Goal: Task Accomplishment & Management: Use online tool/utility

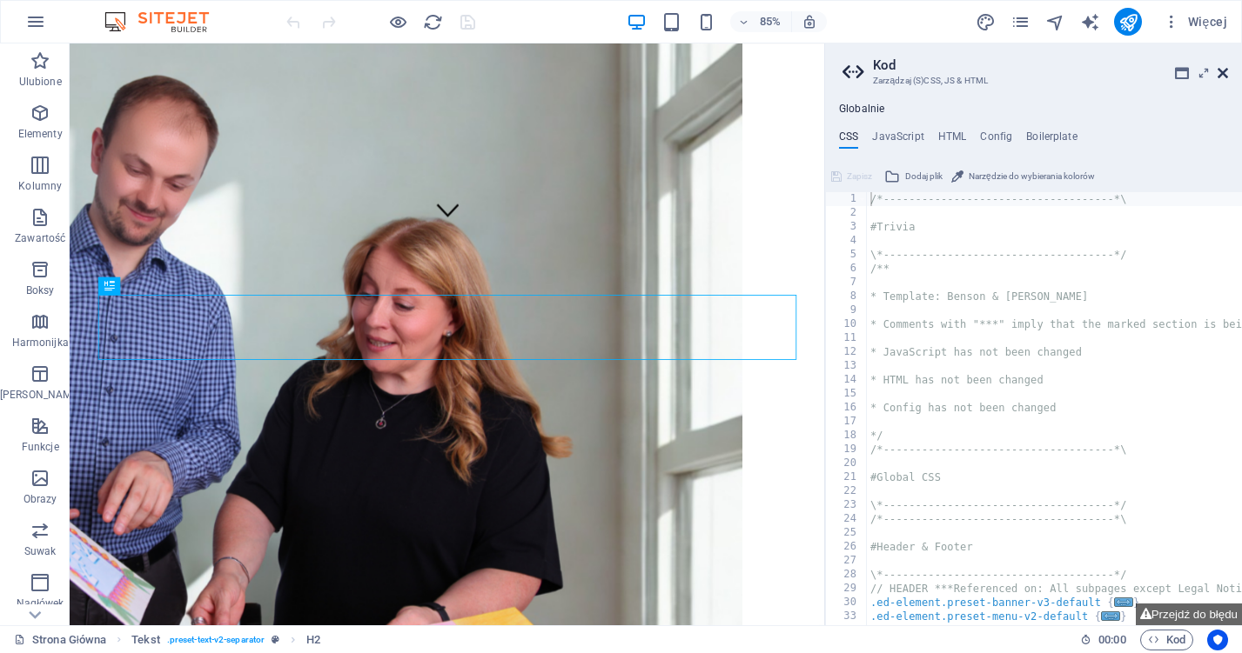
drag, startPoint x: 1224, startPoint y: 73, endPoint x: 1155, endPoint y: 30, distance: 82.1
click at [1224, 73] on icon at bounding box center [1222, 73] width 10 height 14
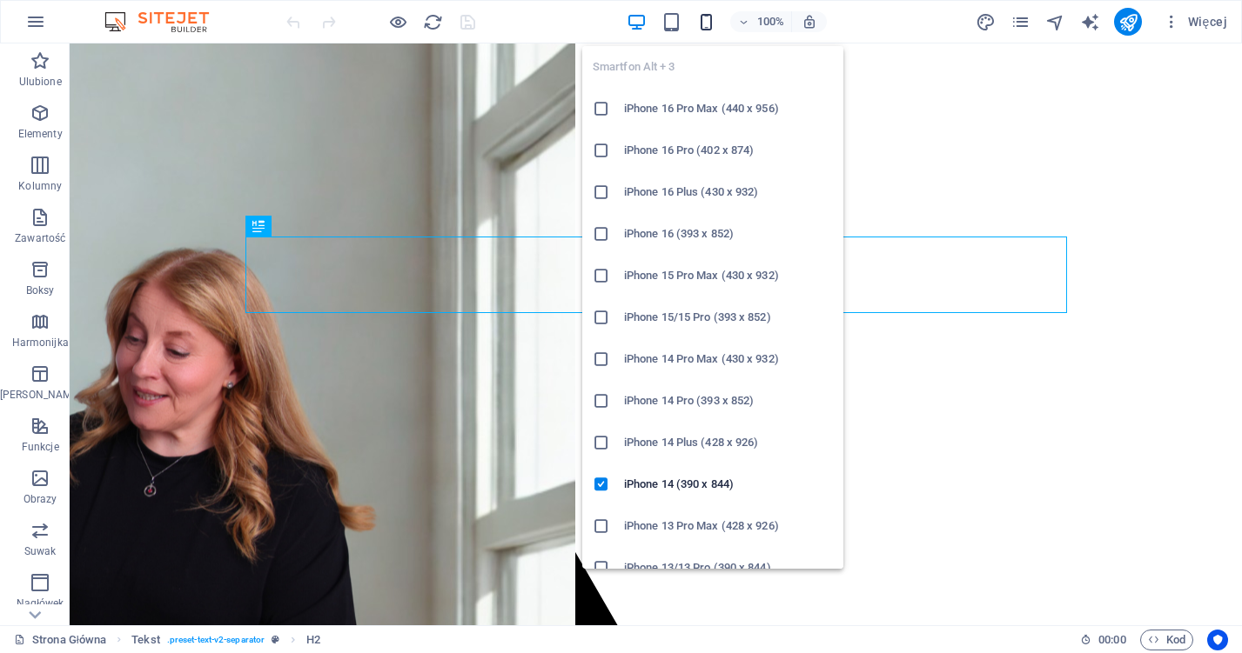
click at [696, 22] on icon "button" at bounding box center [706, 22] width 20 height 20
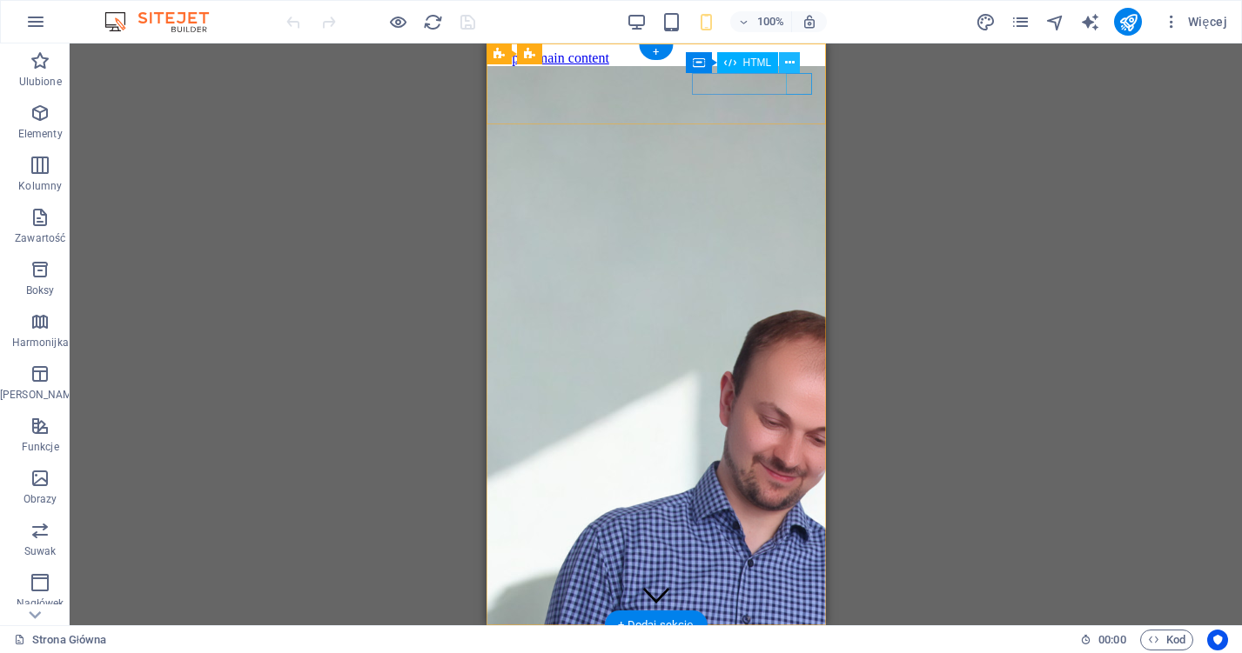
click at [791, 60] on icon at bounding box center [790, 63] width 10 height 18
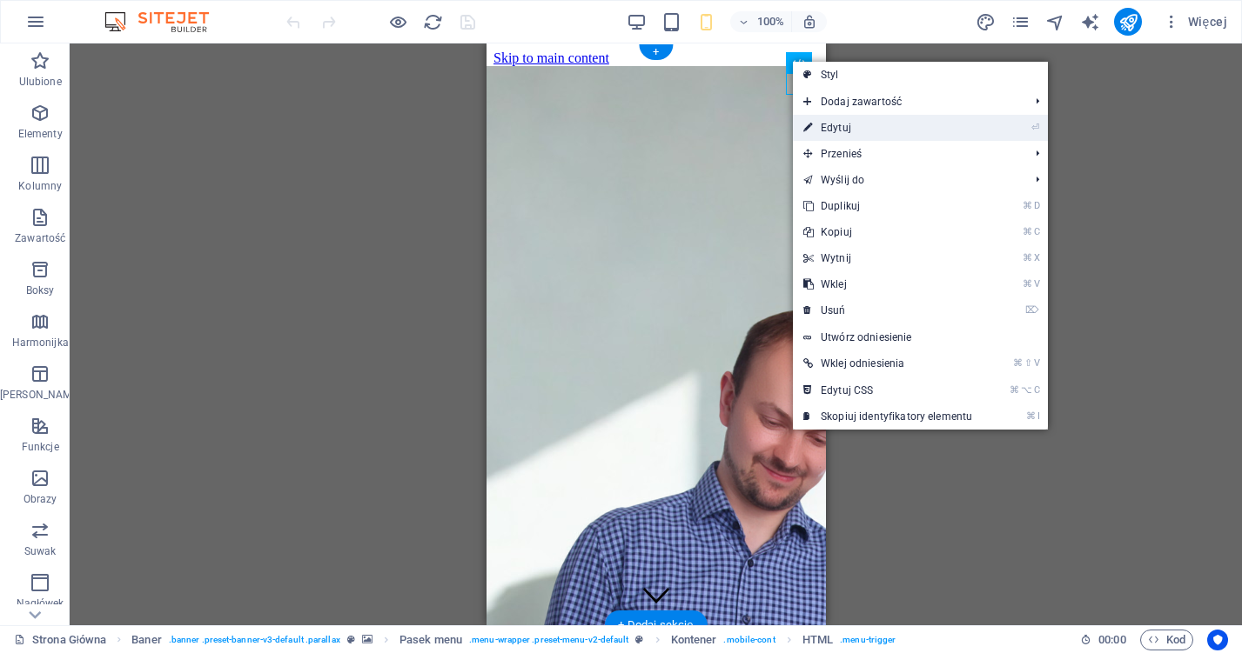
drag, startPoint x: 858, startPoint y: 131, endPoint x: 131, endPoint y: 91, distance: 728.5
click at [858, 131] on link "⏎ Edytuj" at bounding box center [888, 128] width 190 height 26
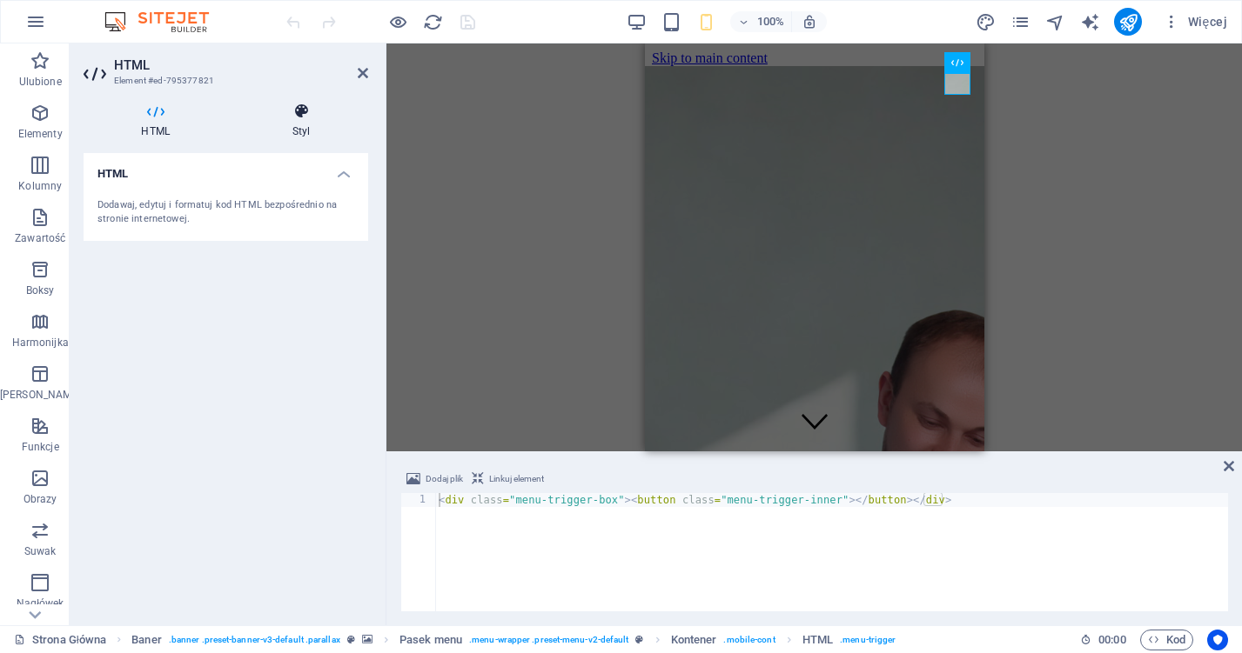
click at [305, 131] on h4 "Styl" at bounding box center [302, 121] width 134 height 37
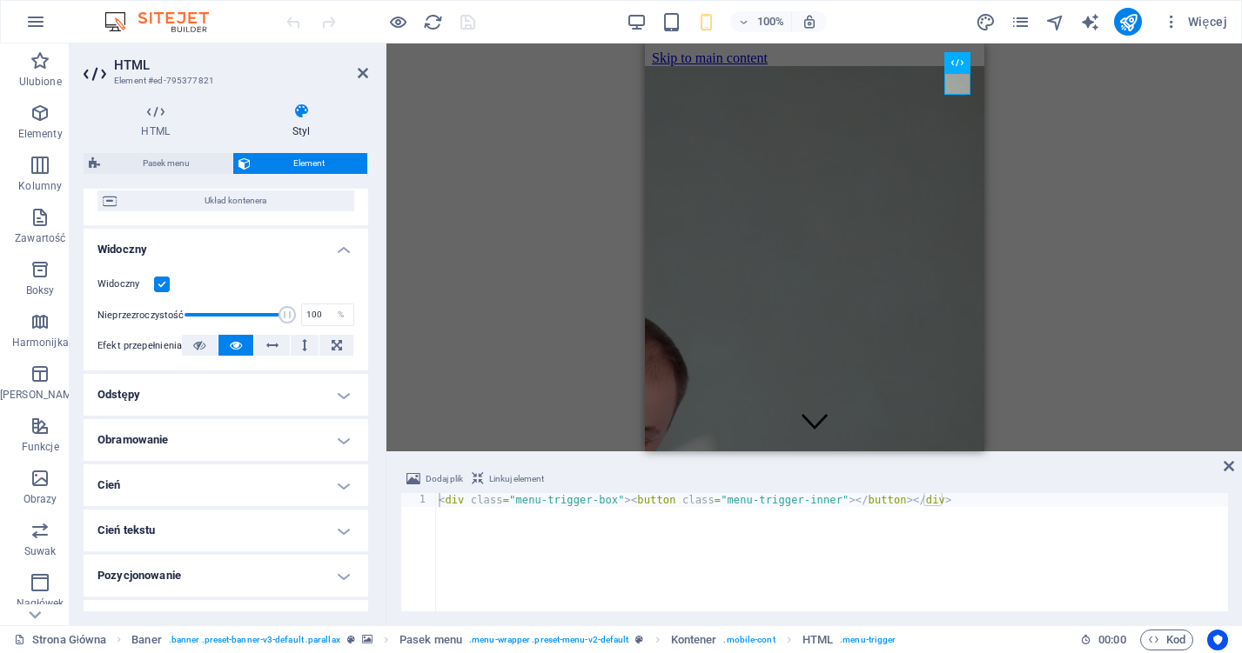
scroll to position [131, 0]
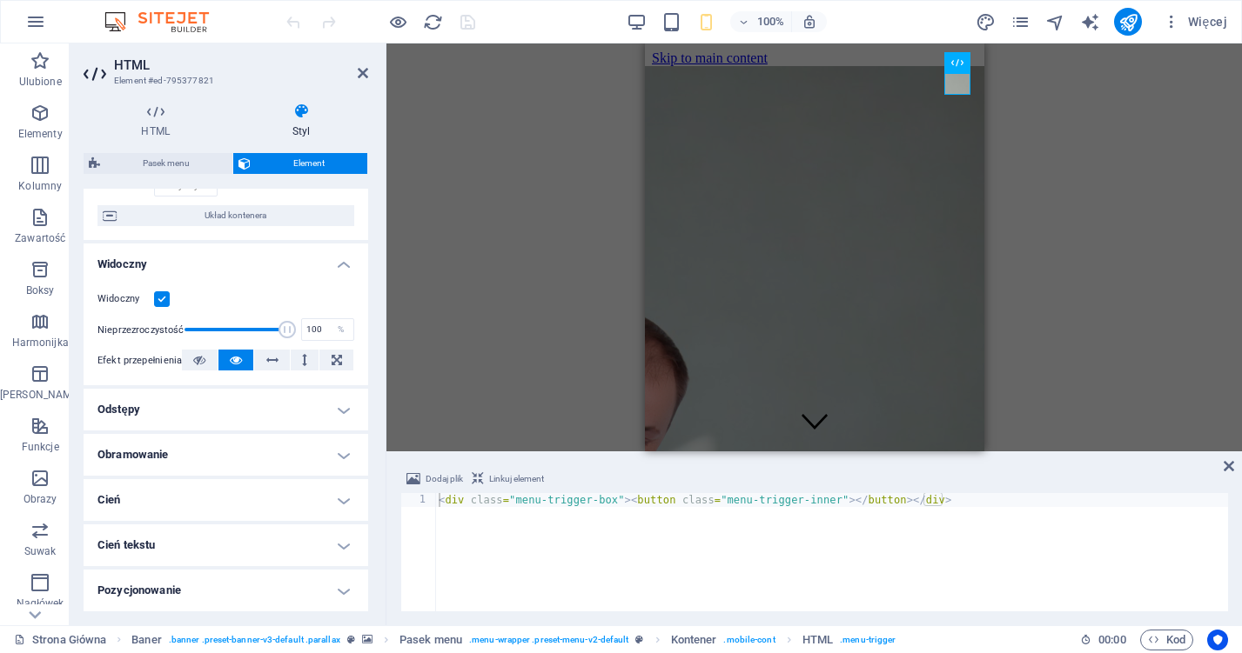
click at [291, 462] on h4 "Obramowanie" at bounding box center [226, 455] width 285 height 42
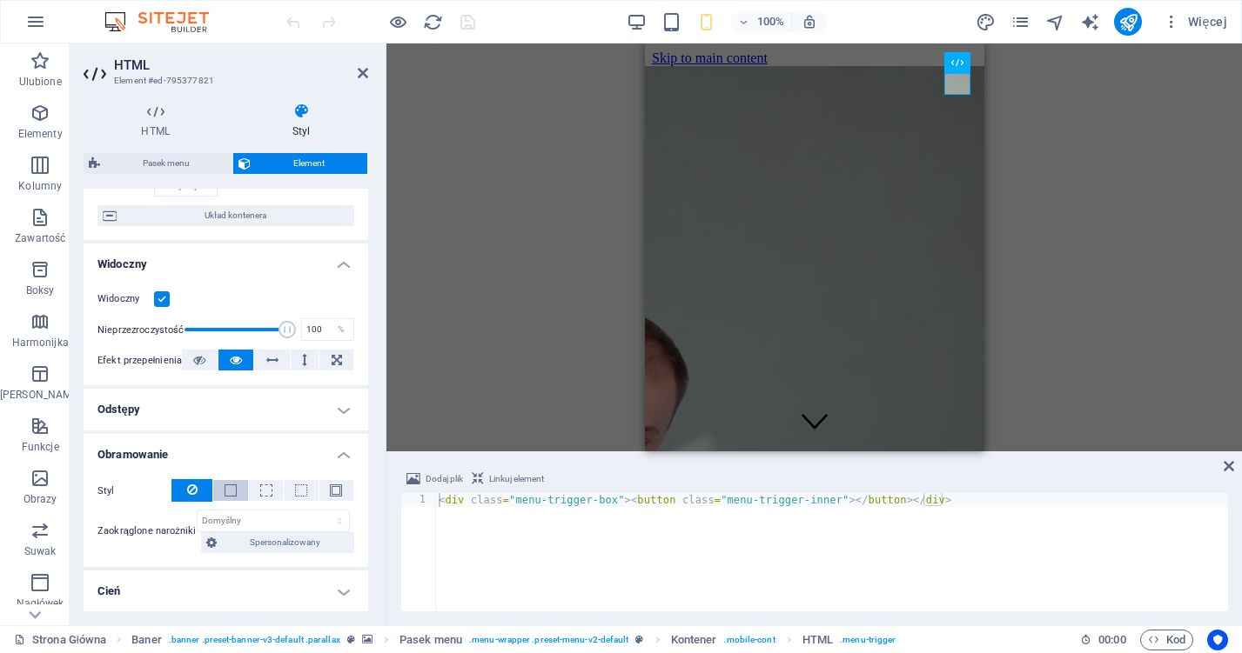
click at [237, 491] on button at bounding box center [230, 490] width 34 height 21
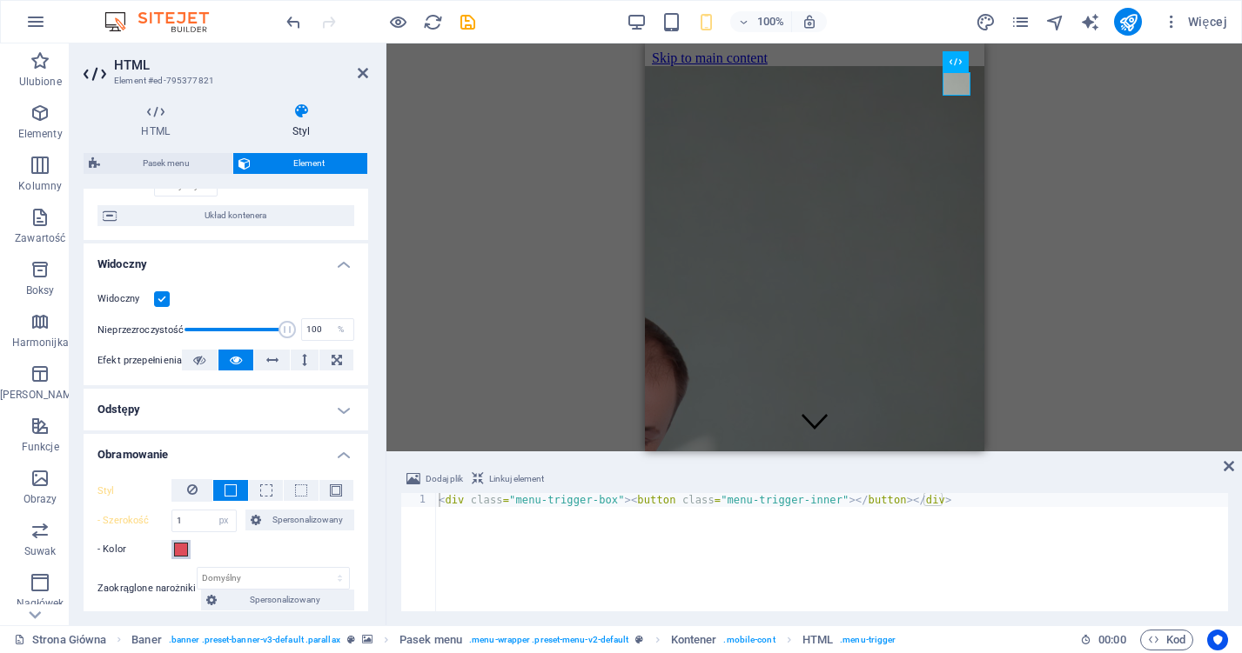
click at [175, 551] on span at bounding box center [181, 550] width 14 height 14
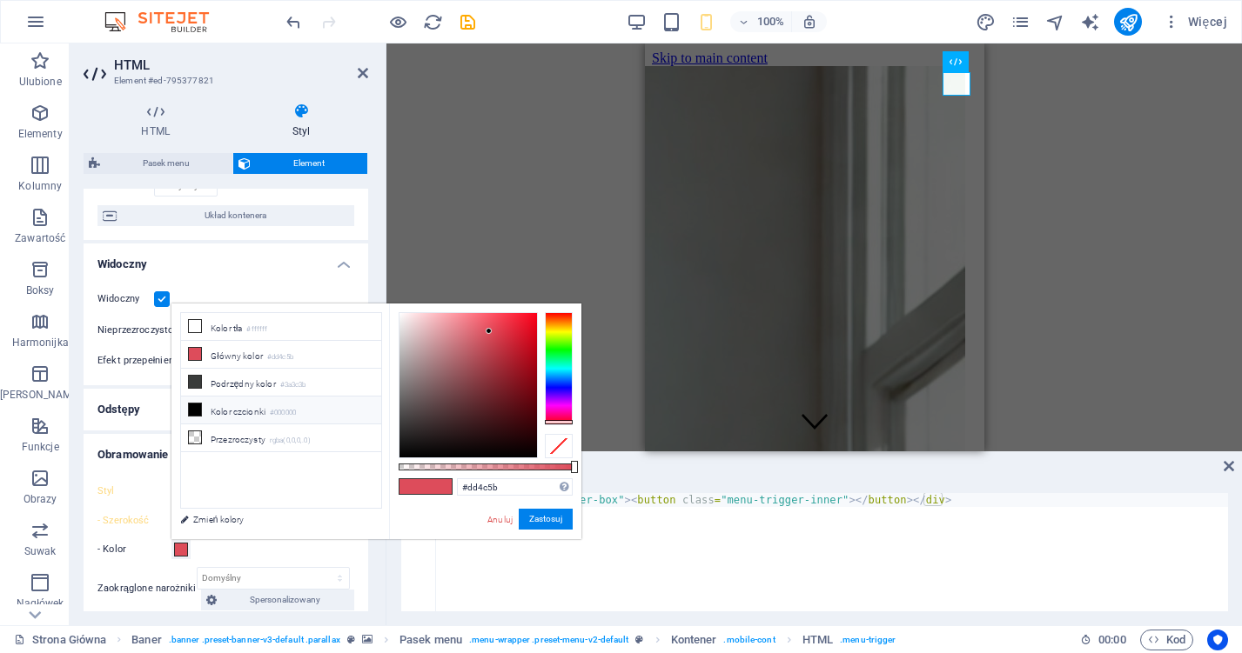
click at [189, 408] on icon at bounding box center [195, 410] width 12 height 12
type input "#000000"
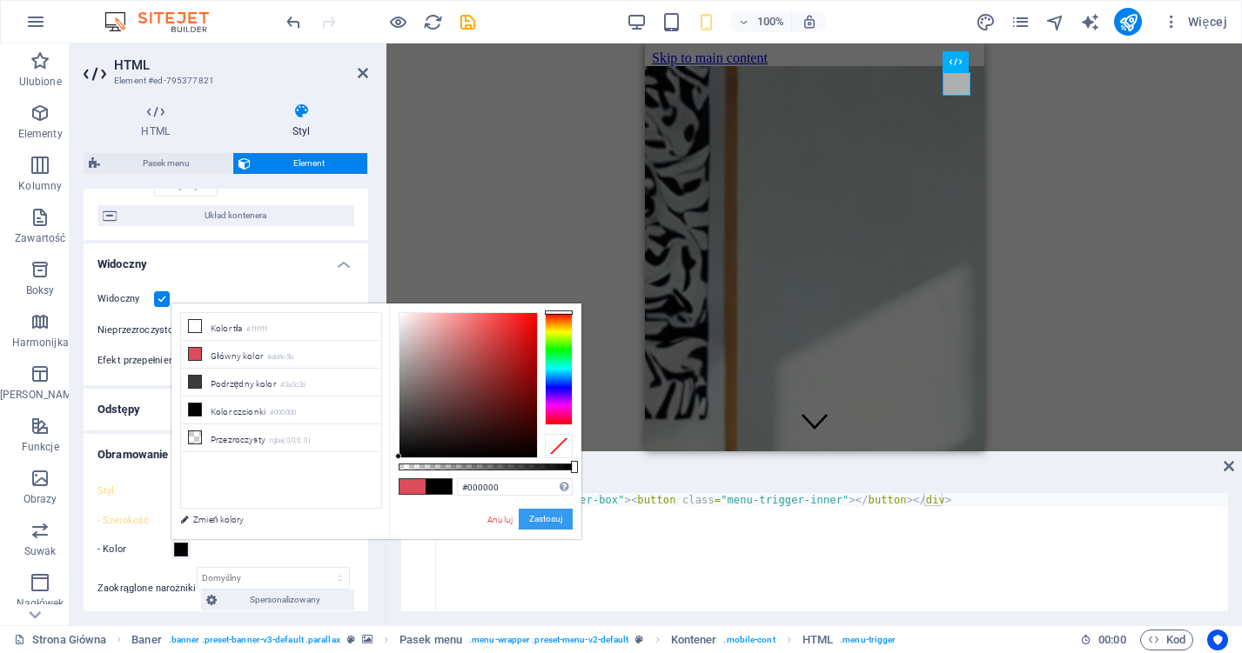
click at [540, 515] on button "Zastosuj" at bounding box center [546, 519] width 54 height 21
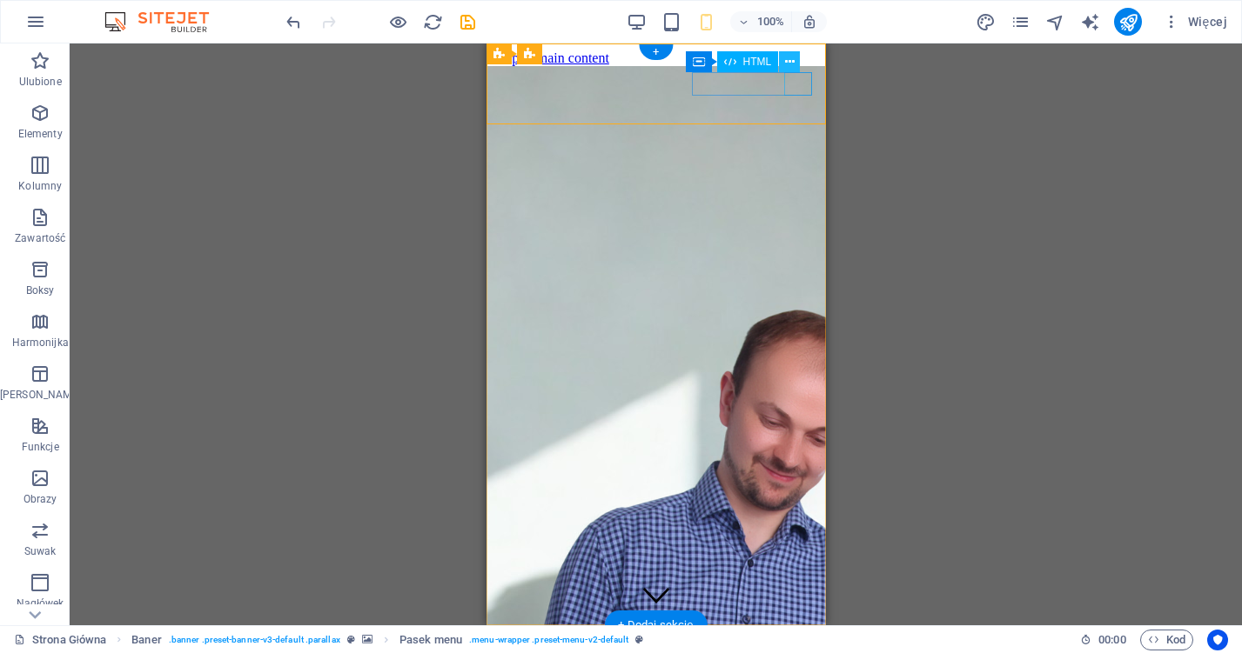
click at [792, 61] on icon at bounding box center [790, 62] width 10 height 18
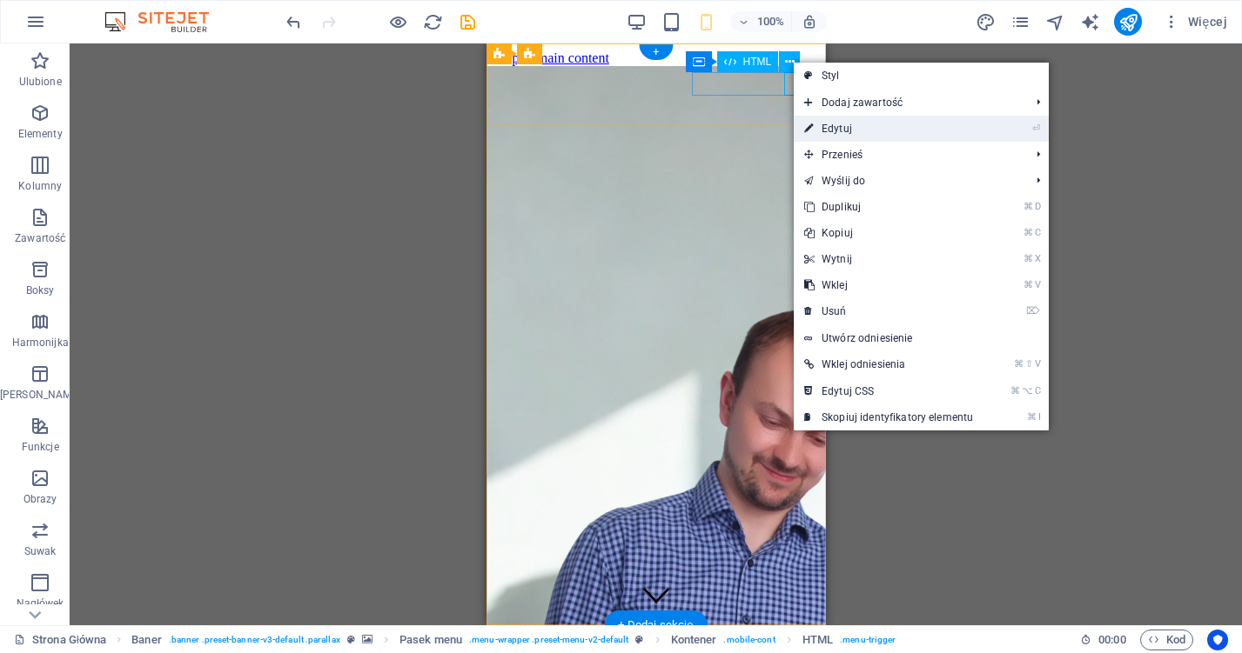
click at [839, 132] on link "⏎ Edytuj" at bounding box center [889, 129] width 190 height 26
select select "px"
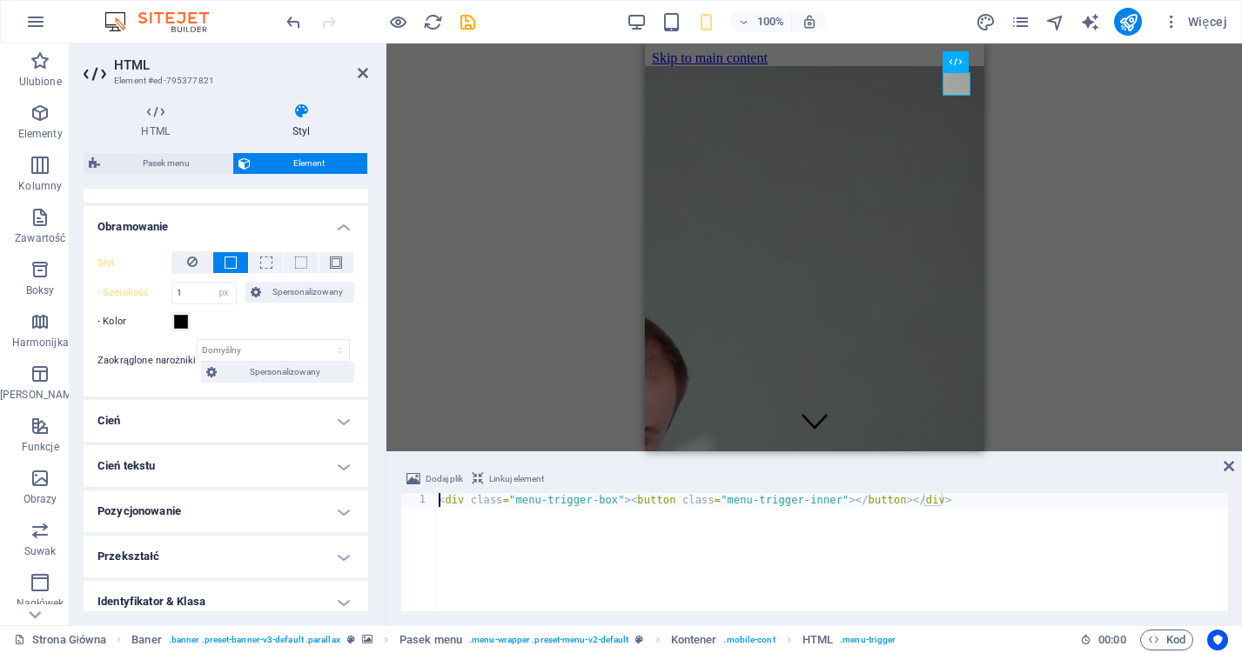
scroll to position [367, 0]
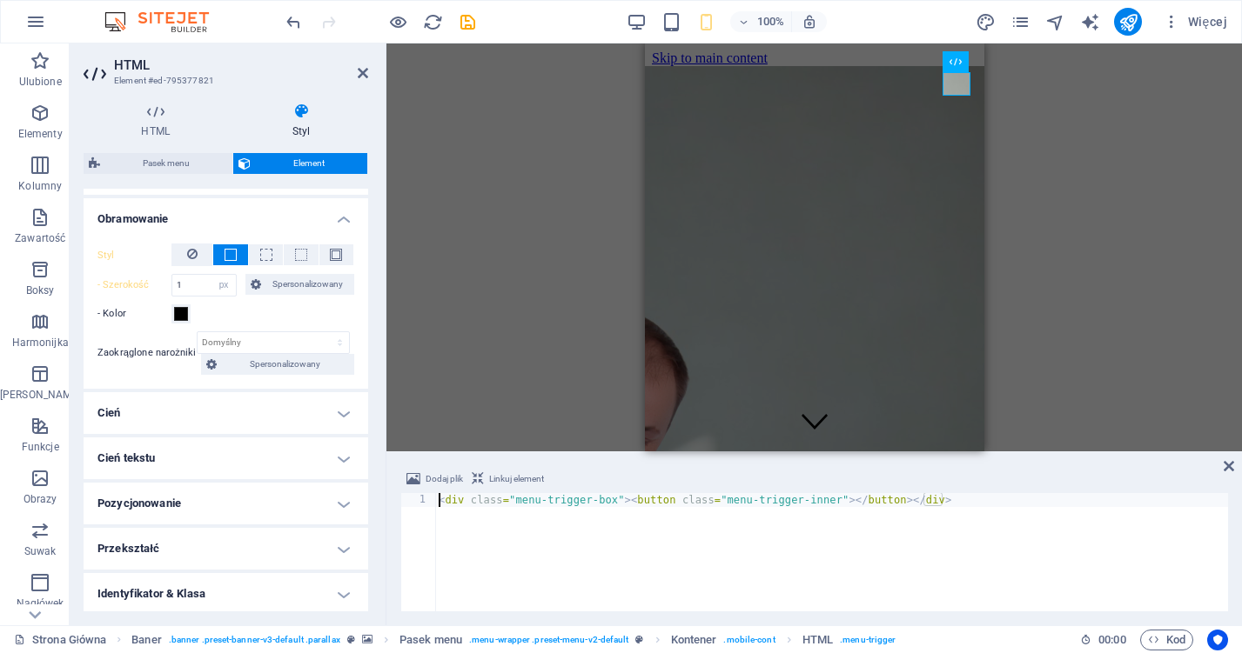
click at [235, 419] on h4 "Cień" at bounding box center [226, 413] width 285 height 42
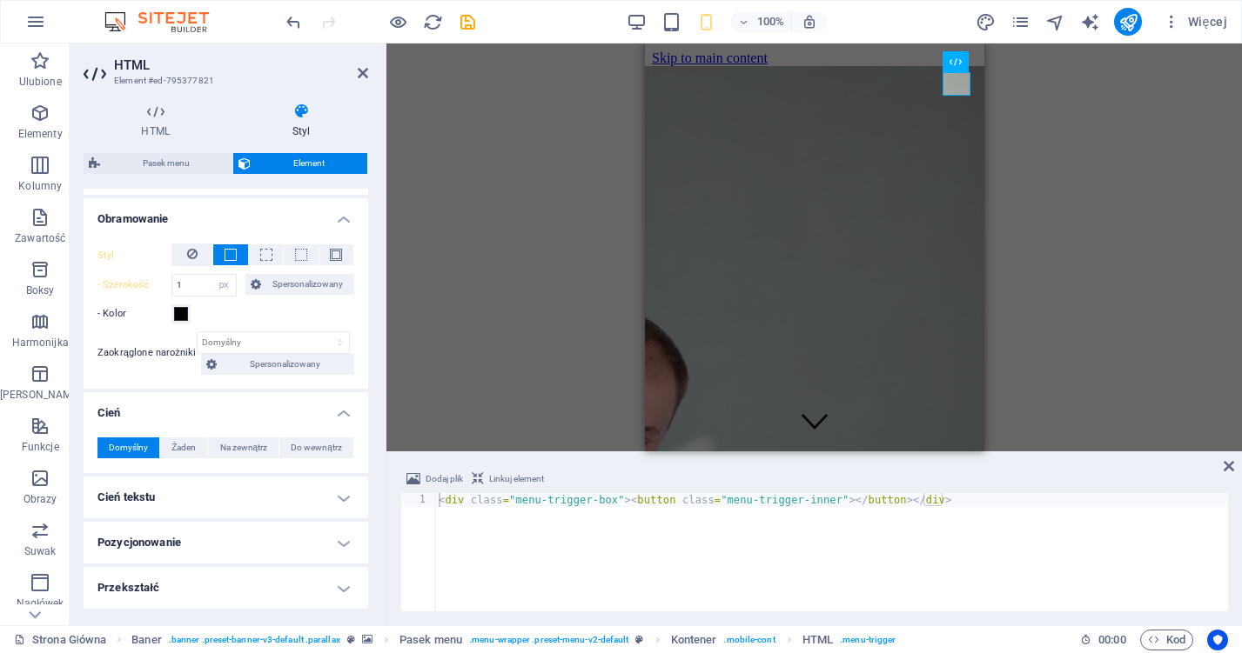
click at [235, 419] on h4 "Cień" at bounding box center [226, 407] width 285 height 31
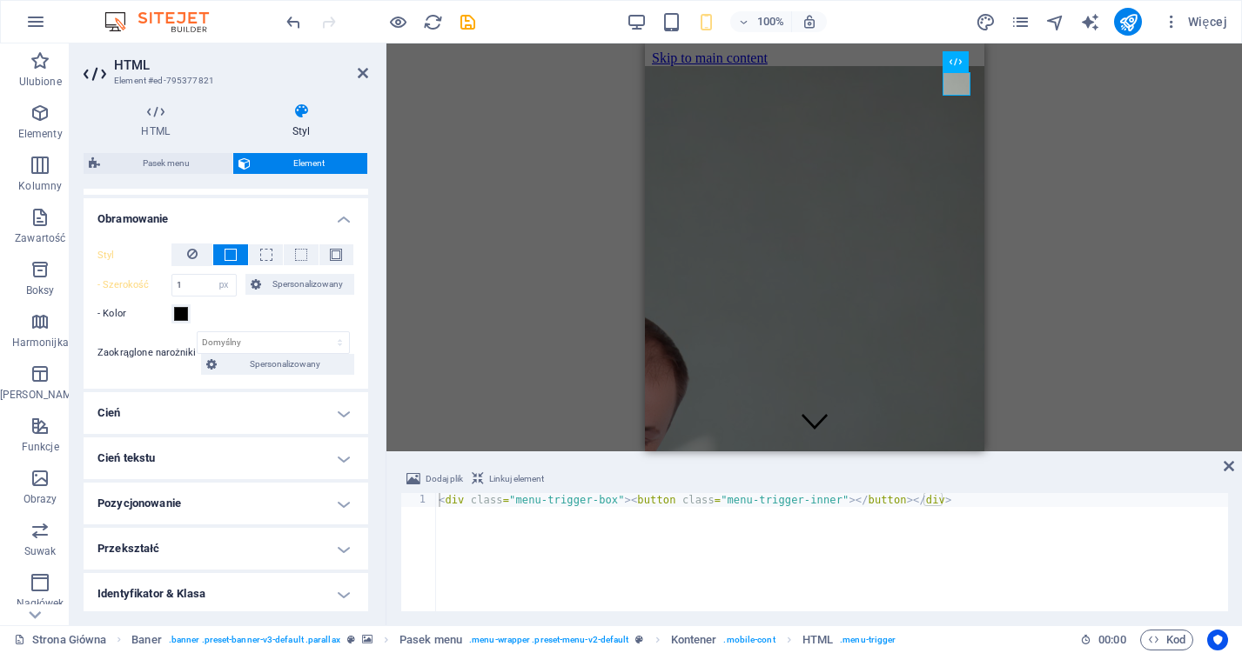
click at [235, 415] on h4 "Cień" at bounding box center [226, 413] width 285 height 42
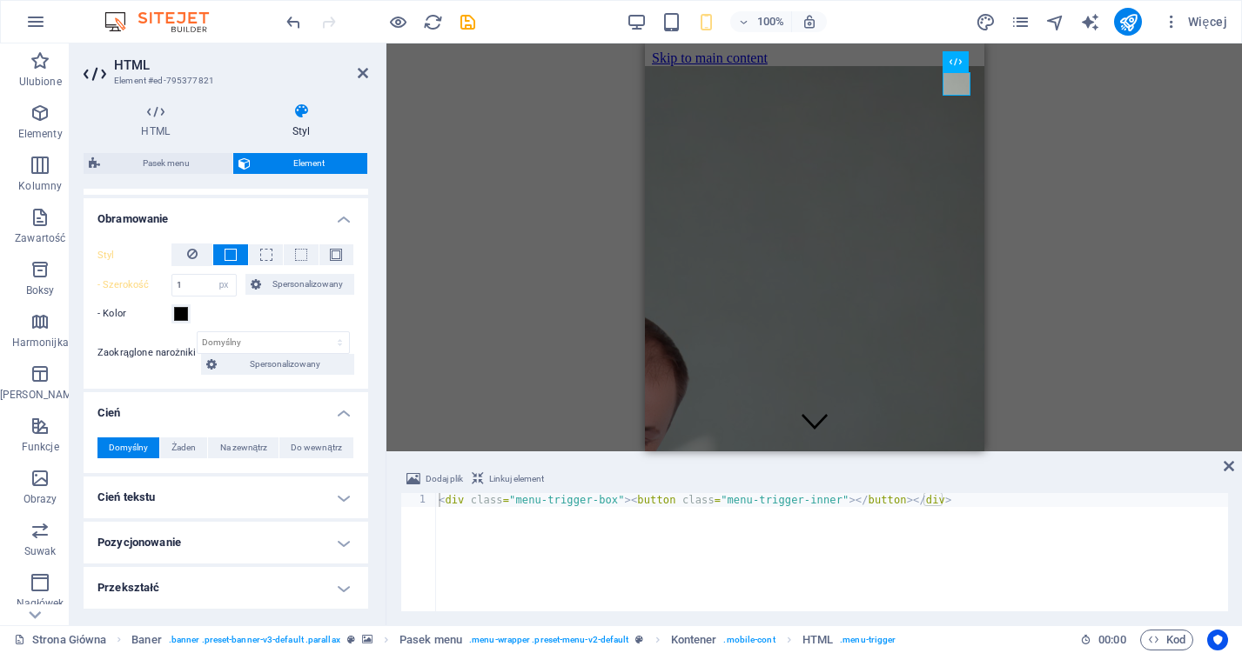
click at [235, 415] on h4 "Cień" at bounding box center [226, 407] width 285 height 31
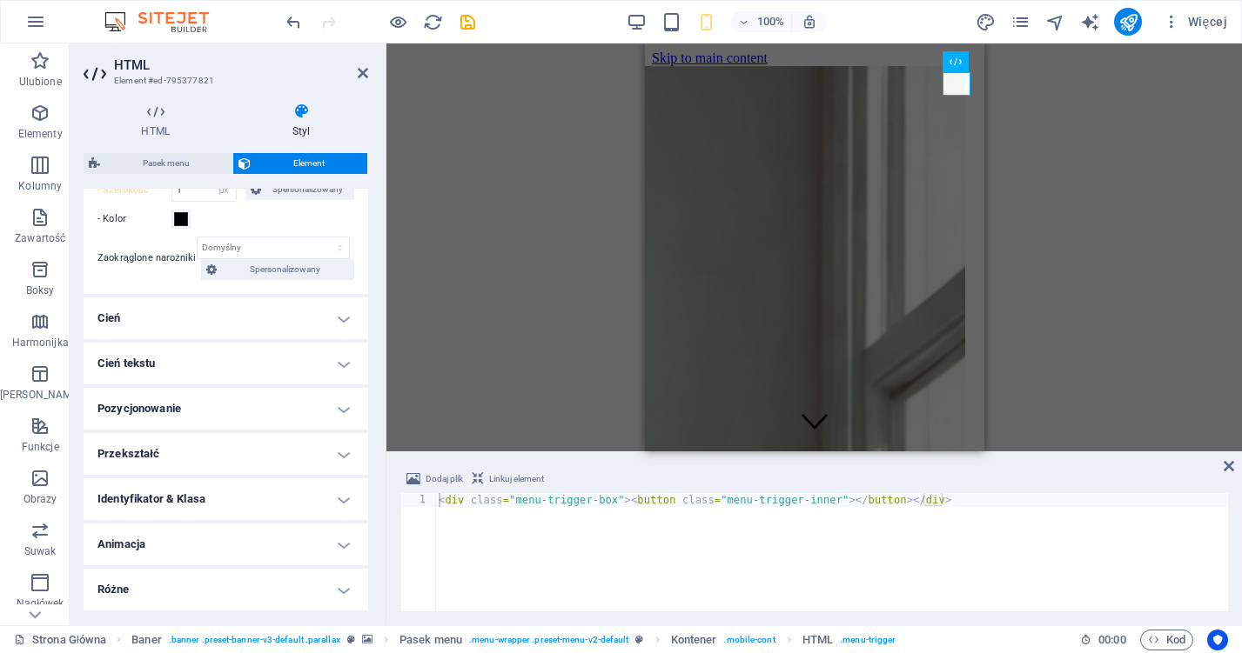
scroll to position [460, 0]
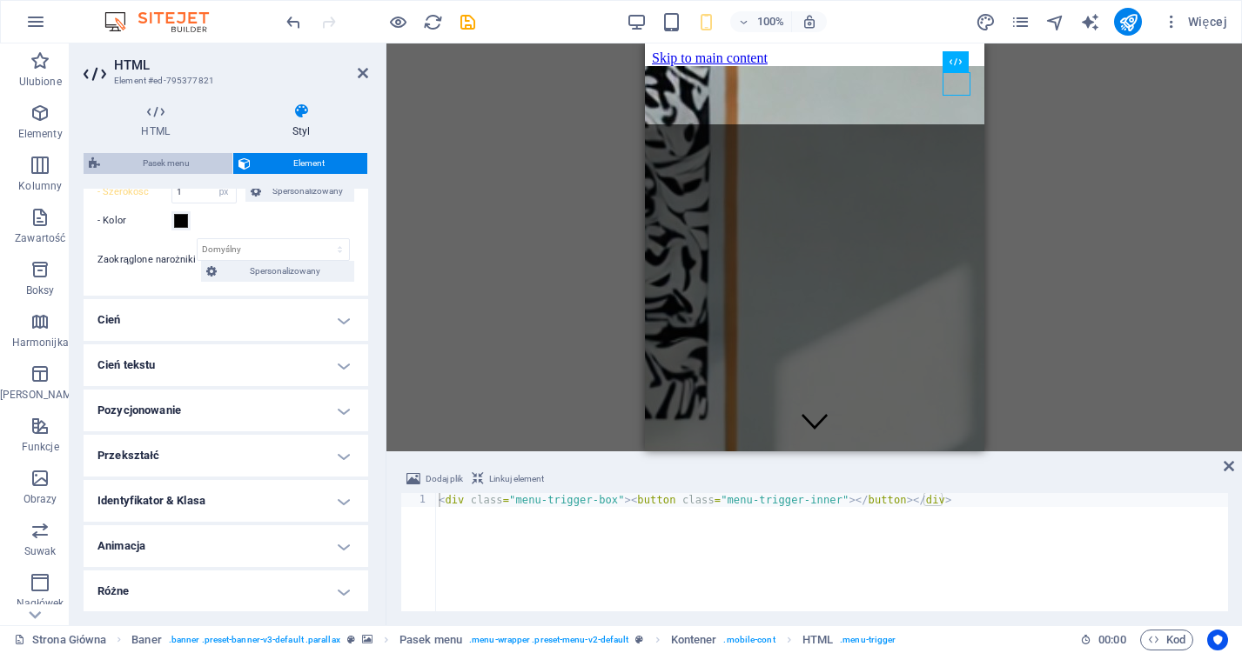
click at [178, 169] on span "Pasek menu" at bounding box center [166, 163] width 122 height 21
select select "rem"
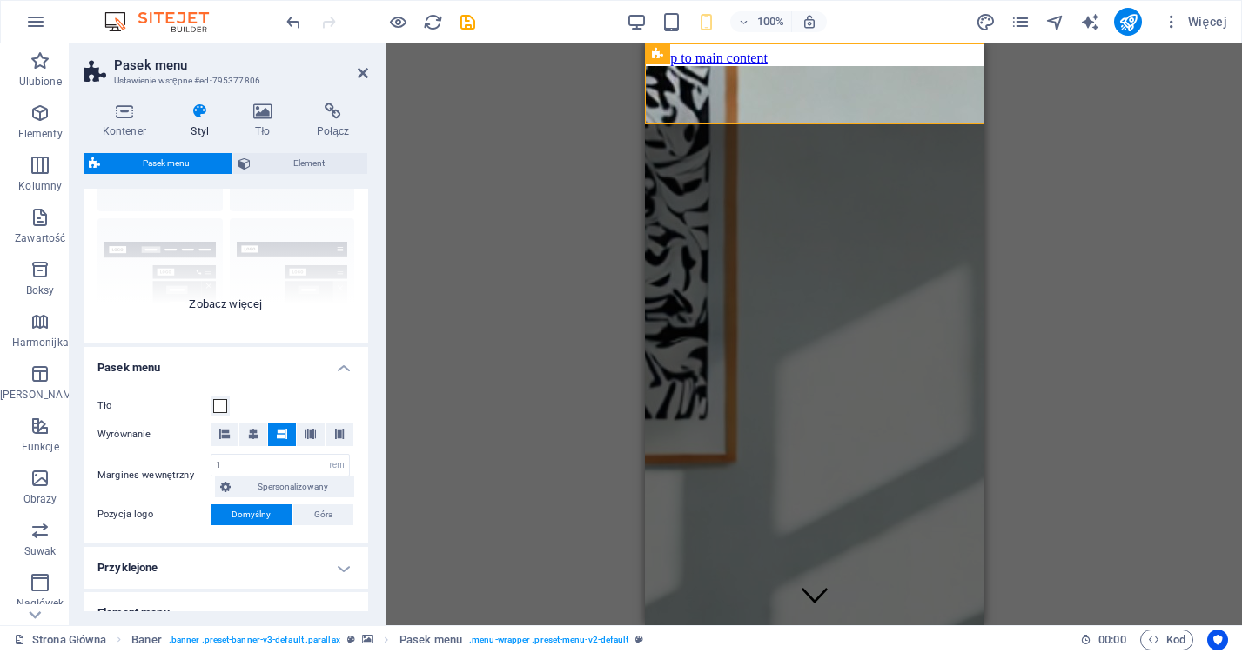
scroll to position [171, 0]
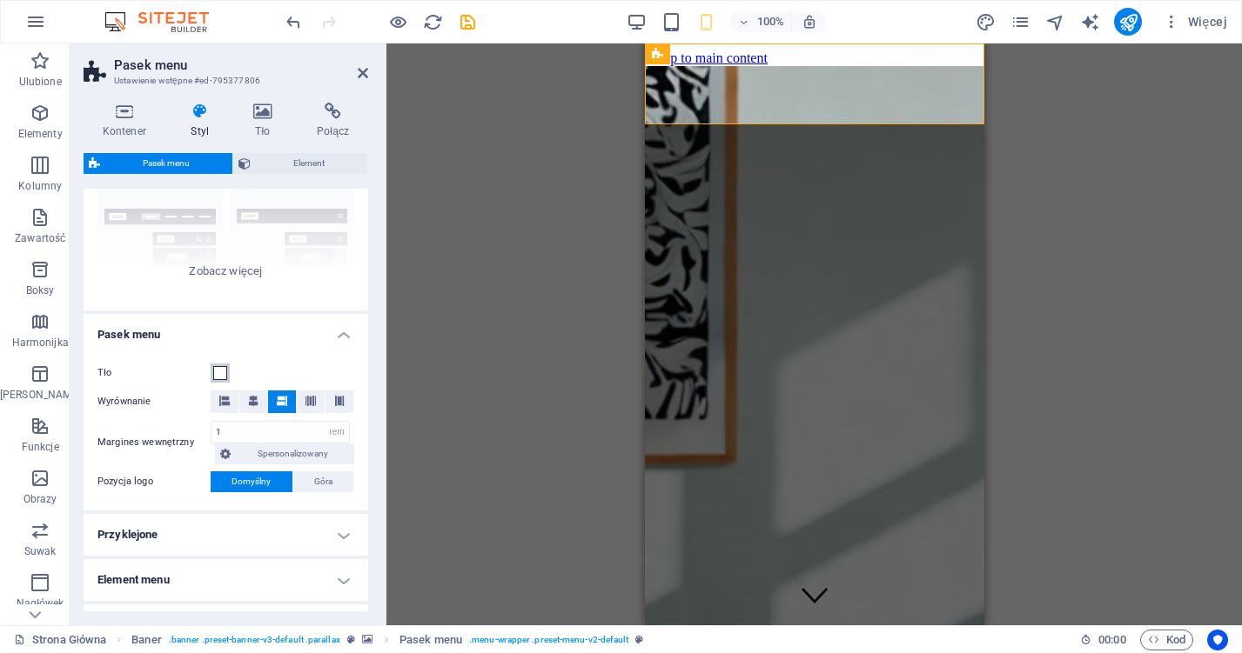
click at [217, 370] on span at bounding box center [220, 373] width 14 height 14
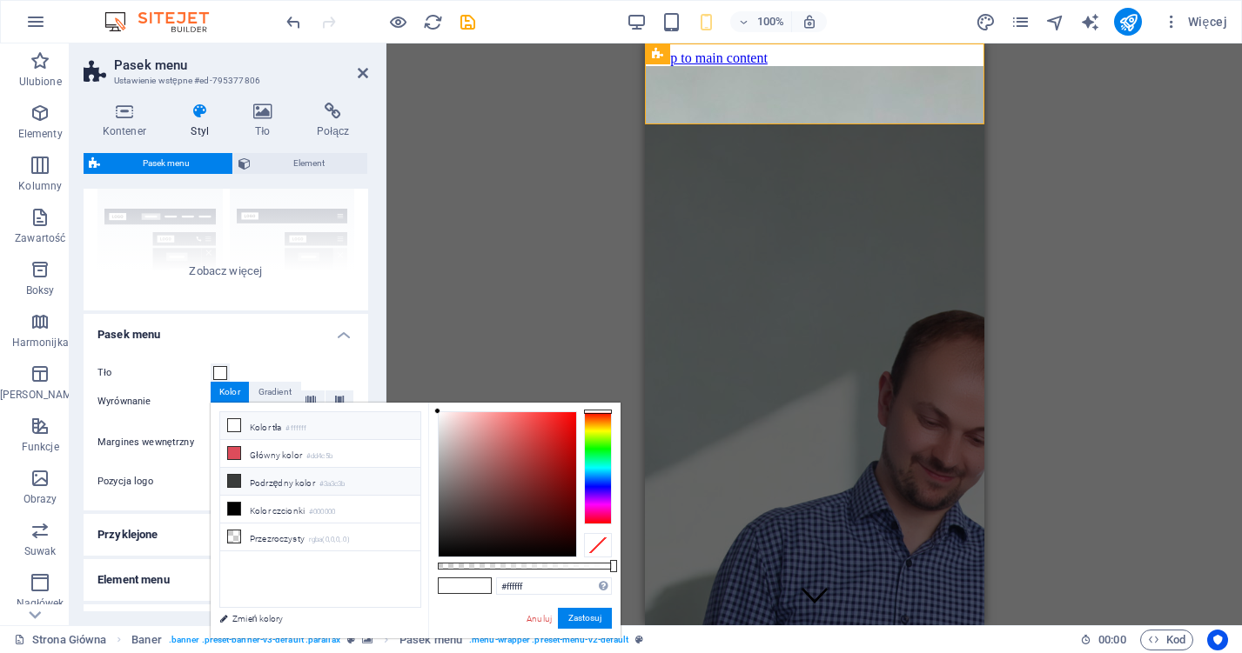
click at [241, 483] on li "Podrzędny kolor #3a3c3b" at bounding box center [320, 482] width 200 height 28
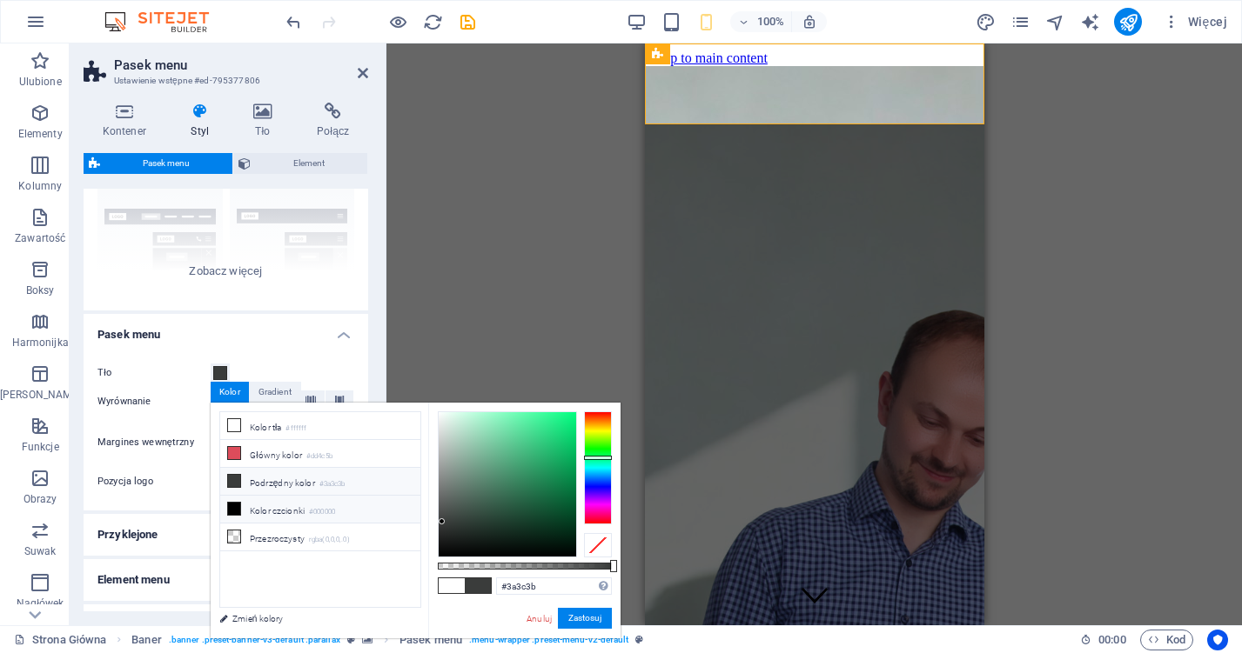
click at [238, 510] on icon at bounding box center [234, 509] width 12 height 12
type input "#000000"
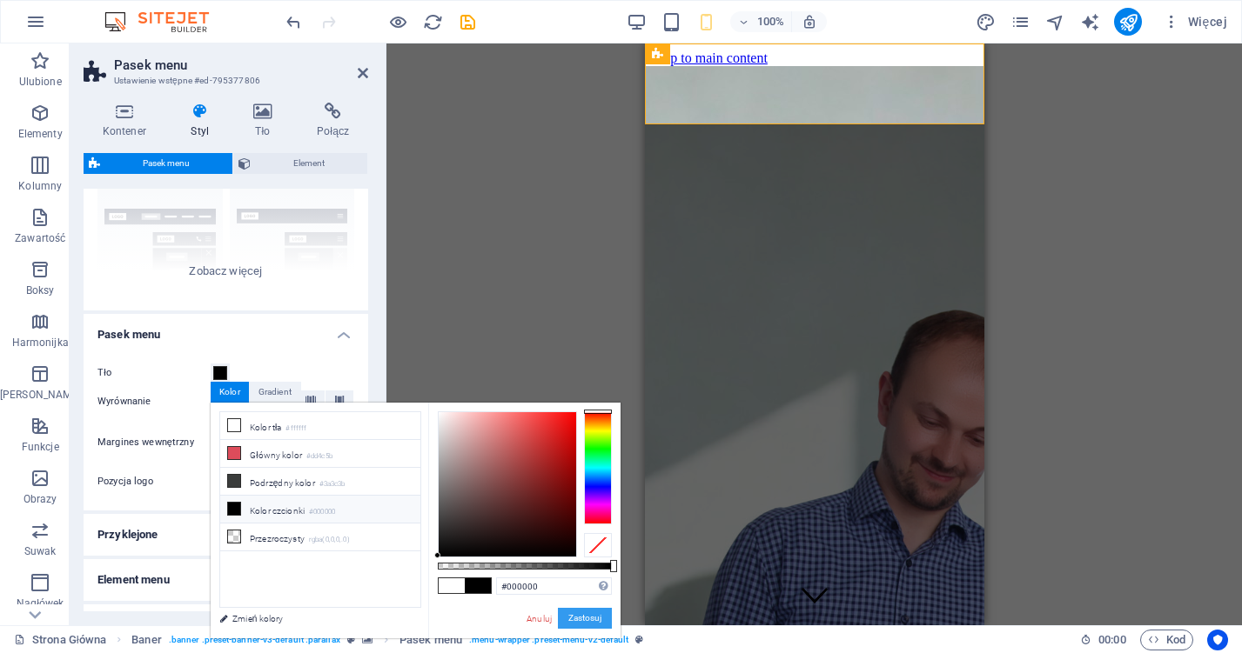
click at [587, 617] on button "Zastosuj" at bounding box center [585, 618] width 54 height 21
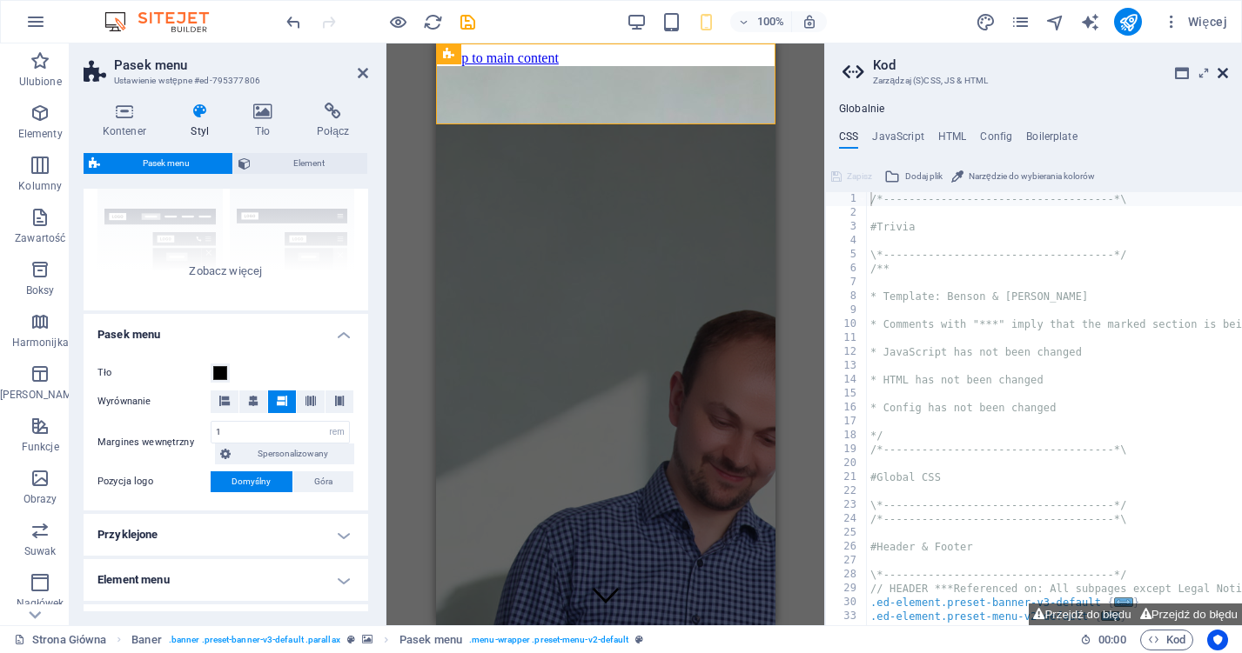
click at [1217, 68] on icon at bounding box center [1222, 73] width 10 height 14
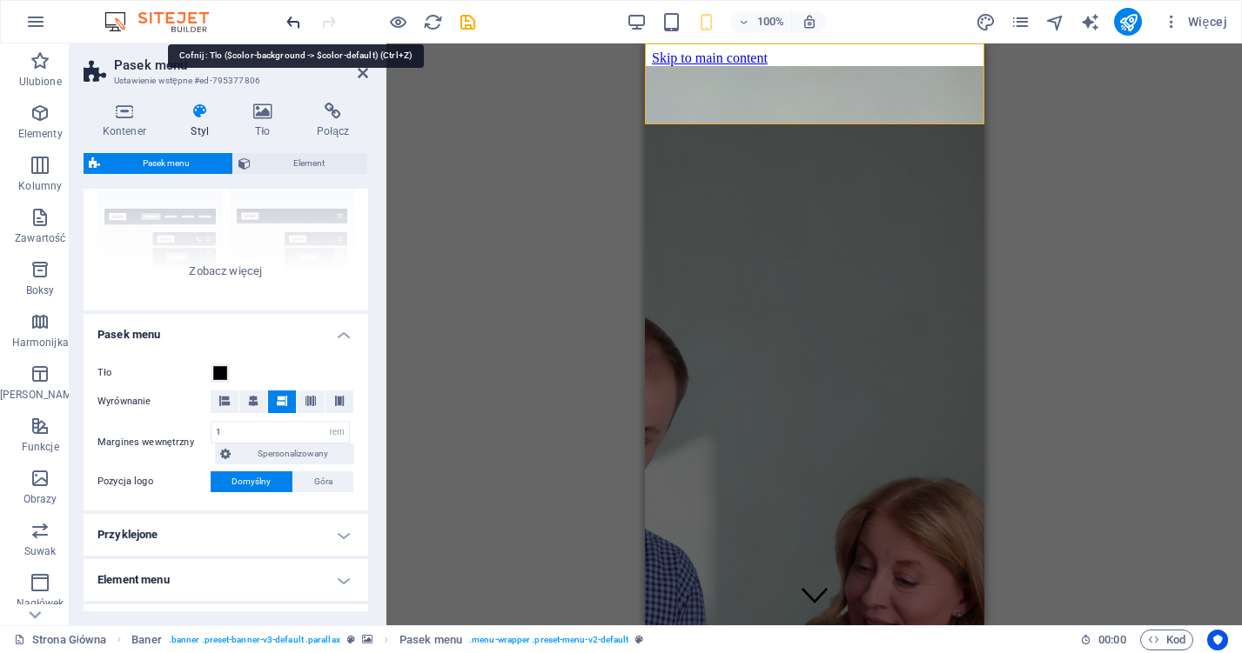
click at [294, 15] on icon "undo" at bounding box center [294, 22] width 20 height 20
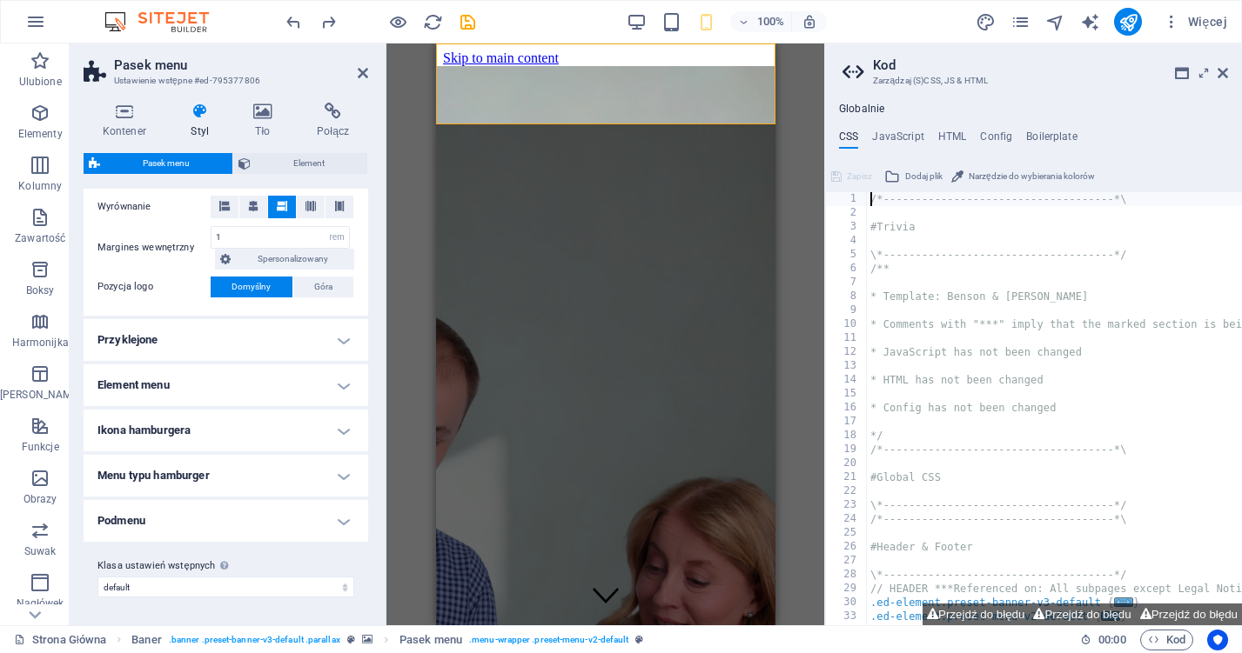
scroll to position [365, 0]
click at [275, 344] on h4 "Przyklejone" at bounding box center [226, 341] width 285 height 42
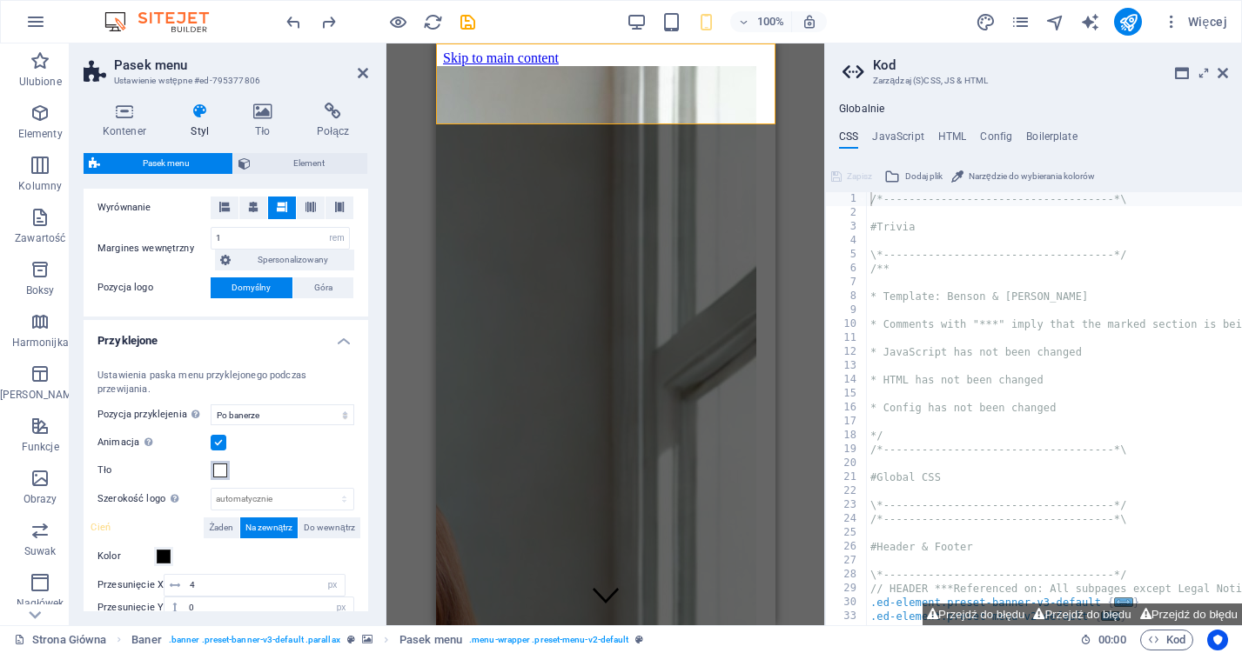
click at [221, 464] on span at bounding box center [220, 471] width 14 height 14
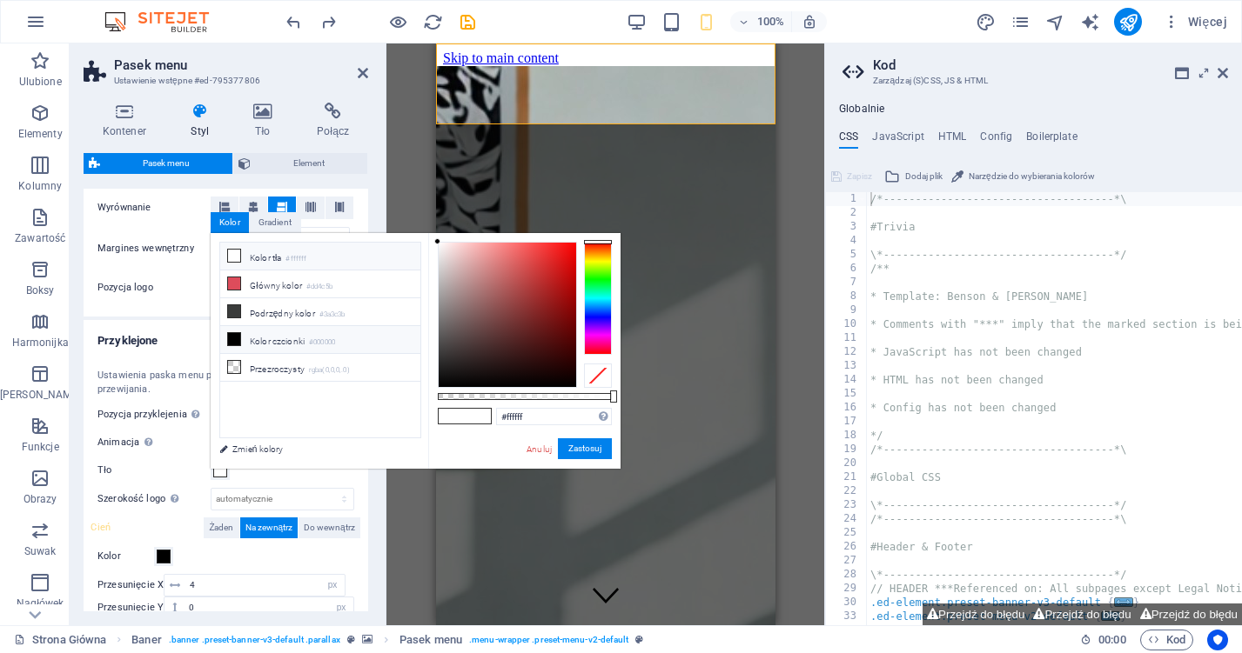
click at [233, 338] on icon at bounding box center [234, 339] width 12 height 12
type input "#000000"
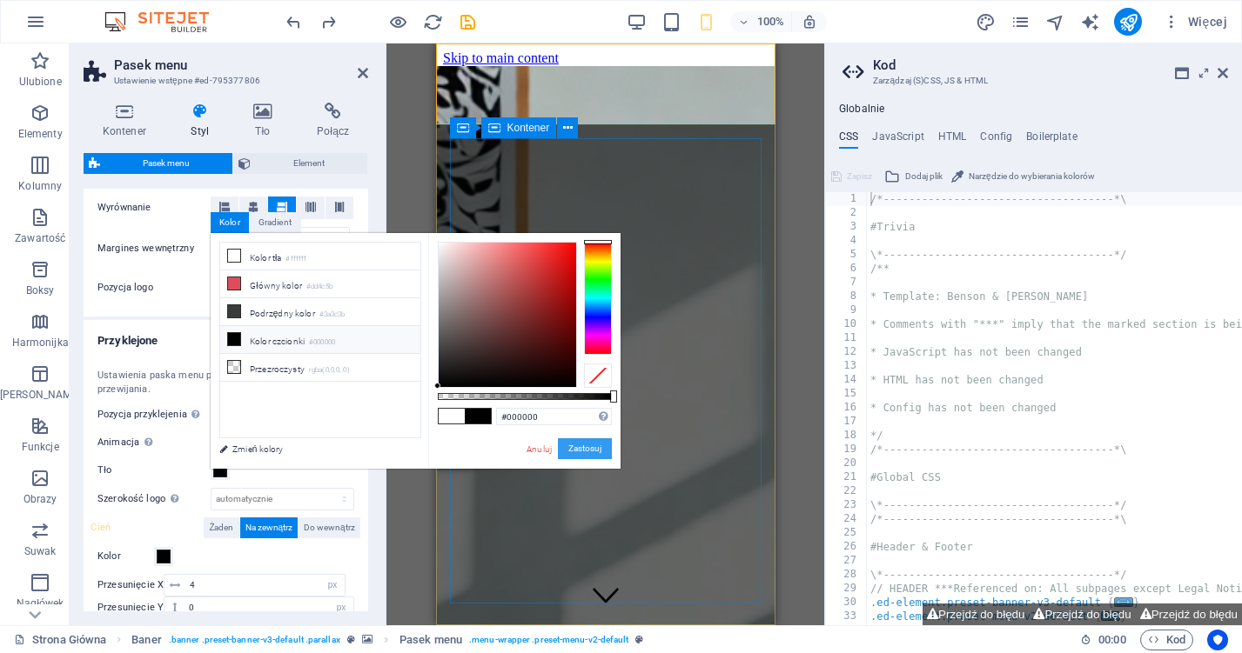
click at [564, 446] on button "Zastosuj" at bounding box center [585, 449] width 54 height 21
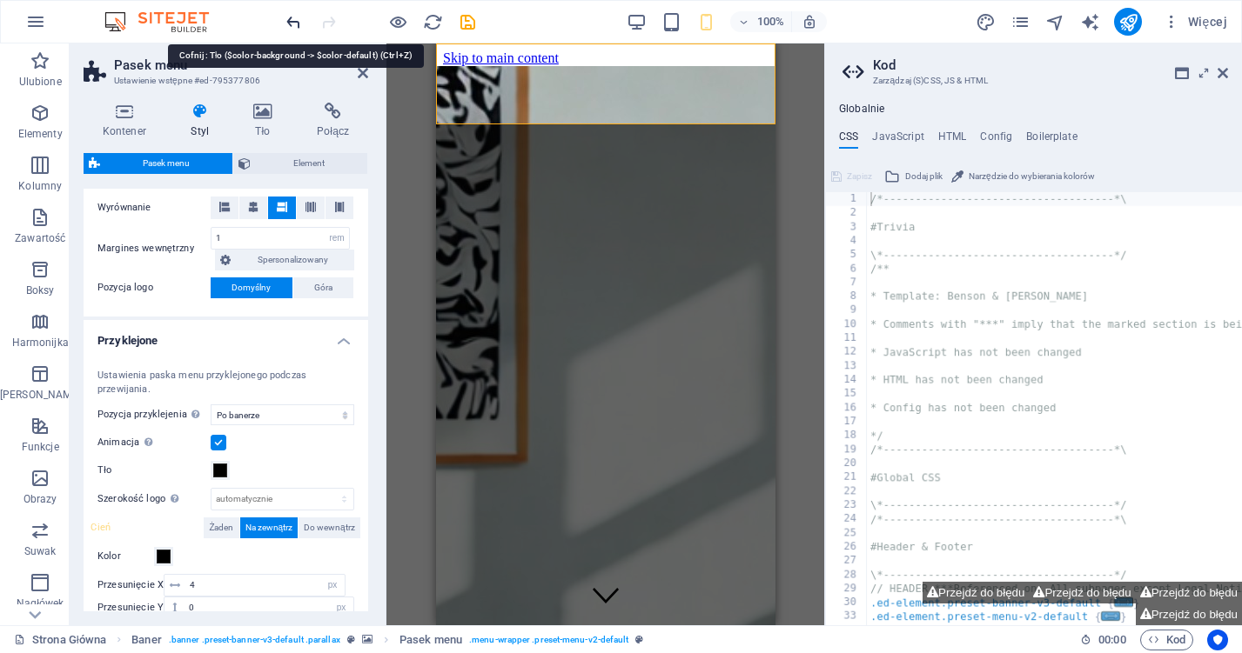
click at [296, 19] on icon "undo" at bounding box center [294, 22] width 20 height 20
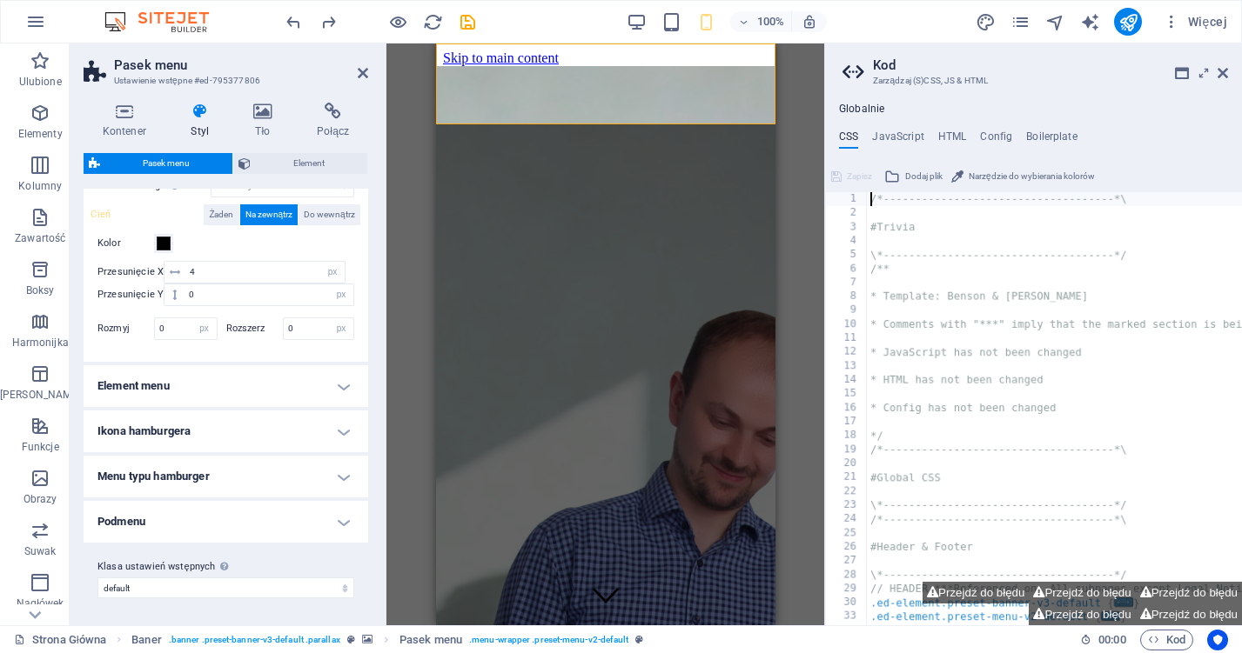
scroll to position [677, 0]
click at [204, 398] on h4 "Element menu" at bounding box center [226, 387] width 285 height 42
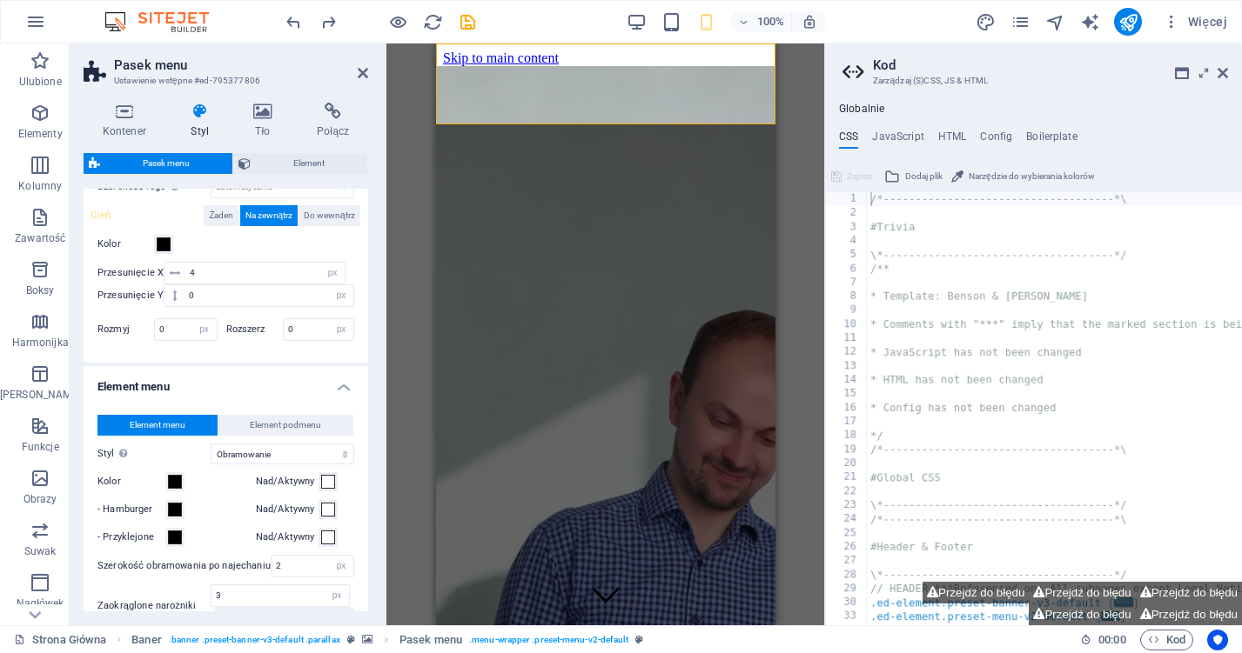
click at [206, 390] on h4 "Element menu" at bounding box center [226, 381] width 285 height 31
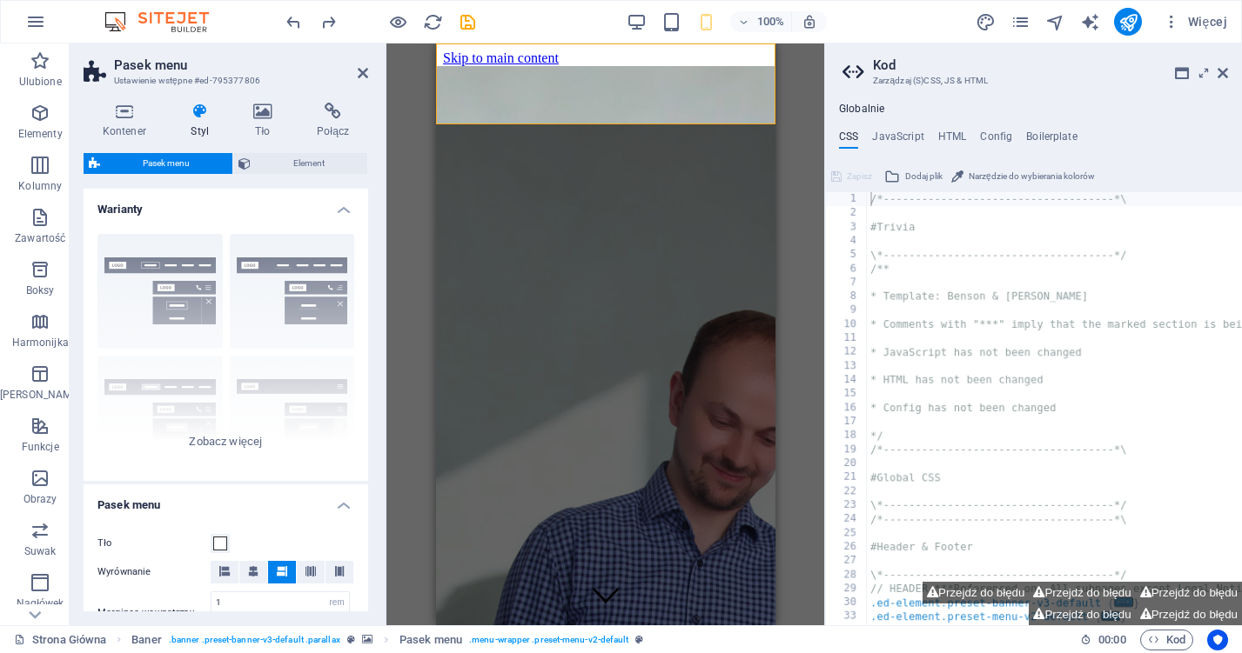
scroll to position [0, 0]
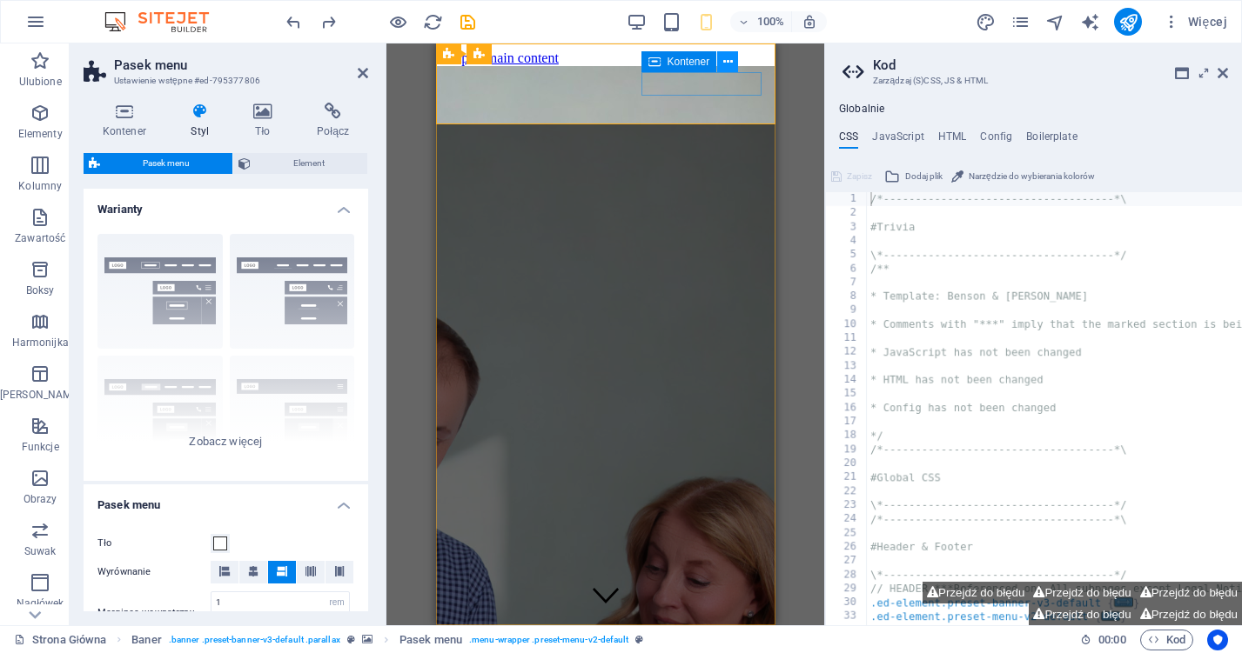
click at [721, 61] on button at bounding box center [727, 61] width 21 height 21
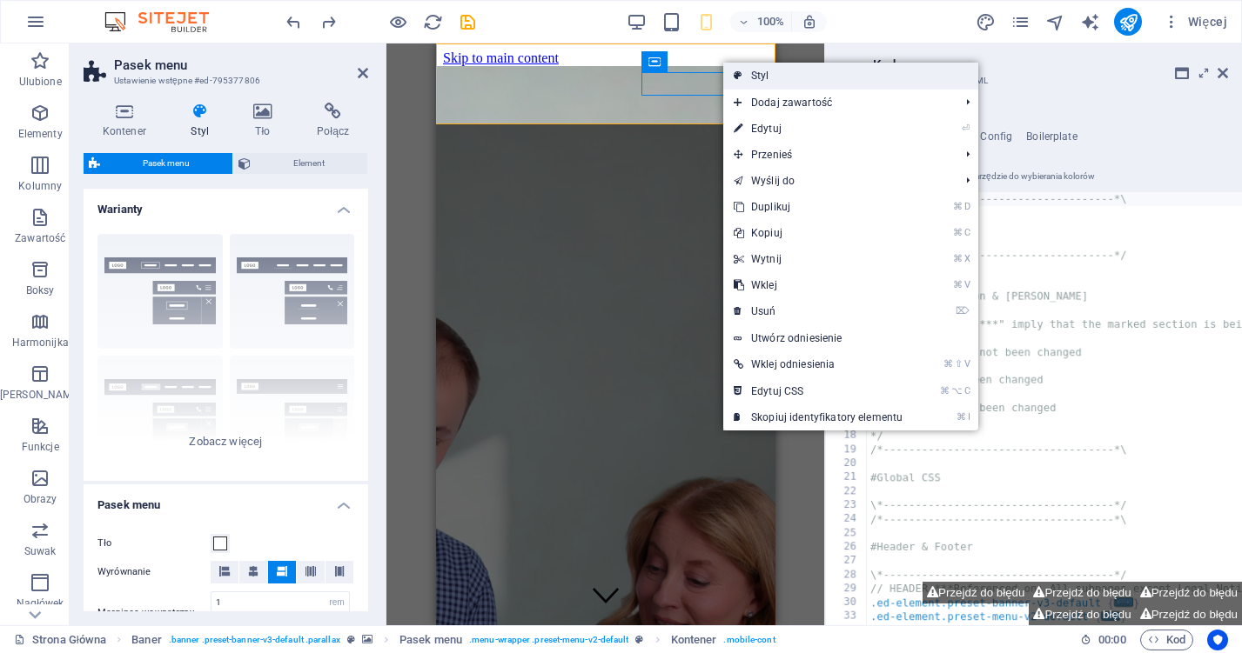
click at [782, 87] on link "Styl" at bounding box center [850, 76] width 255 height 26
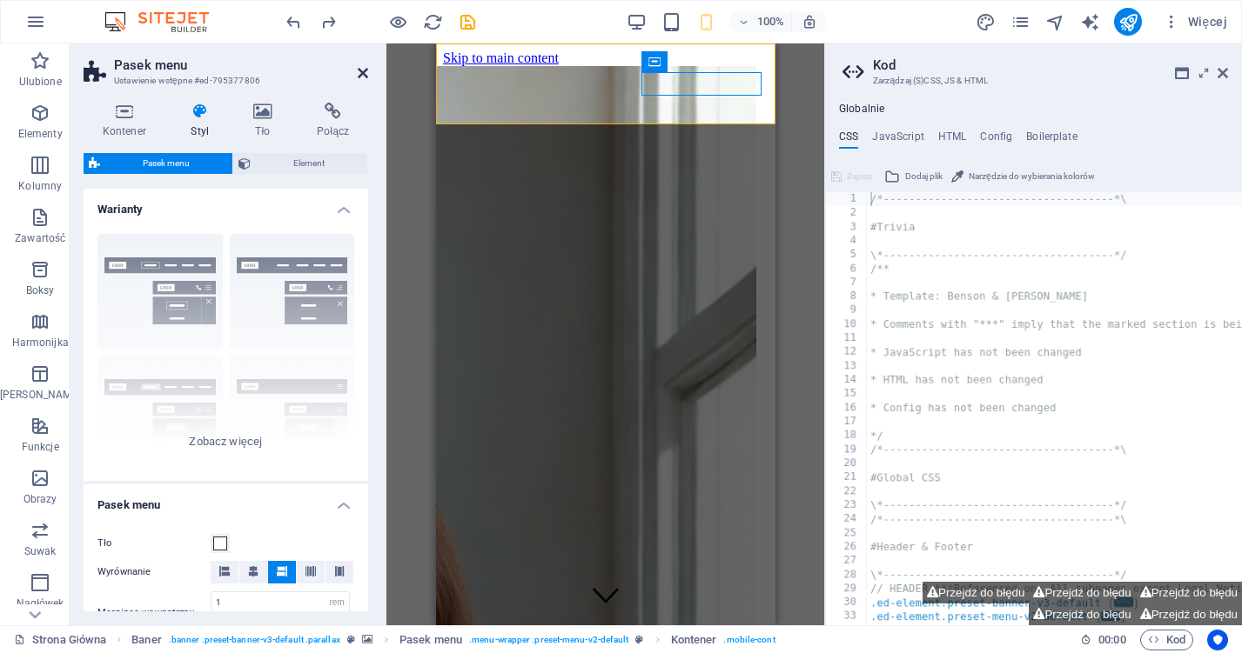
click at [365, 77] on icon at bounding box center [363, 73] width 10 height 14
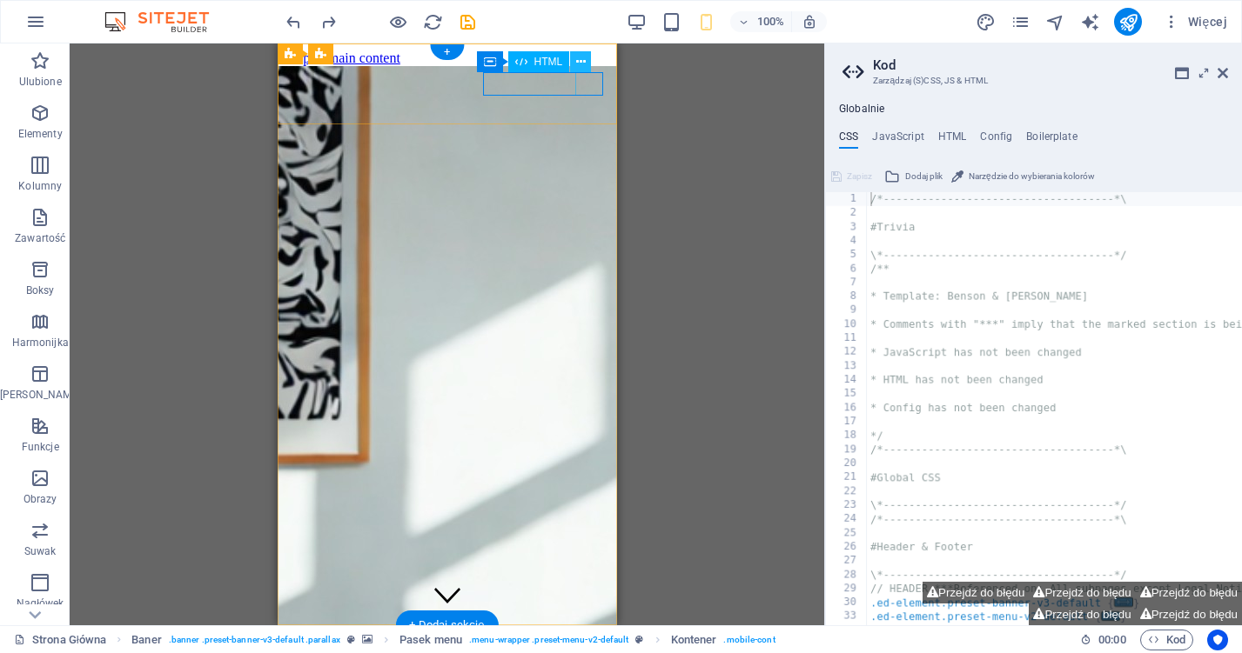
click at [583, 63] on icon at bounding box center [581, 62] width 10 height 18
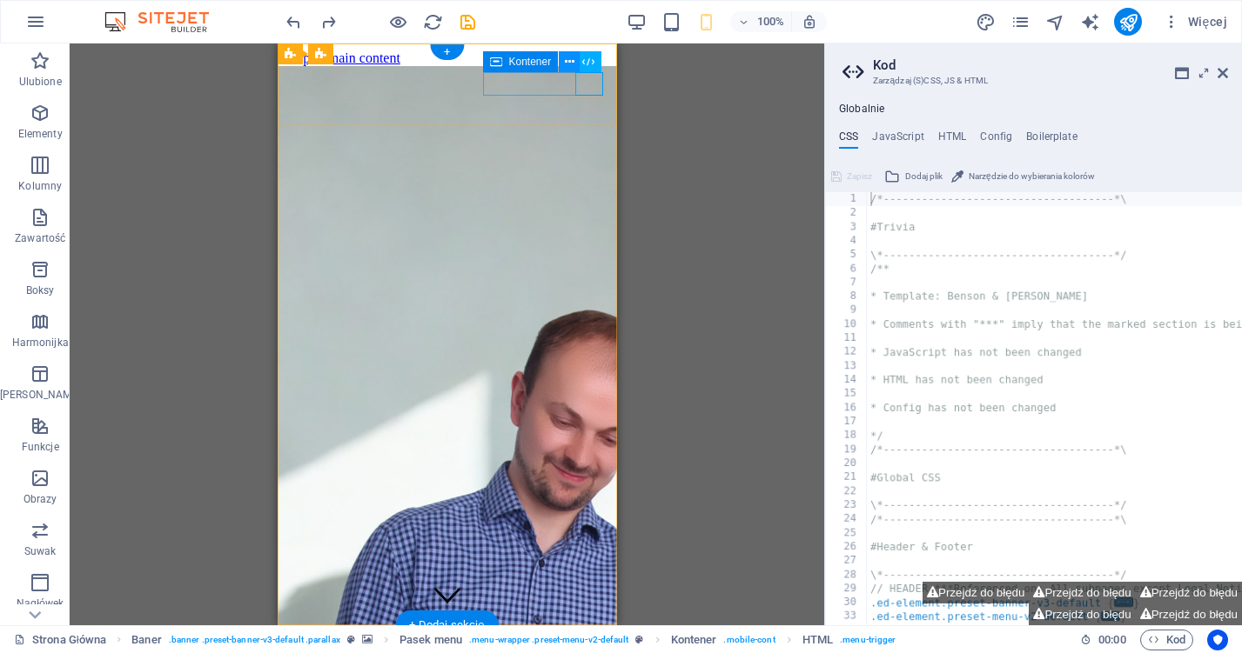
click at [565, 60] on icon at bounding box center [570, 62] width 10 height 18
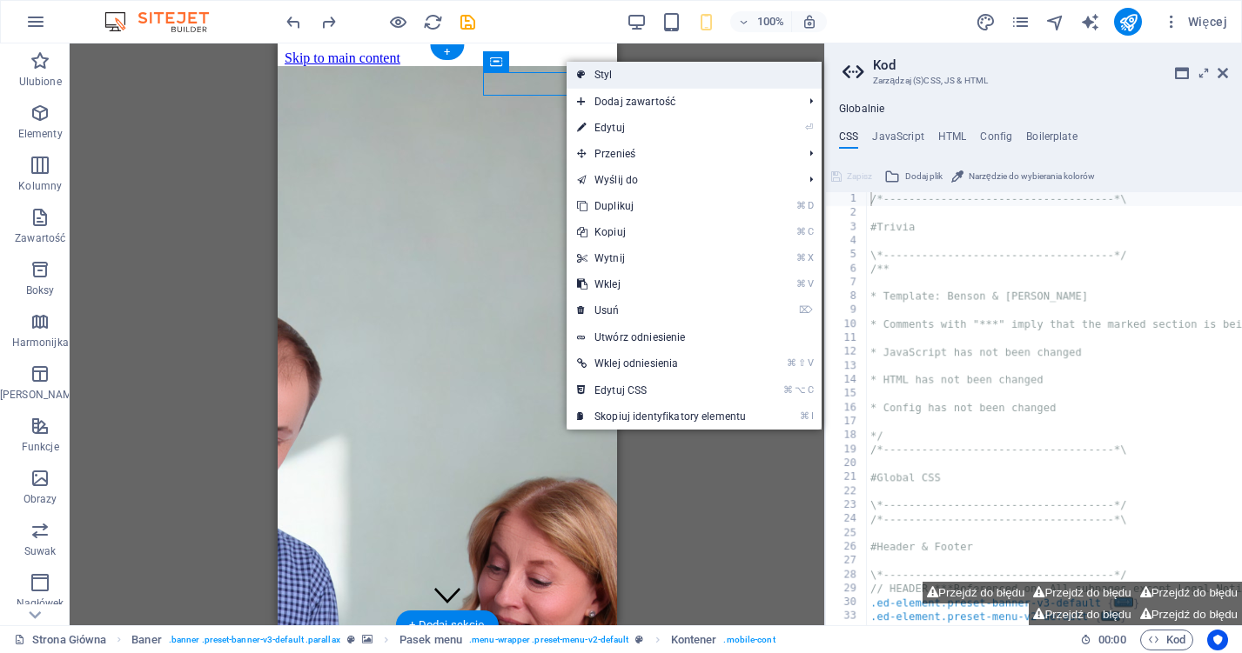
click at [624, 78] on link "Styl" at bounding box center [693, 75] width 255 height 26
select select "rem"
select select "sticky_banner"
select select "px"
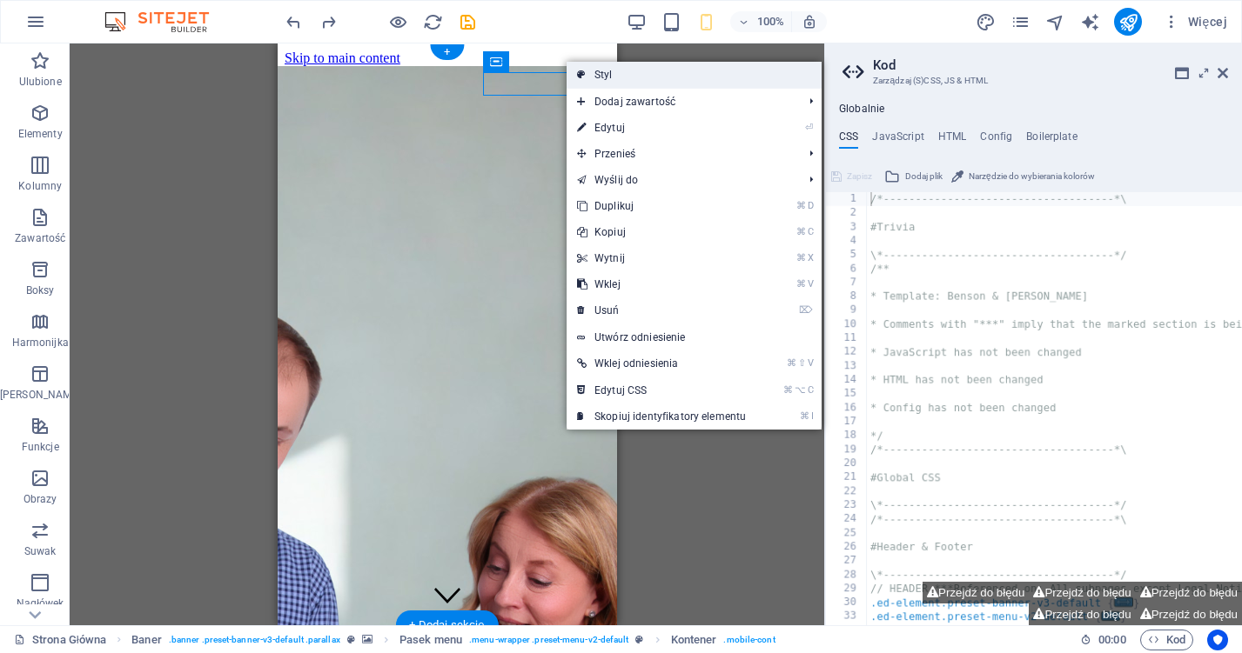
select select "px"
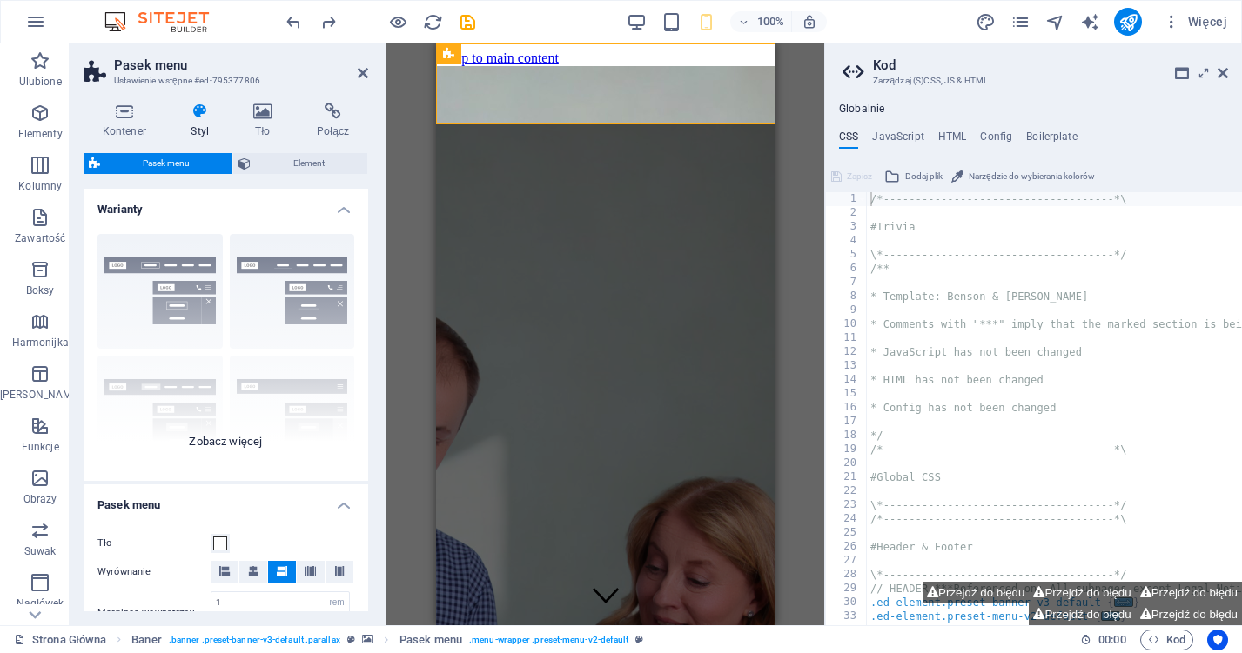
click at [162, 273] on div "Obramowanie Wyśrodkowany Domyślny Ustalone Loki Wyzwalacz akcji Szeroki XXL" at bounding box center [226, 350] width 285 height 261
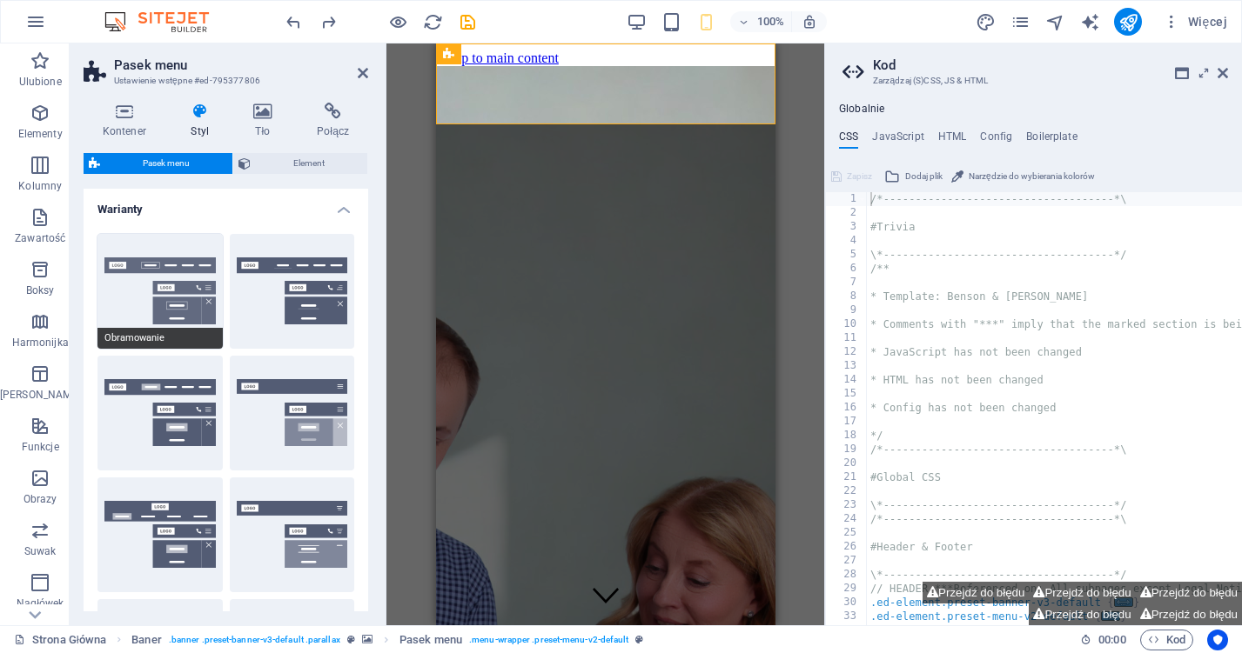
click at [161, 268] on button "Obramowanie" at bounding box center [159, 291] width 125 height 115
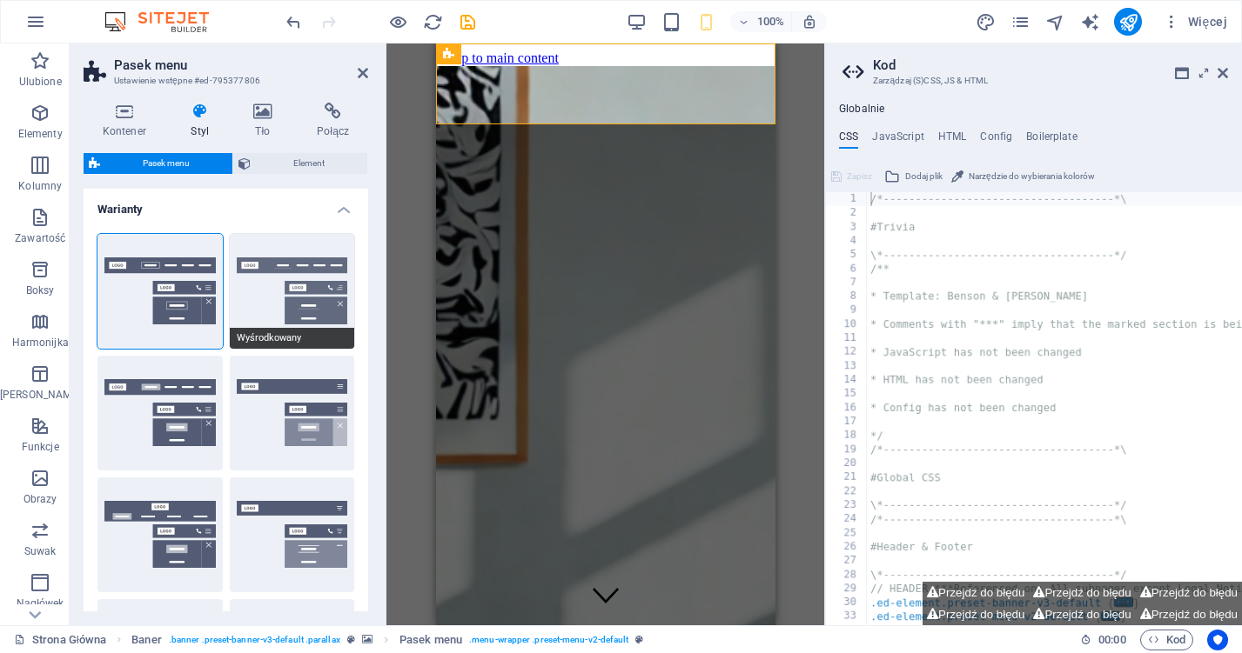
click at [298, 280] on button "Wyśrodkowany" at bounding box center [292, 291] width 125 height 115
select select "sticky_menu"
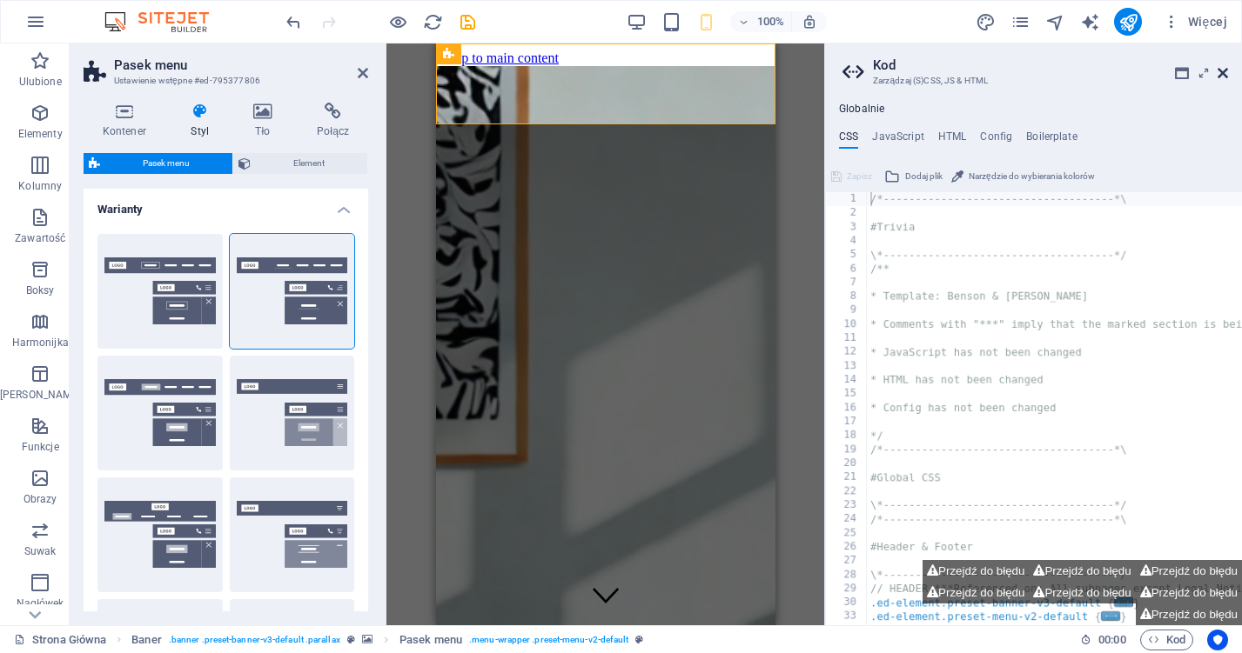
click at [1227, 70] on icon at bounding box center [1222, 73] width 10 height 14
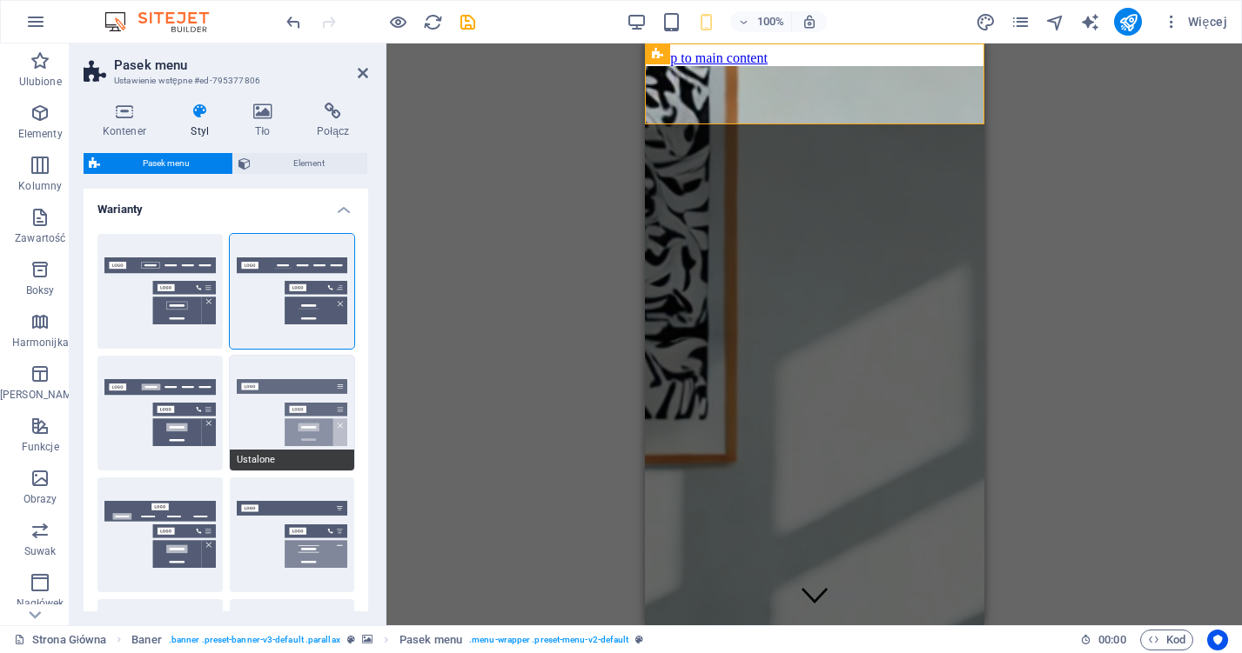
click at [295, 389] on button "Ustalone" at bounding box center [292, 413] width 125 height 115
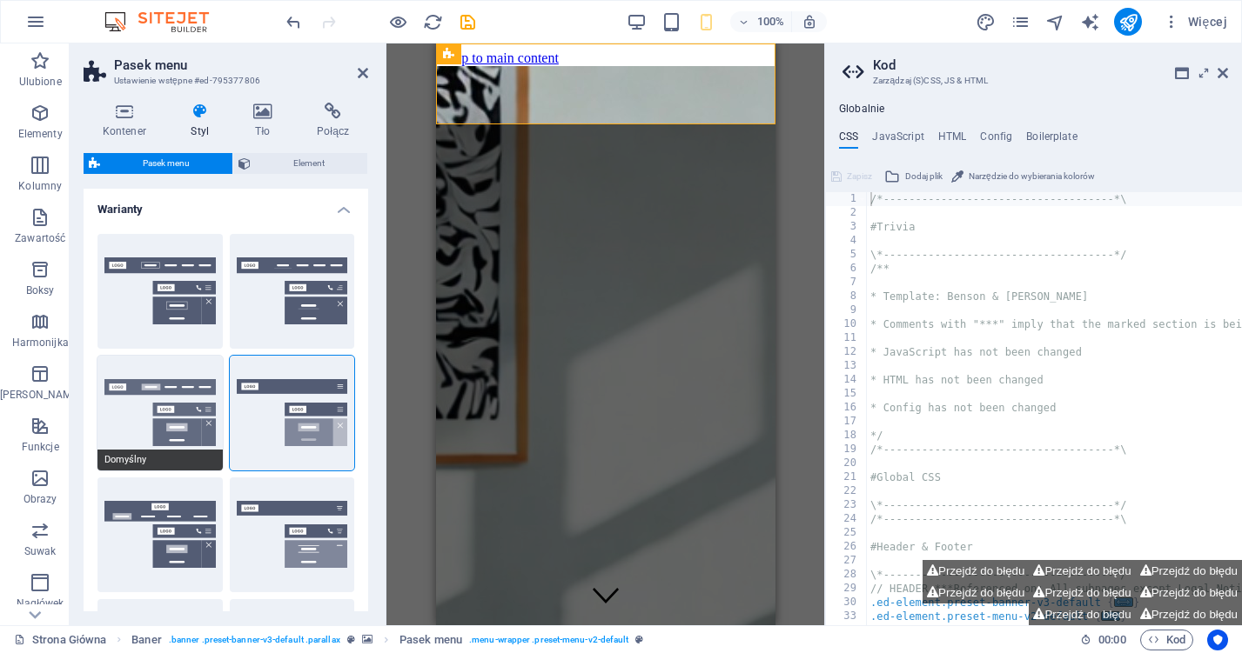
click at [127, 385] on button "Domyślny" at bounding box center [159, 413] width 125 height 115
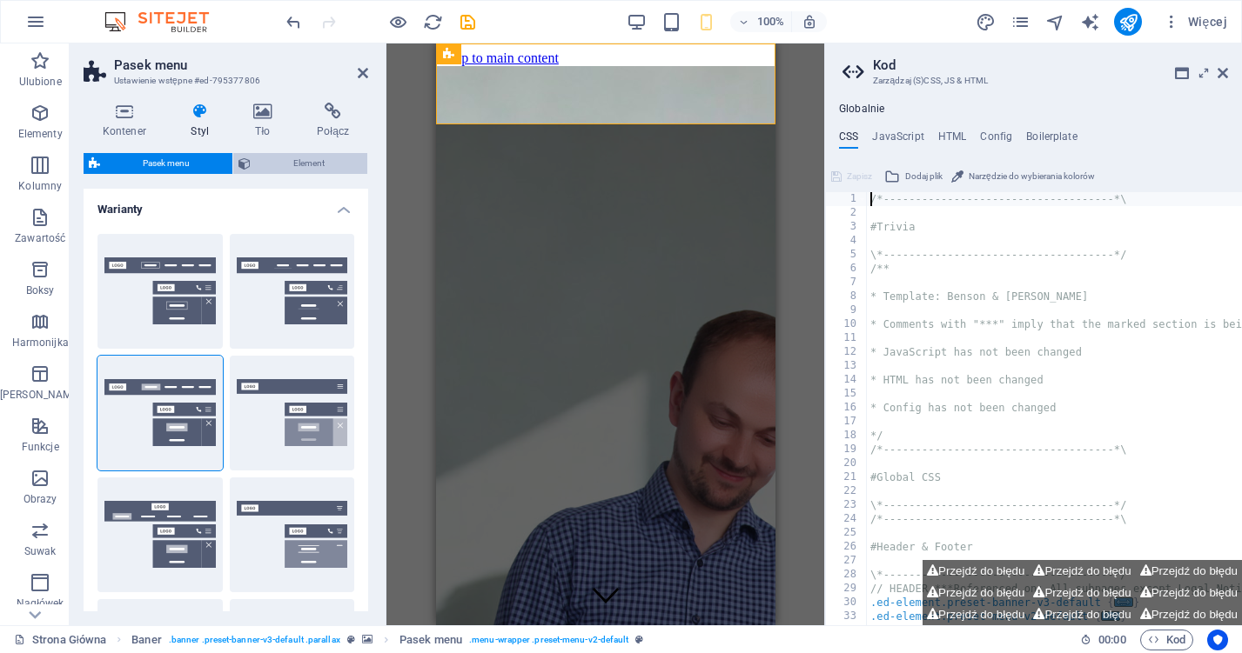
click at [332, 162] on span "Element" at bounding box center [309, 163] width 106 height 21
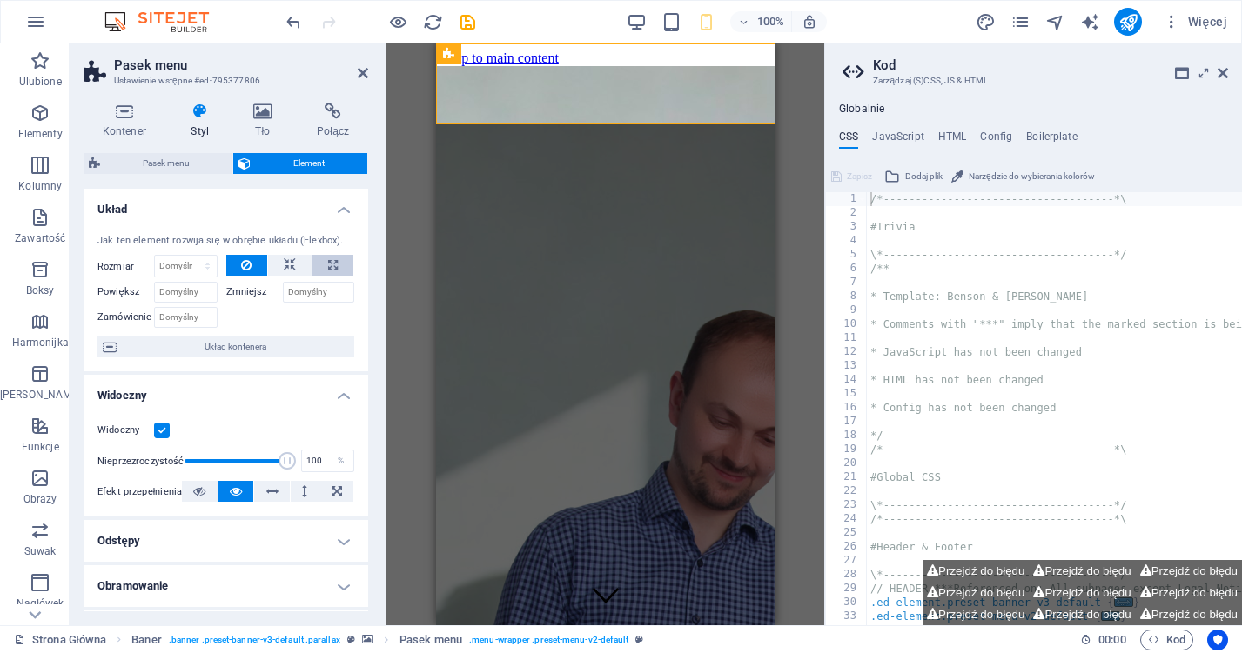
click at [338, 263] on button at bounding box center [332, 265] width 41 height 21
type input "100"
select select "%"
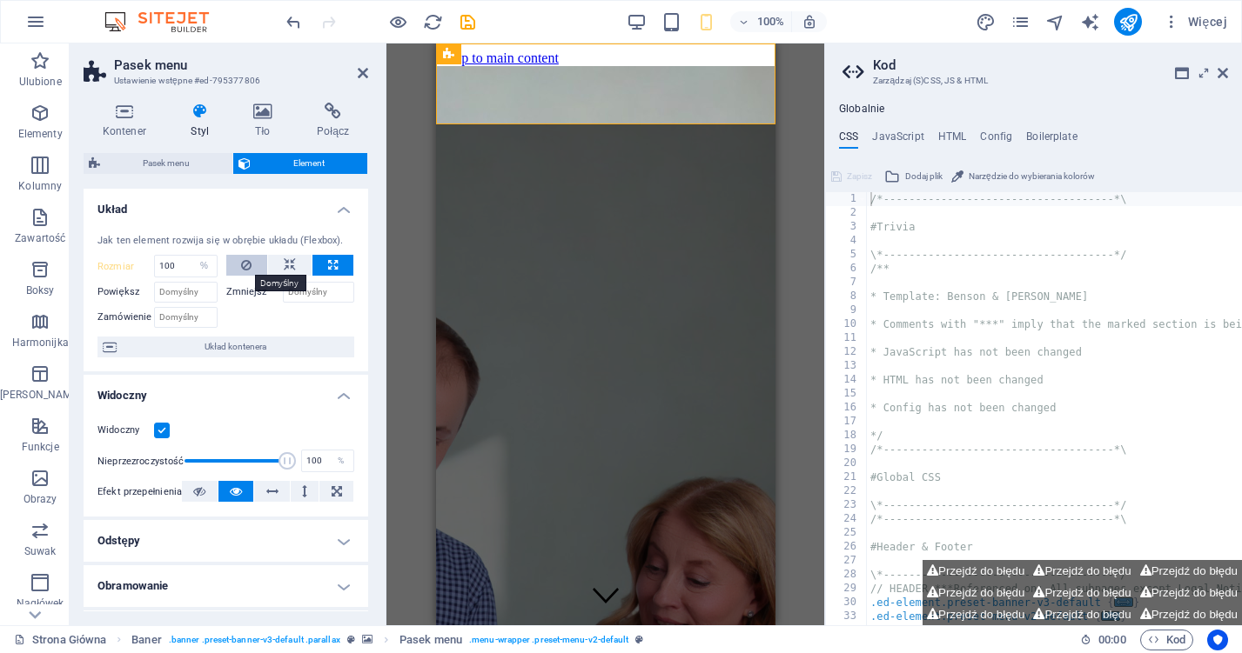
click at [245, 265] on icon at bounding box center [246, 265] width 10 height 21
select select "DISABLED_OPTION_VALUE"
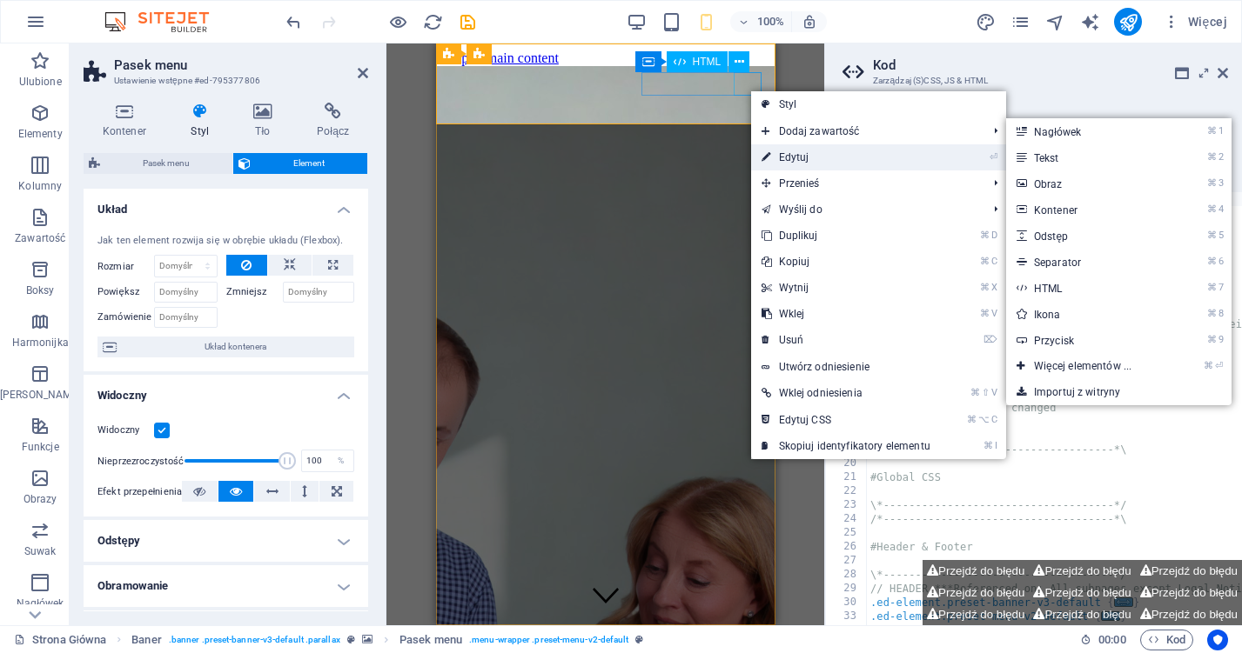
click at [774, 152] on link "⏎ Edytuj" at bounding box center [846, 157] width 190 height 26
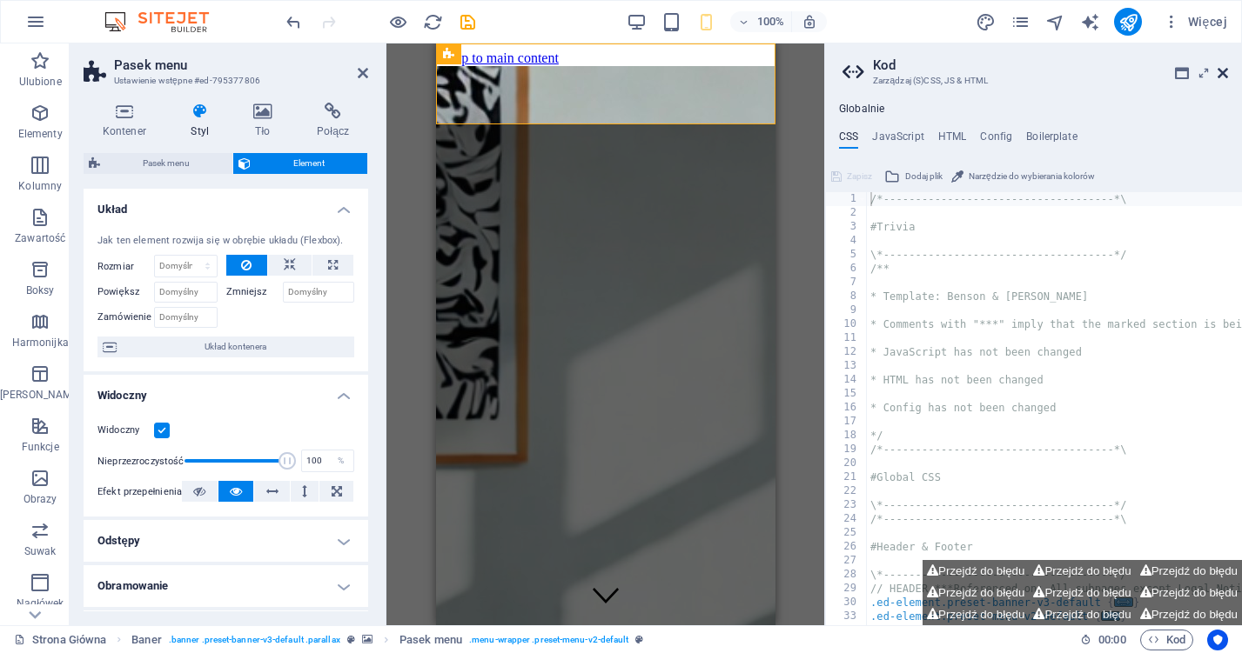
click at [1223, 70] on icon at bounding box center [1222, 73] width 10 height 14
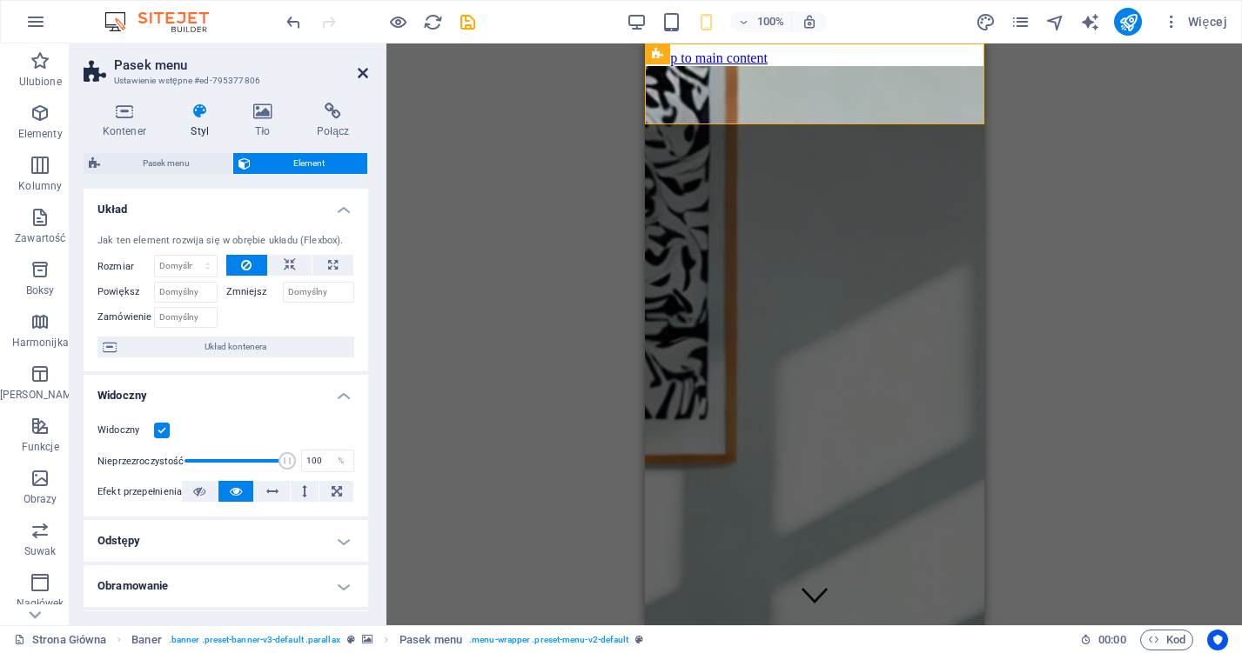
click at [367, 71] on icon at bounding box center [363, 73] width 10 height 14
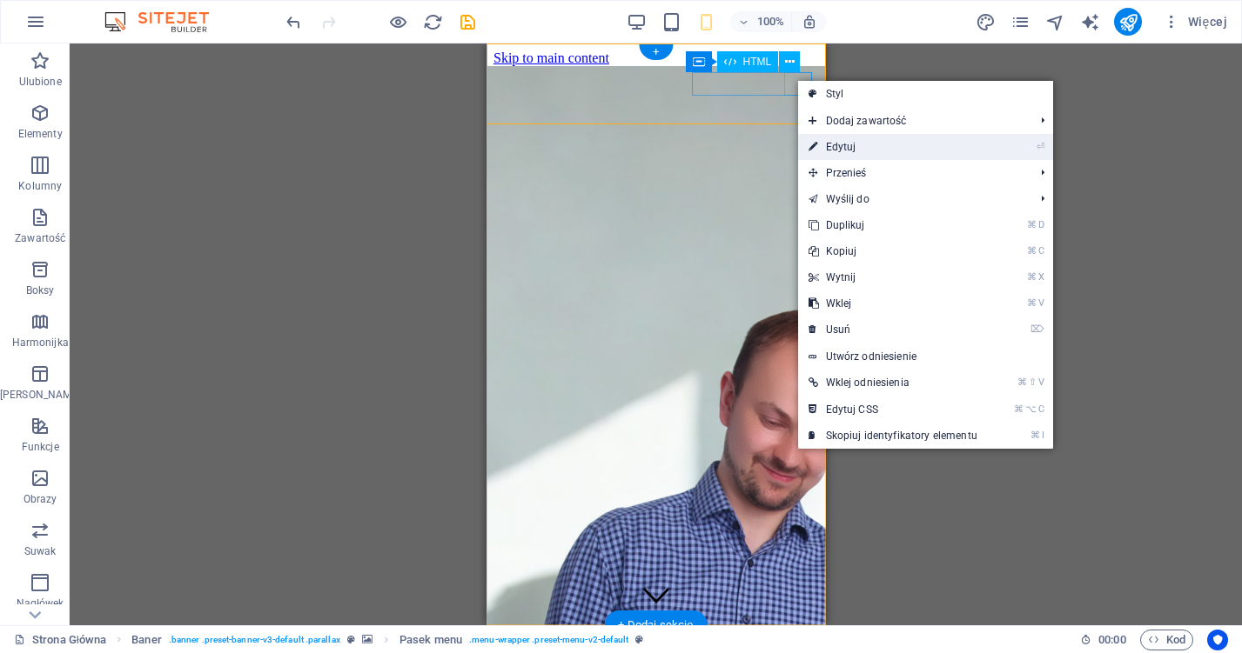
click at [823, 142] on link "⏎ Edytuj" at bounding box center [893, 147] width 190 height 26
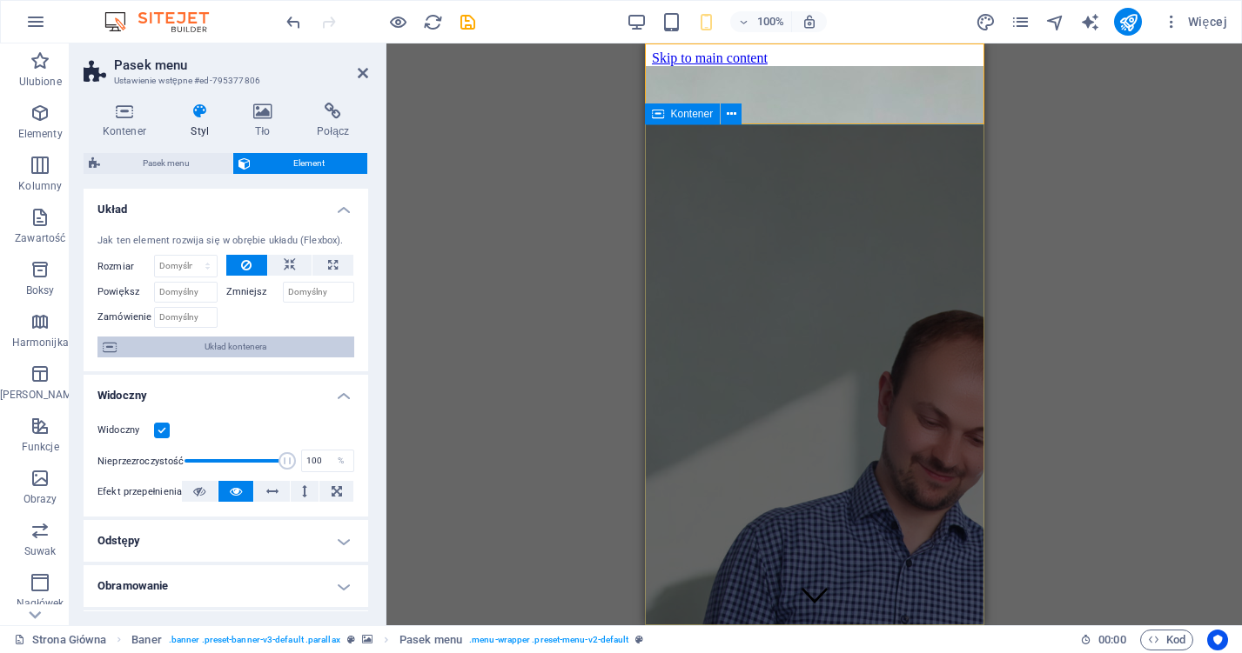
click at [238, 351] on span "Układ kontenera" at bounding box center [235, 347] width 227 height 21
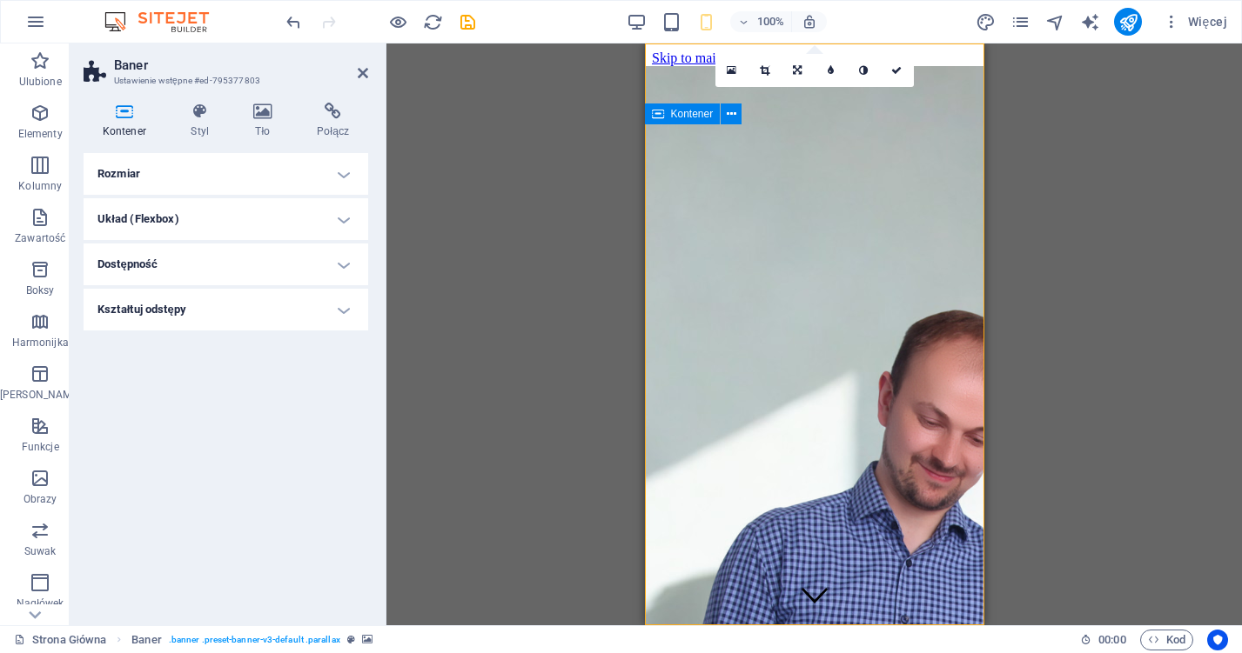
click at [181, 189] on h4 "Rozmiar" at bounding box center [226, 174] width 285 height 42
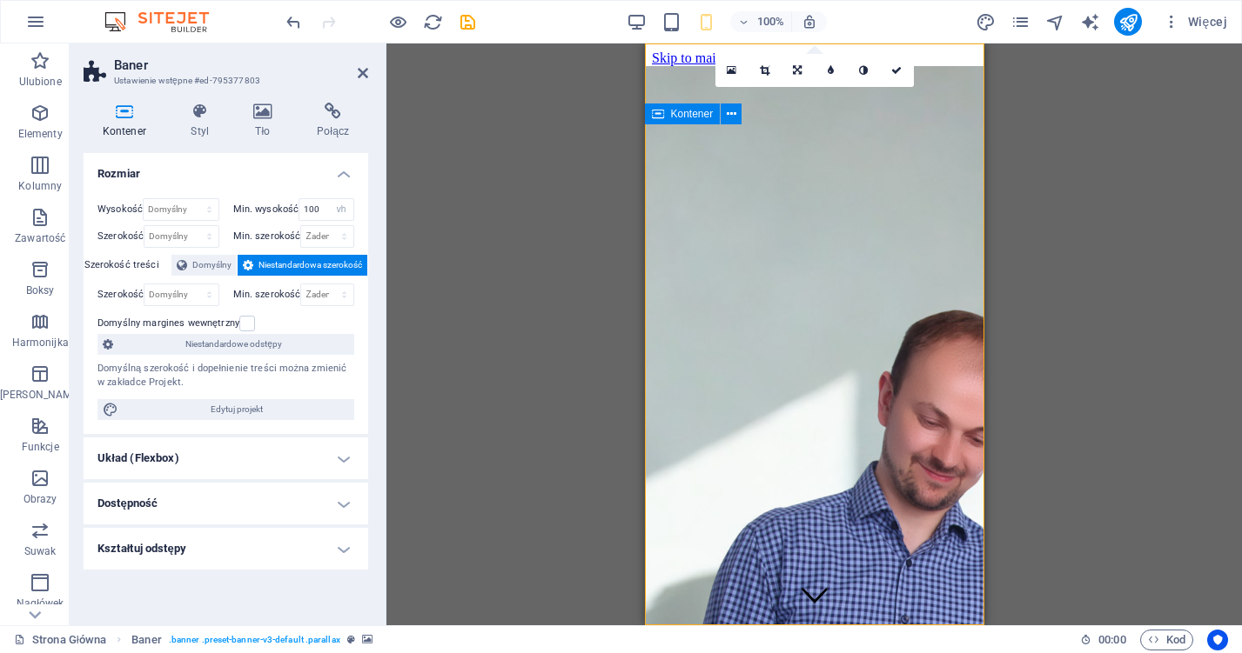
click at [143, 452] on h4 "Układ (Flexbox)" at bounding box center [226, 459] width 285 height 42
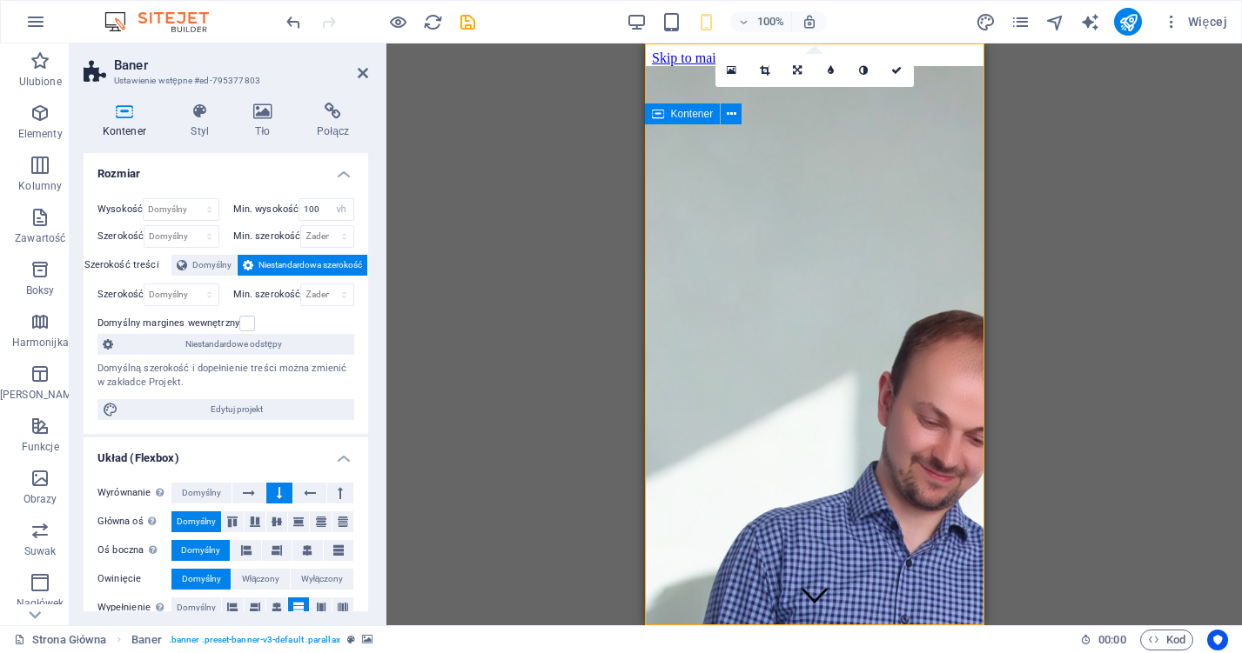
click at [143, 452] on h4 "Układ (Flexbox)" at bounding box center [226, 453] width 285 height 31
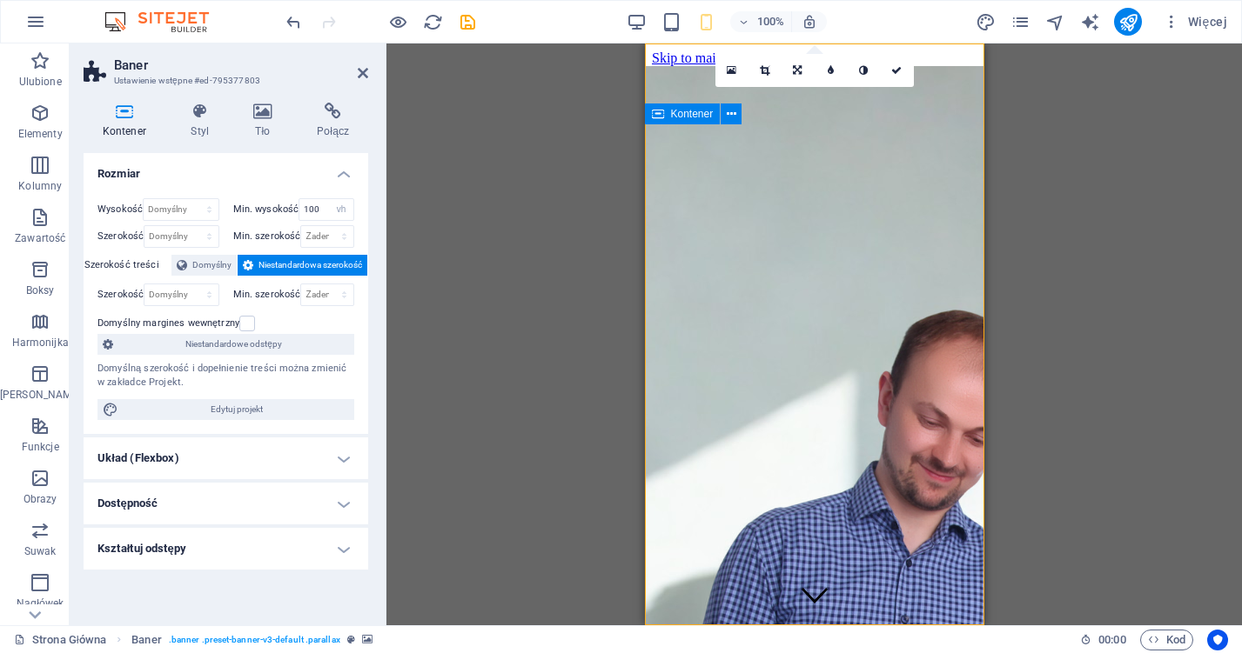
click at [137, 501] on h4 "Dostępność" at bounding box center [226, 504] width 285 height 42
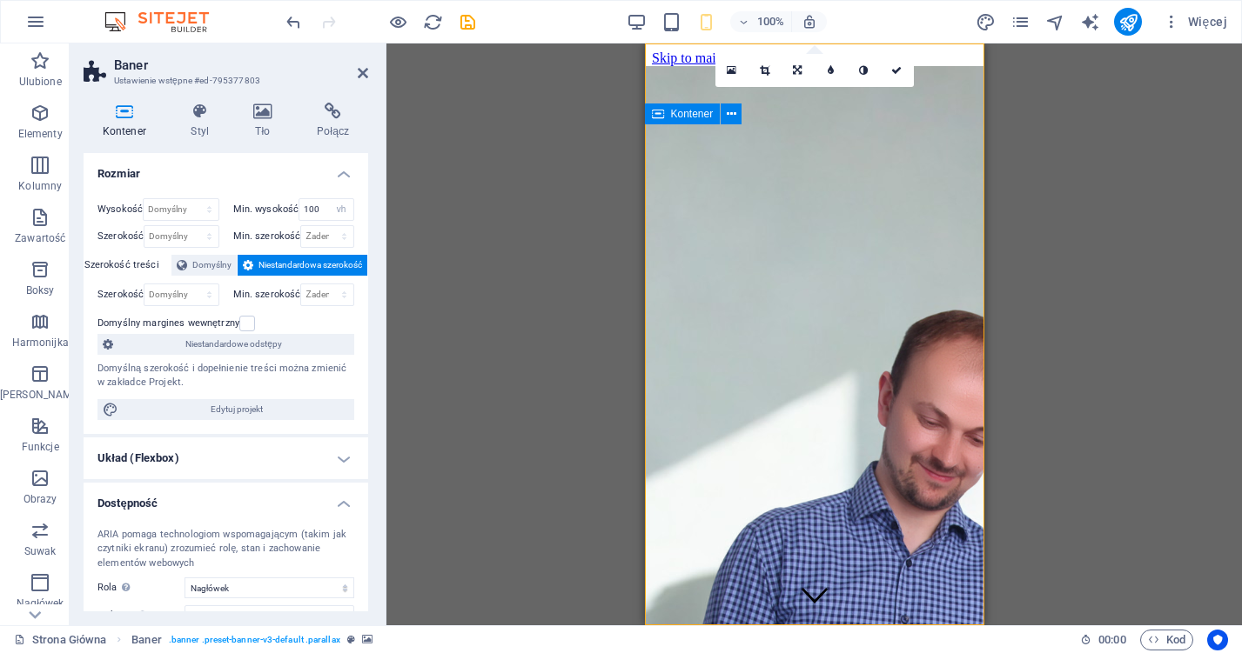
click at [136, 501] on h4 "Dostępność" at bounding box center [226, 498] width 285 height 31
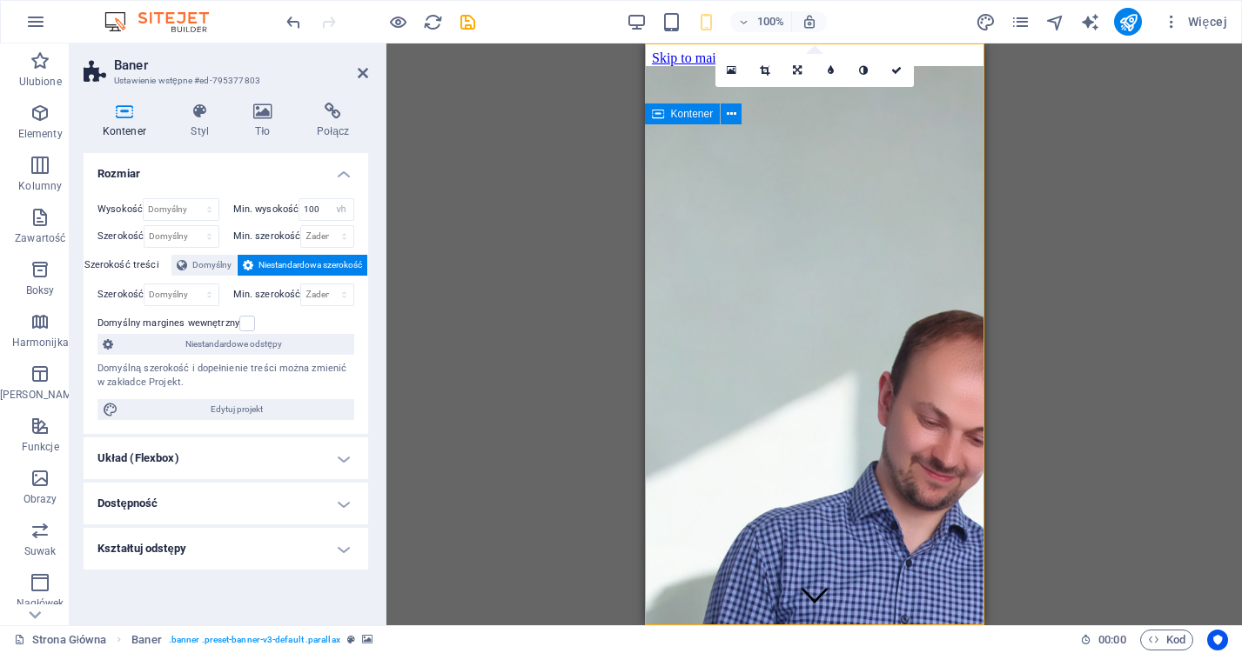
click at [136, 540] on h4 "Kształtuj odstępy" at bounding box center [226, 549] width 285 height 42
click at [136, 540] on h4 "Kształtuj odstępy" at bounding box center [226, 543] width 285 height 31
click at [191, 114] on icon at bounding box center [200, 111] width 56 height 17
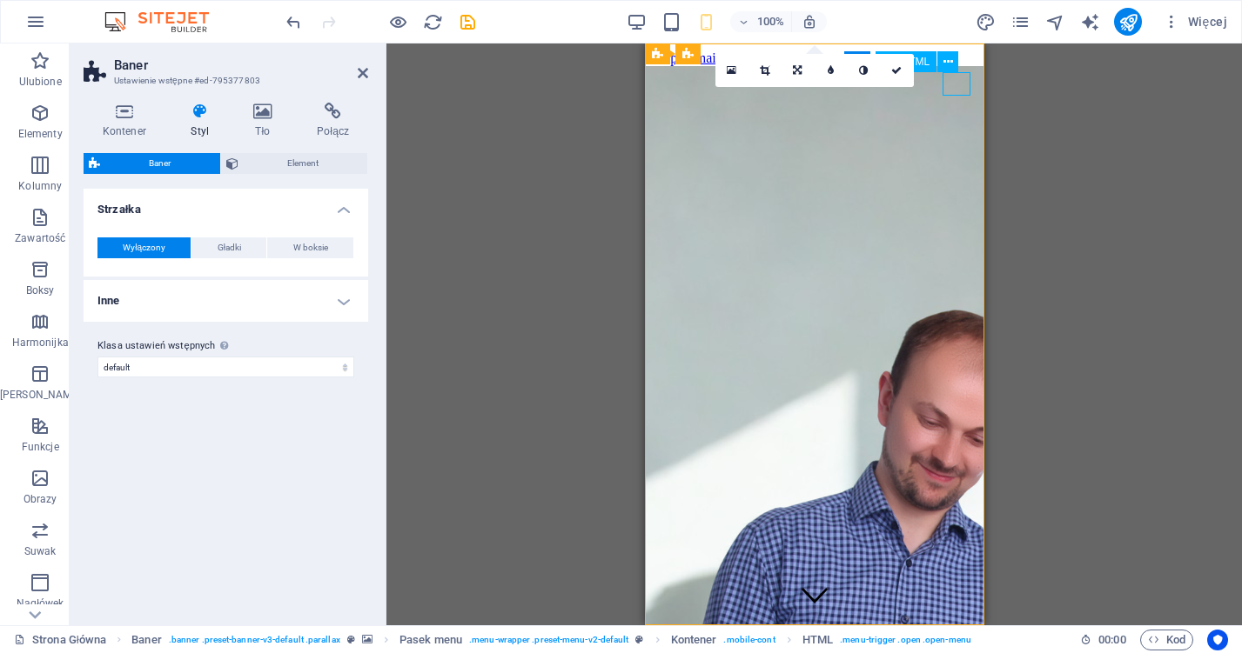
select select "px"
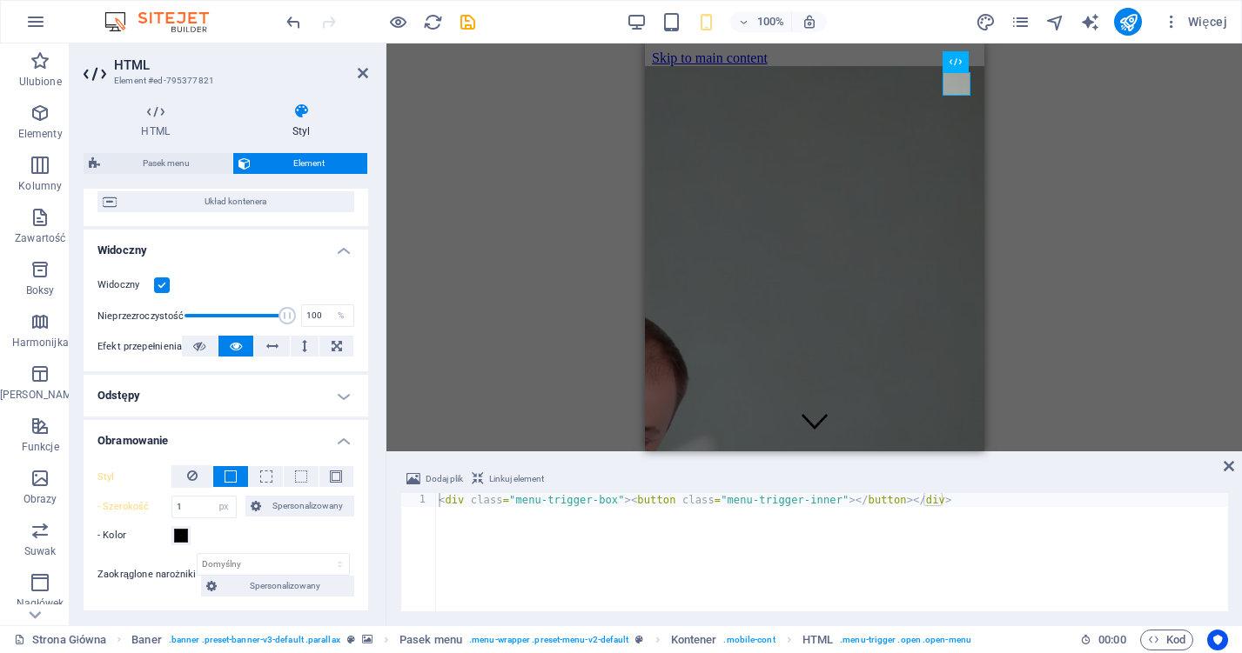
scroll to position [189, 0]
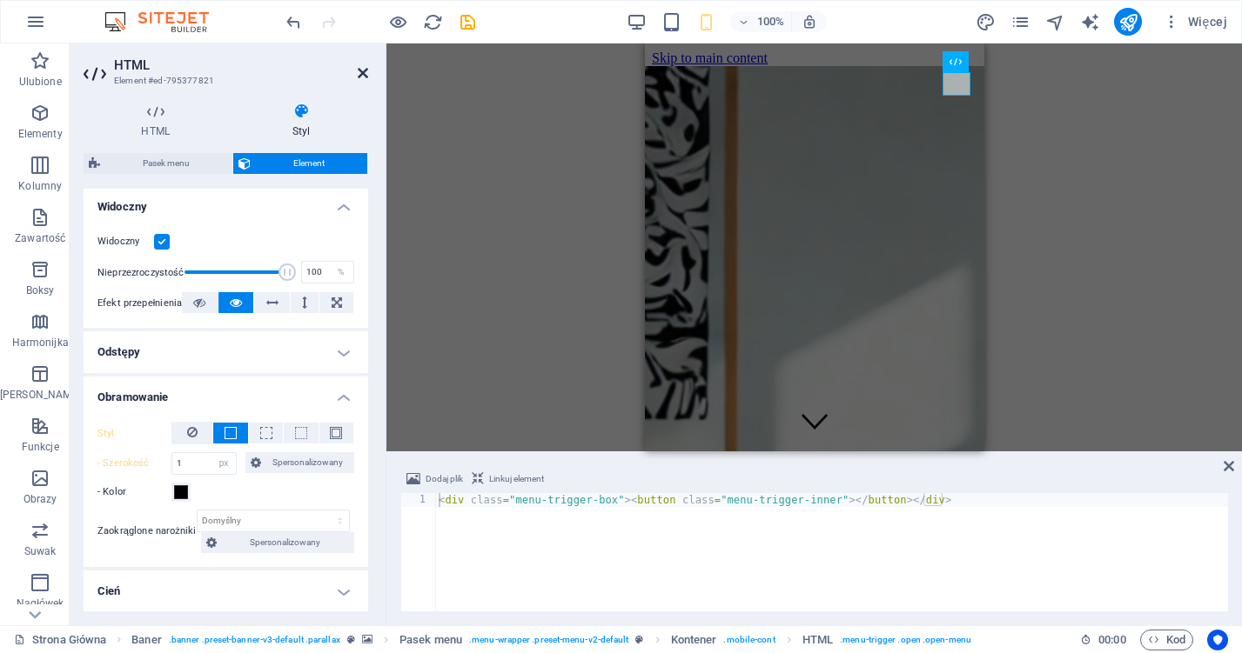
click at [367, 75] on icon at bounding box center [363, 73] width 10 height 14
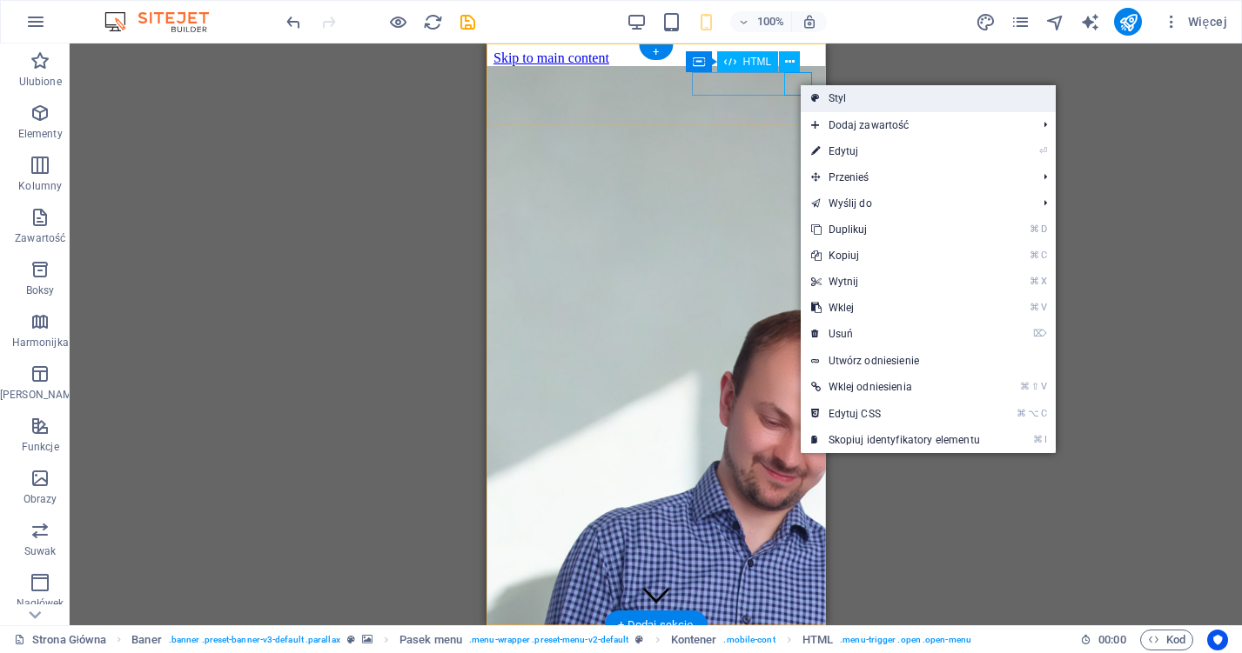
click at [835, 99] on link "Styl" at bounding box center [928, 98] width 255 height 26
select select "rem"
select select "sticky_menu"
select select "px"
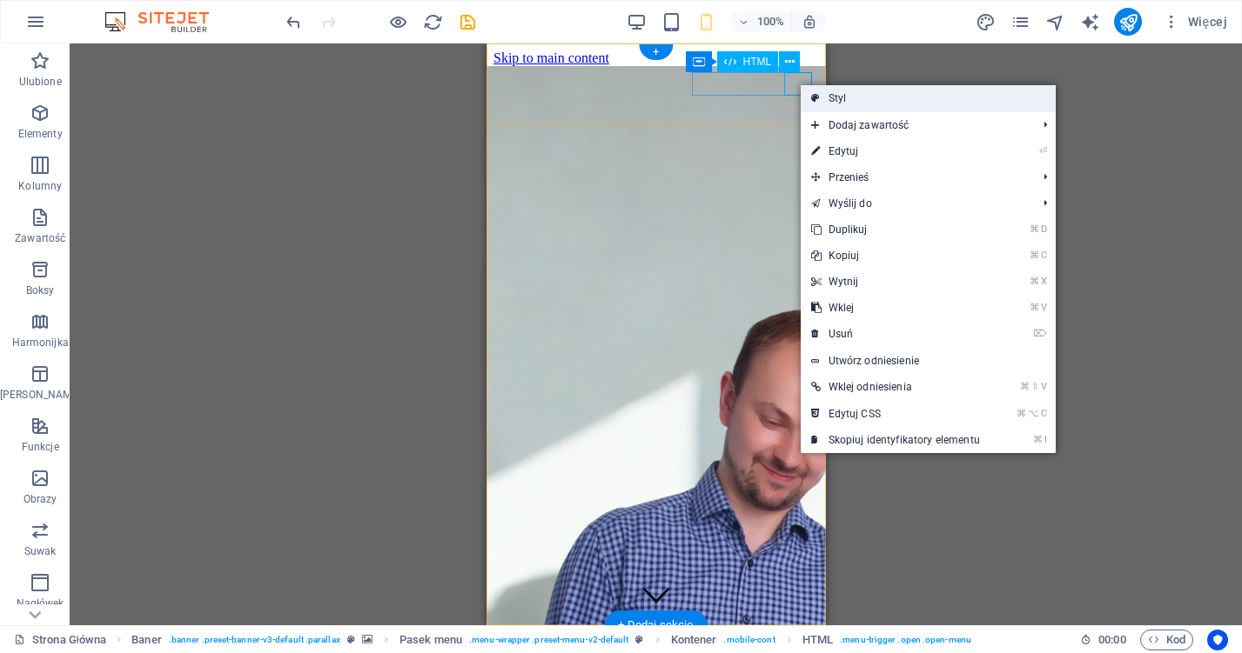
select select "px"
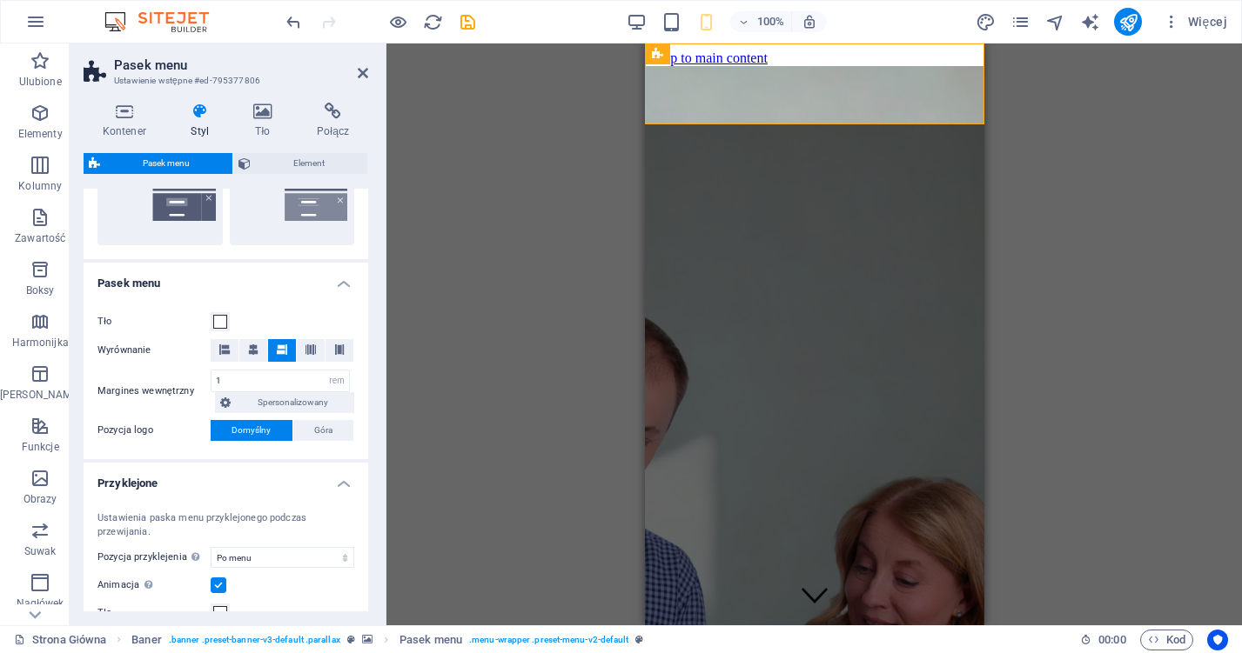
scroll to position [468, 0]
click at [224, 325] on span at bounding box center [220, 323] width 14 height 14
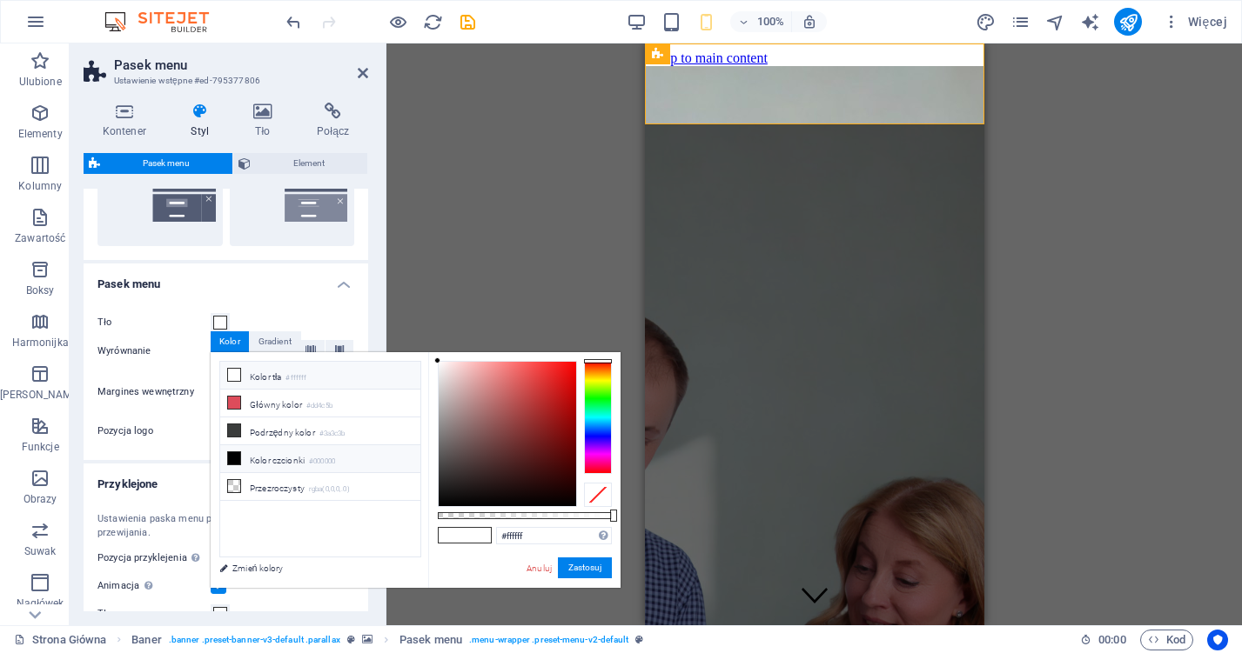
click at [234, 459] on icon at bounding box center [234, 458] width 12 height 12
type input "#000000"
click at [598, 573] on button "Zastosuj" at bounding box center [585, 568] width 54 height 21
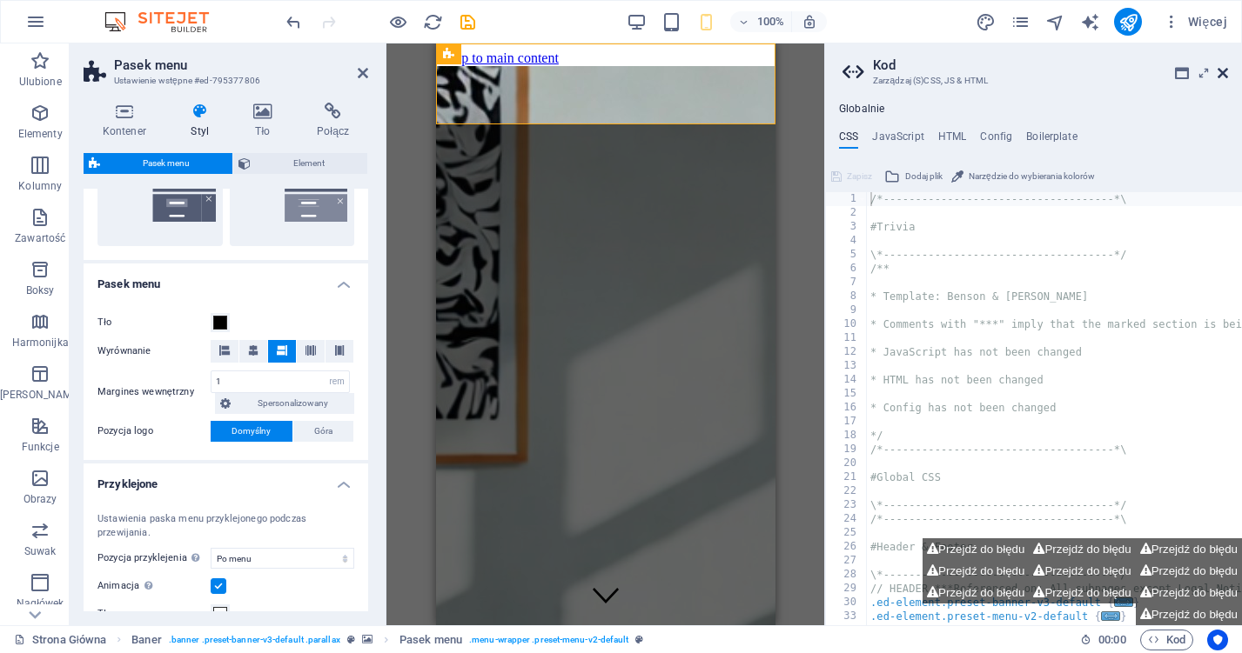
click at [1224, 77] on icon at bounding box center [1222, 73] width 10 height 14
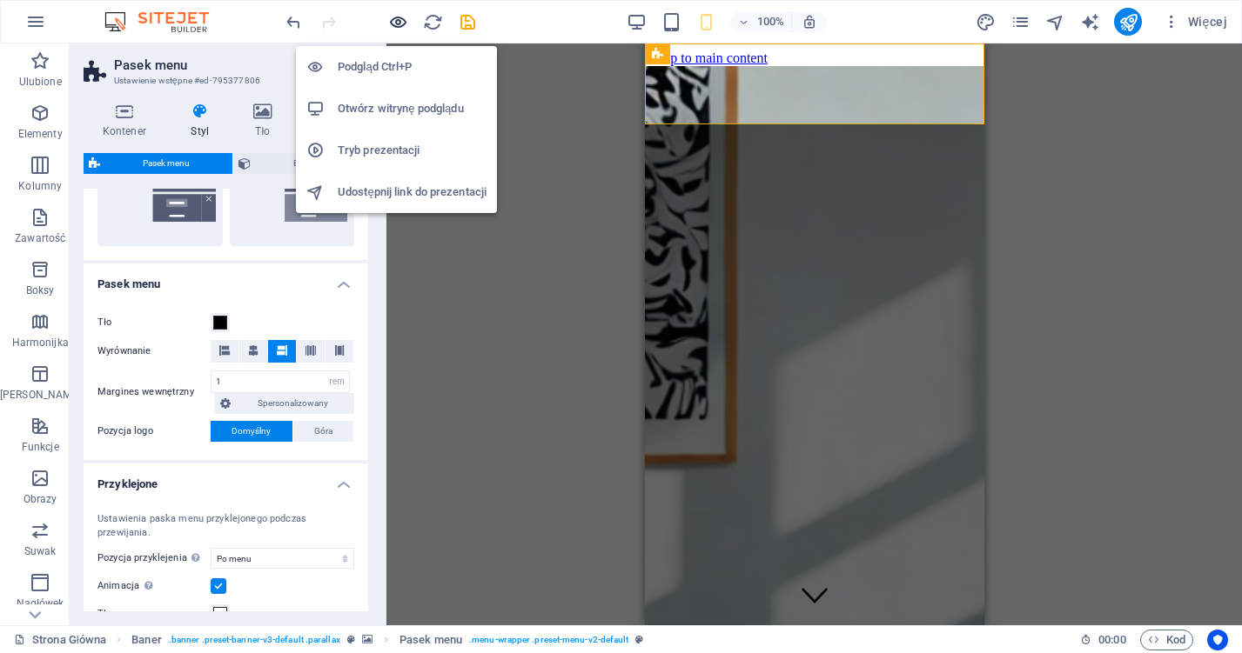
click at [403, 22] on icon "button" at bounding box center [398, 22] width 20 height 20
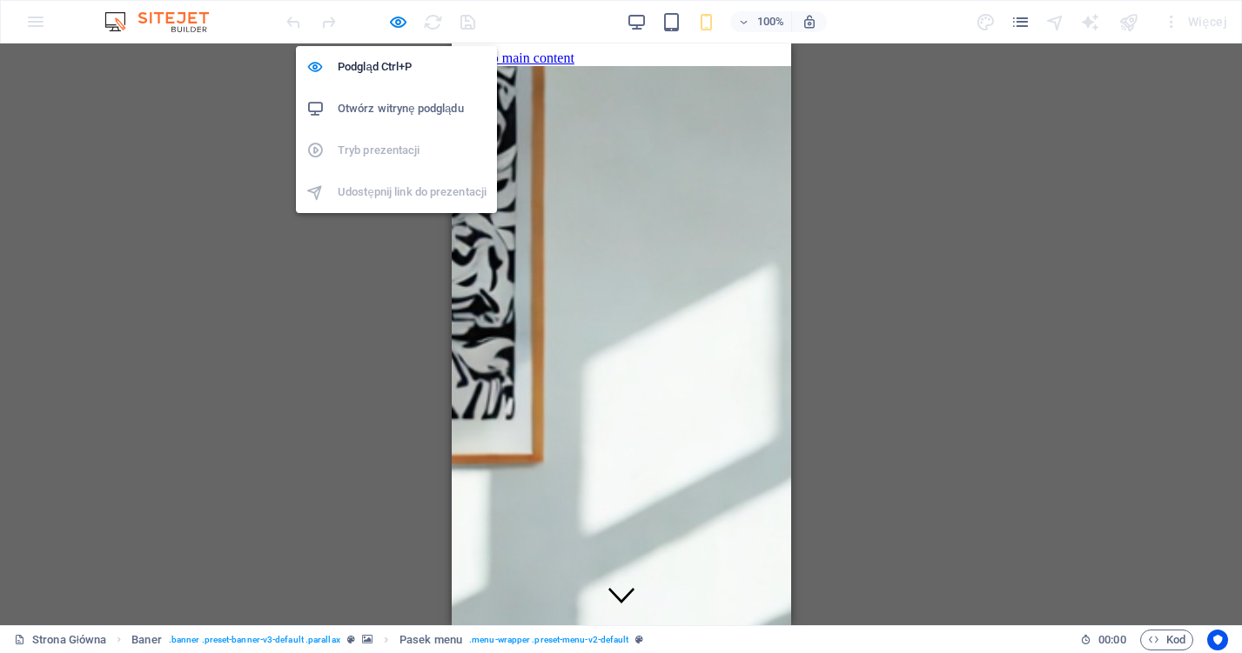
click at [398, 110] on h6 "Otwórz witrynę podglądu" at bounding box center [412, 108] width 149 height 21
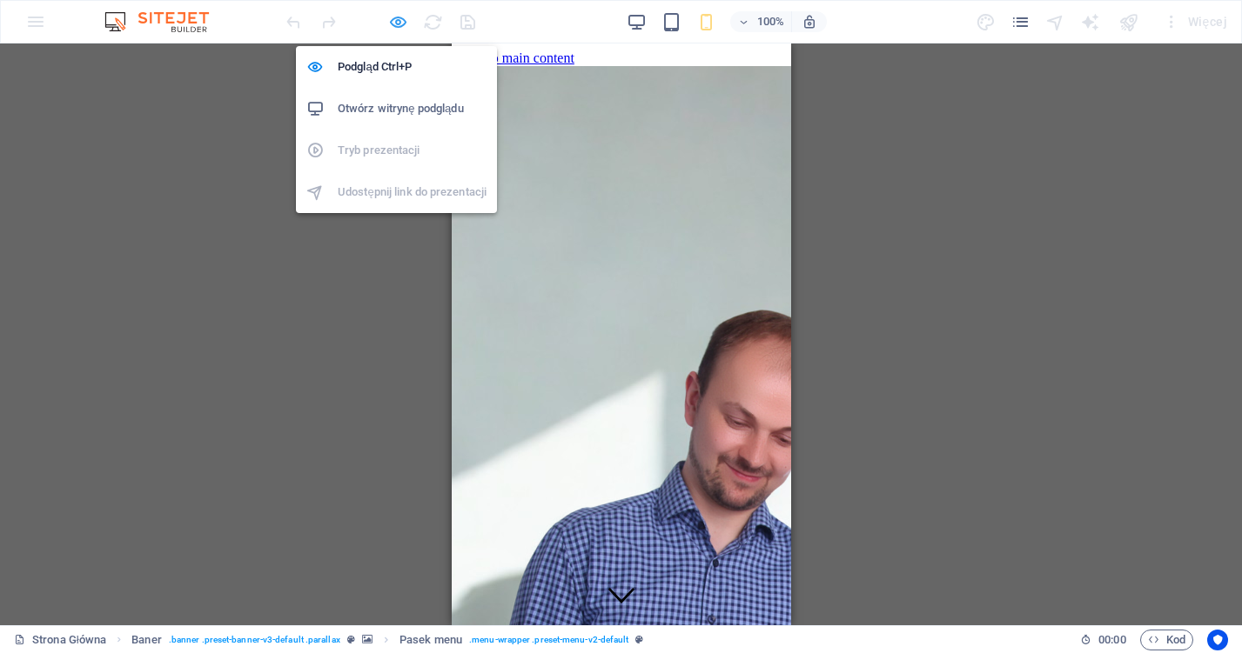
click at [397, 26] on icon "button" at bounding box center [398, 22] width 20 height 20
select select "rem"
select select "sticky_menu"
select select "px"
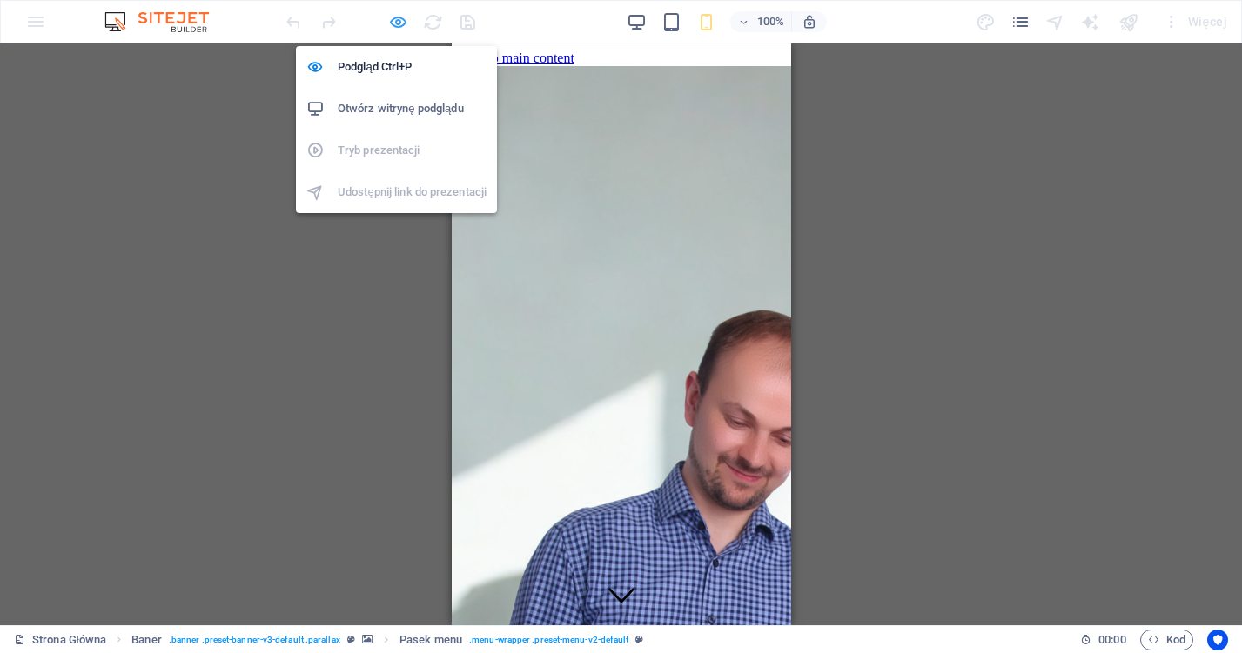
select select "px"
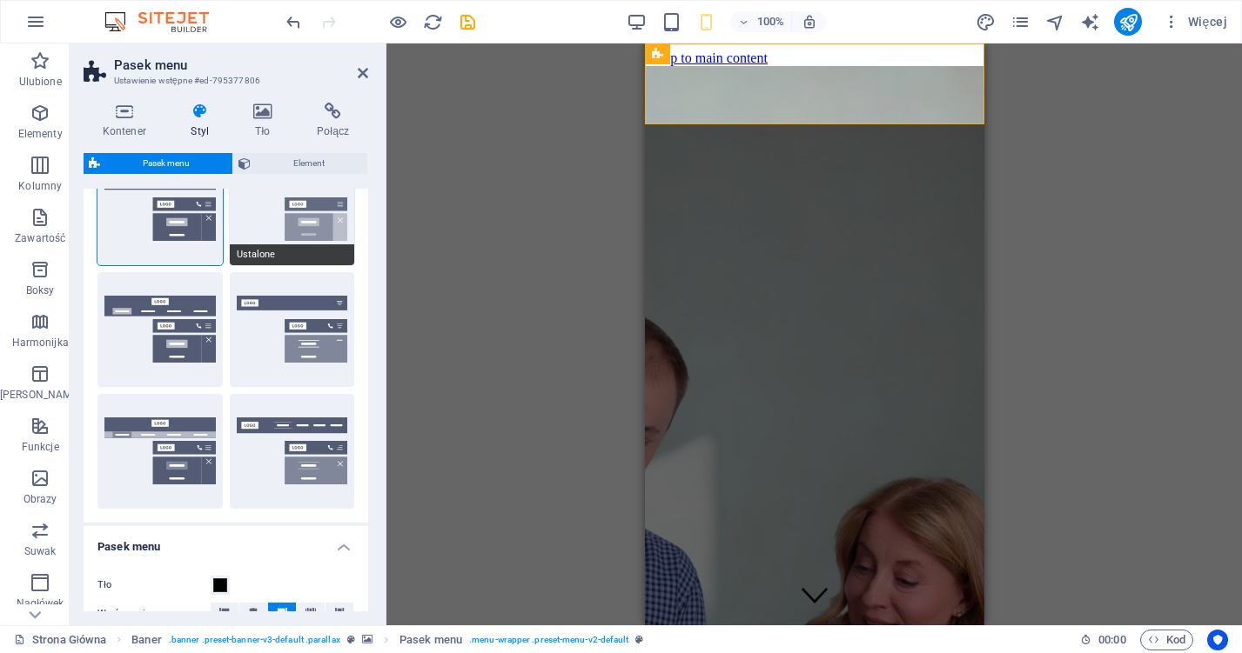
scroll to position [443, 0]
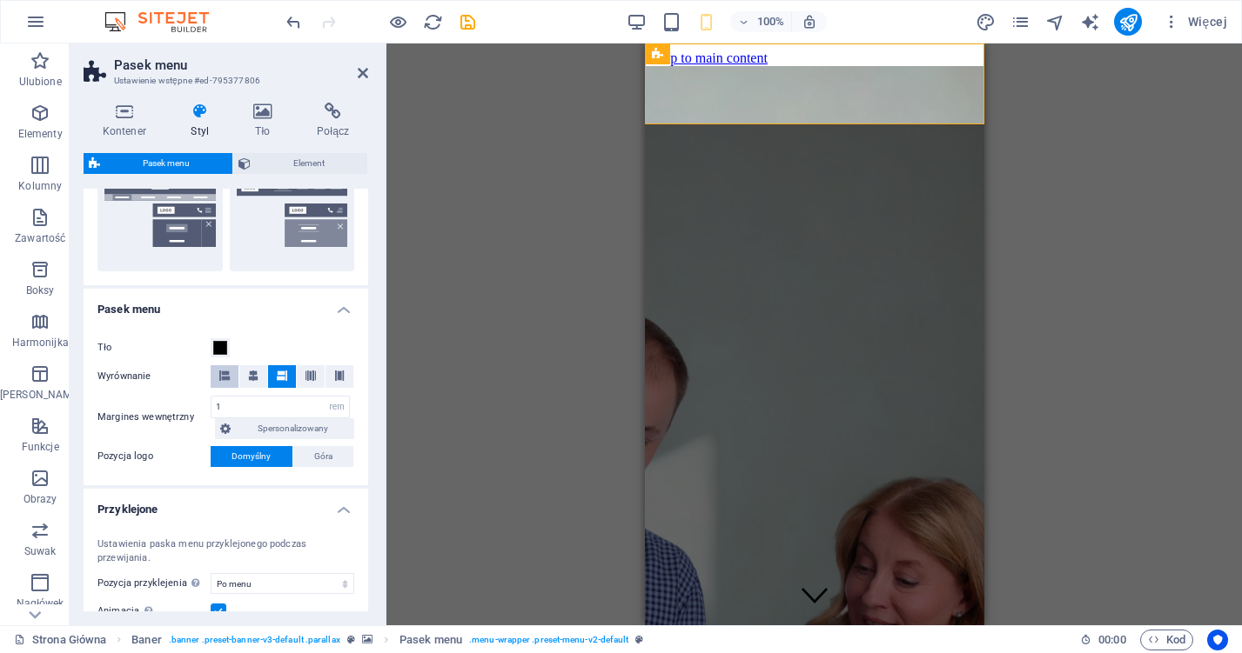
click at [223, 378] on icon at bounding box center [224, 376] width 10 height 10
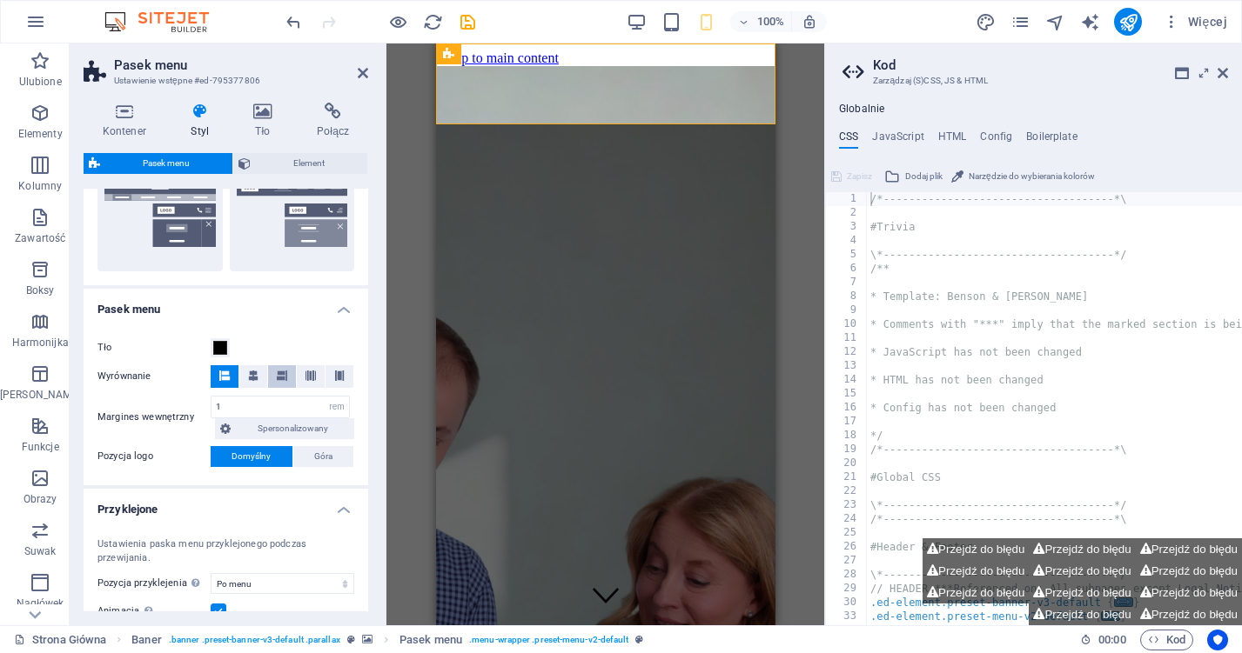
click at [283, 376] on icon at bounding box center [282, 376] width 10 height 10
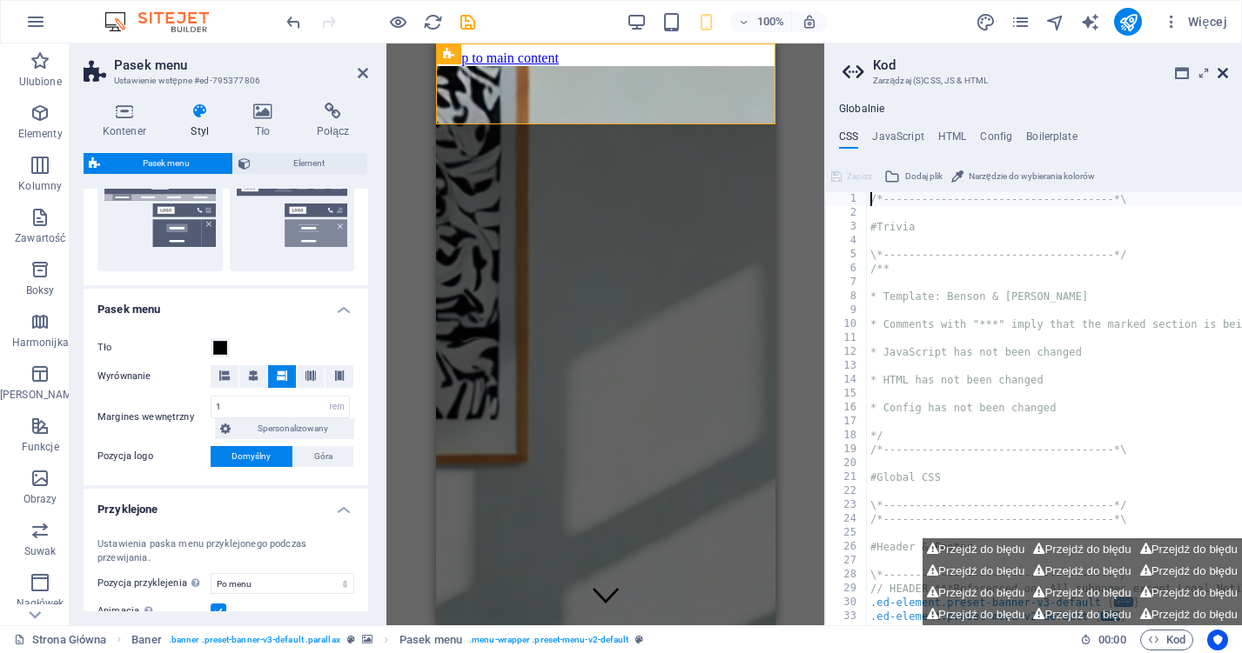
click at [1223, 77] on icon at bounding box center [1222, 73] width 10 height 14
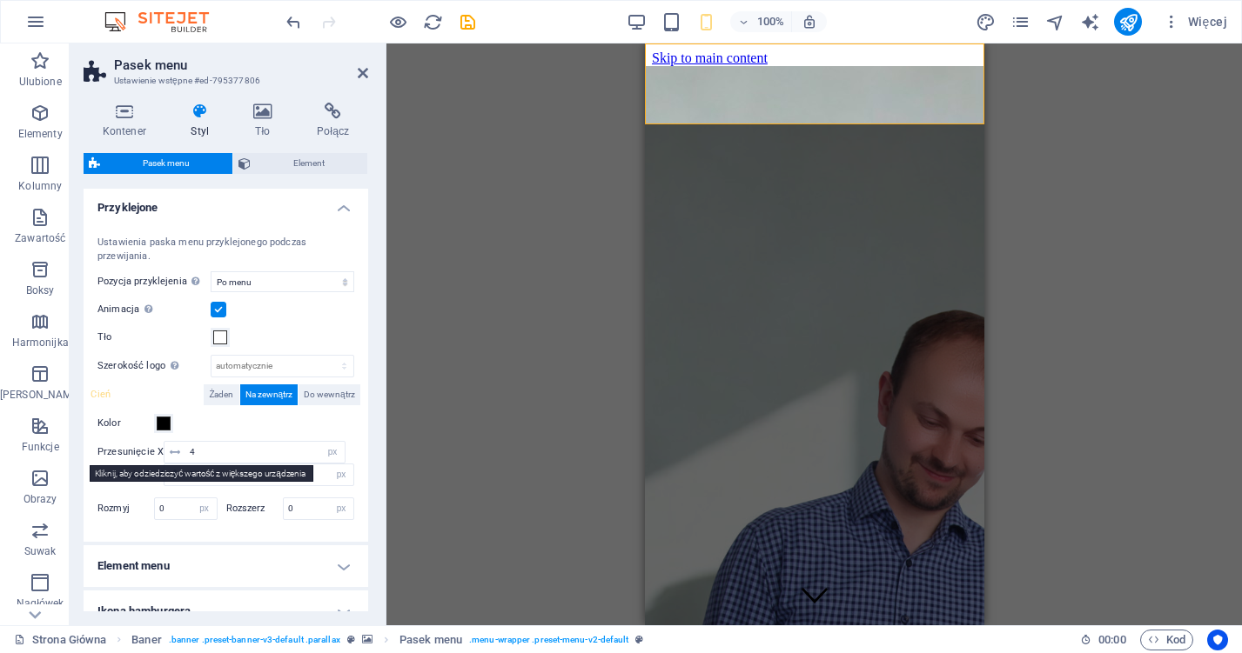
scroll to position [746, 0]
click at [217, 335] on span at bounding box center [220, 337] width 14 height 14
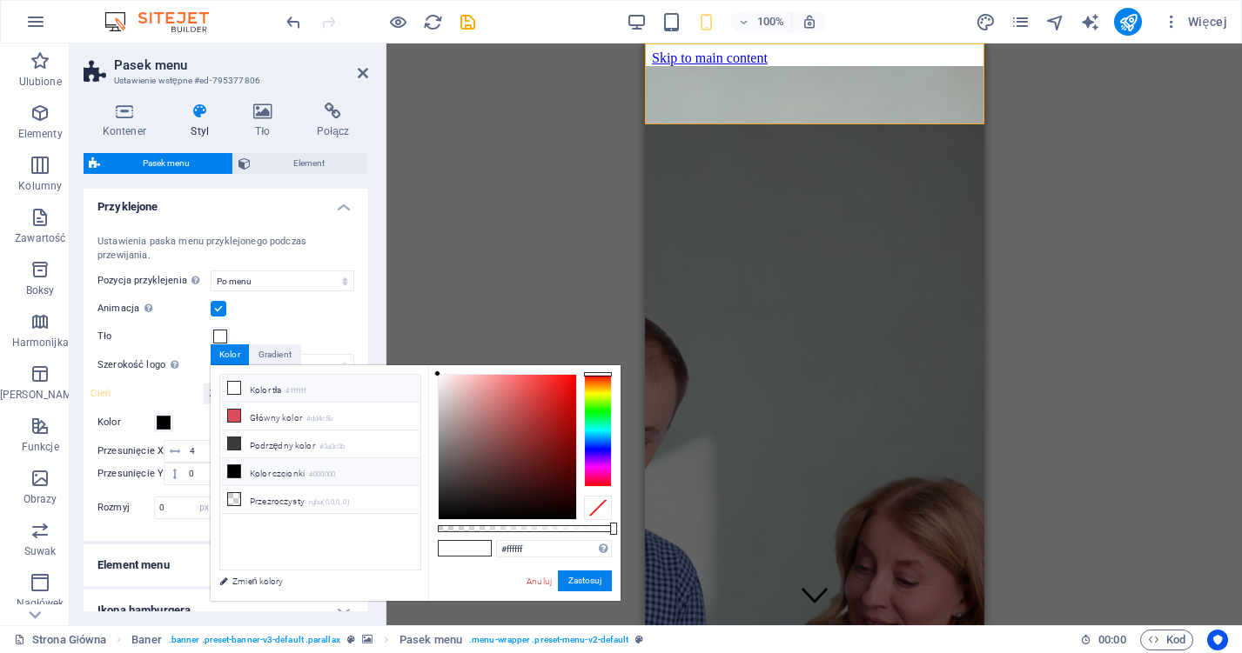
click at [233, 465] on span at bounding box center [234, 472] width 14 height 14
type input "#000000"
click at [241, 468] on li "Kolor czcionki #000000" at bounding box center [320, 473] width 200 height 28
click at [600, 577] on button "Zastosuj" at bounding box center [585, 581] width 54 height 21
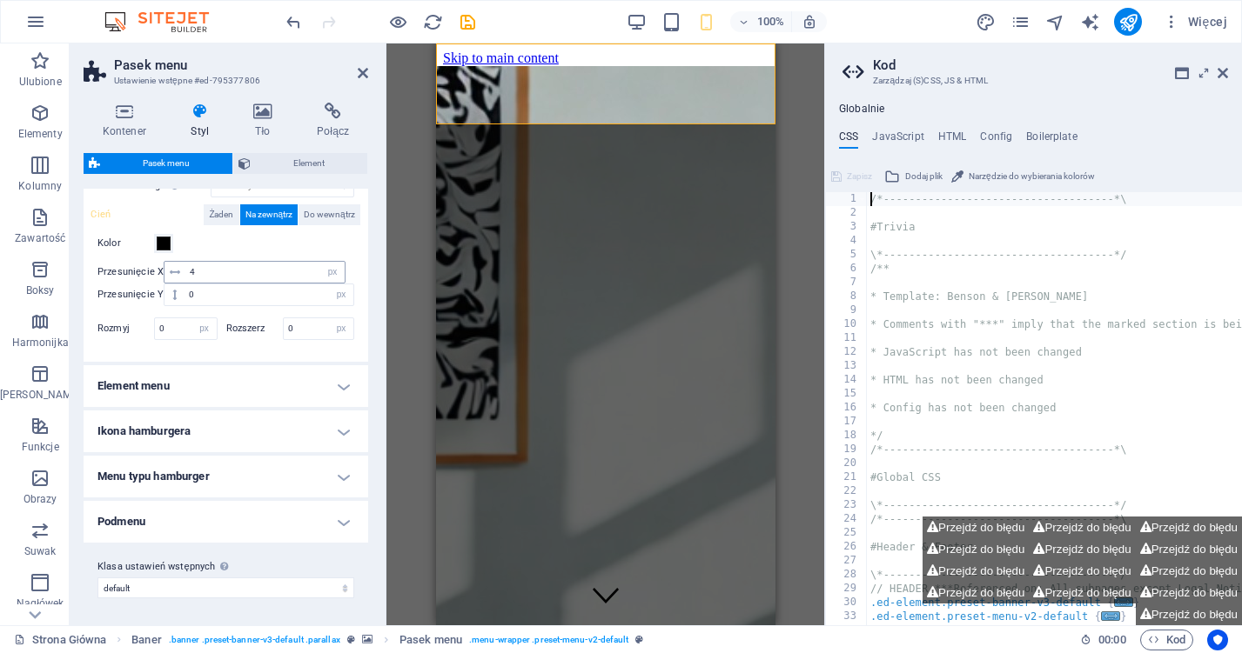
scroll to position [924, 0]
click at [210, 488] on h4 "Menu typu hamburger" at bounding box center [226, 478] width 285 height 42
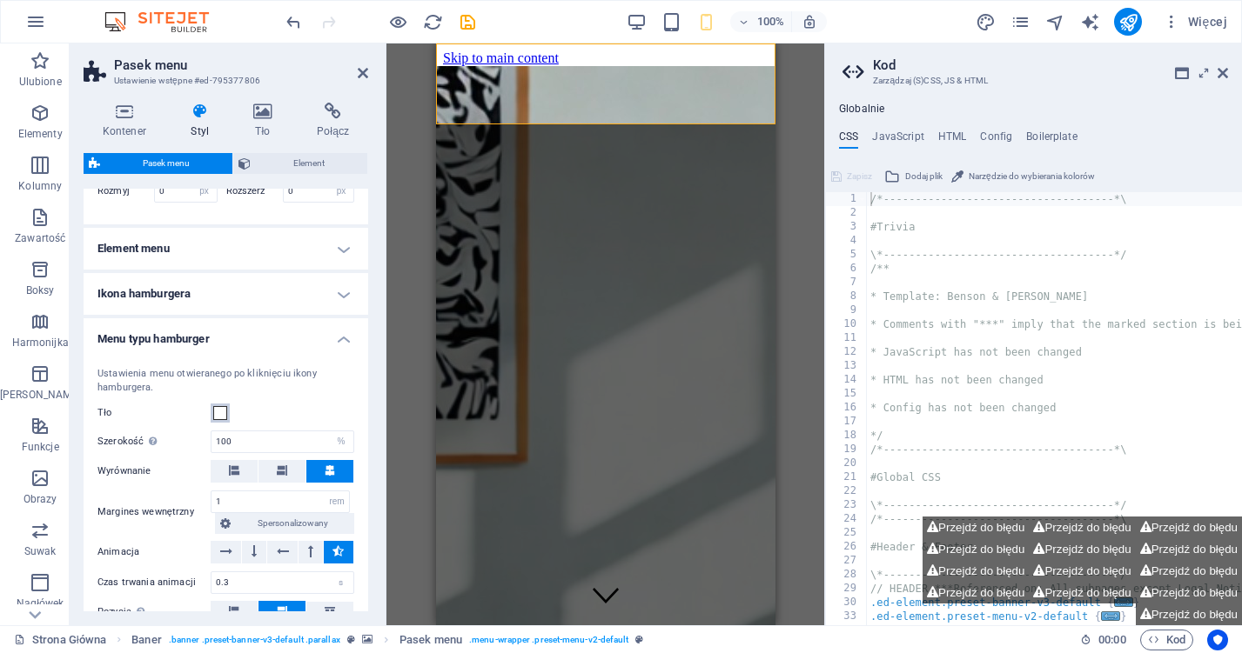
scroll to position [1063, 0]
click at [217, 412] on span at bounding box center [220, 412] width 14 height 14
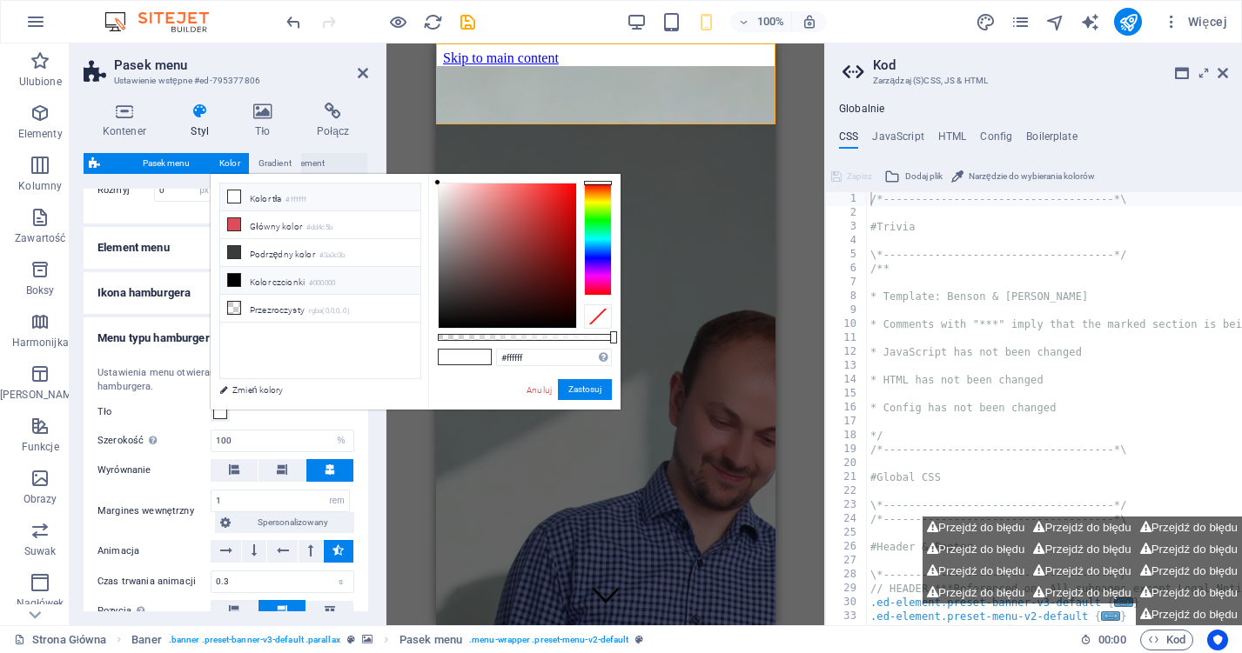
click at [239, 287] on li "Kolor czcionki #000000" at bounding box center [320, 281] width 200 height 28
type input "#000000"
click at [593, 383] on button "Zastosuj" at bounding box center [585, 389] width 54 height 21
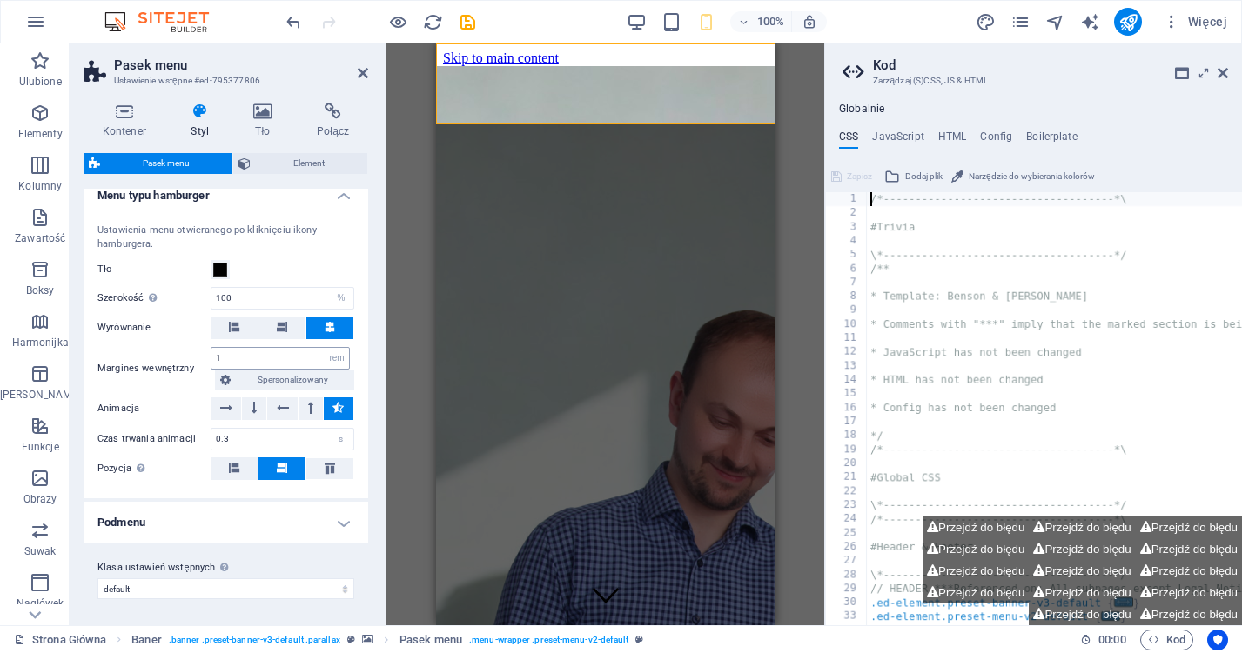
scroll to position [1205, 0]
click at [211, 520] on h4 "Podmenu" at bounding box center [226, 524] width 285 height 42
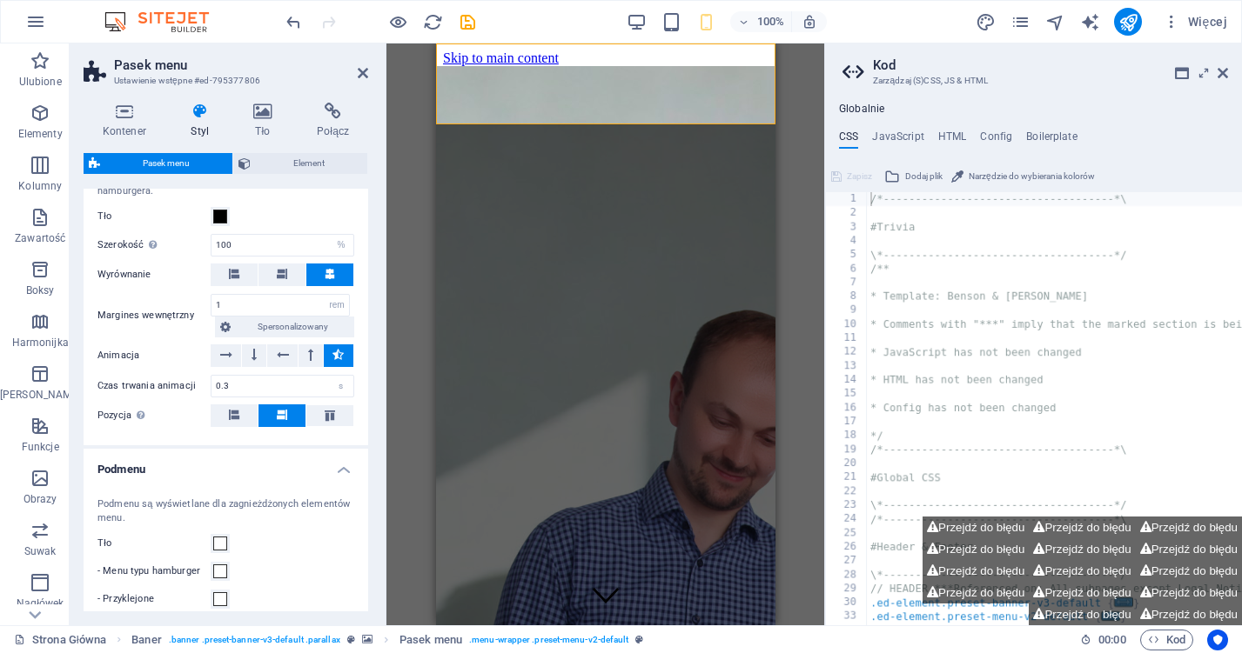
scroll to position [1263, 0]
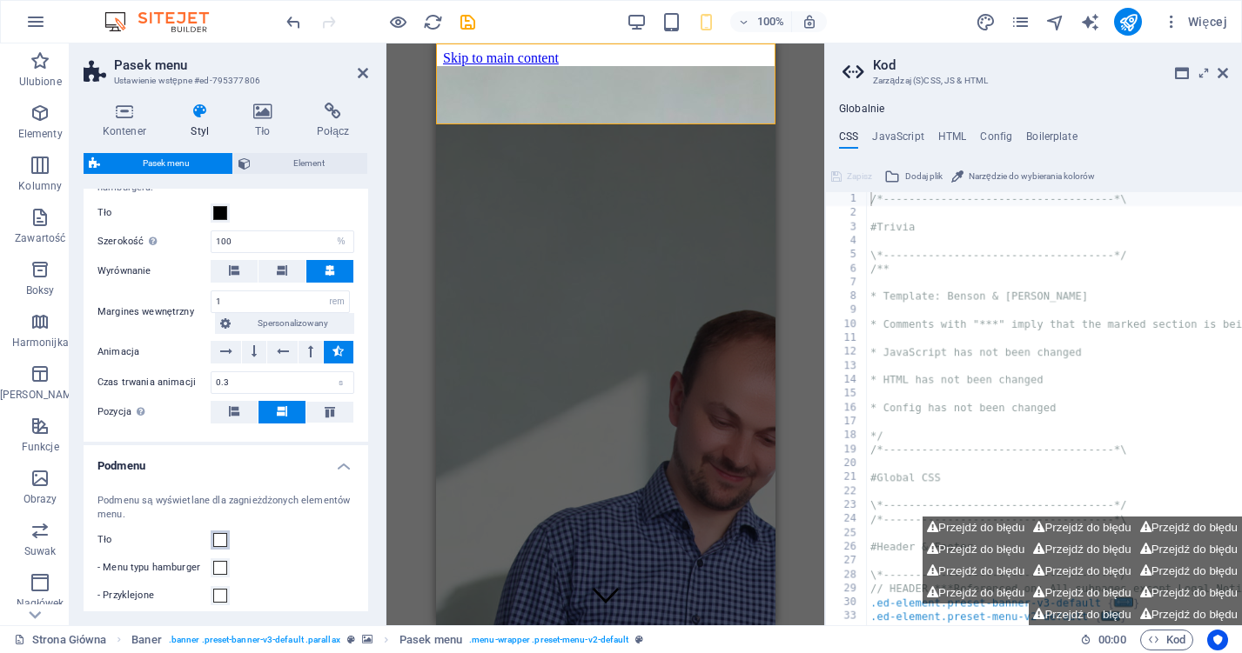
click at [224, 546] on button "Tło" at bounding box center [220, 540] width 19 height 19
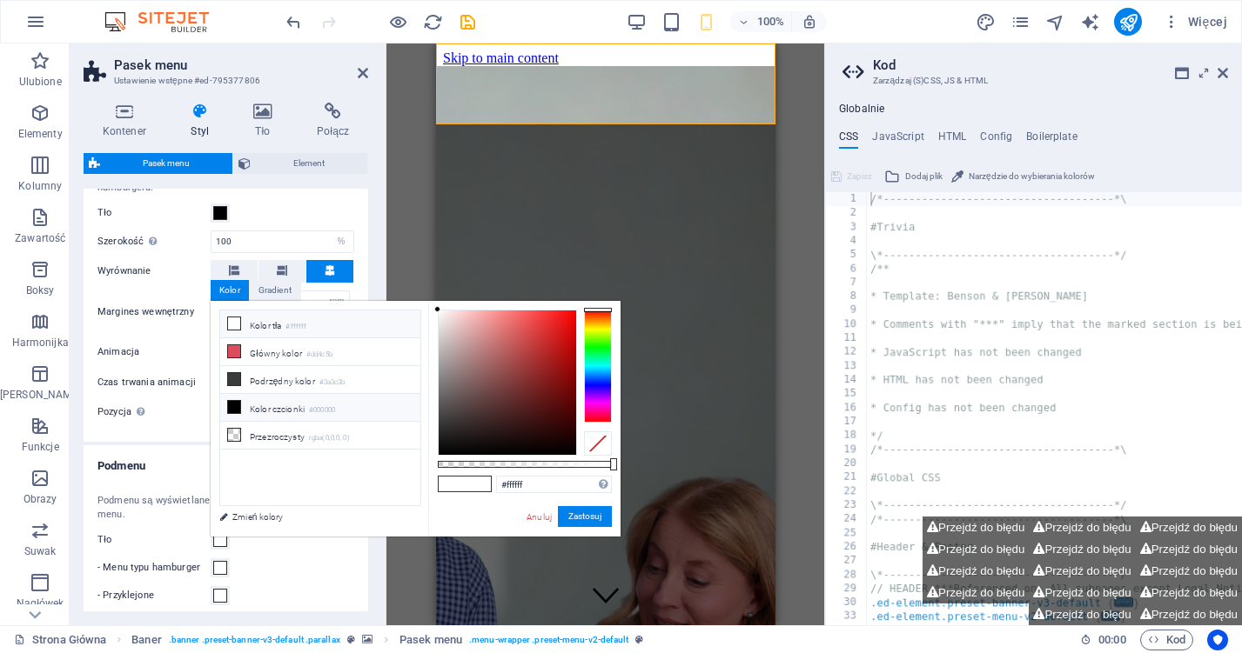
click at [288, 405] on li "Kolor czcionki #000000" at bounding box center [320, 408] width 200 height 28
type input "#000000"
click at [573, 512] on button "Zastosuj" at bounding box center [585, 516] width 54 height 21
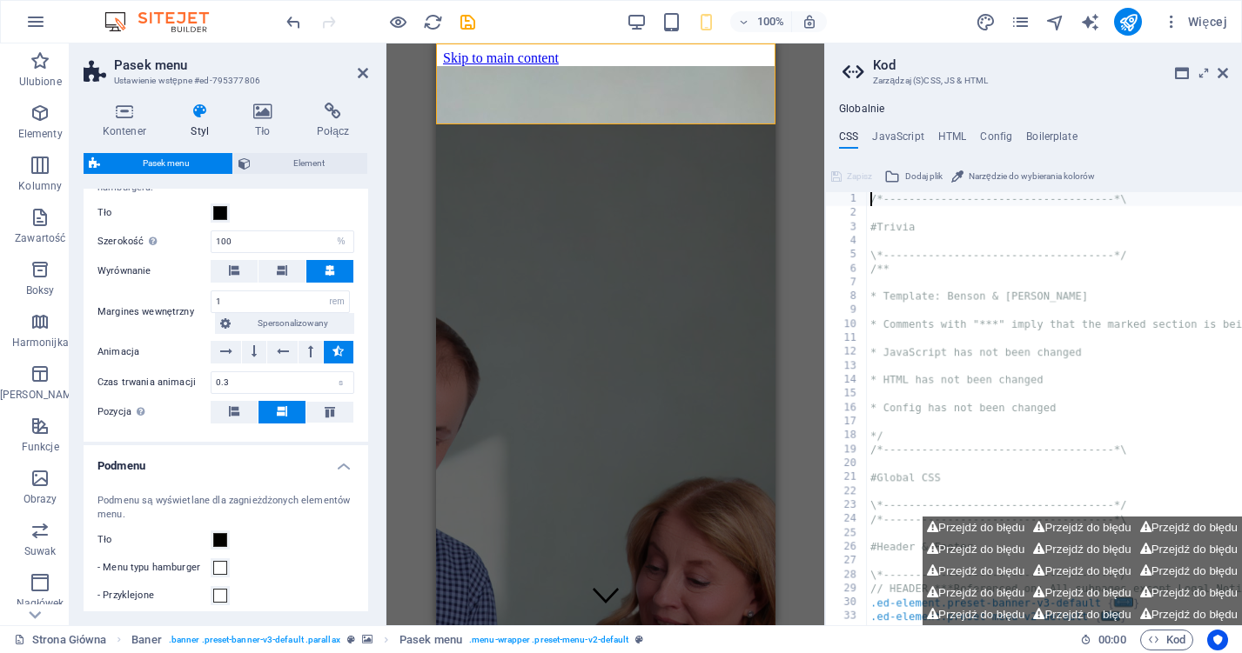
scroll to position [1478, 0]
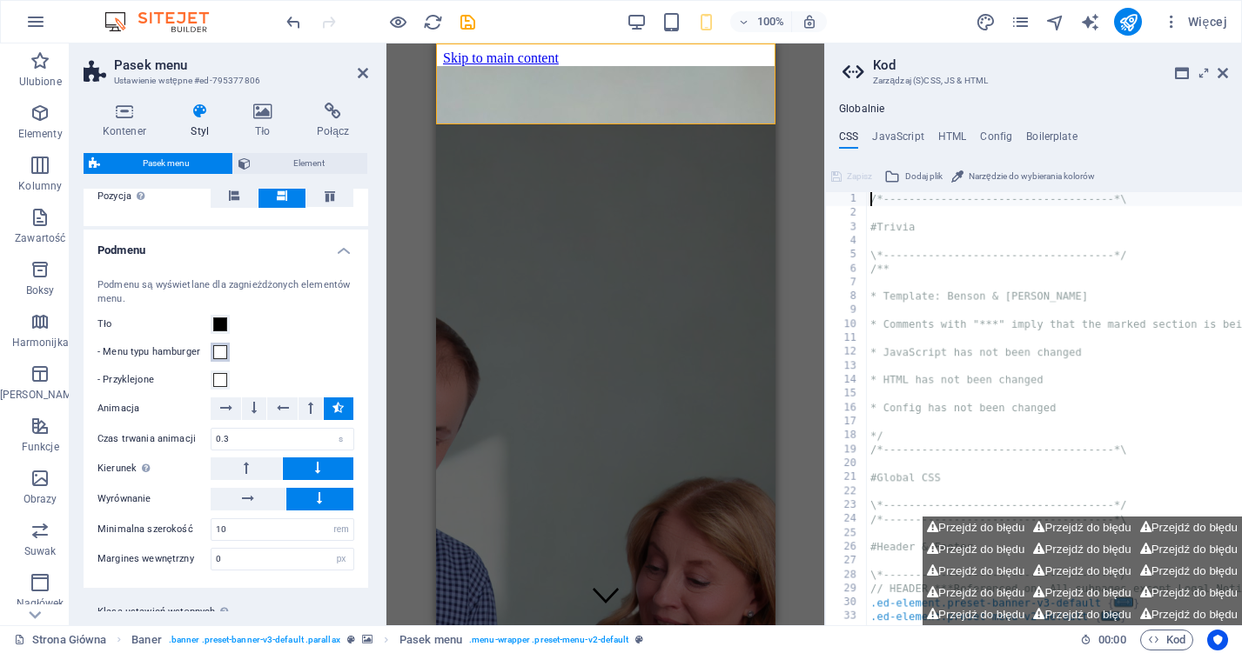
click at [223, 350] on span at bounding box center [220, 352] width 14 height 14
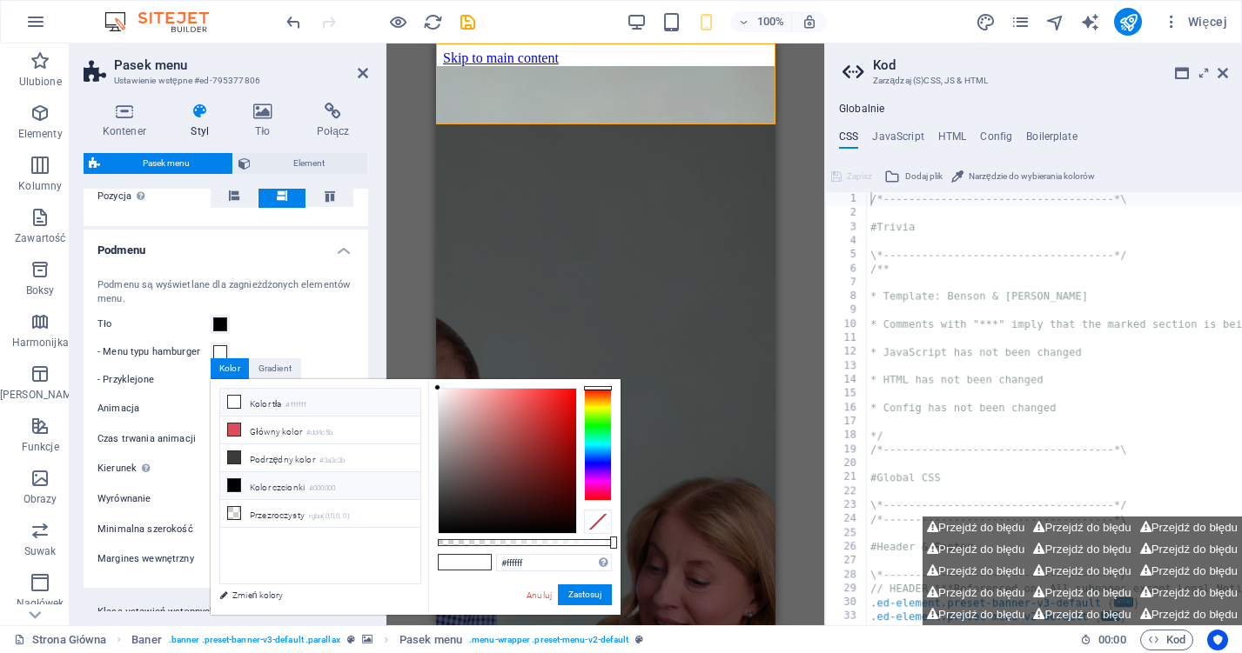
click at [280, 486] on li "Kolor czcionki #000000" at bounding box center [320, 486] width 200 height 28
type input "#000000"
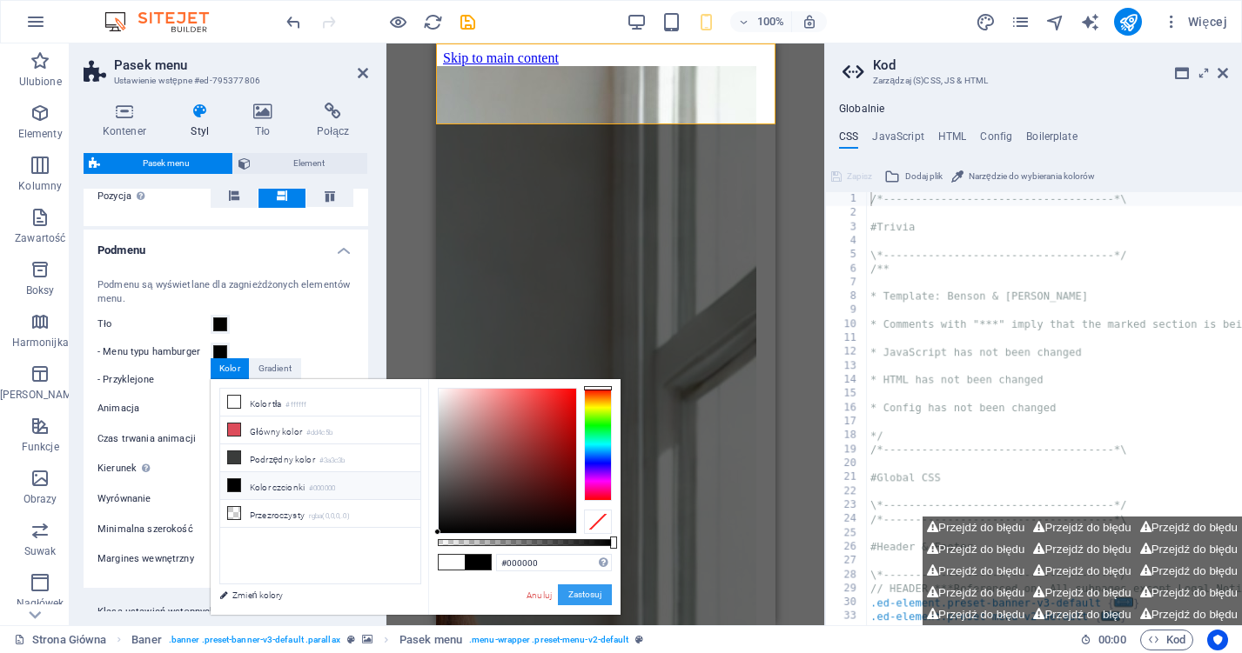
drag, startPoint x: 587, startPoint y: 595, endPoint x: 151, endPoint y: 553, distance: 438.9
click at [587, 595] on button "Zastosuj" at bounding box center [585, 595] width 54 height 21
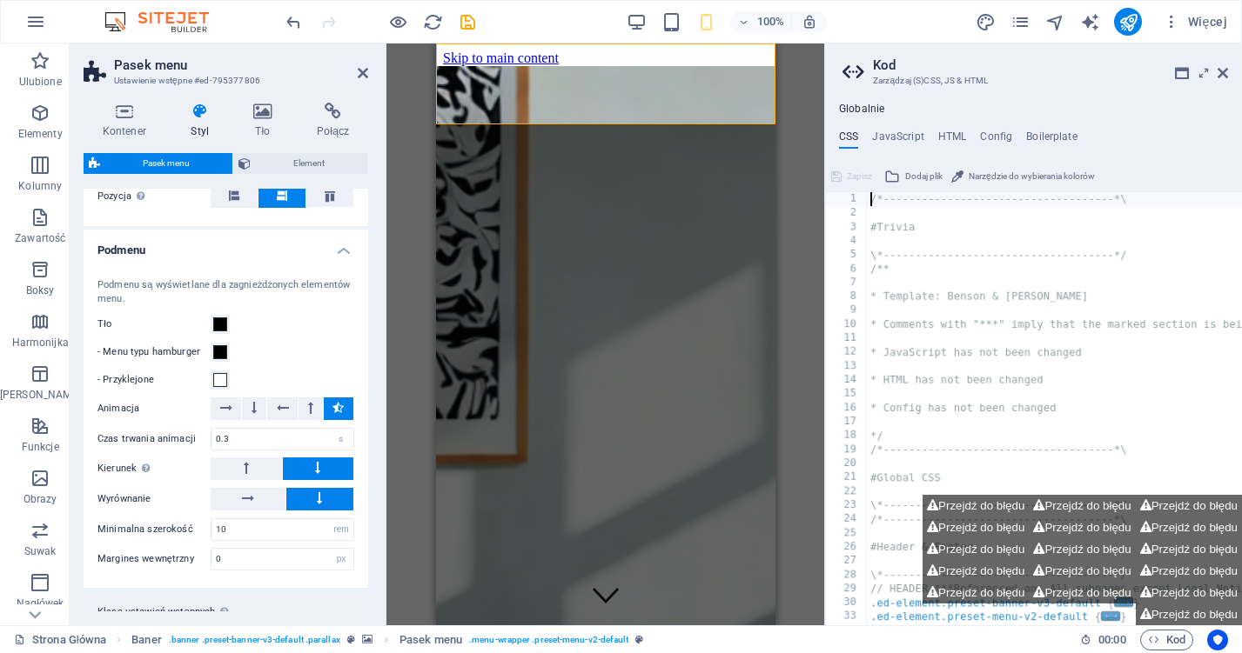
click at [205, 373] on label "- Przyklejone" at bounding box center [153, 380] width 113 height 21
click at [211, 373] on button "- Przyklejone" at bounding box center [220, 380] width 19 height 19
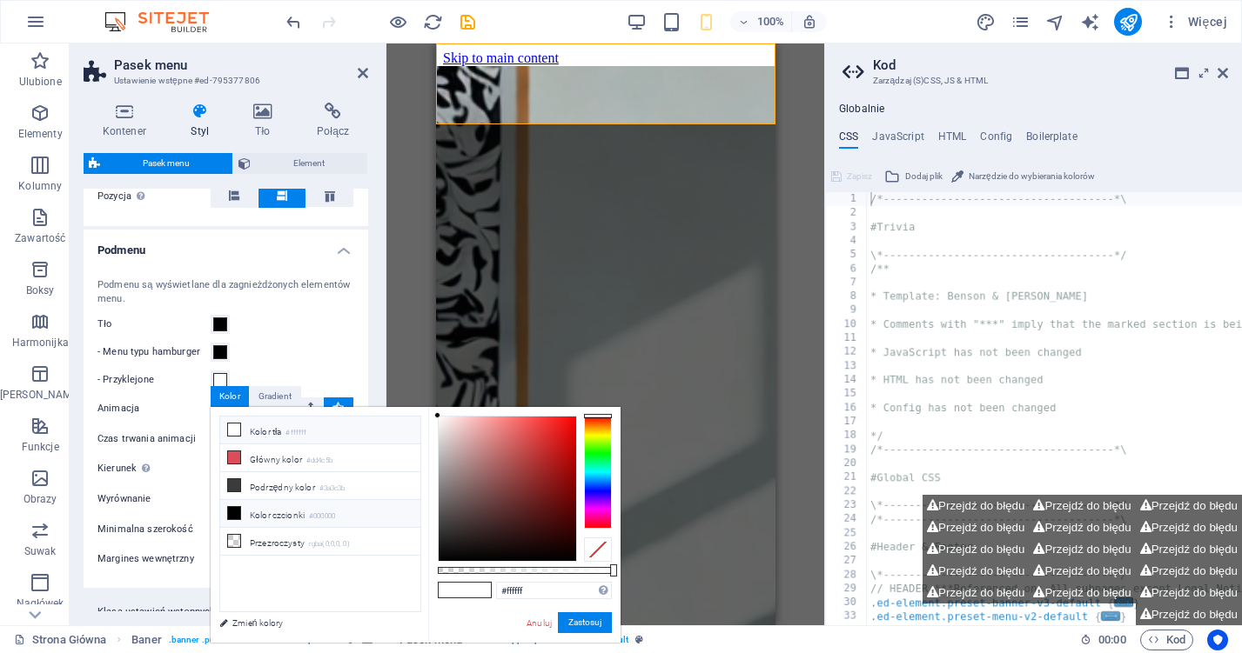
click at [291, 510] on li "Kolor czcionki #000000" at bounding box center [320, 514] width 200 height 28
type input "#000000"
click at [580, 621] on button "Zastosuj" at bounding box center [585, 623] width 54 height 21
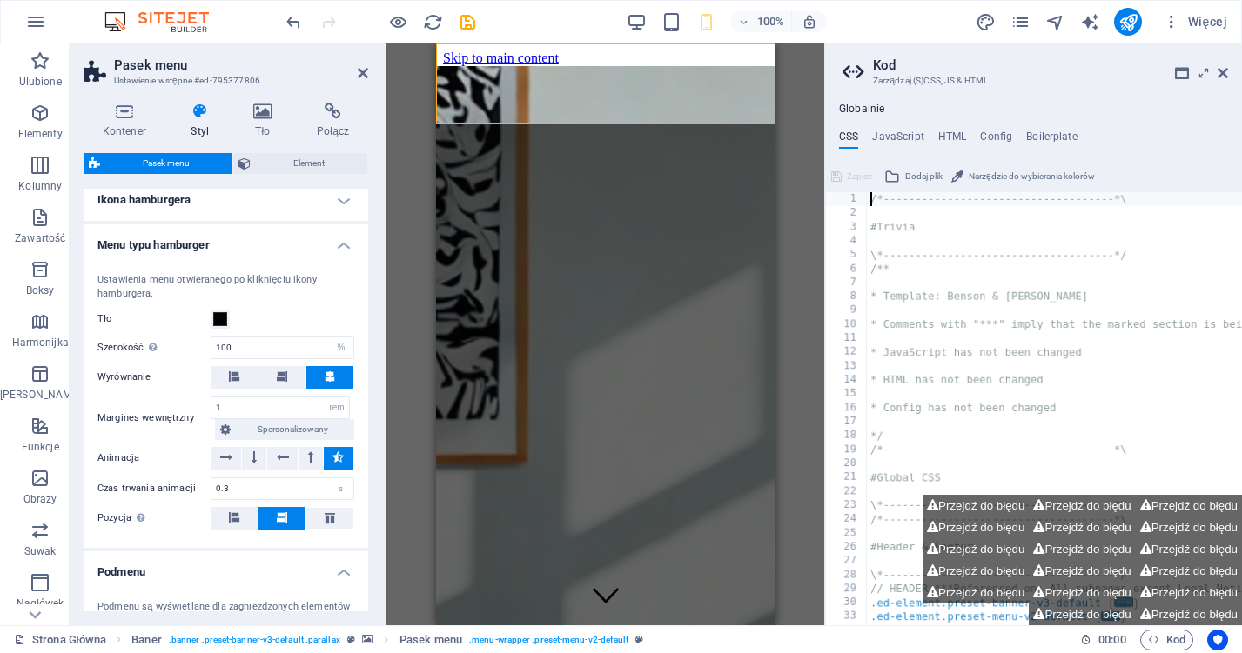
scroll to position [1118, 0]
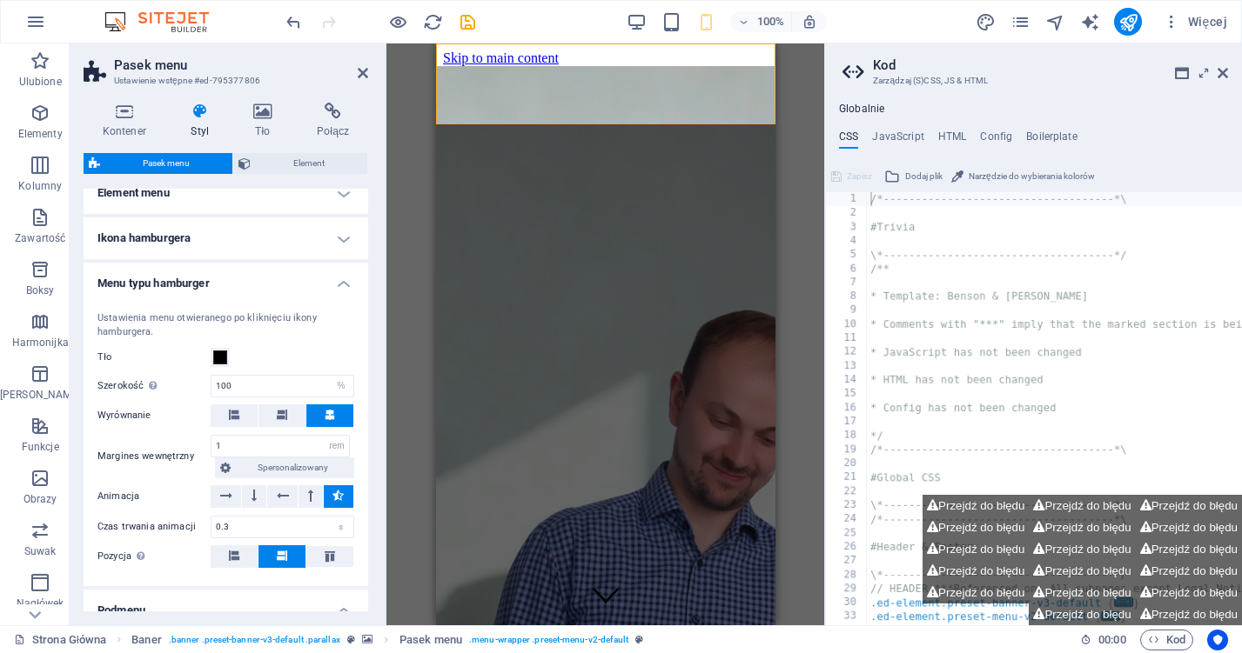
click at [254, 242] on h4 "Ikona hamburgera" at bounding box center [226, 239] width 285 height 42
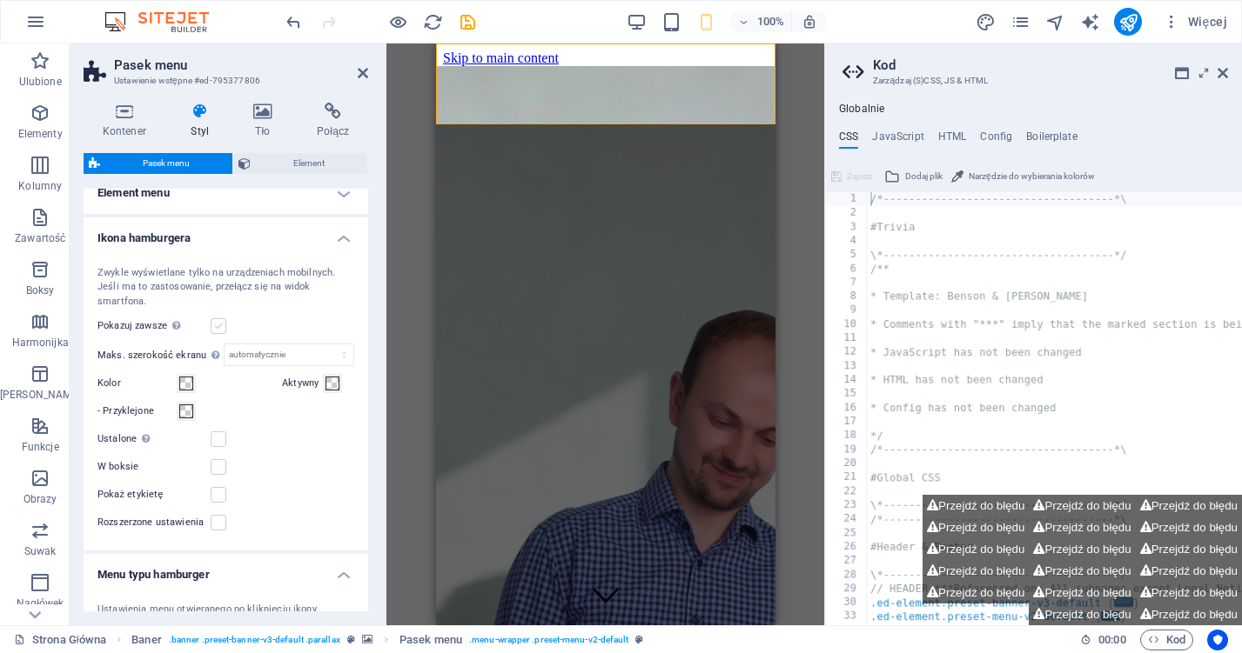
click at [219, 323] on label at bounding box center [219, 326] width 16 height 16
click at [0, 0] on input "Pokazuj zawsze Pokazuje wyzwalacz dla wszystkich widoków." at bounding box center [0, 0] width 0 height 0
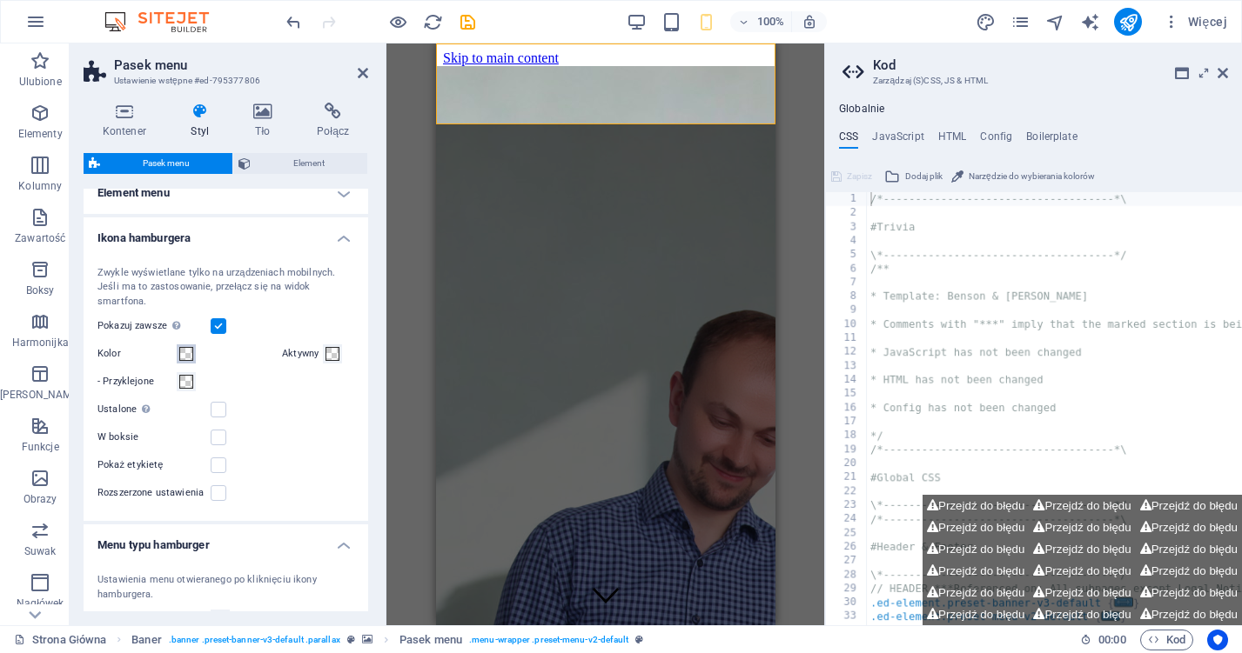
click at [178, 349] on button "Kolor" at bounding box center [186, 354] width 19 height 19
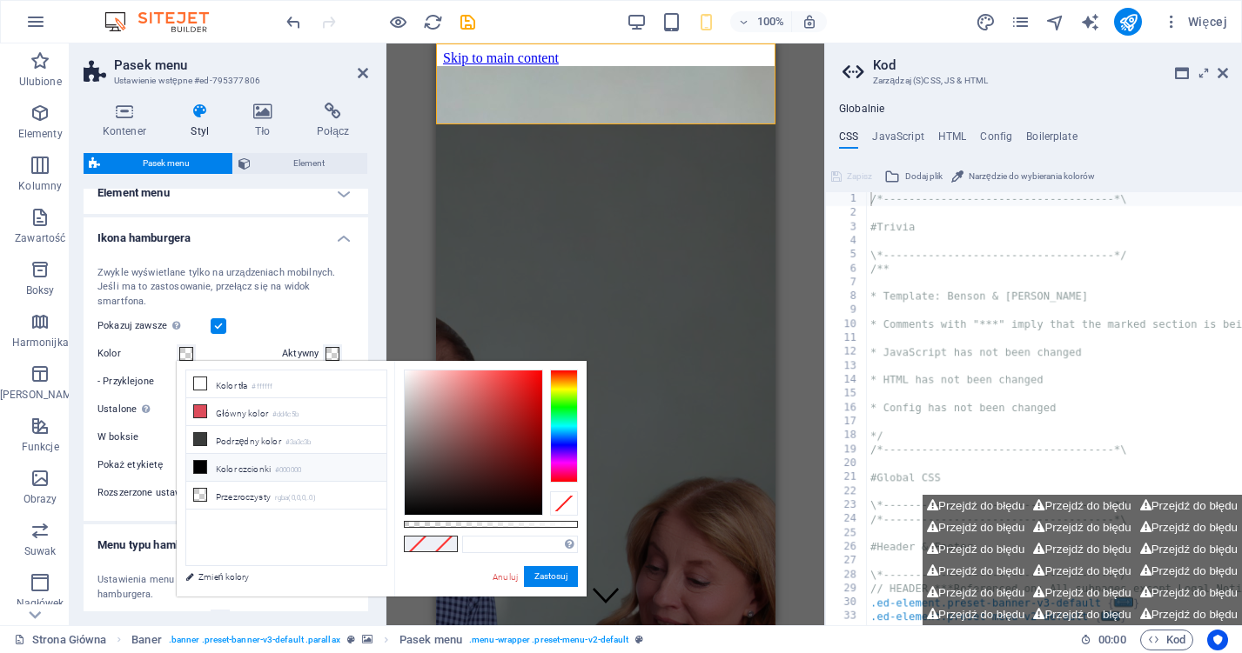
click at [222, 463] on li "Kolor czcionki #000000" at bounding box center [286, 468] width 200 height 28
type input "#000000"
click at [327, 347] on span at bounding box center [332, 354] width 14 height 14
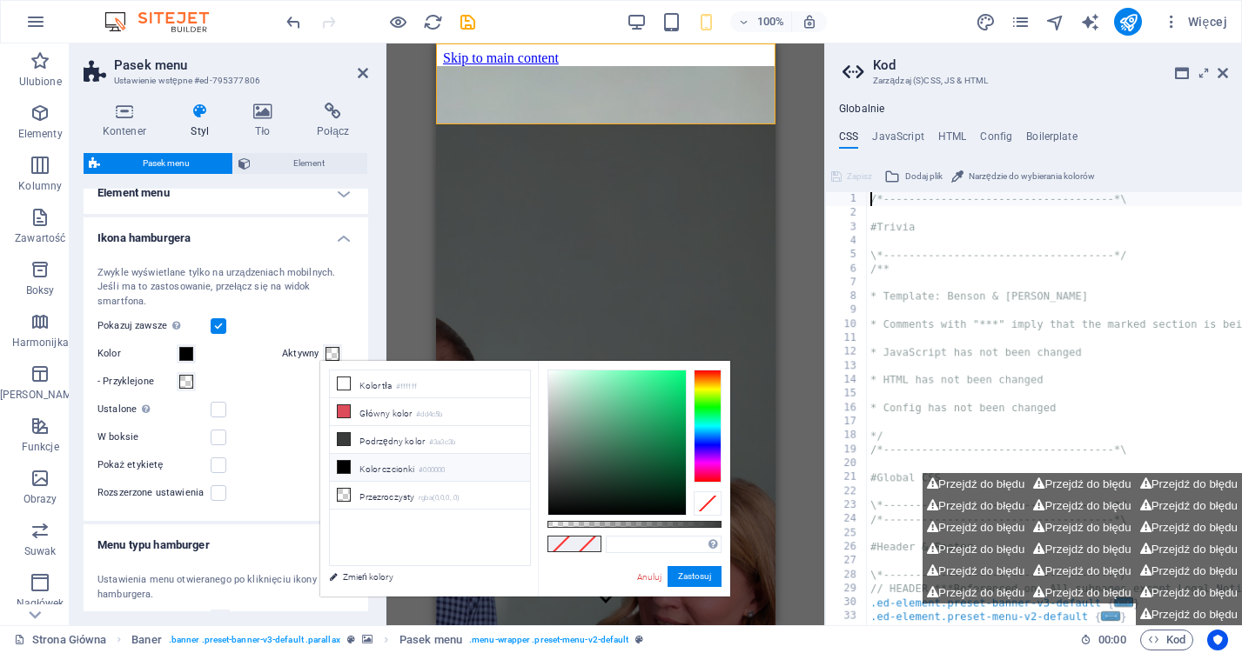
click at [340, 468] on icon at bounding box center [344, 467] width 12 height 12
type input "#000000"
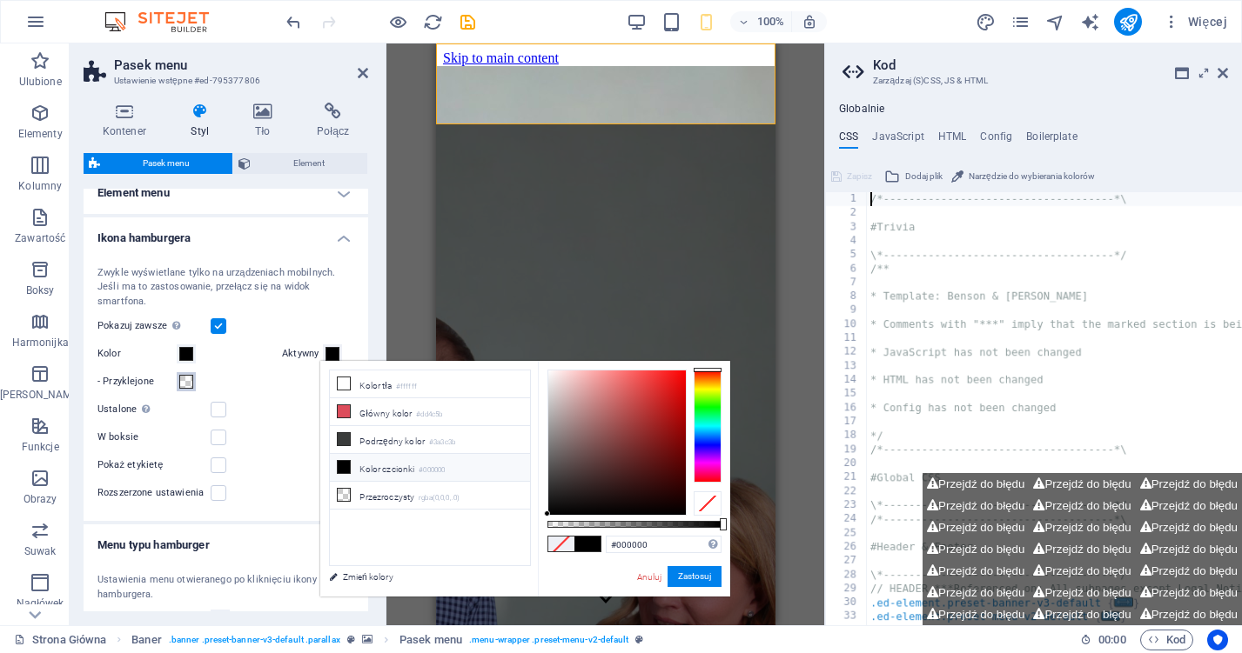
click at [178, 376] on button "- Przyklejone" at bounding box center [186, 381] width 19 height 19
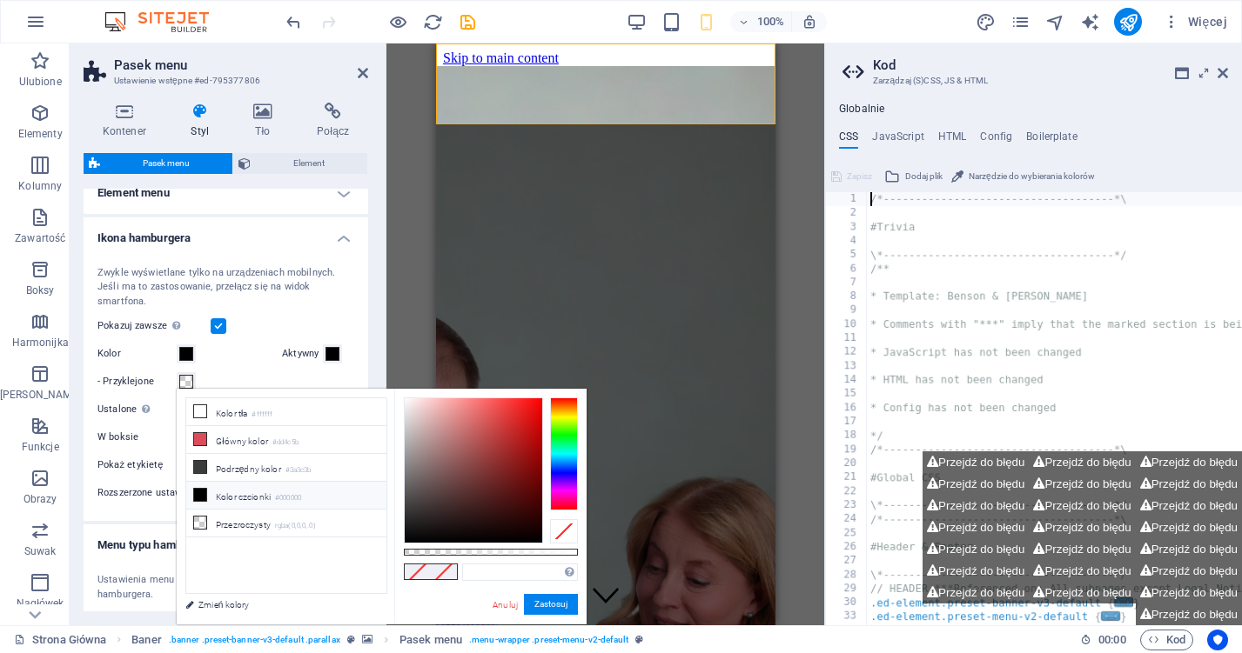
click at [247, 502] on li "Kolor czcionki #000000" at bounding box center [286, 496] width 200 height 28
type input "#000000"
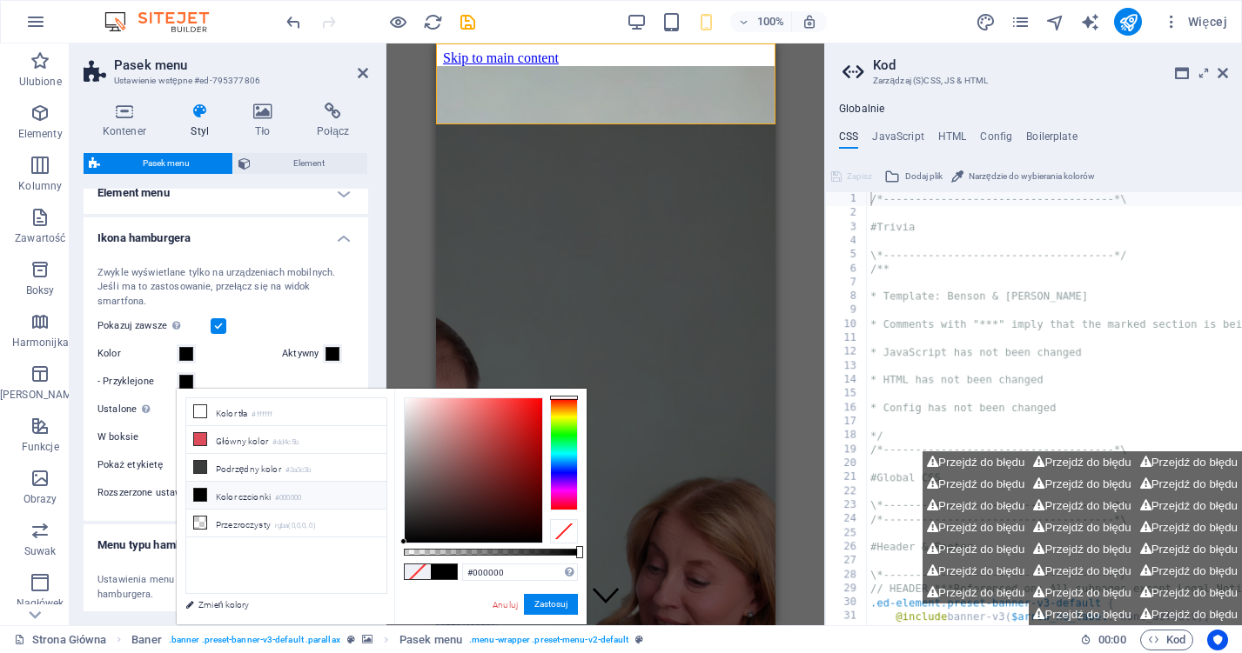
click at [229, 348] on div "Kolor" at bounding box center [186, 354] width 178 height 21
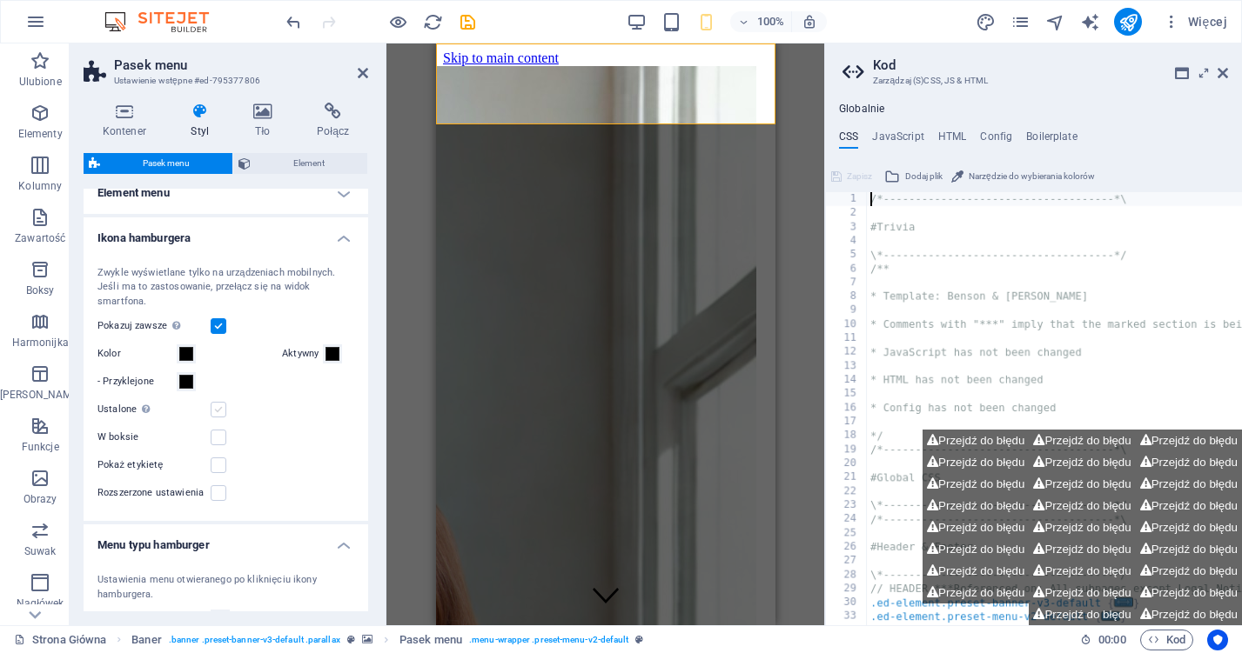
click at [216, 414] on label at bounding box center [219, 410] width 16 height 16
click at [0, 0] on input "Ustalone Ustawia wyzwalacz w stałym trybie, tak aby stale znajdował się w widok…" at bounding box center [0, 0] width 0 height 0
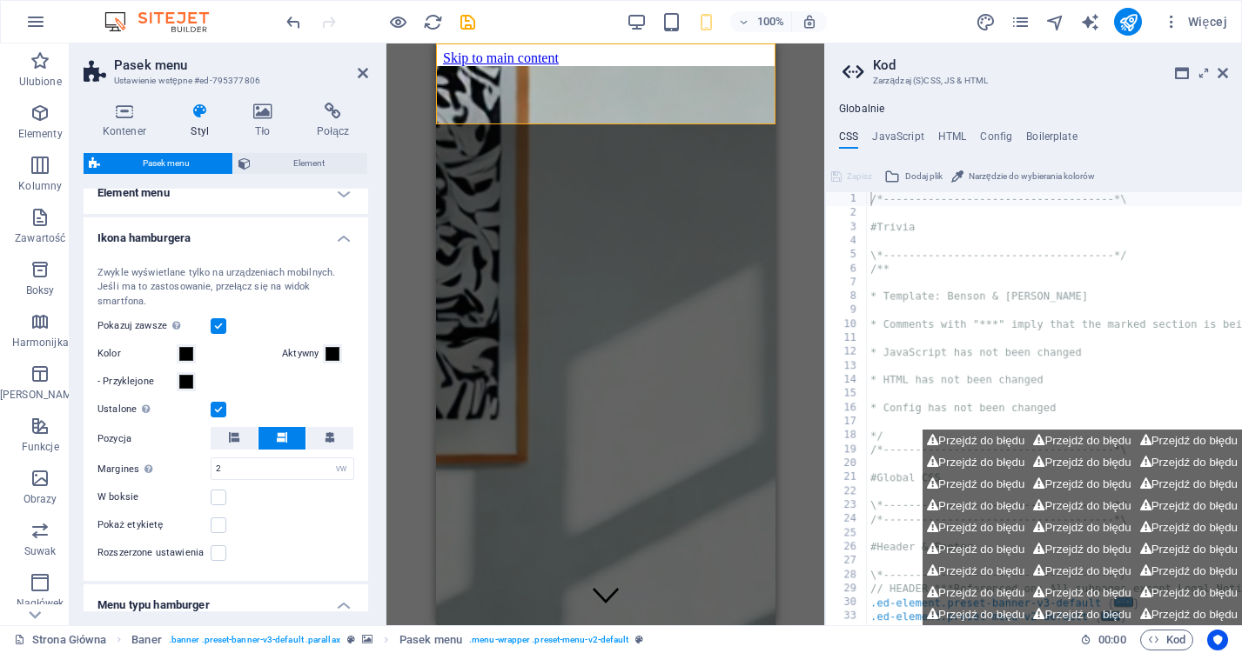
click at [217, 412] on label at bounding box center [219, 410] width 16 height 16
click at [0, 0] on input "Ustalone Ustawia wyzwalacz w stałym trybie, tak aby stale znajdował się w widok…" at bounding box center [0, 0] width 0 height 0
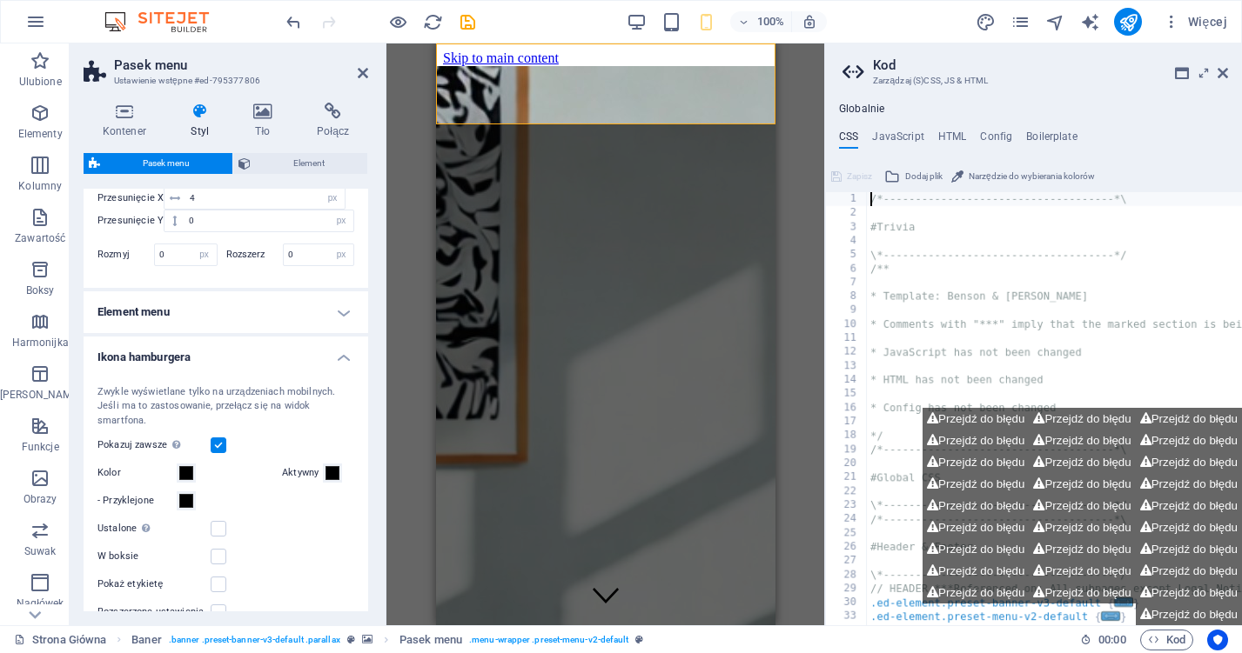
scroll to position [994, 0]
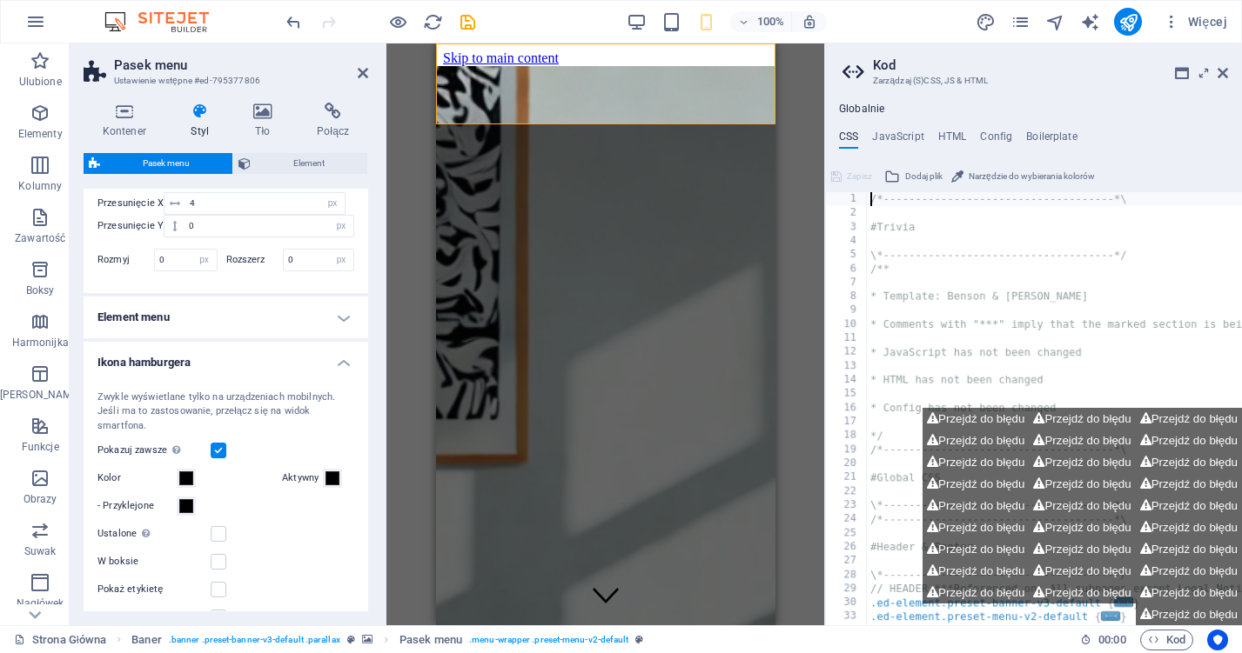
click at [343, 312] on h4 "Element menu" at bounding box center [226, 318] width 285 height 42
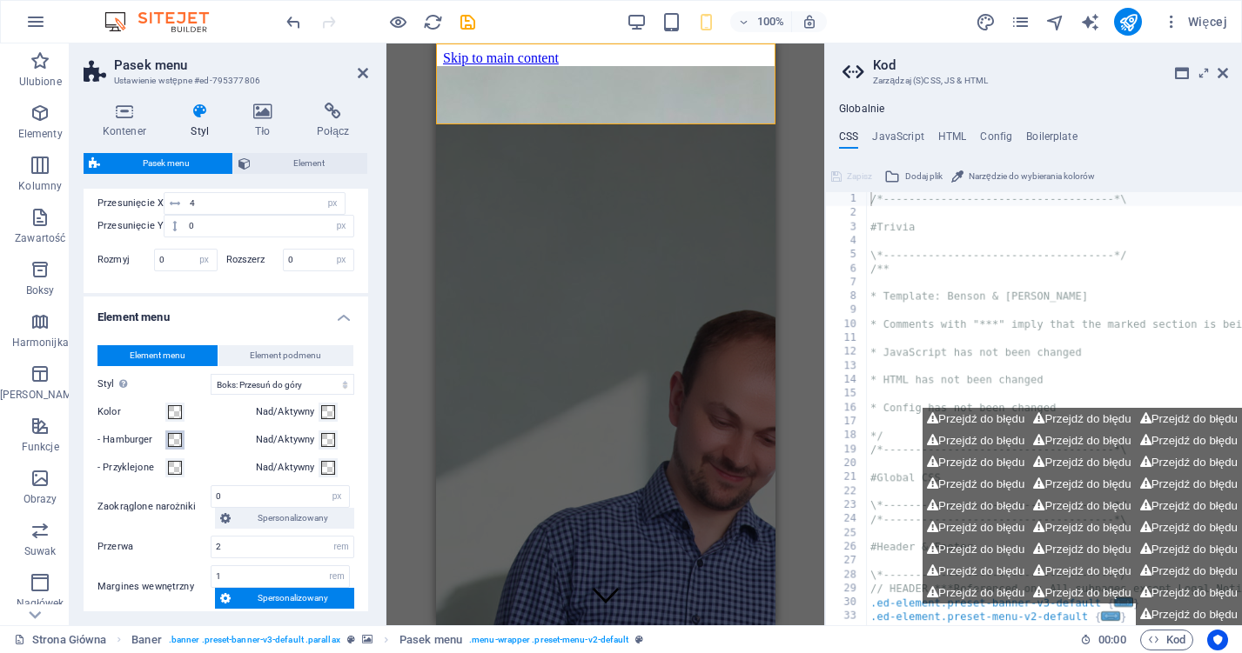
click at [174, 440] on span at bounding box center [175, 440] width 14 height 14
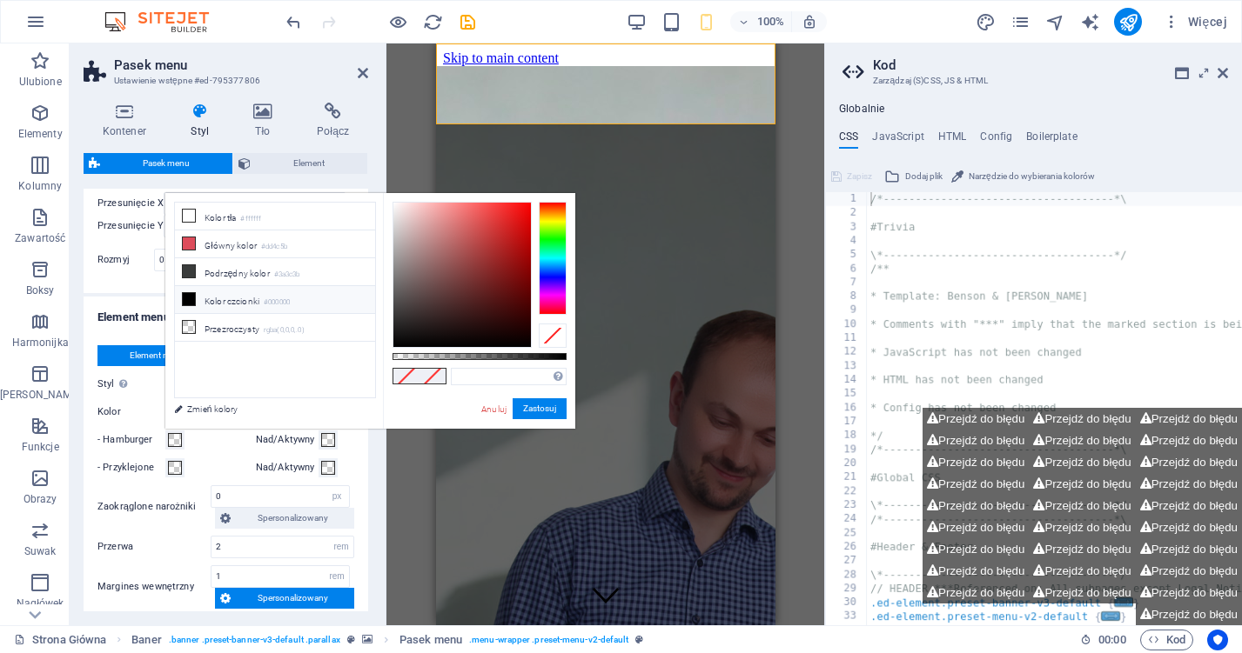
click at [214, 306] on li "Kolor czcionki #000000" at bounding box center [275, 300] width 200 height 28
type input "#000000"
click at [193, 479] on div "Element menu Element podmenu Styl Przejdź do trybu podglądu i najedź myszką na …" at bounding box center [225, 597] width 291 height 538
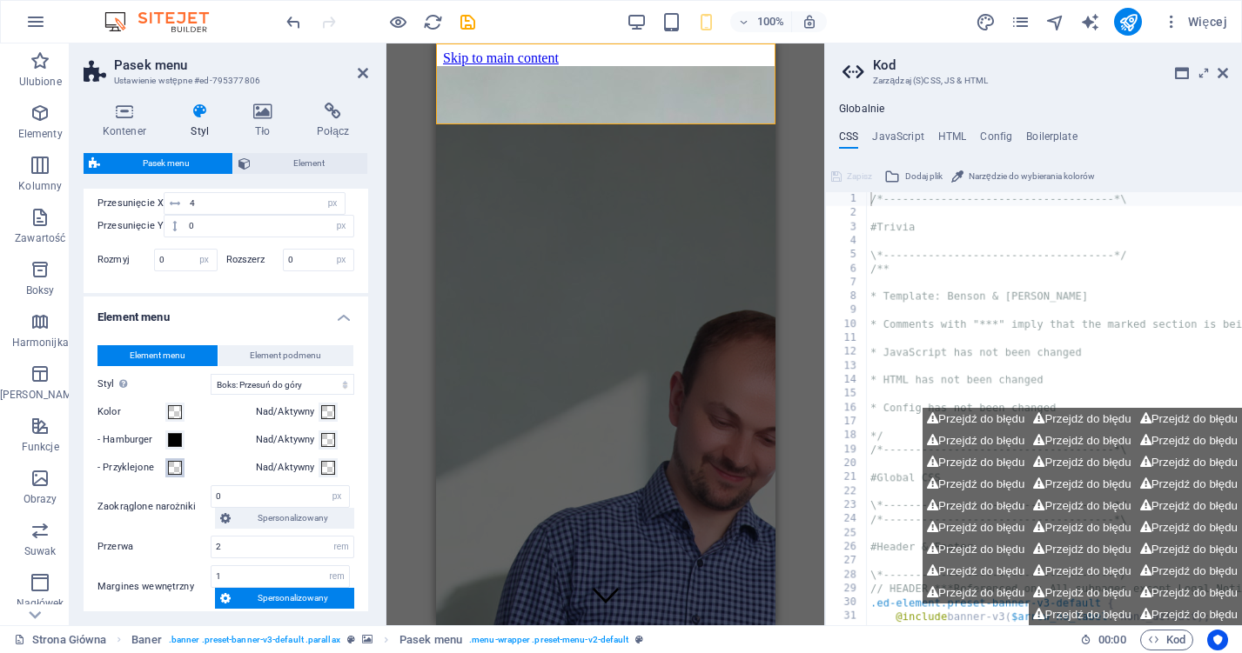
click at [182, 467] on button "- Przyklejone" at bounding box center [174, 468] width 19 height 19
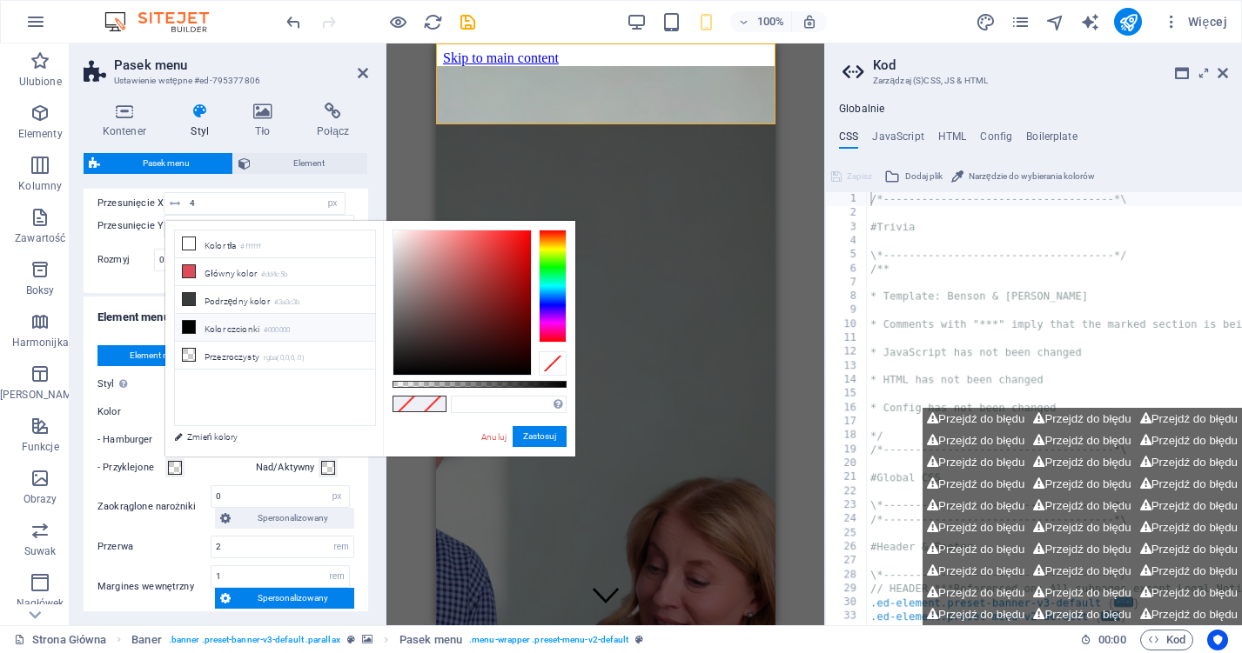
click at [245, 329] on li "Kolor czcionki #000000" at bounding box center [275, 328] width 200 height 28
type input "#000000"
click at [238, 478] on div "Element menu Element podmenu Styl Przejdź do trybu podglądu i najedź myszką na …" at bounding box center [225, 597] width 291 height 538
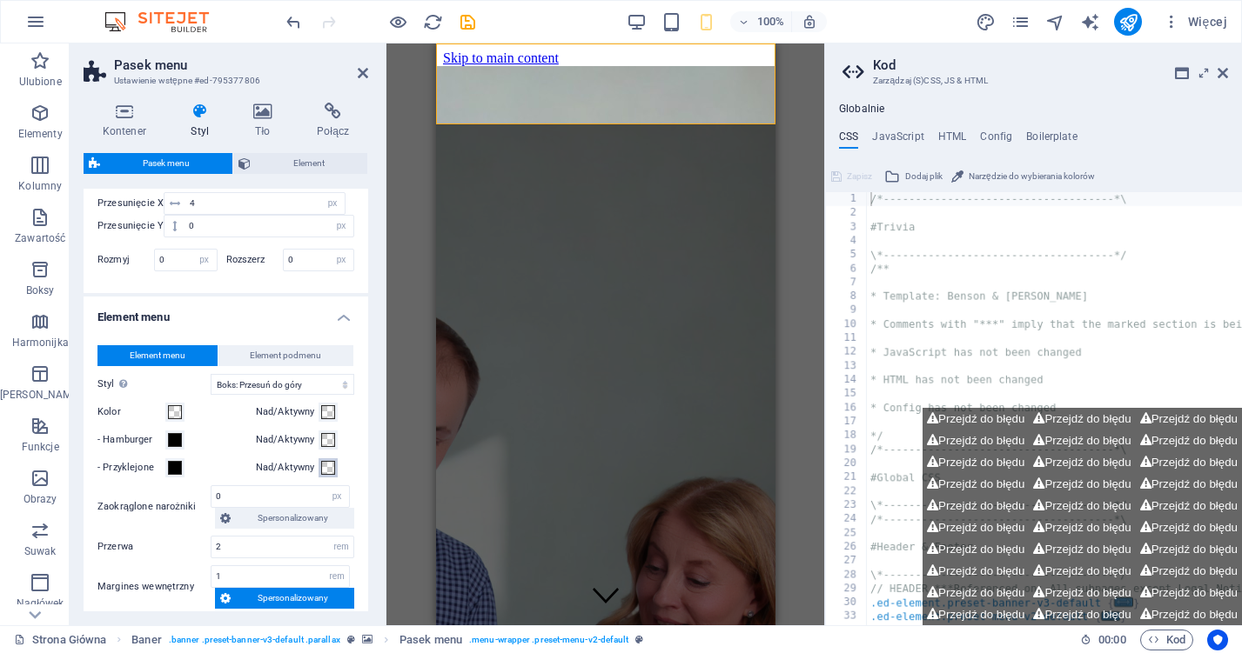
click at [324, 472] on span at bounding box center [328, 468] width 14 height 14
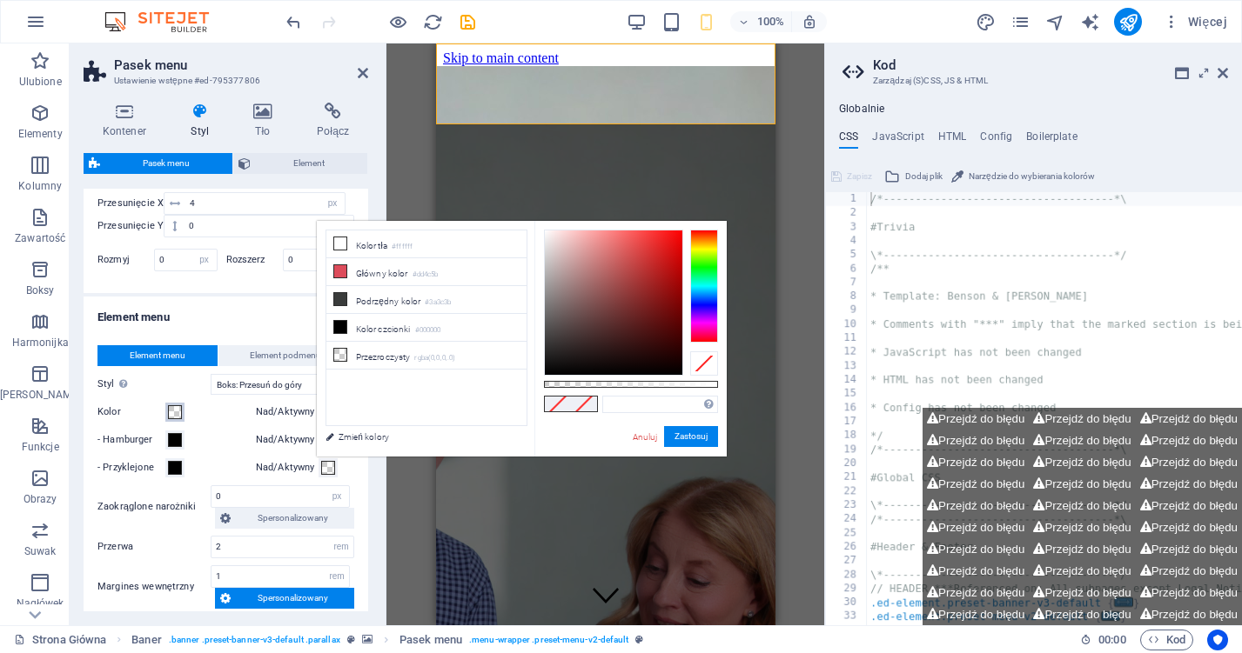
click at [176, 406] on span at bounding box center [175, 412] width 14 height 14
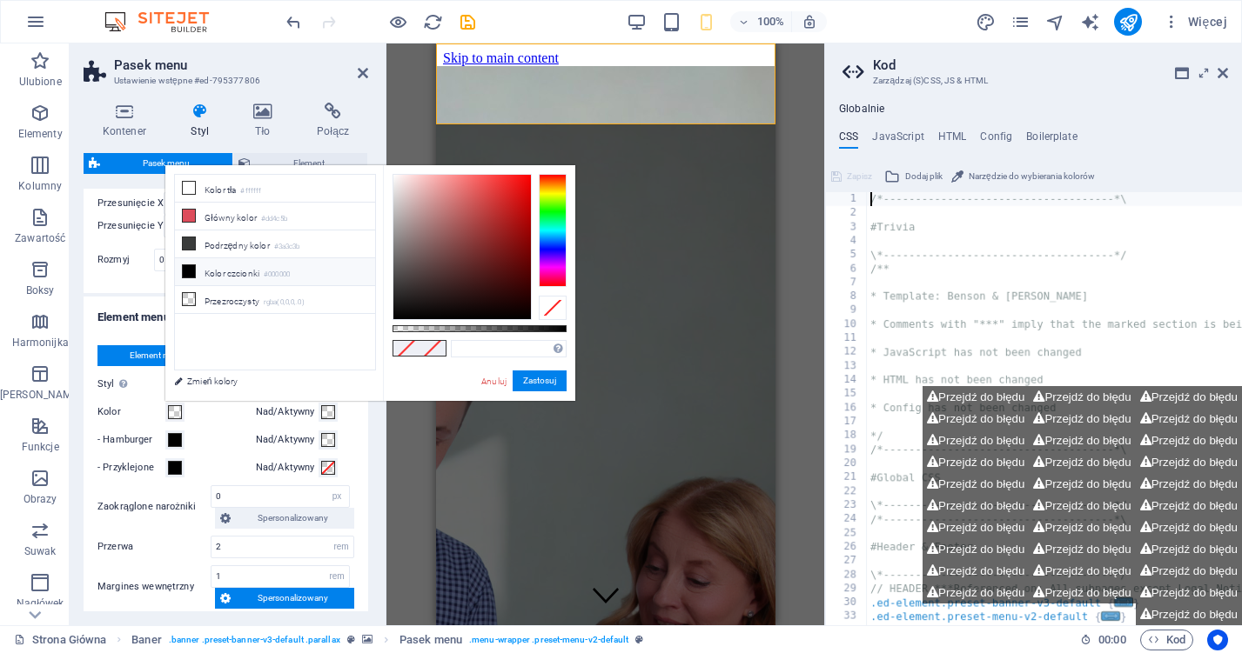
click at [245, 273] on li "Kolor czcionki #000000" at bounding box center [275, 272] width 200 height 28
type input "#000000"
click at [332, 419] on button "Nad/Aktywny" at bounding box center [327, 412] width 19 height 19
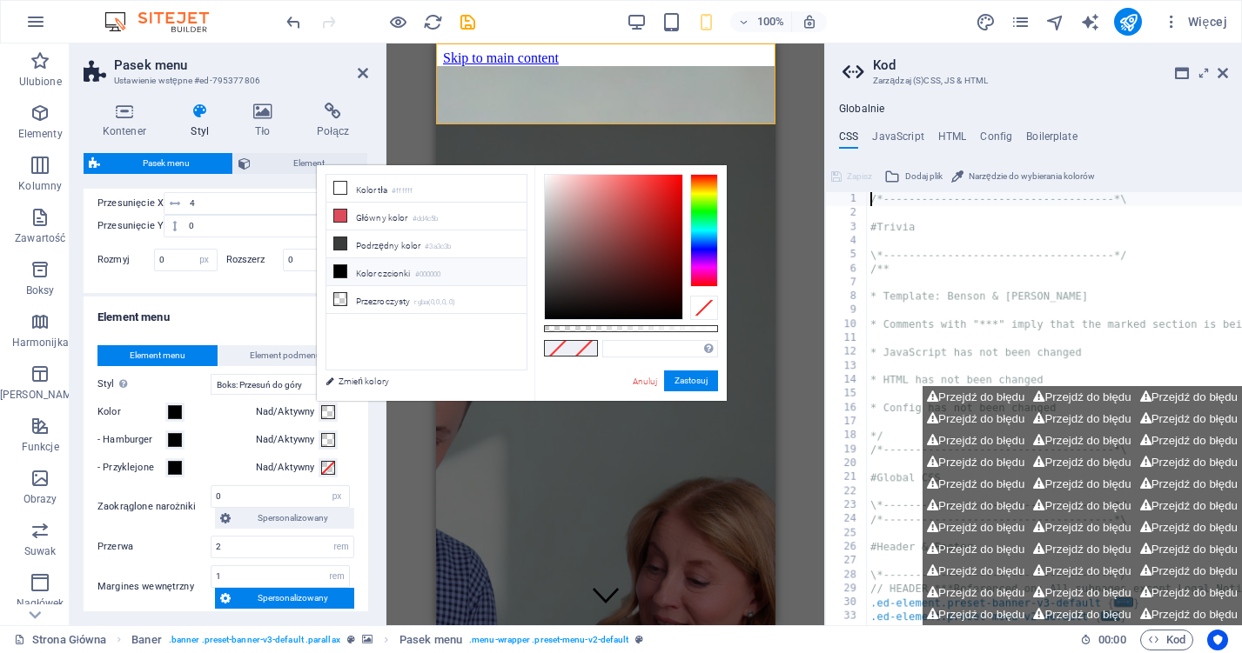
click at [399, 267] on li "Kolor czcionki #000000" at bounding box center [426, 272] width 200 height 28
type input "#000000"
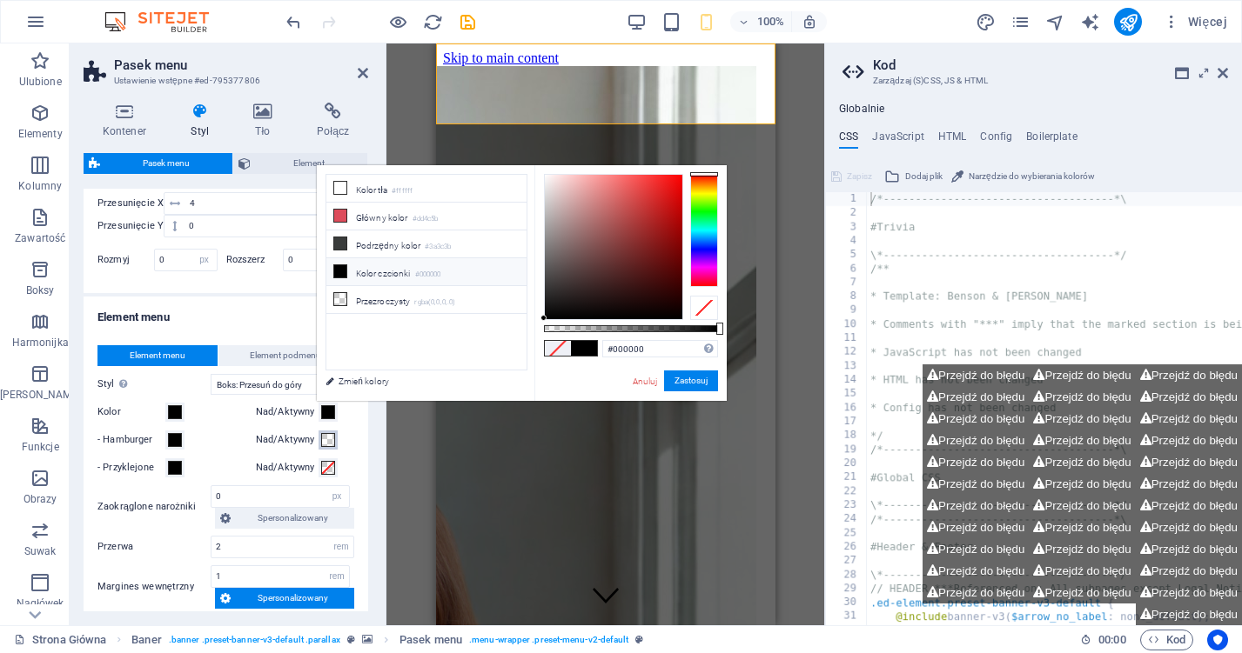
click at [326, 443] on span at bounding box center [328, 440] width 14 height 14
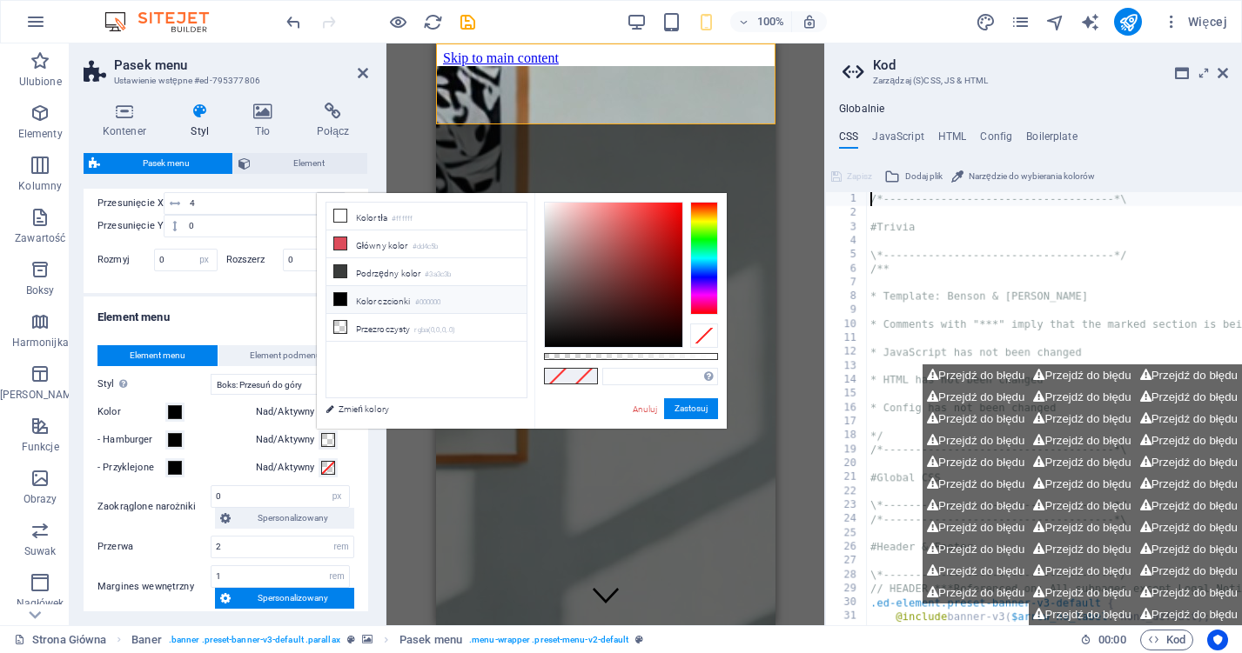
click at [385, 303] on li "Kolor czcionki #000000" at bounding box center [426, 300] width 200 height 28
type input "#000000"
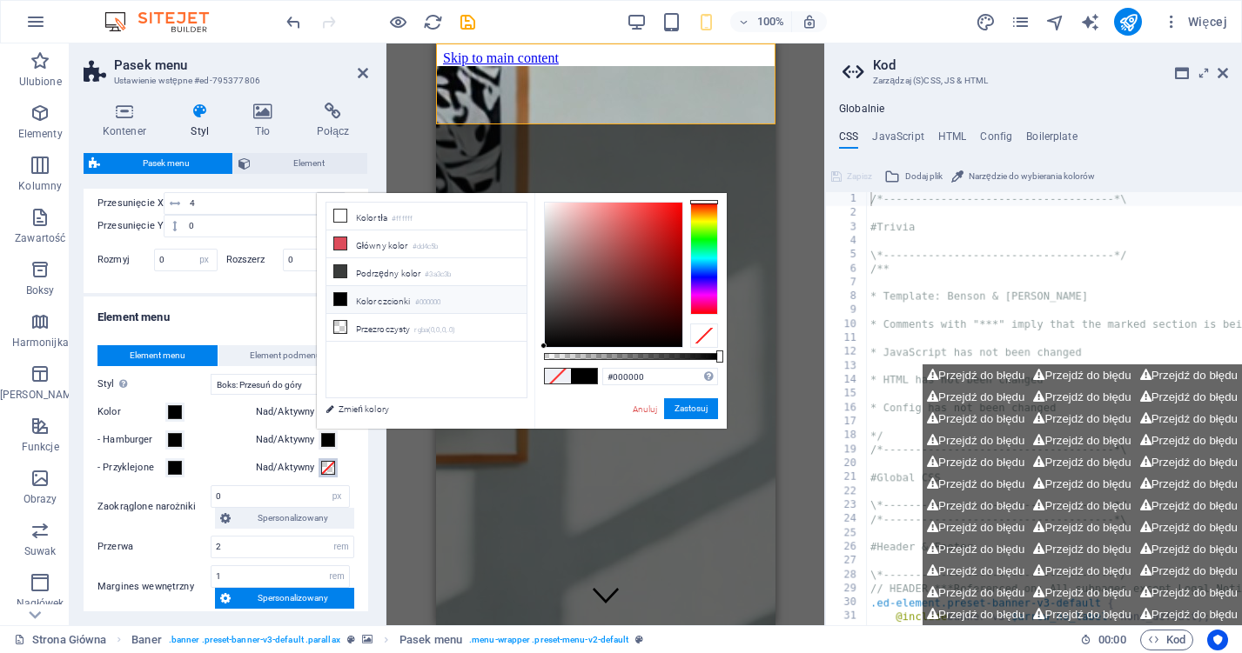
click at [326, 464] on span at bounding box center [328, 468] width 14 height 14
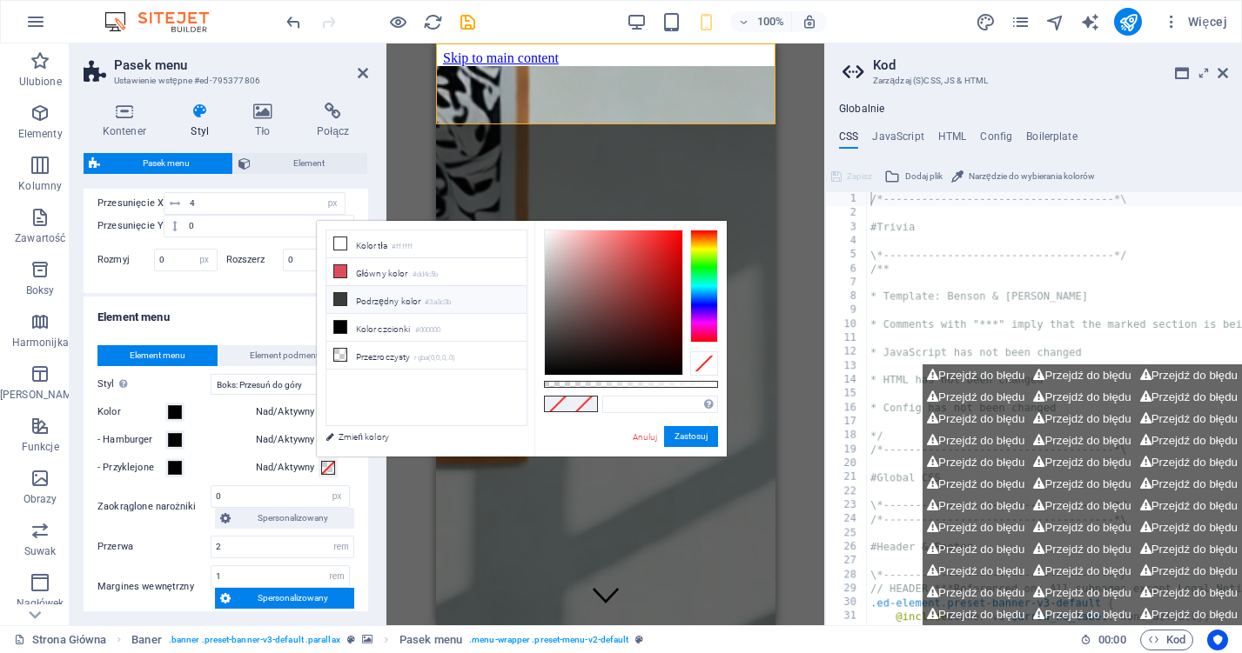
click at [413, 303] on li "Podrzędny kolor #3a3c3b" at bounding box center [426, 300] width 200 height 28
type input "#3a3c3b"
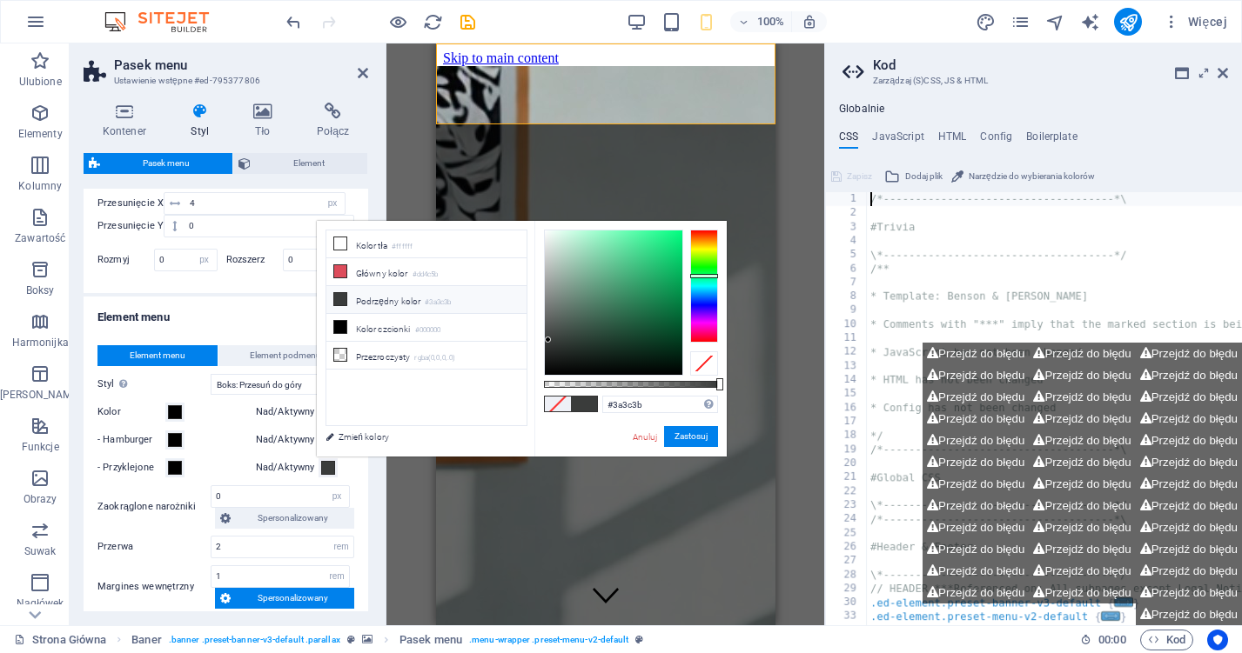
click at [227, 413] on div "Kolor" at bounding box center [172, 412] width 151 height 21
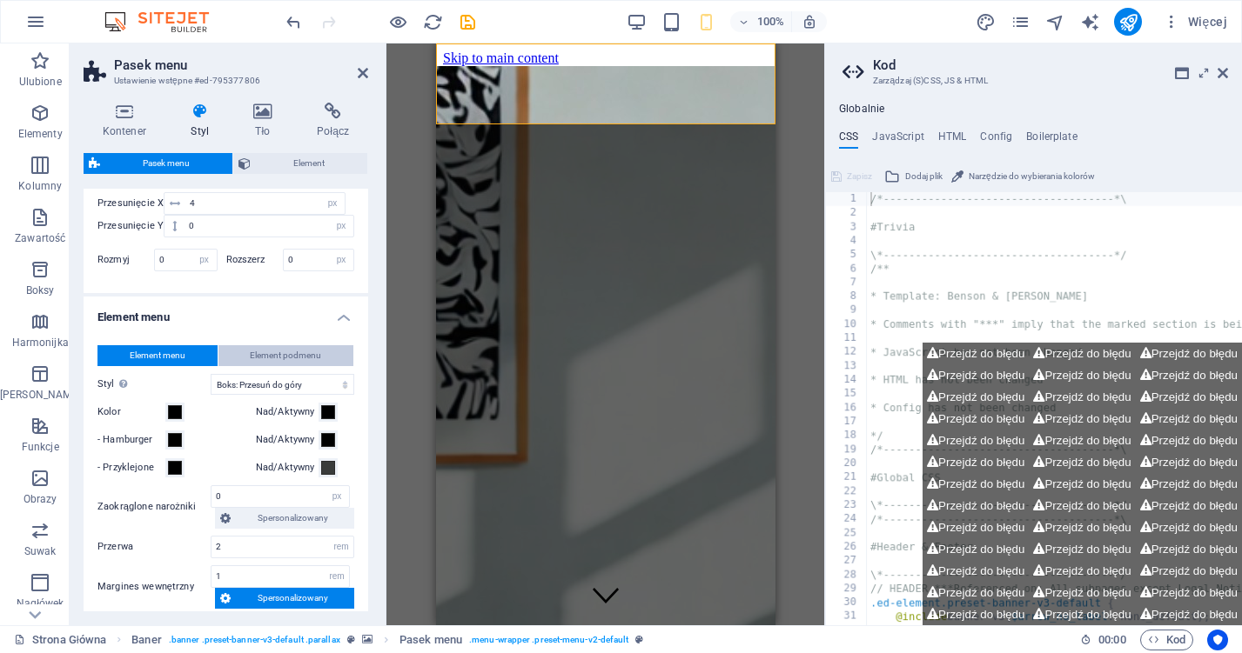
click at [285, 348] on span "Element podmenu" at bounding box center [285, 355] width 71 height 21
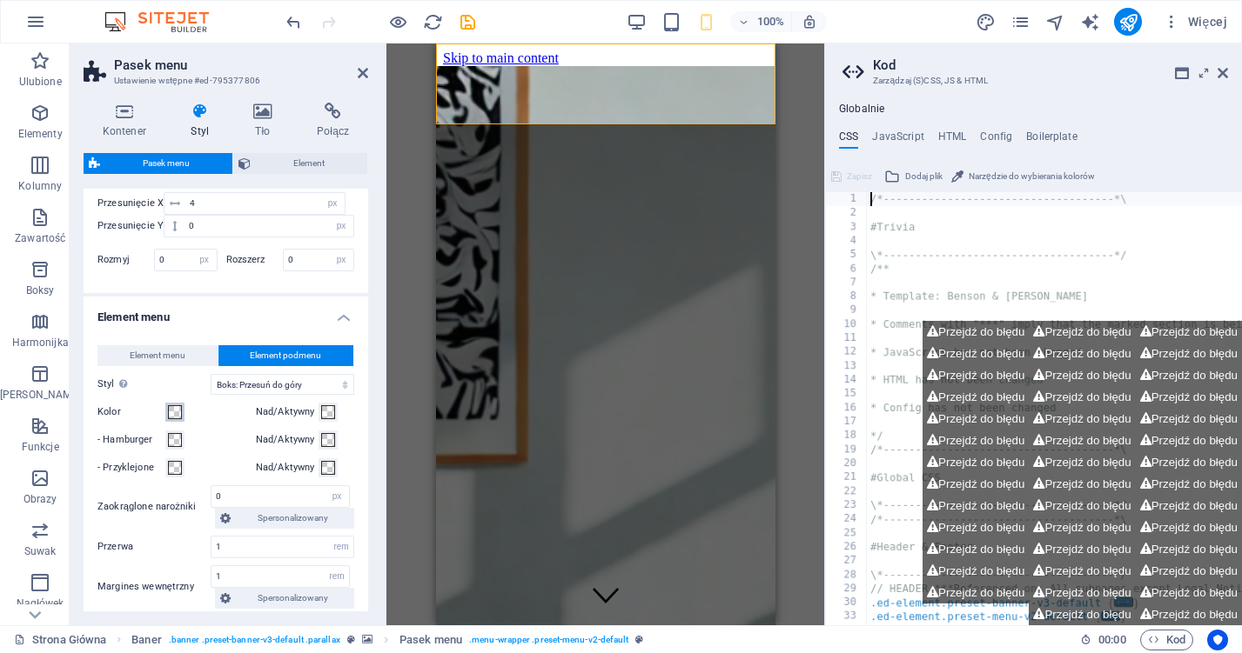
click at [178, 410] on span at bounding box center [175, 412] width 14 height 14
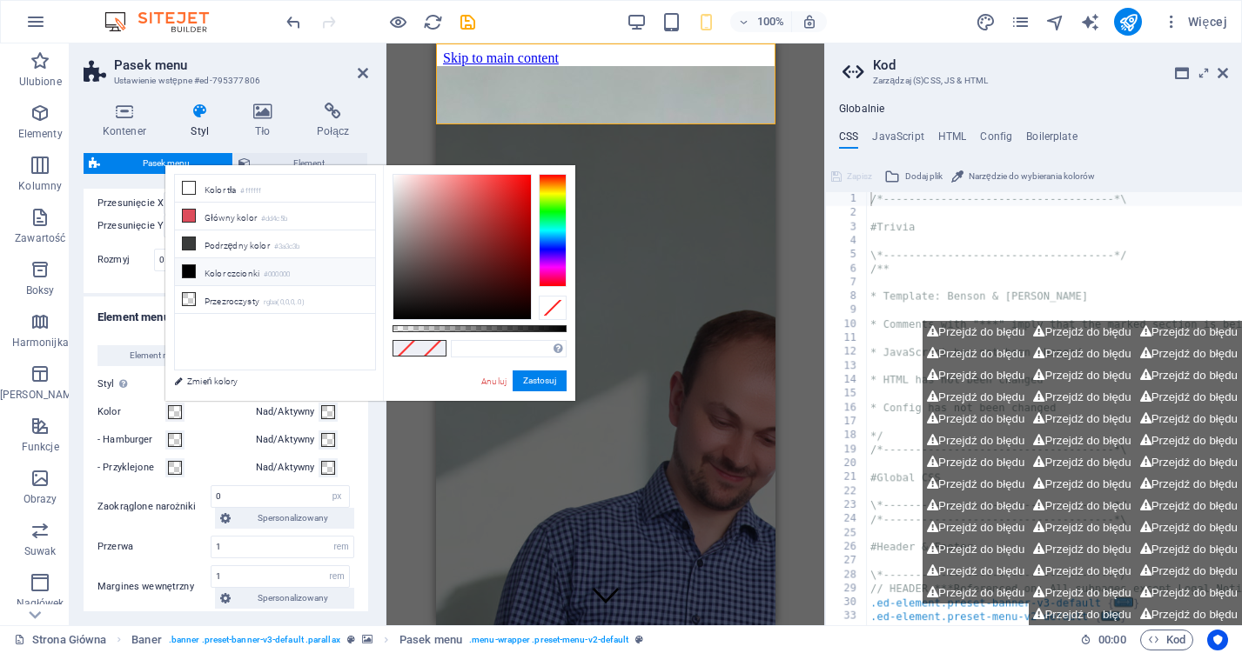
click at [206, 278] on li "Kolor czcionki #000000" at bounding box center [275, 272] width 200 height 28
type input "#000000"
click at [537, 384] on button "Zastosuj" at bounding box center [540, 381] width 54 height 21
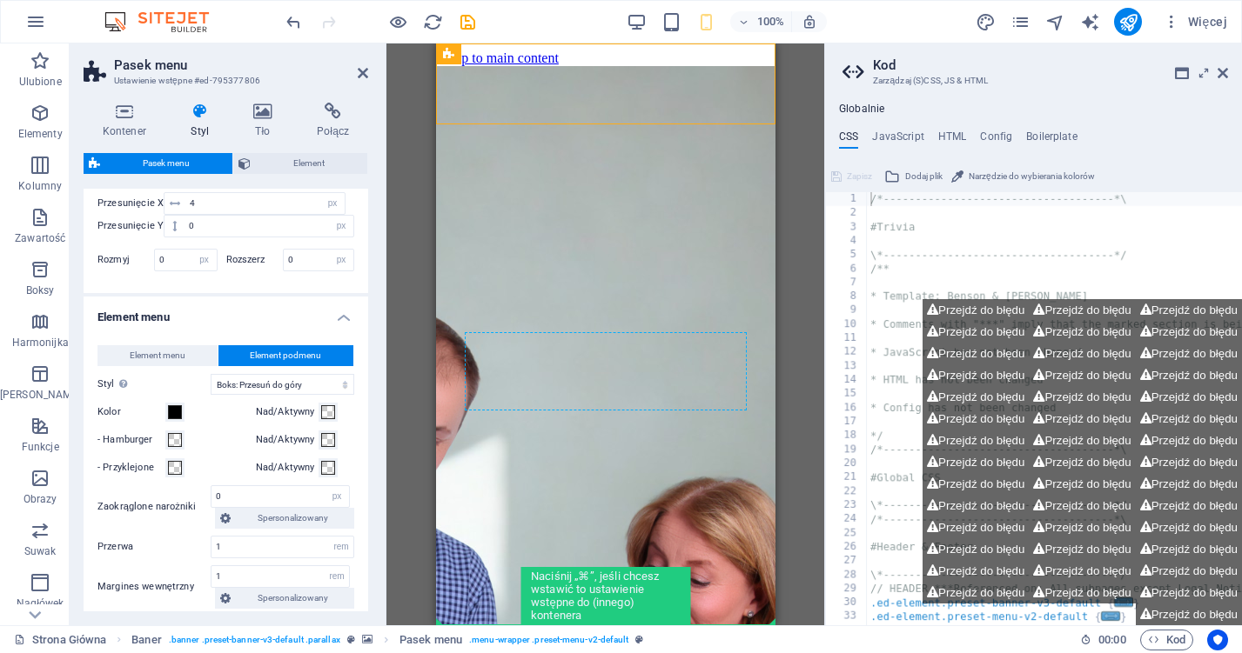
drag, startPoint x: 673, startPoint y: 114, endPoint x: 591, endPoint y: 338, distance: 238.1
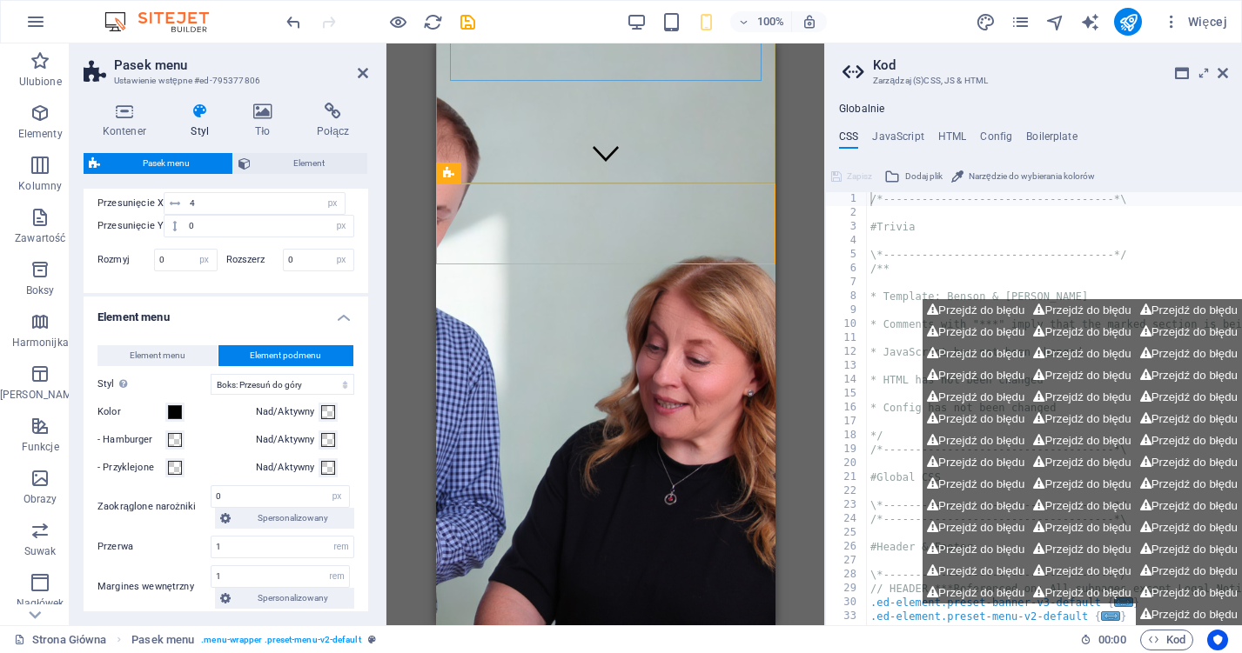
scroll to position [448, 0]
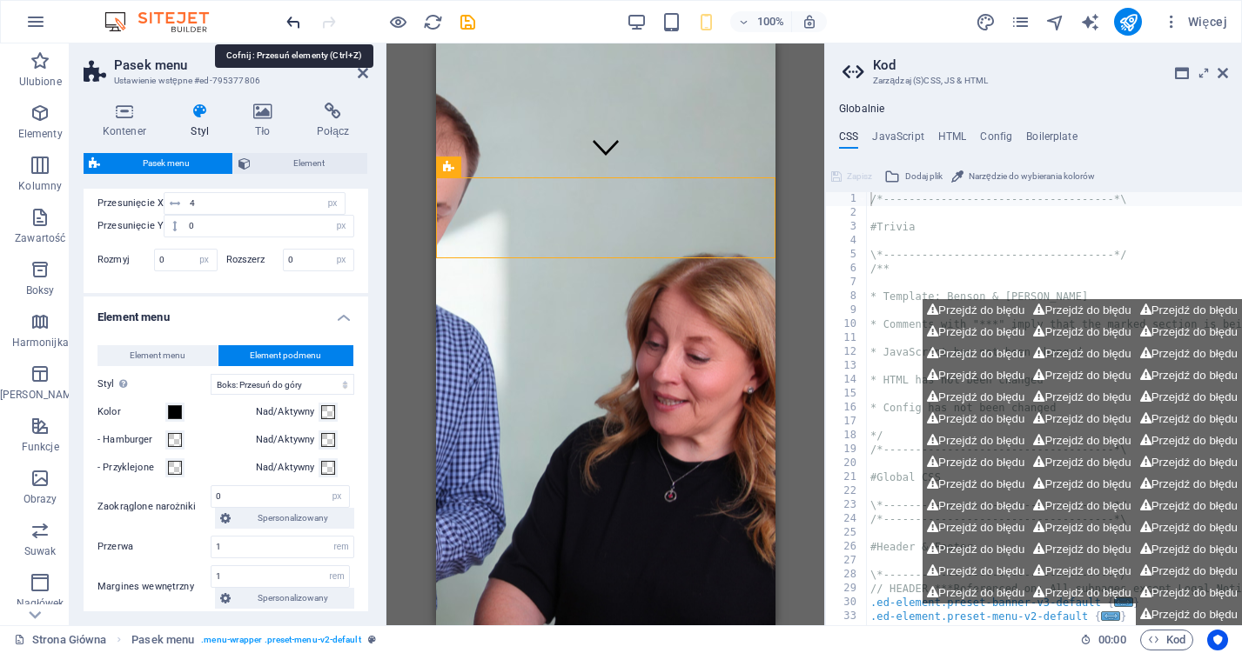
click at [292, 18] on icon "undo" at bounding box center [294, 22] width 20 height 20
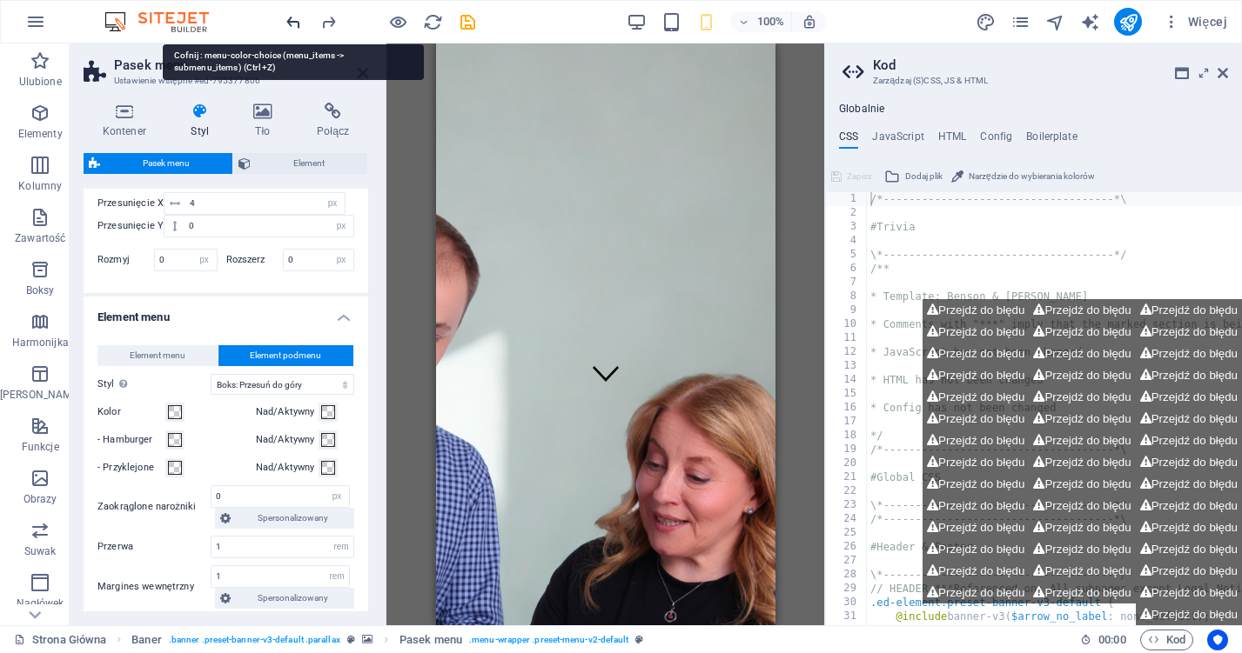
scroll to position [138, 0]
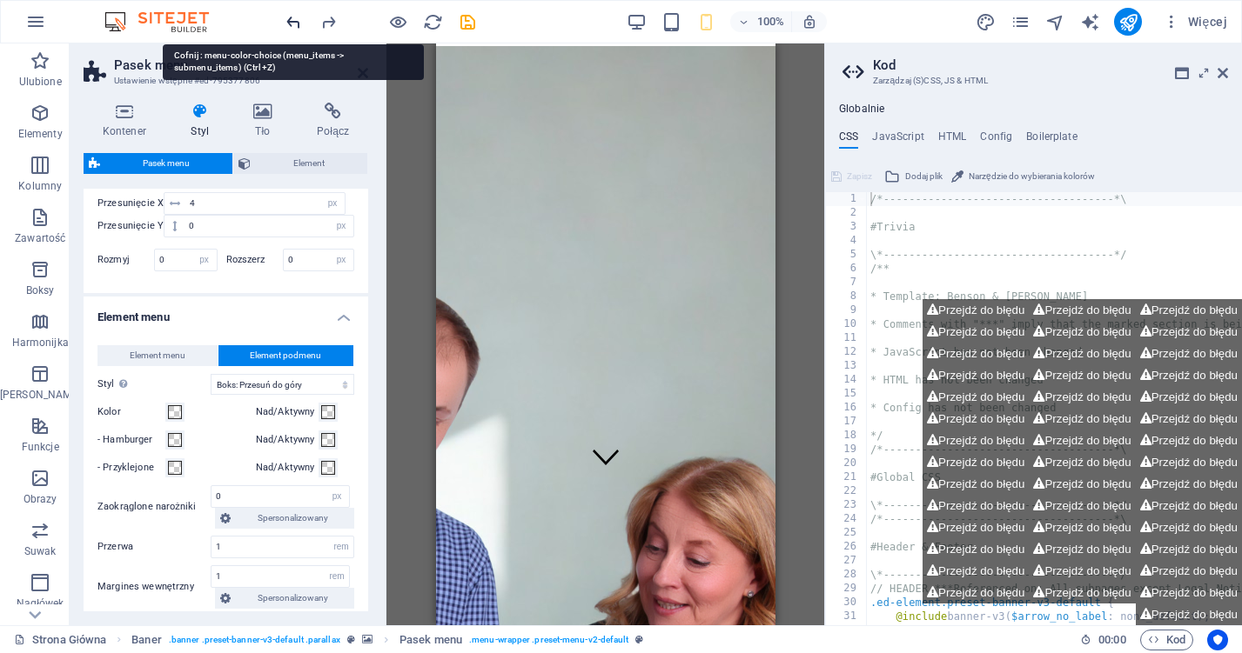
click at [292, 18] on icon "undo" at bounding box center [294, 22] width 20 height 20
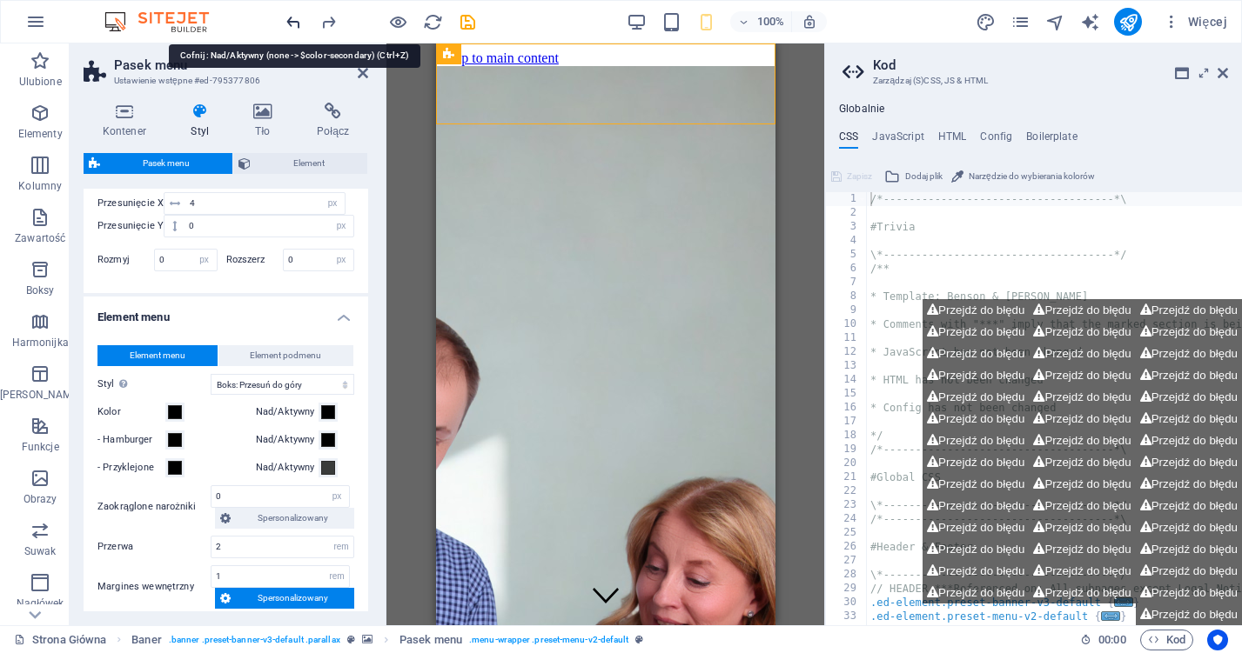
drag, startPoint x: 292, startPoint y: 18, endPoint x: 90, endPoint y: 21, distance: 202.8
click at [292, 18] on icon "undo" at bounding box center [294, 22] width 20 height 20
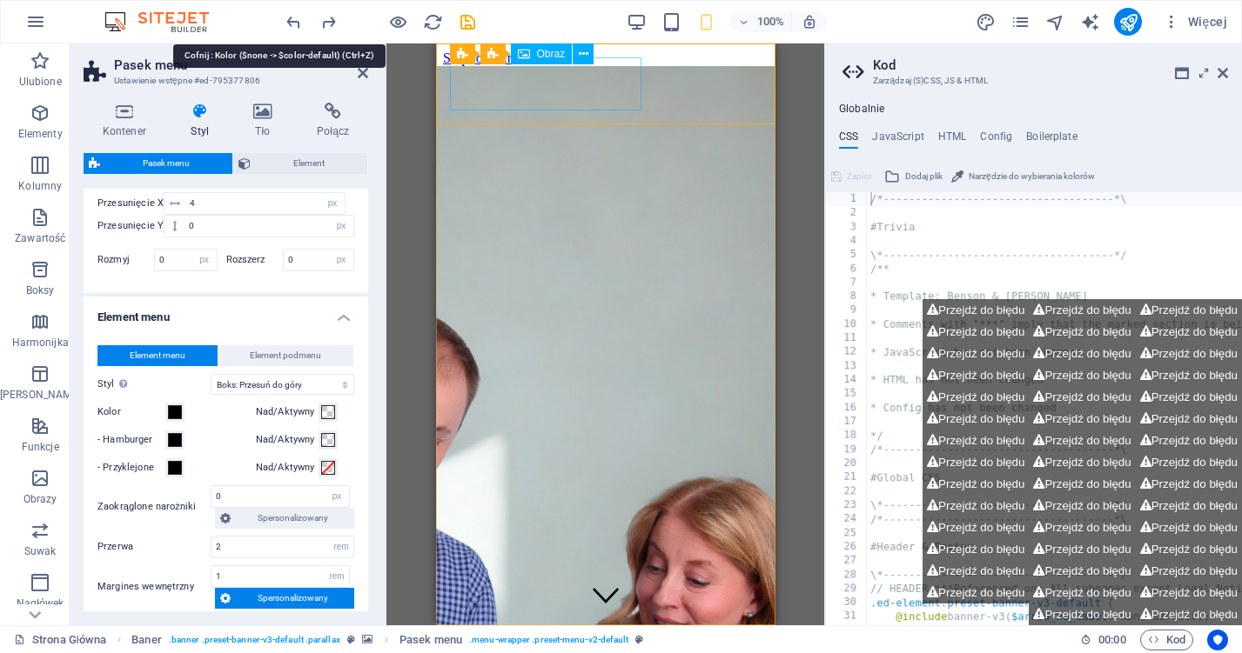
click at [292, 18] on icon "undo" at bounding box center [294, 22] width 20 height 20
click at [298, 18] on icon "undo" at bounding box center [294, 22] width 20 height 20
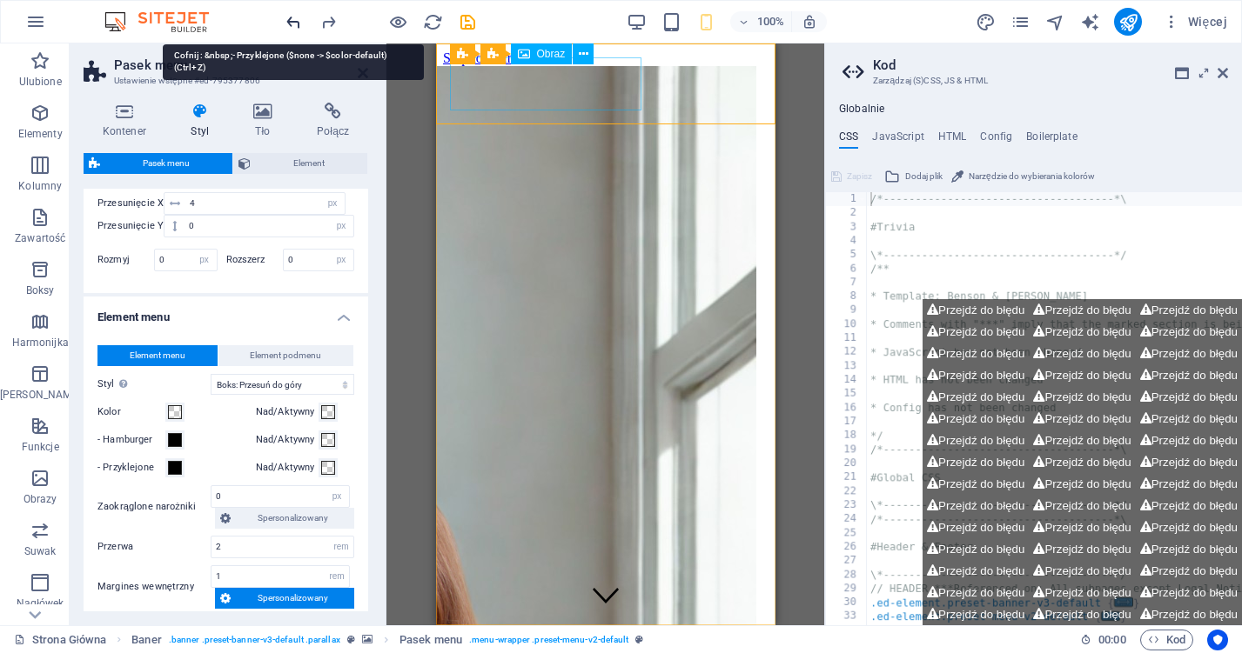
click at [298, 18] on icon "undo" at bounding box center [294, 22] width 20 height 20
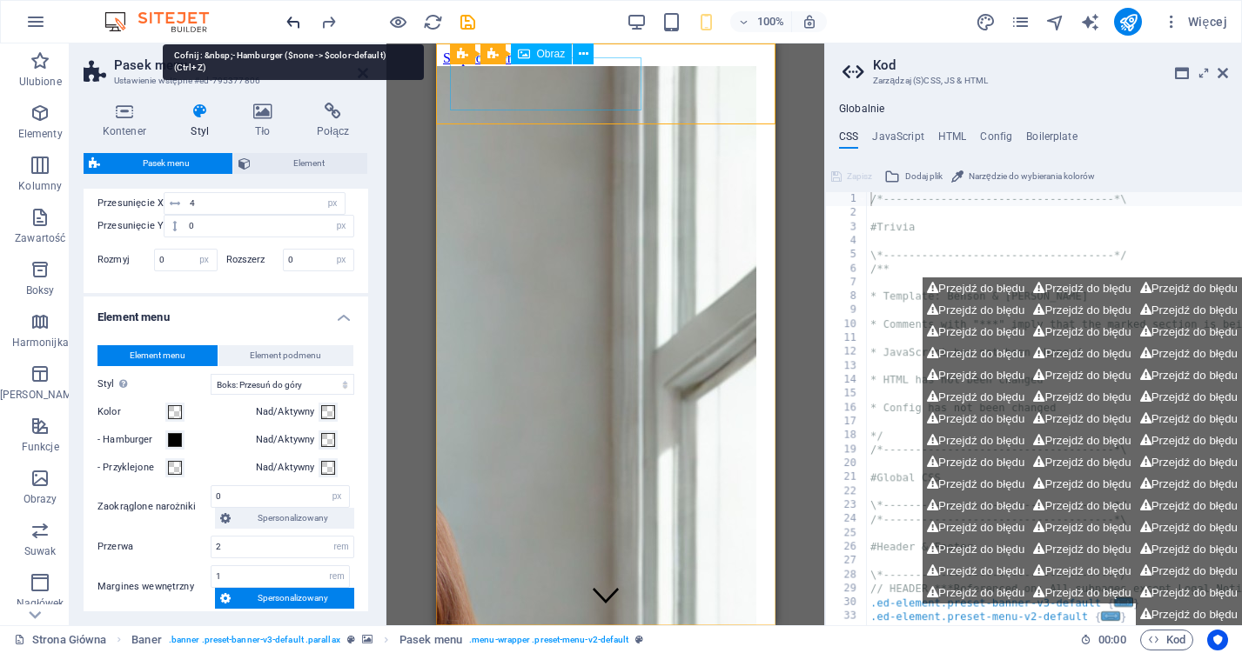
click at [298, 18] on icon "undo" at bounding box center [294, 22] width 20 height 20
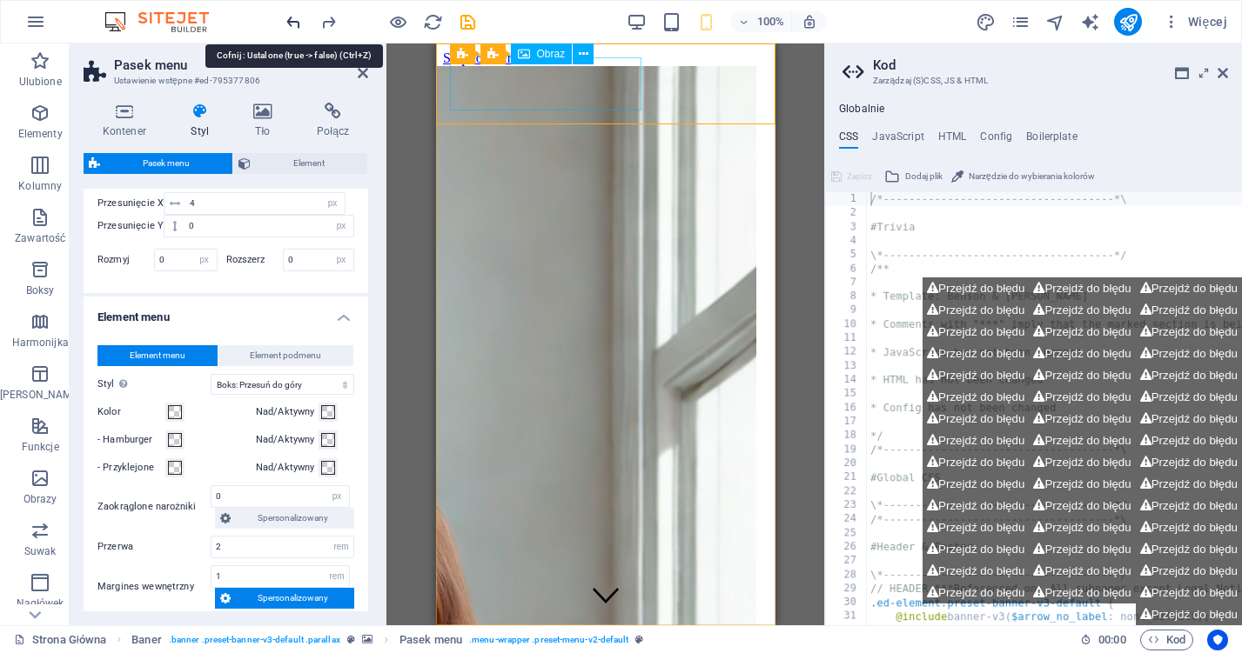
click at [298, 18] on icon "undo" at bounding box center [294, 22] width 20 height 20
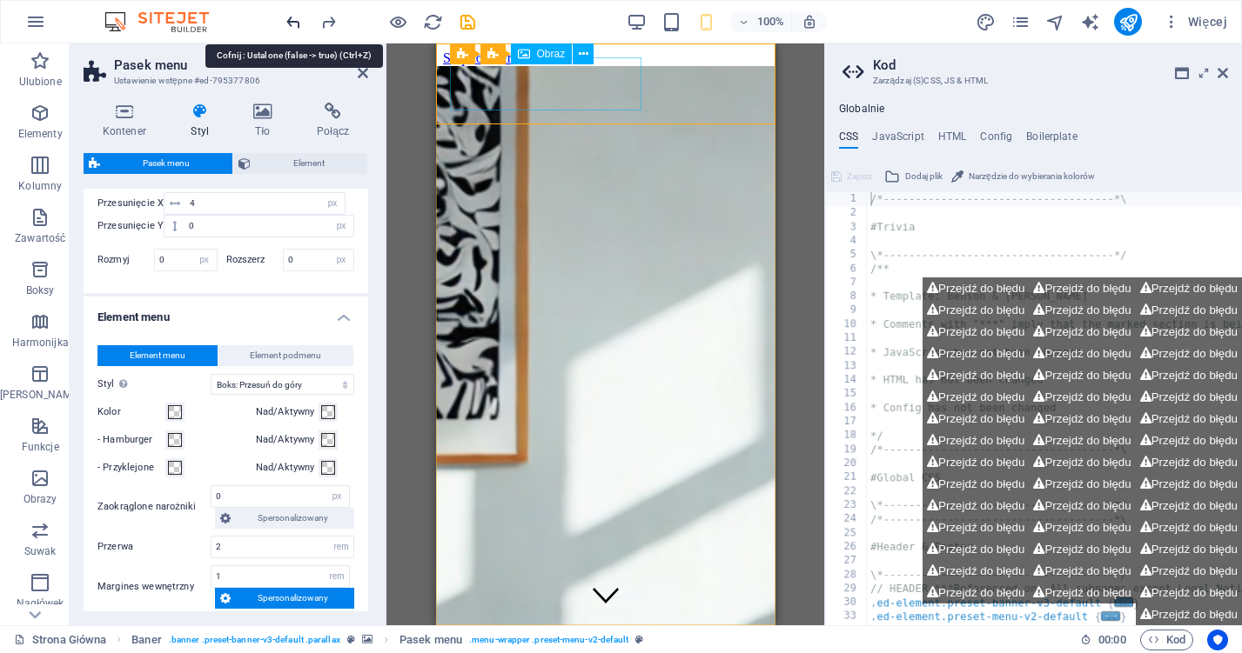
click at [297, 18] on icon "undo" at bounding box center [294, 22] width 20 height 20
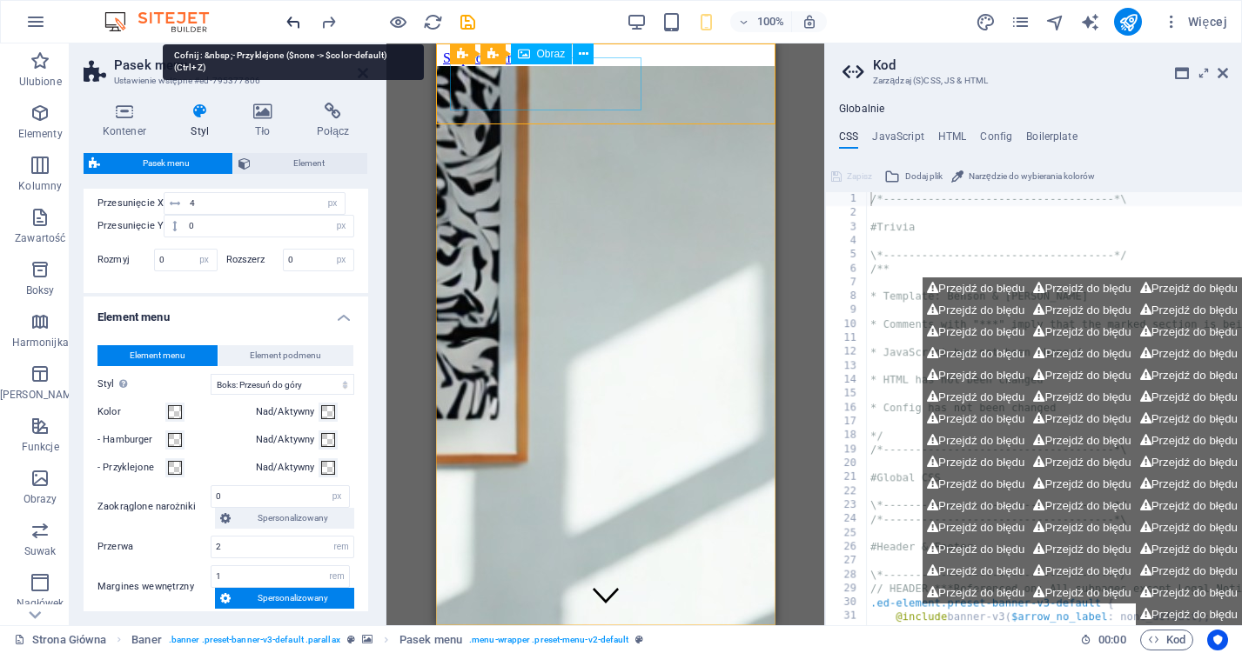
click at [297, 18] on icon "undo" at bounding box center [294, 22] width 20 height 20
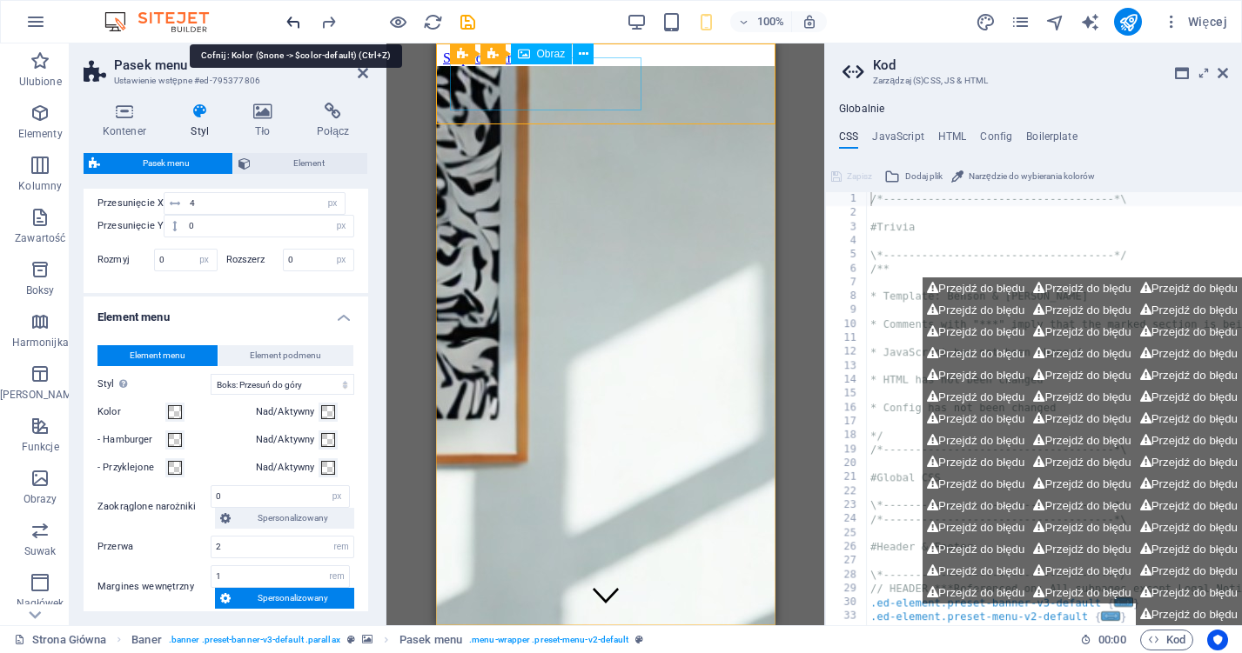
click at [297, 18] on icon "undo" at bounding box center [294, 22] width 20 height 20
click at [294, 29] on icon "undo" at bounding box center [294, 22] width 20 height 20
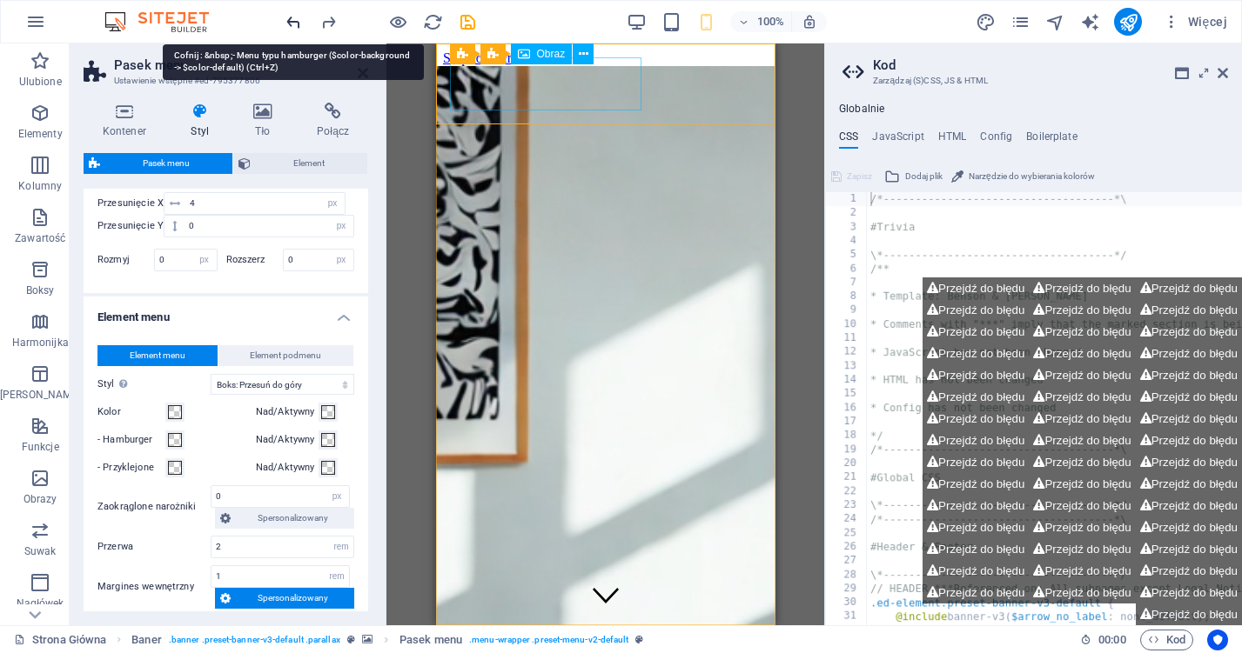
click at [294, 28] on icon "undo" at bounding box center [294, 22] width 20 height 20
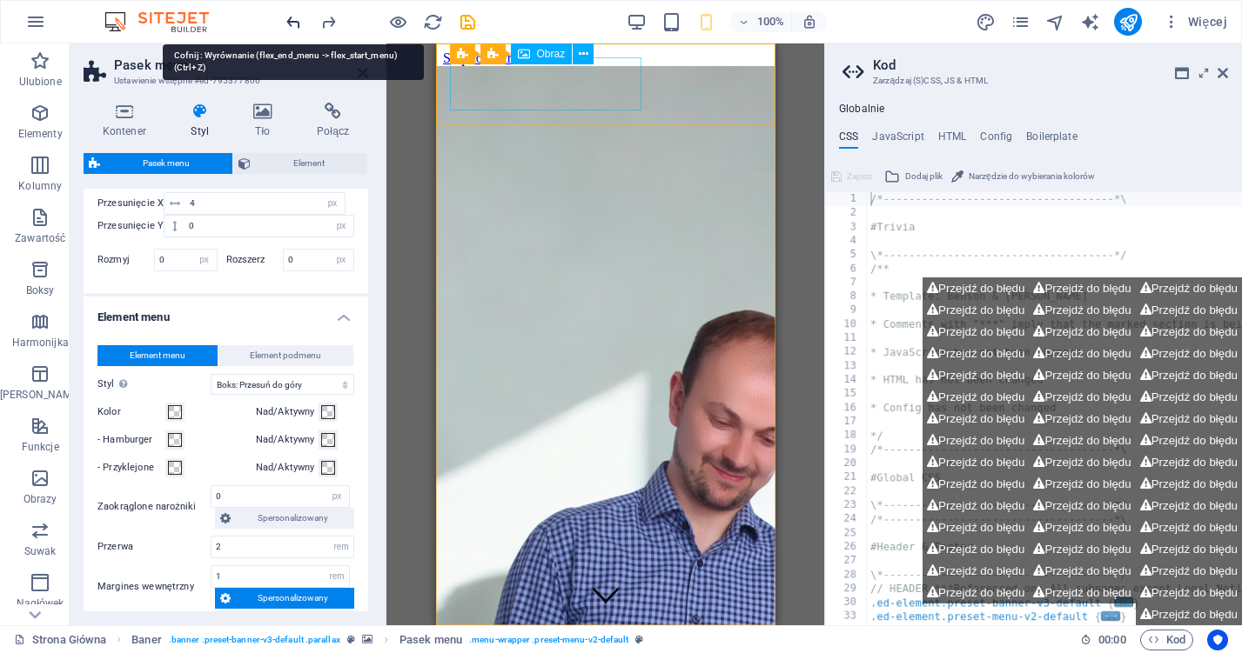
click at [294, 28] on icon "undo" at bounding box center [294, 22] width 20 height 20
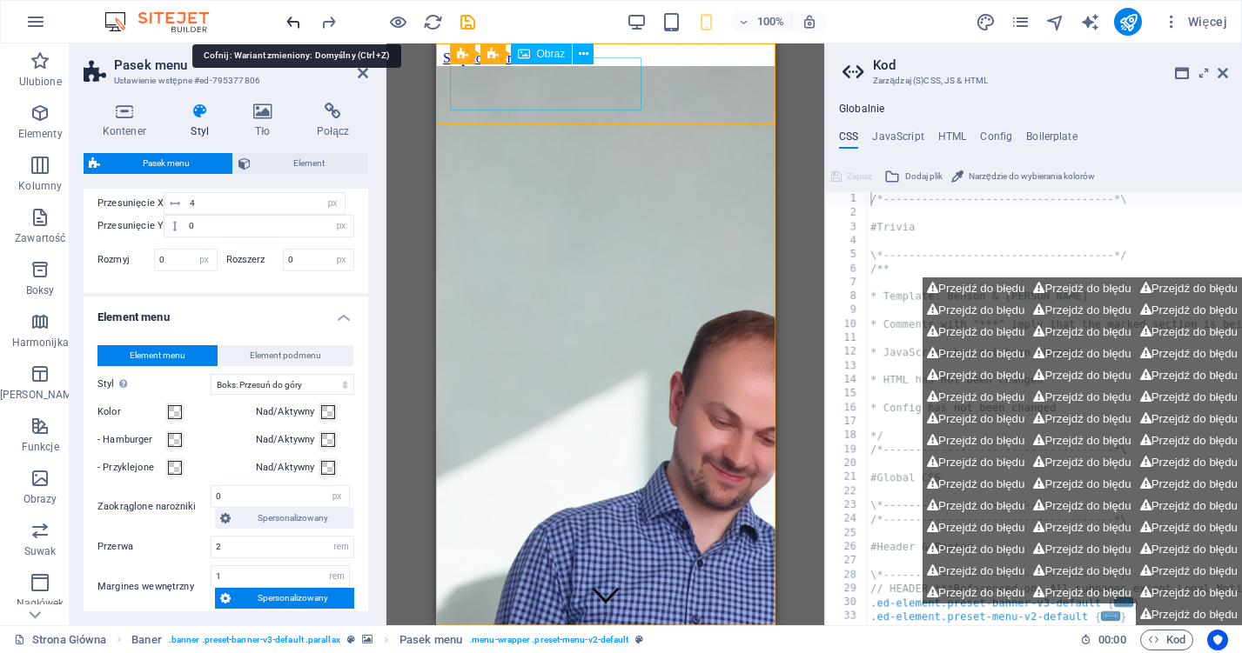
select select "link-special-font"
type input "1.5"
select select "rem"
select select "700"
type input "80"
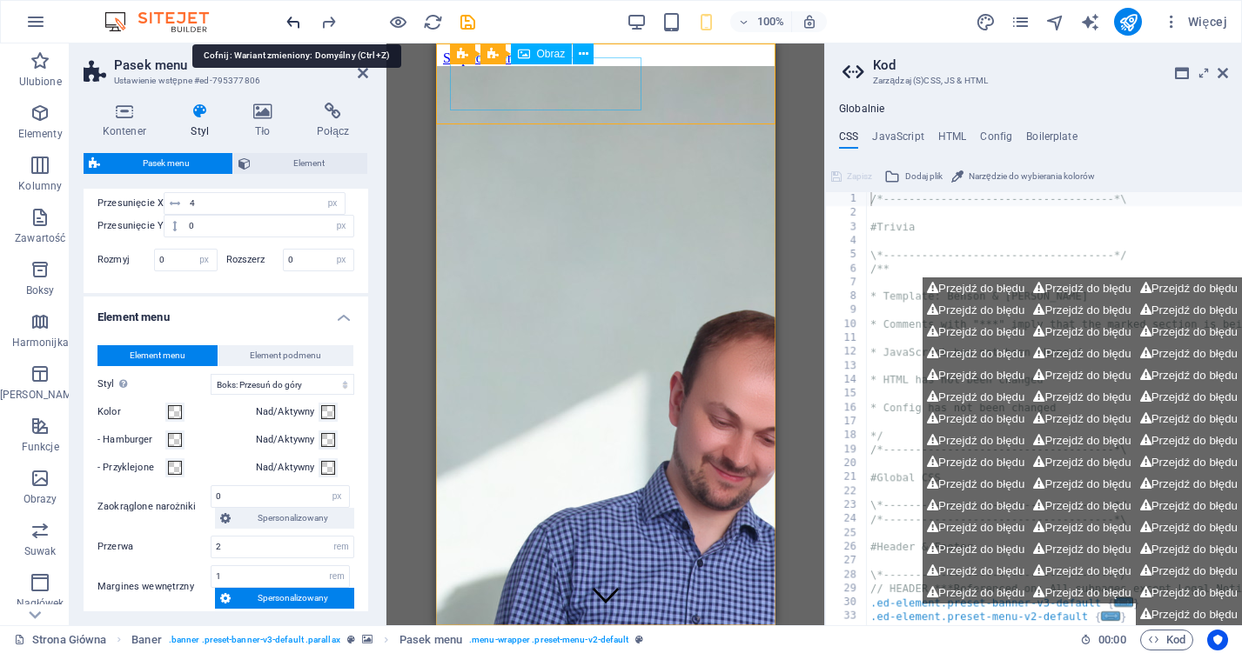
type input "0.8"
click at [294, 28] on icon "undo" at bounding box center [294, 22] width 20 height 20
select select "hover_border_bottom"
type input "1"
select select "DISABLED_OPTION_VALUE"
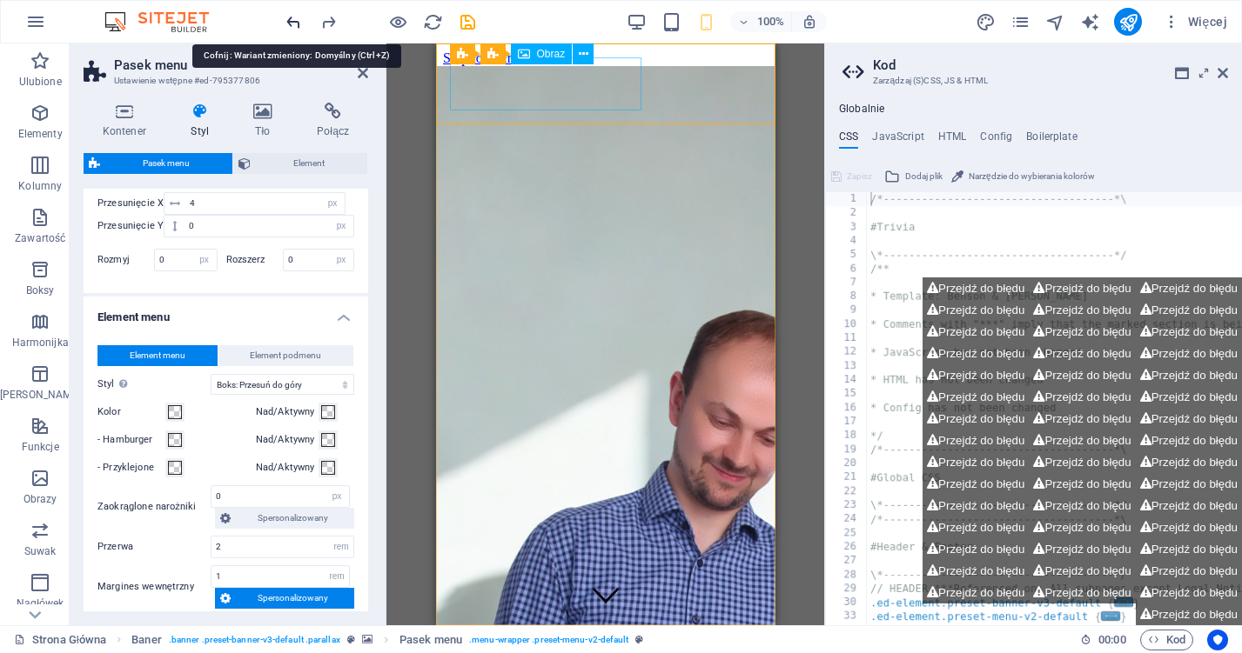
type input "0"
select select "link-special-font"
select select
type input "2"
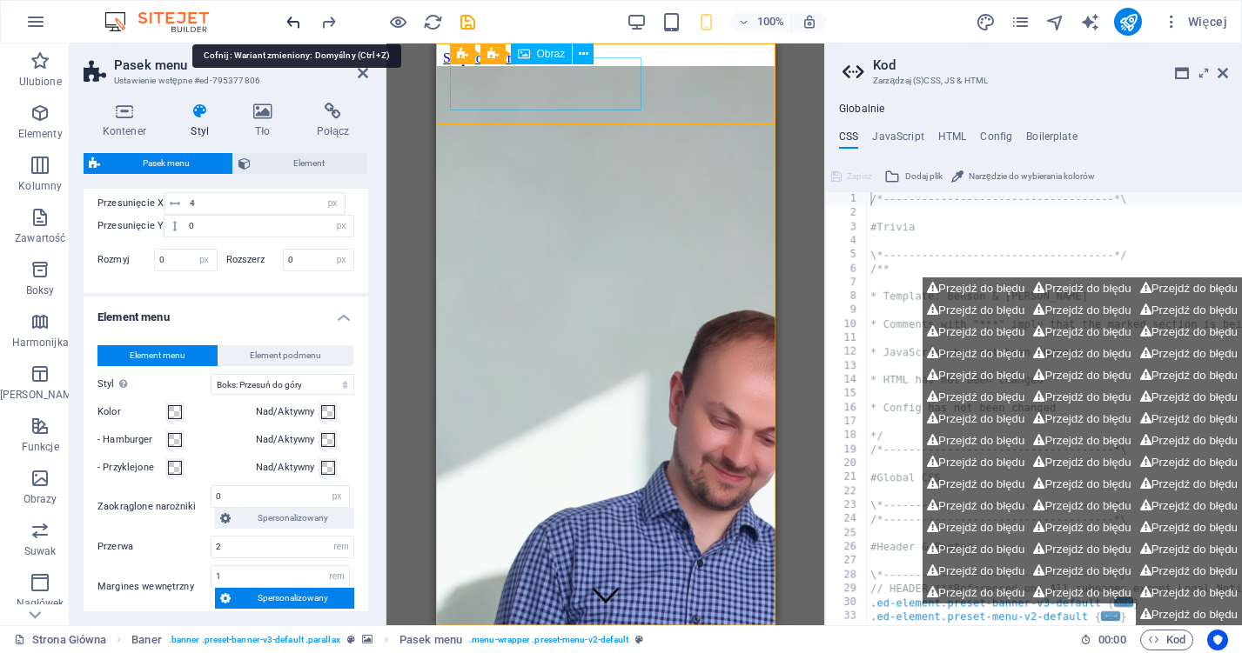
type input "100"
type input "0.5"
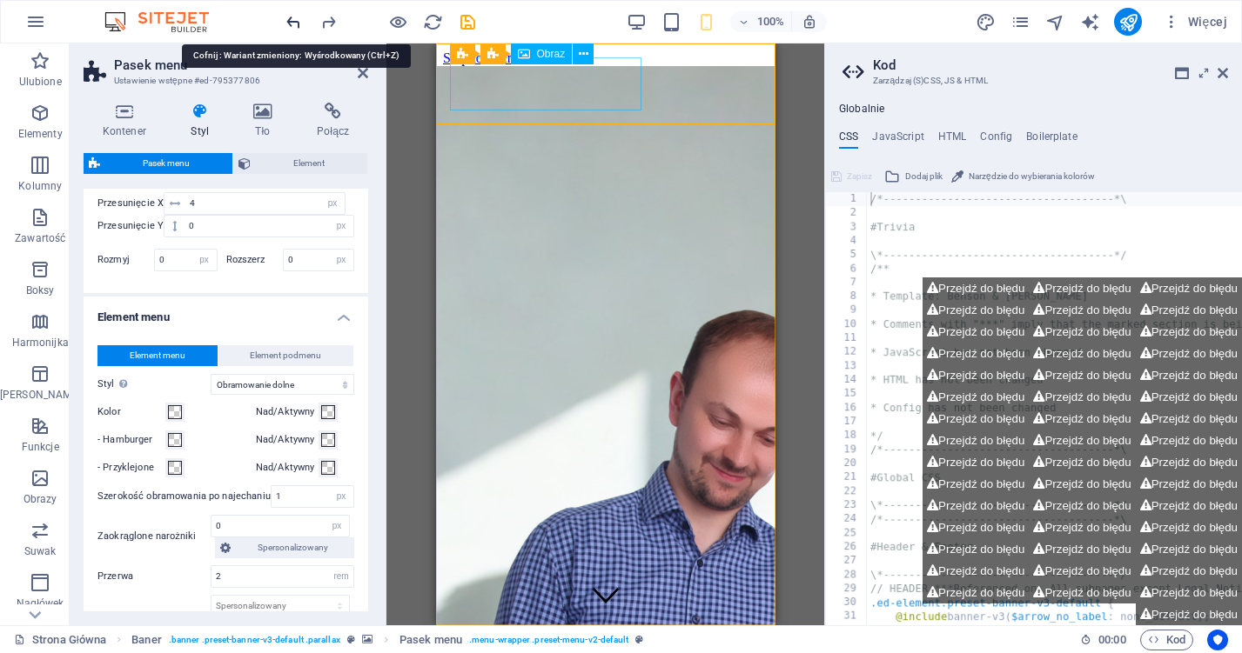
click at [294, 28] on icon "undo" at bounding box center [294, 22] width 20 height 20
select select "sticky_reverse"
select select "hover_border"
type input "3"
type input "1"
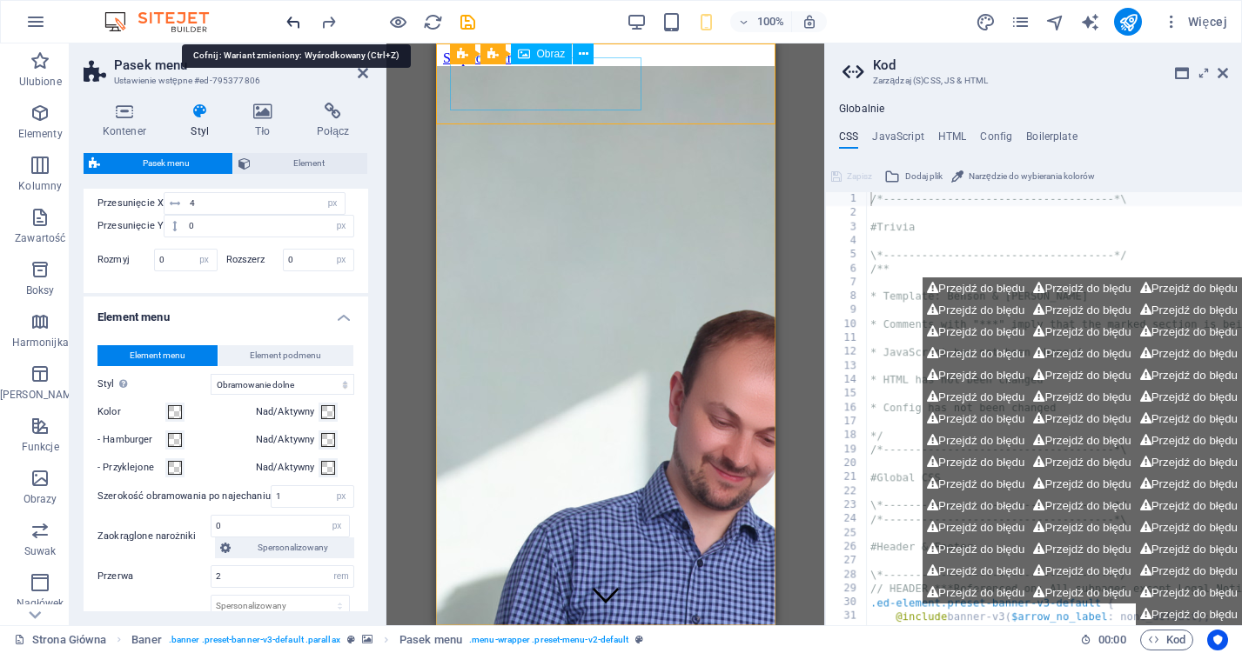
type input "1"
select select "rem"
type input "1"
select select "link-special-font"
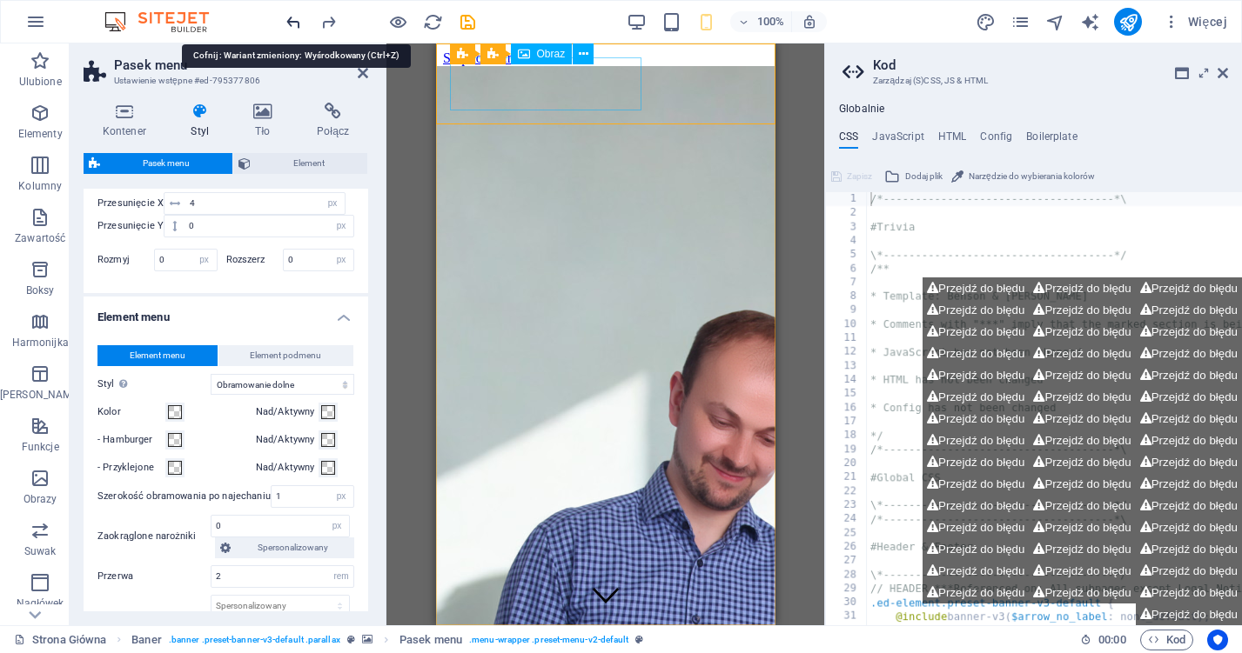
type input "1.1"
select select
type input "1"
type input "0.3"
click at [294, 28] on icon "undo" at bounding box center [294, 22] width 20 height 20
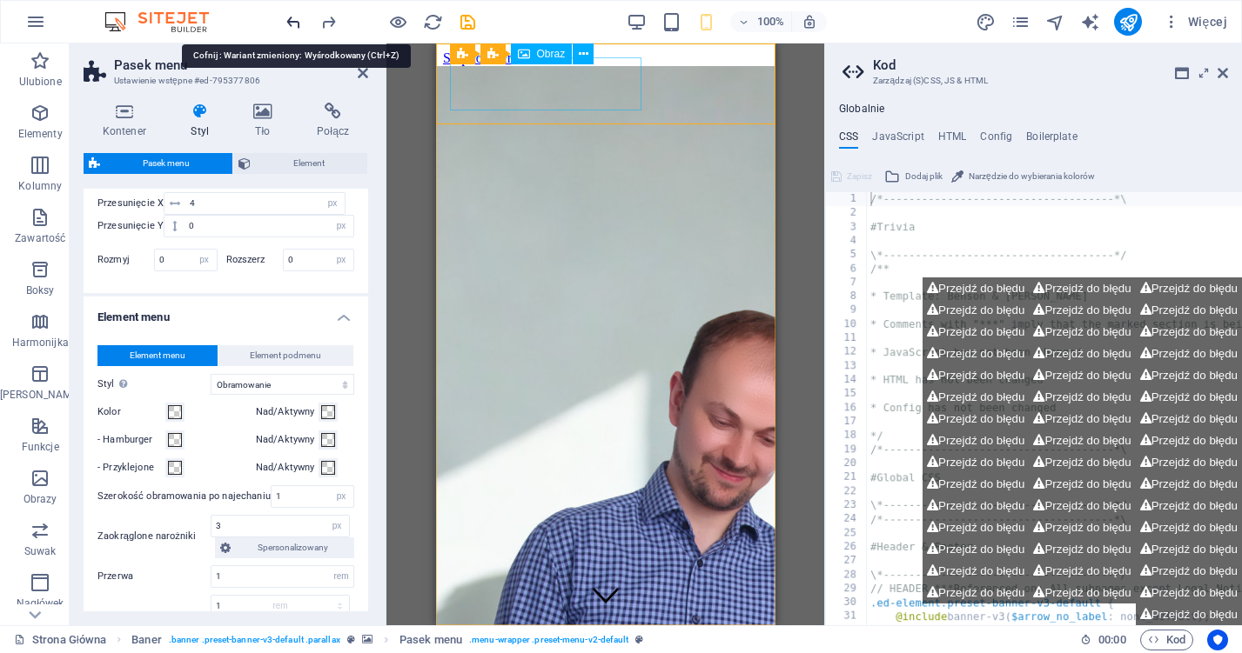
select select "sticky_banner"
select select "hover_border"
type input "2"
select select "link-special-font"
type input "1.2"
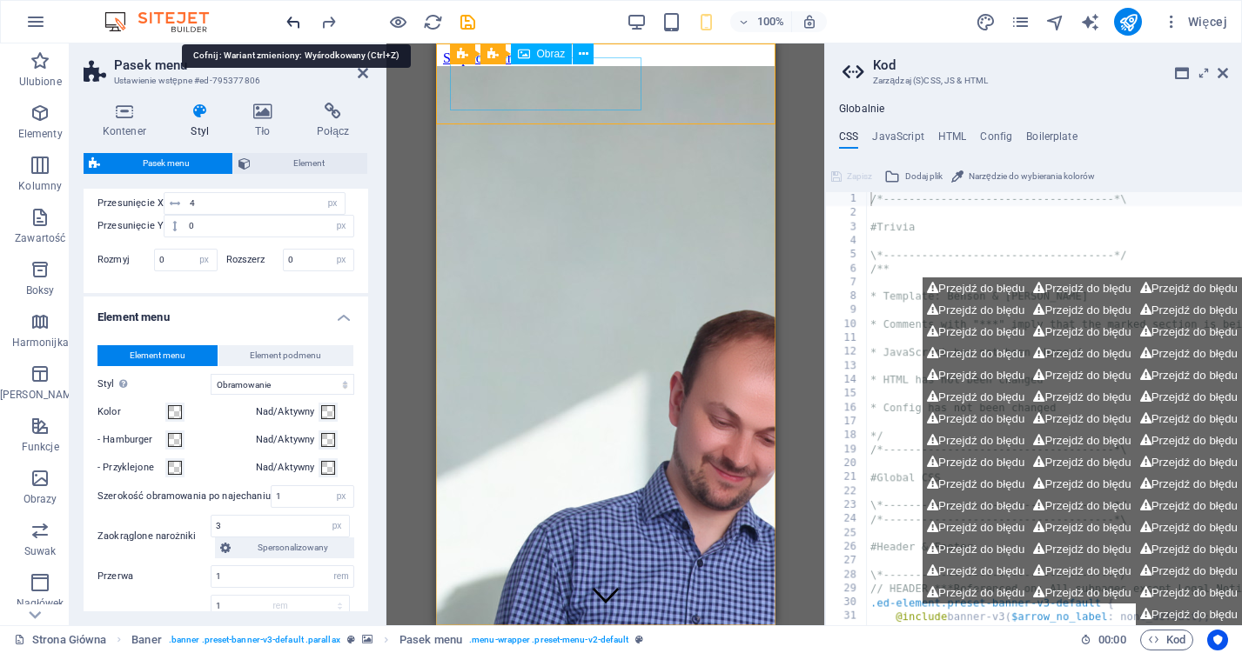
select select
click at [294, 28] on icon "undo" at bounding box center [294, 22] width 20 height 20
click at [294, 28] on div at bounding box center [380, 22] width 195 height 28
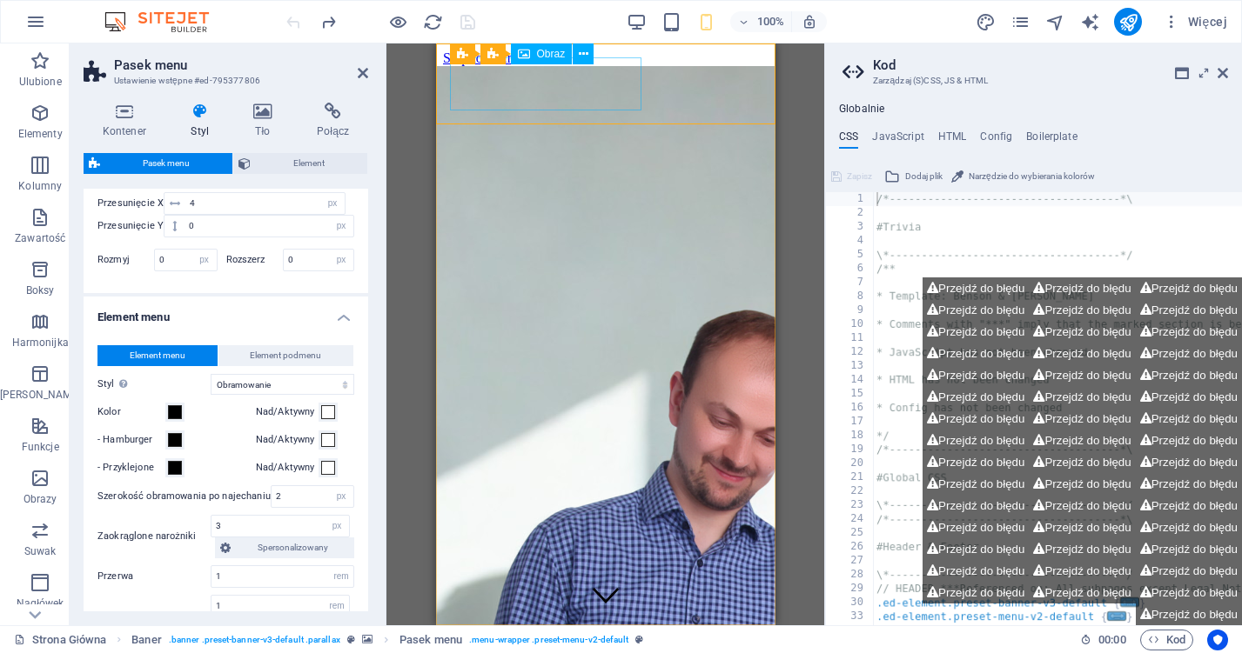
click at [294, 28] on div at bounding box center [380, 22] width 195 height 28
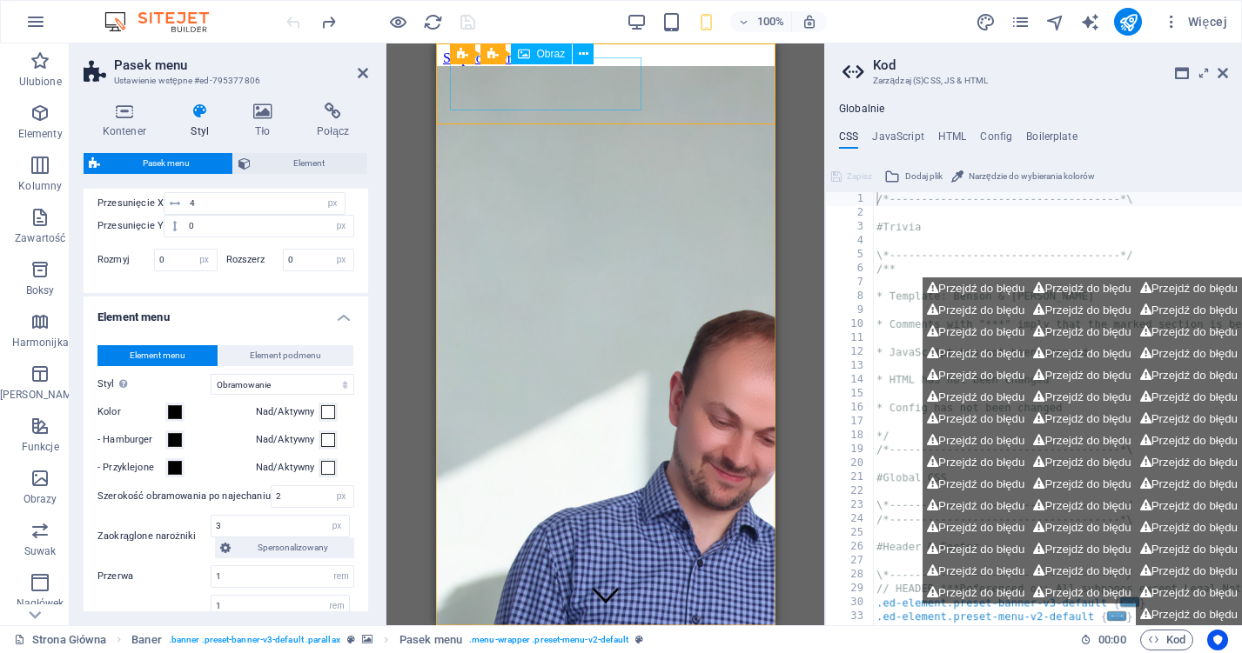
click at [294, 28] on div at bounding box center [380, 22] width 195 height 28
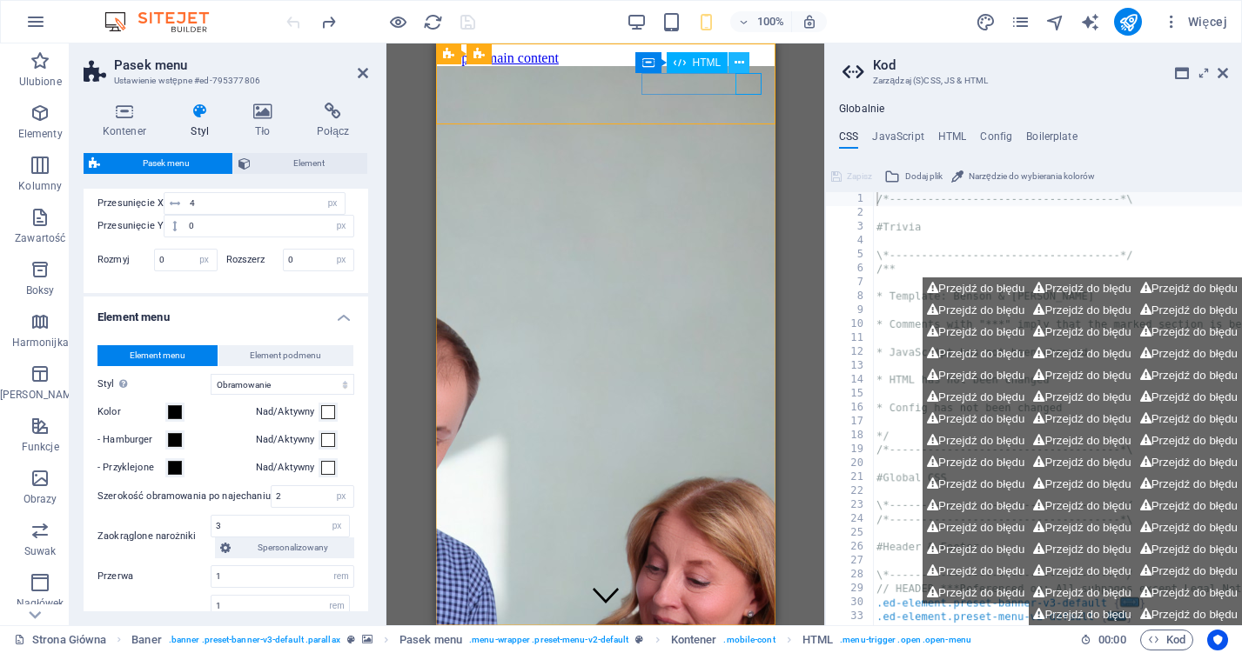
click at [740, 63] on icon at bounding box center [739, 63] width 10 height 18
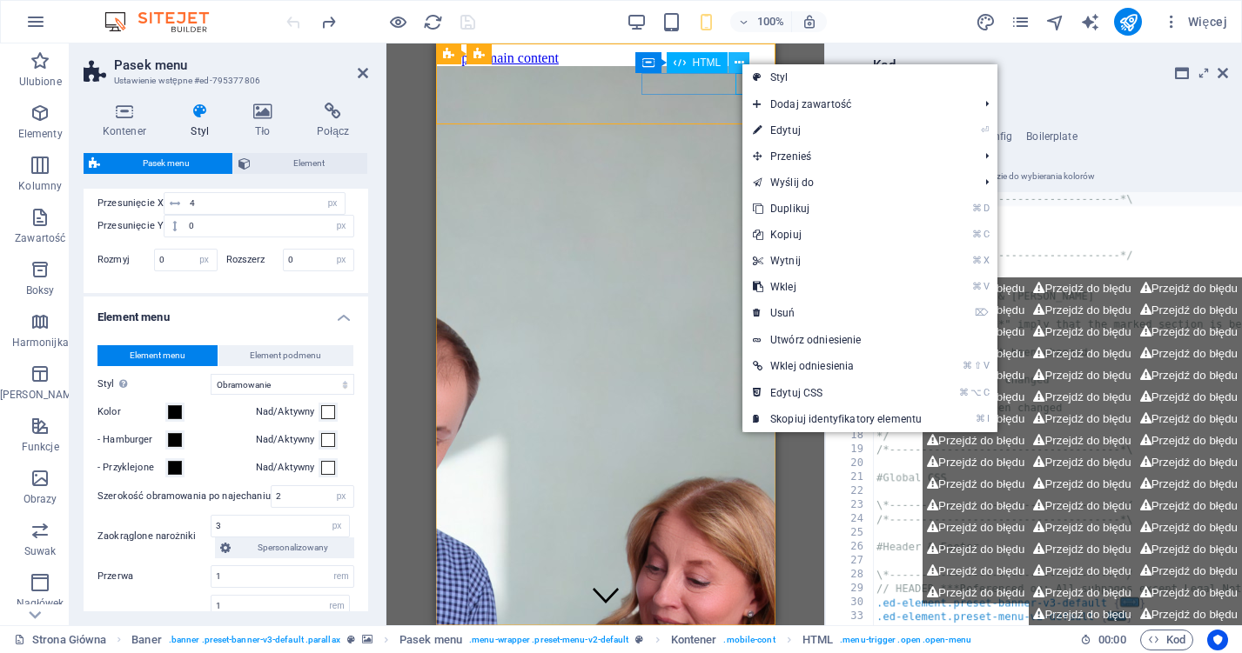
click at [740, 60] on icon at bounding box center [739, 63] width 10 height 18
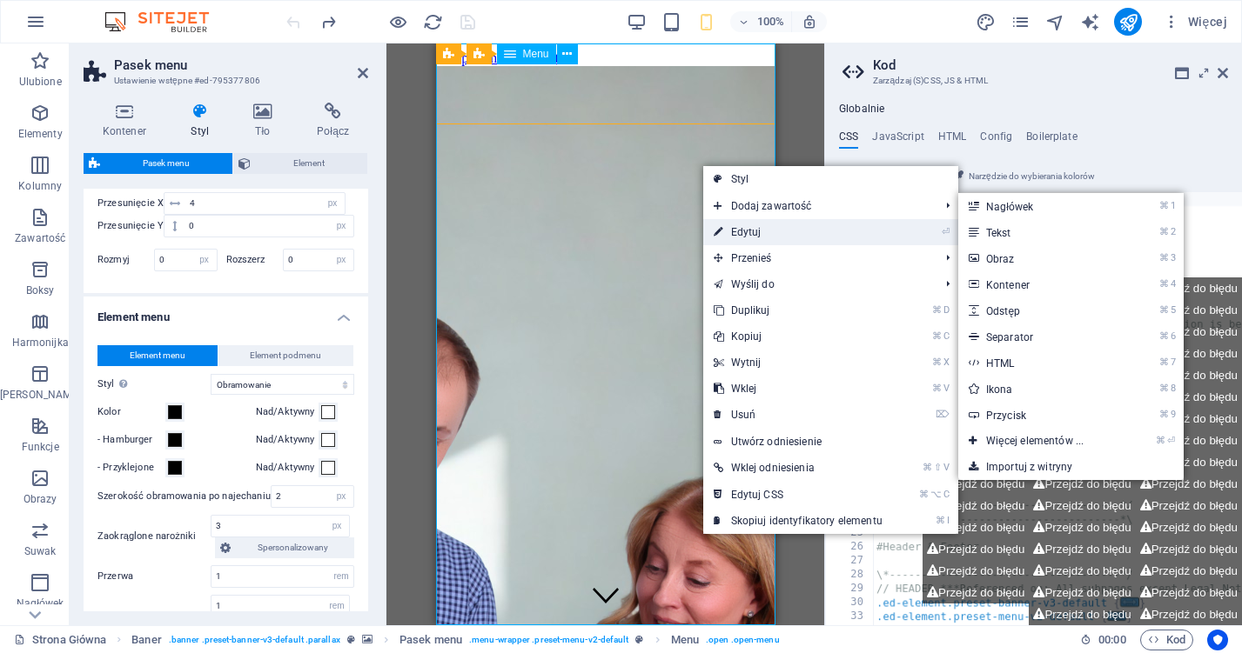
click at [734, 238] on link "⏎ Edytuj" at bounding box center [798, 232] width 190 height 26
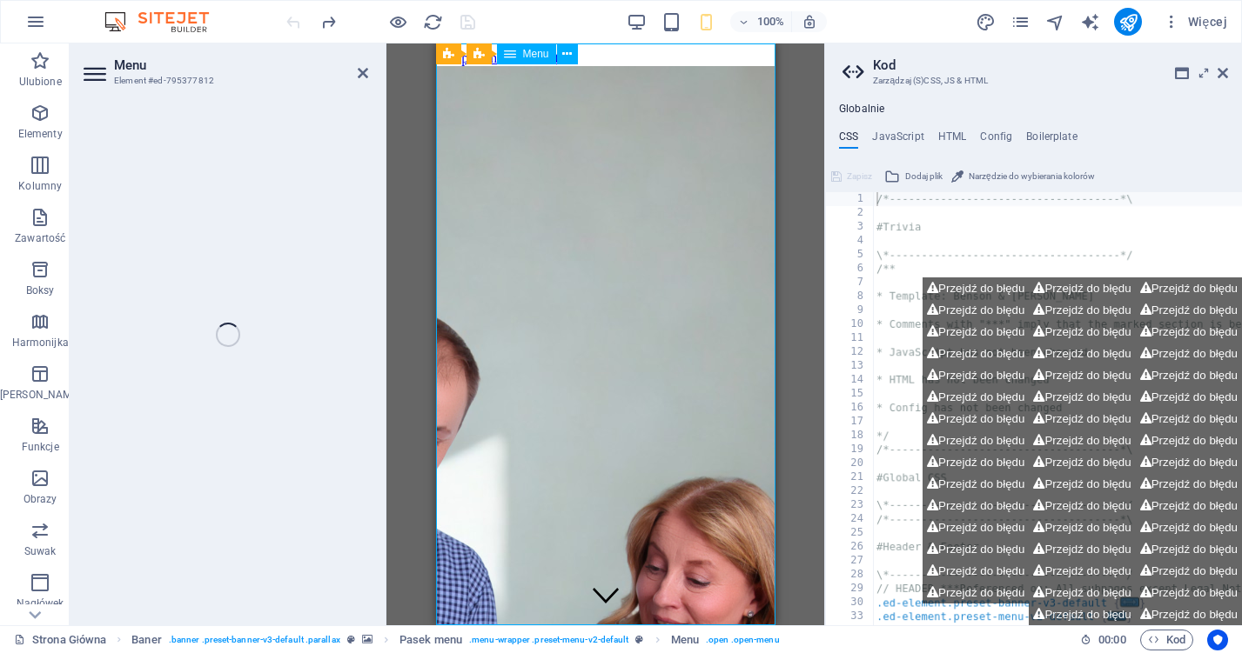
select select
select select "1"
select select
select select "2"
select select
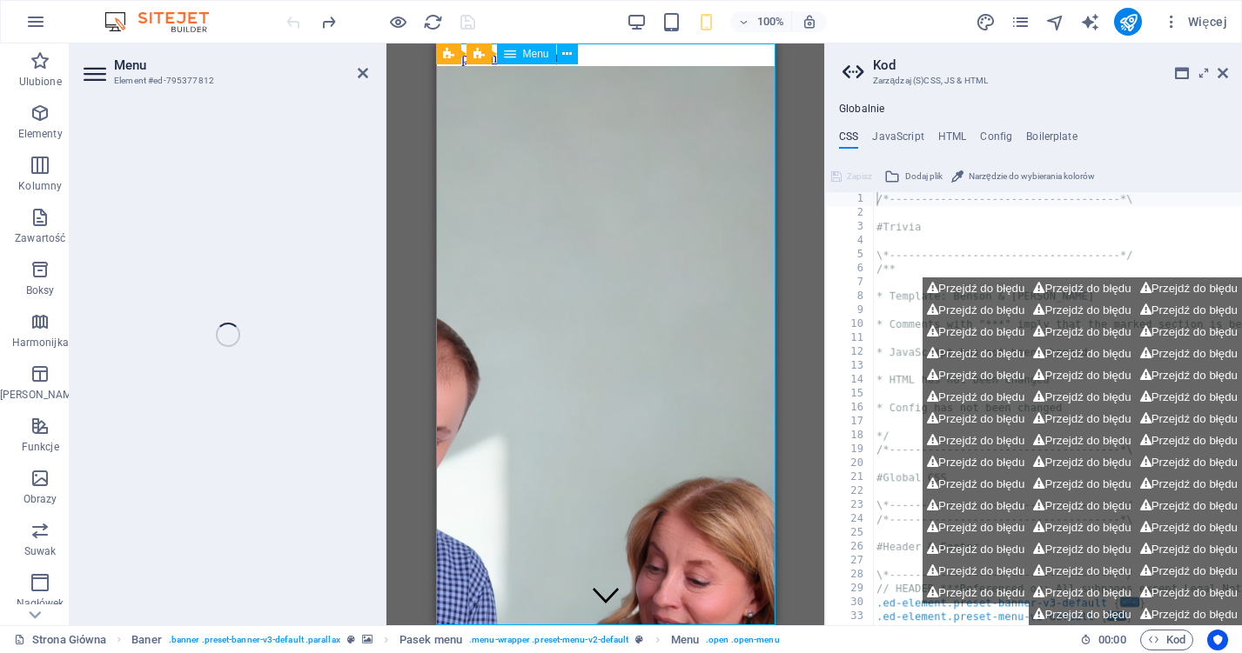
select select "3"
select select
select select "4"
select select
select select "5"
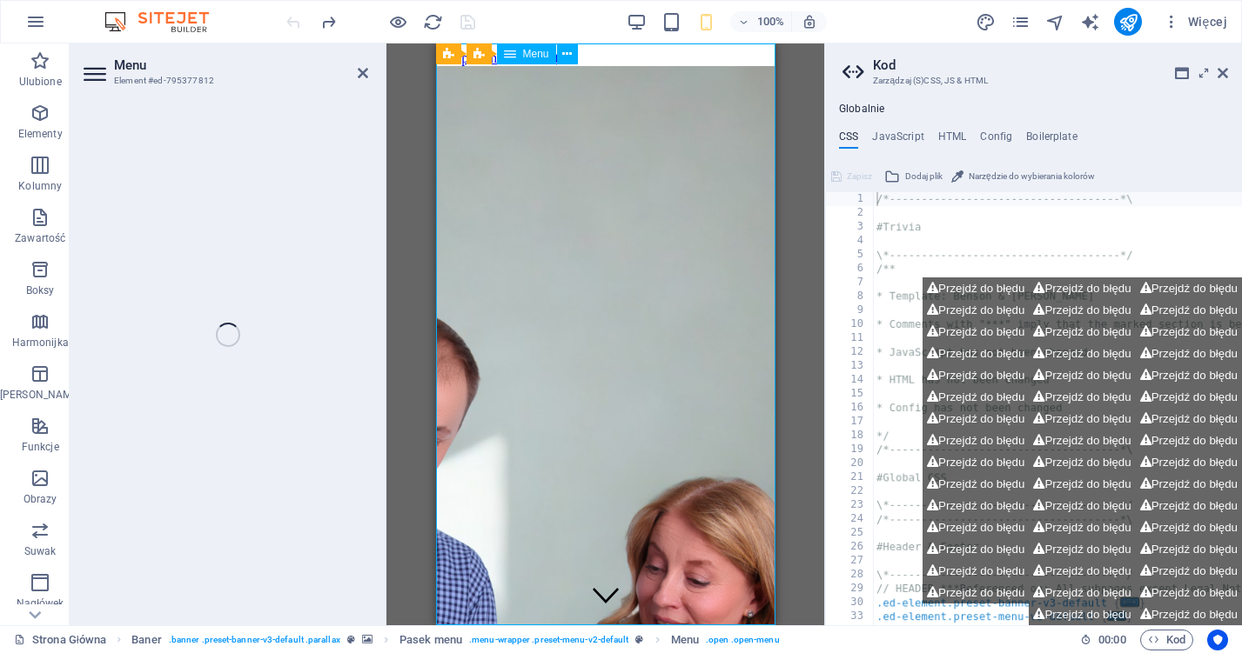
select select "primary"
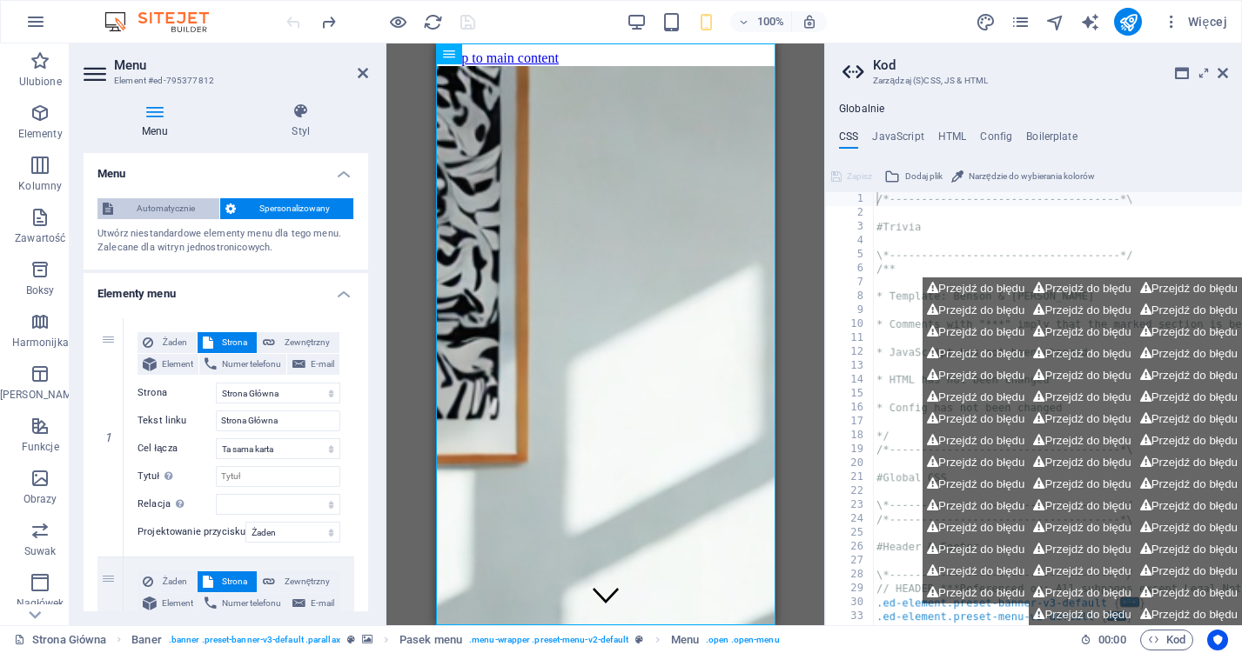
click at [174, 206] on span "Automatycznie" at bounding box center [166, 208] width 96 height 21
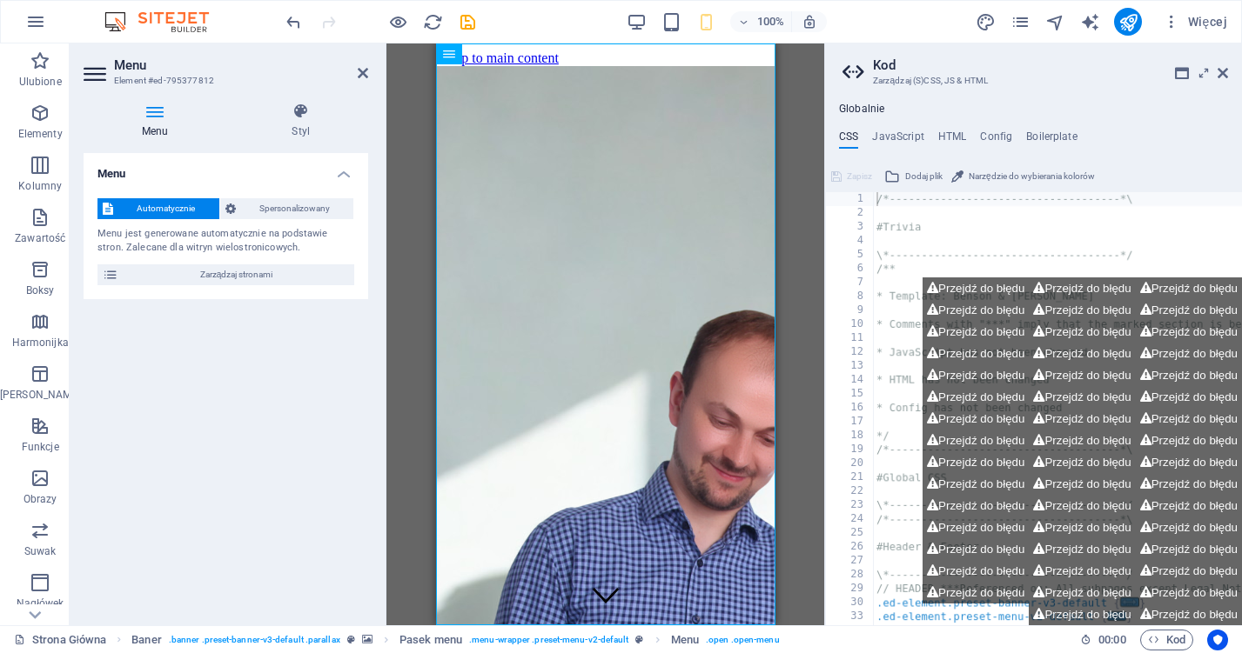
click at [151, 118] on icon at bounding box center [156, 111] width 144 height 17
click at [315, 125] on h4 "Styl" at bounding box center [301, 121] width 135 height 37
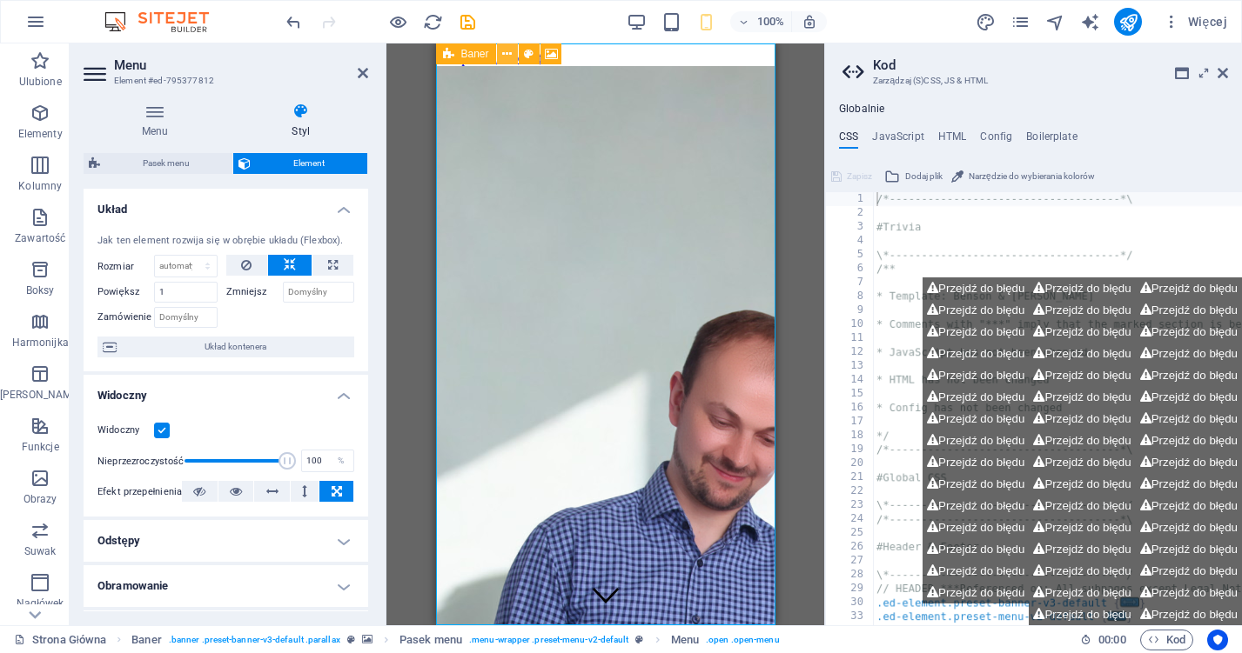
click at [504, 54] on icon at bounding box center [507, 54] width 10 height 18
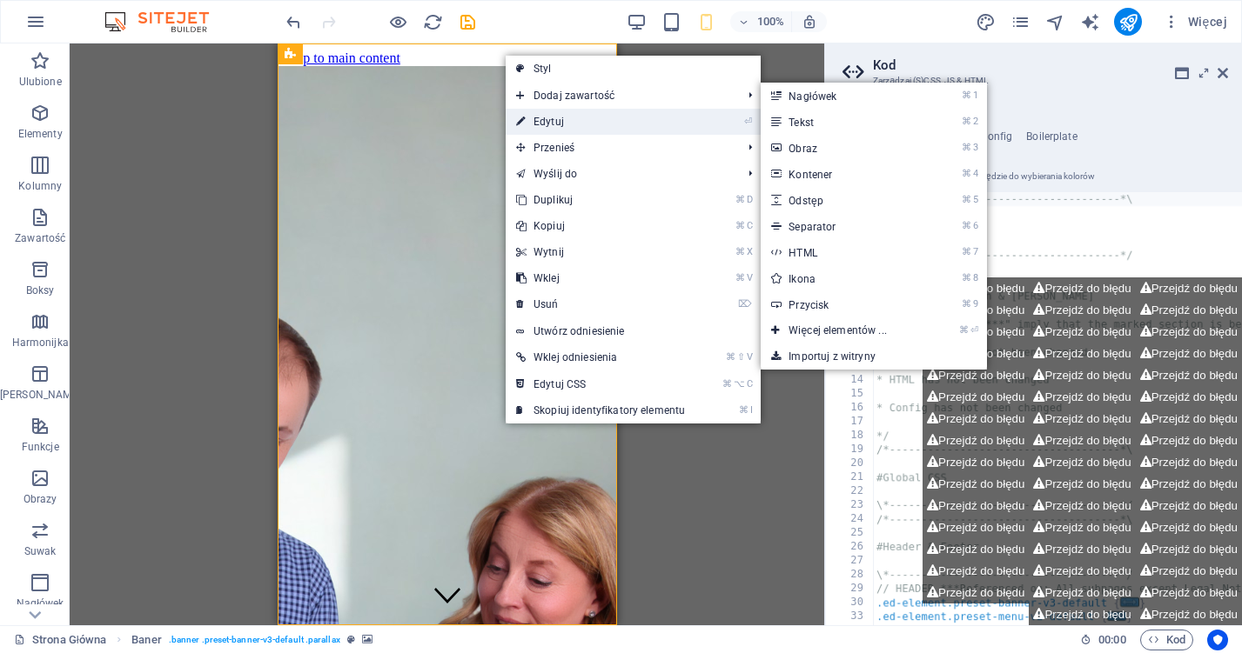
click at [539, 125] on link "⏎ Edytuj" at bounding box center [601, 122] width 190 height 26
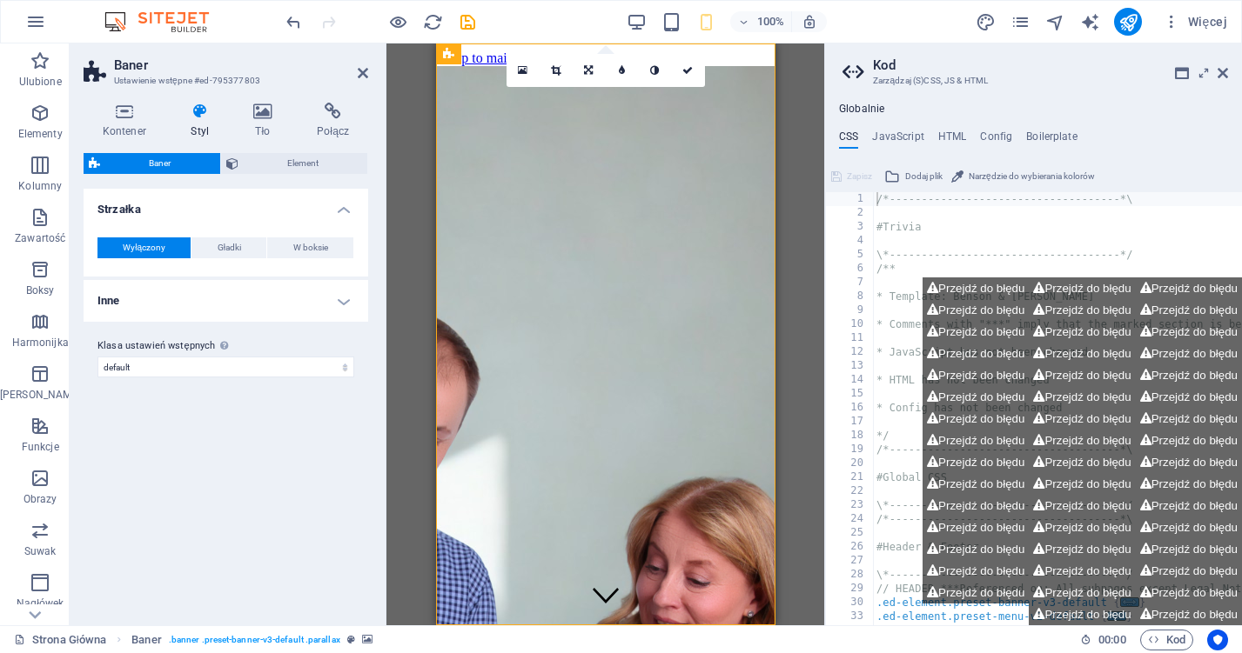
click at [327, 313] on h4 "Inne" at bounding box center [226, 301] width 285 height 42
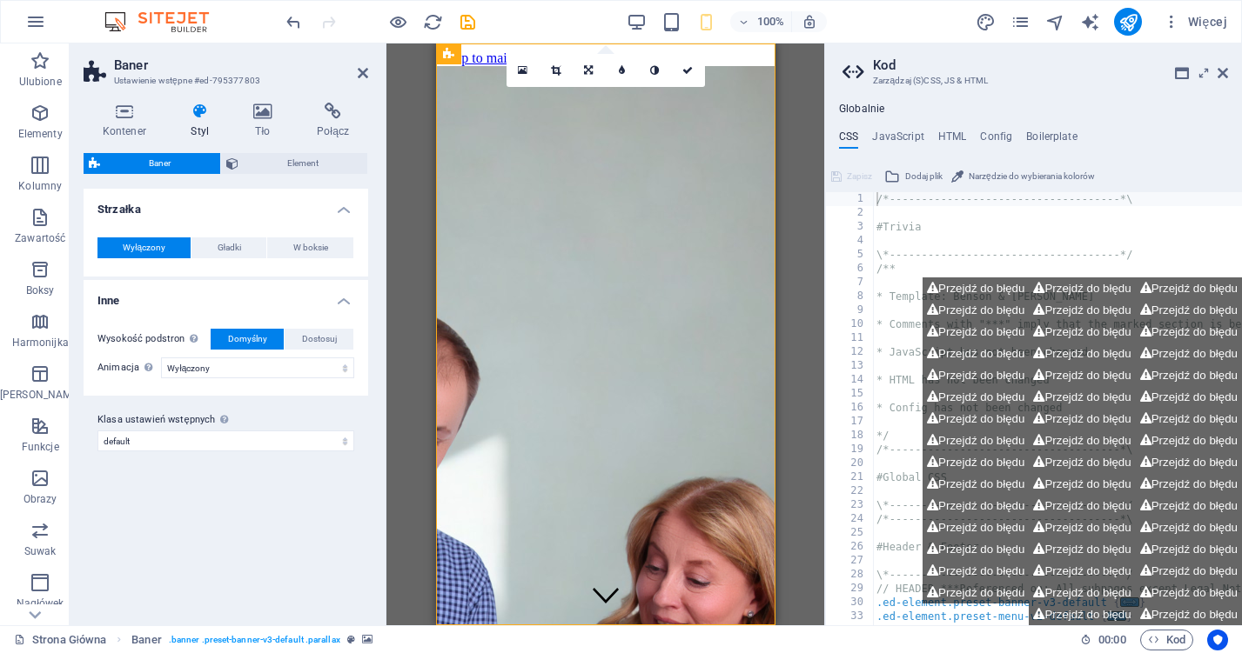
click at [196, 99] on div "Kontener Styl Tło Połącz Rozmiar Wysokość Domyślny px rem % vh vw Min. wysokość…" at bounding box center [226, 357] width 312 height 537
click at [194, 111] on icon at bounding box center [200, 111] width 56 height 17
click at [200, 115] on icon at bounding box center [200, 111] width 56 height 17
click at [285, 157] on span "Element" at bounding box center [303, 163] width 119 height 21
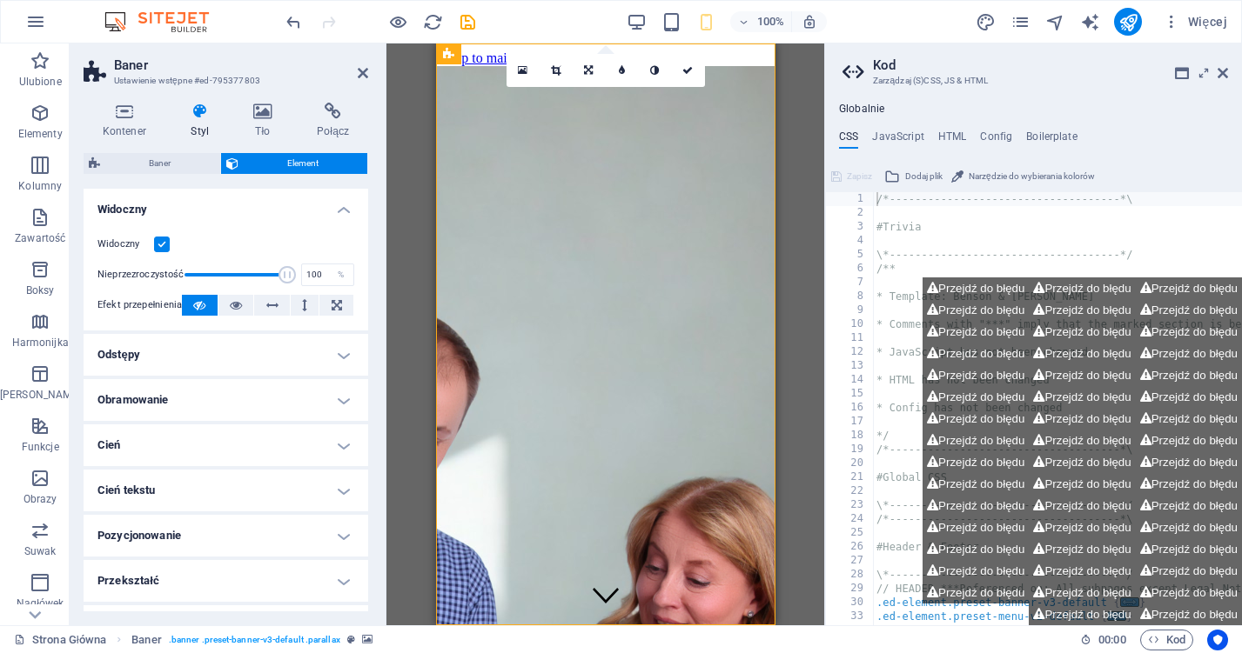
click at [247, 341] on h4 "Odstępy" at bounding box center [226, 355] width 285 height 42
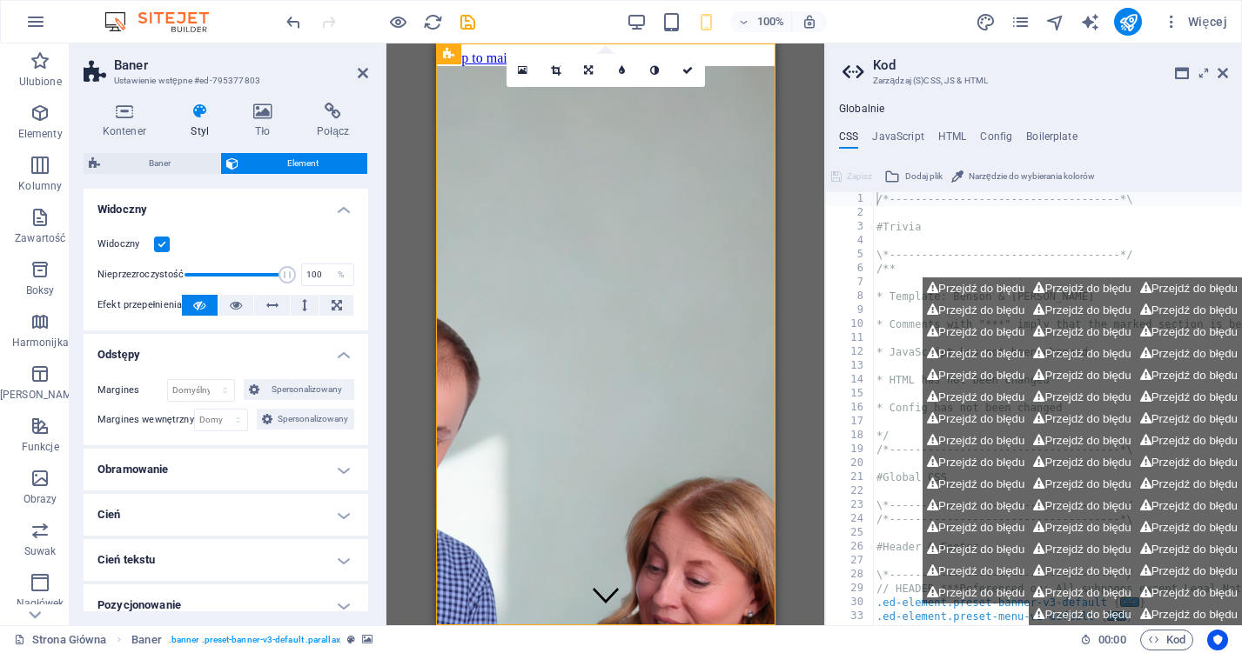
click at [245, 346] on h4 "Odstępy" at bounding box center [226, 349] width 285 height 31
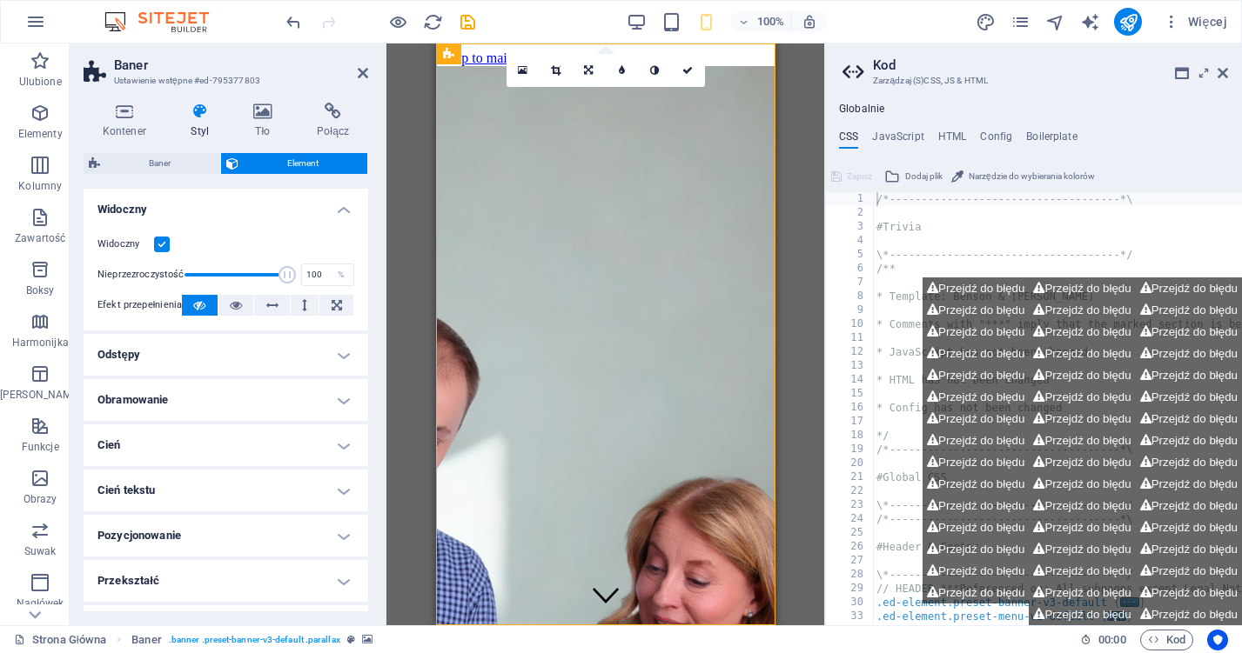
click at [218, 405] on h4 "Obramowanie" at bounding box center [226, 400] width 285 height 42
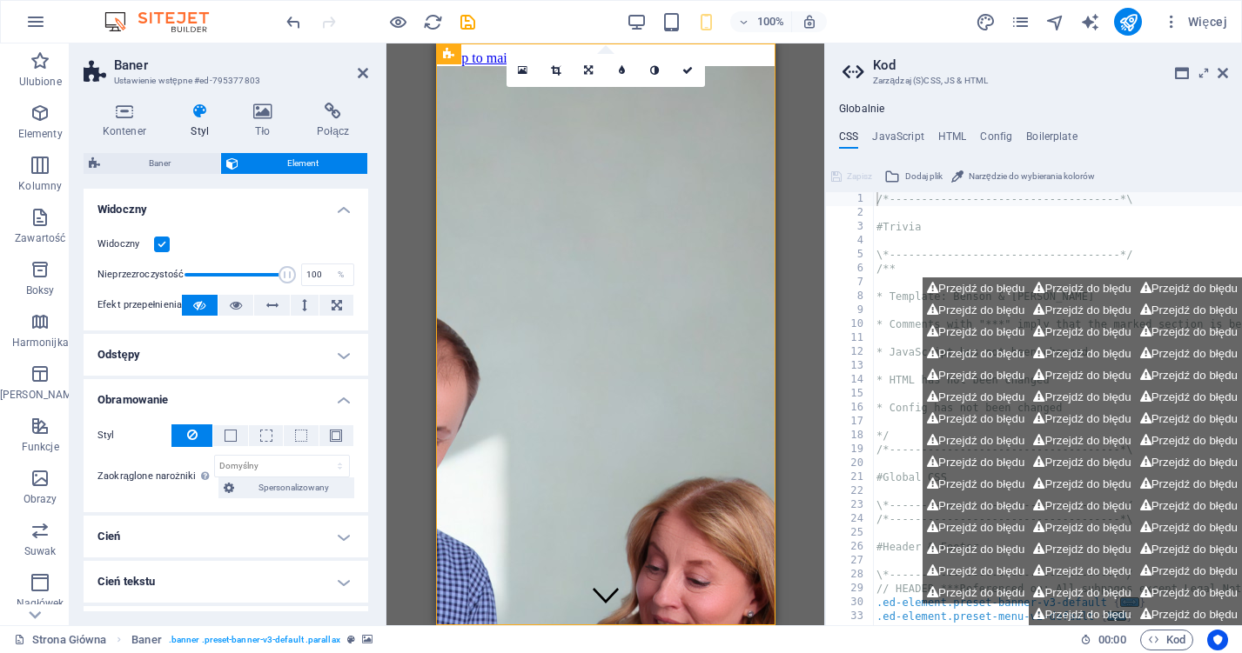
click at [218, 405] on h4 "Obramowanie" at bounding box center [226, 394] width 285 height 31
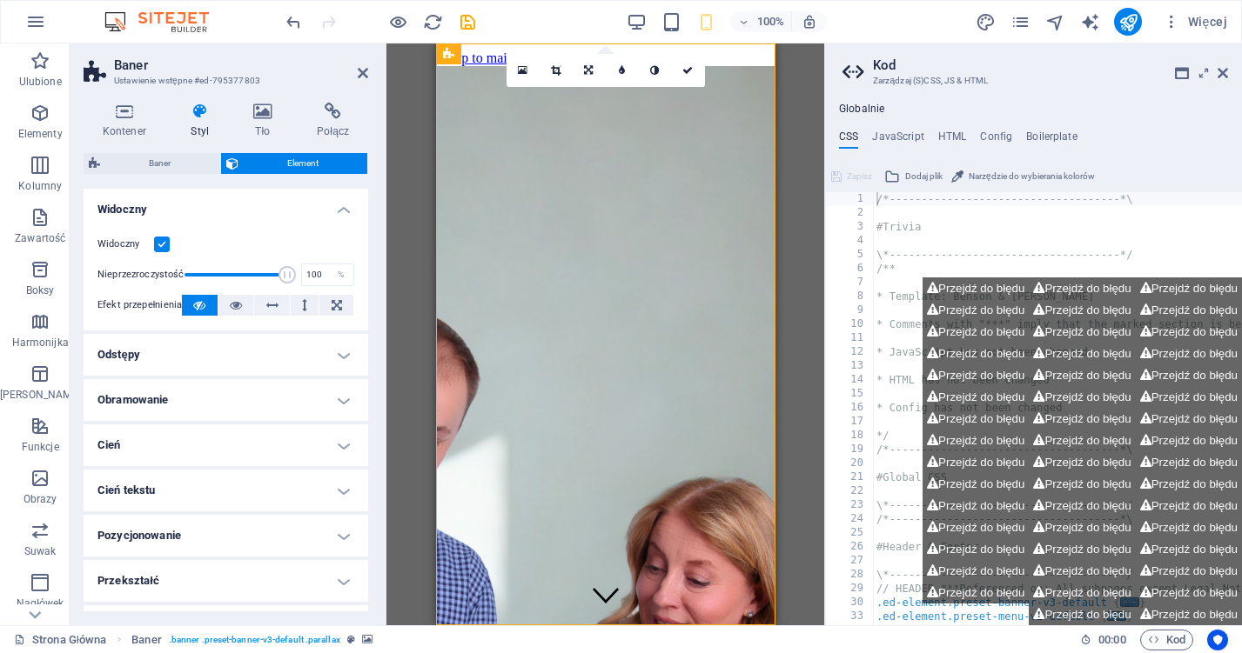
click at [196, 457] on h4 "Cień" at bounding box center [226, 446] width 285 height 42
click at [196, 457] on div "Domyślny Żaden Na zewnątrz Do wewnątrz Kolor Przesunięcie X 0 px rem vh vw Prze…" at bounding box center [226, 481] width 285 height 50
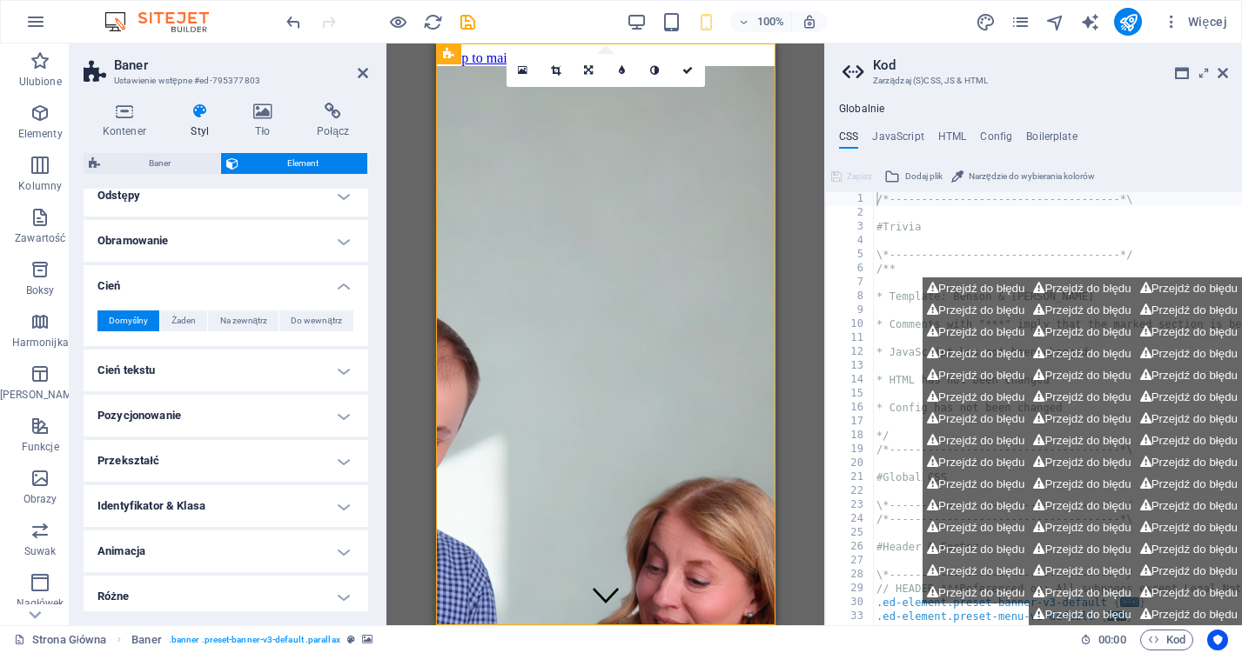
scroll to position [162, 0]
click at [217, 386] on h4 "Cień tekstu" at bounding box center [226, 368] width 285 height 42
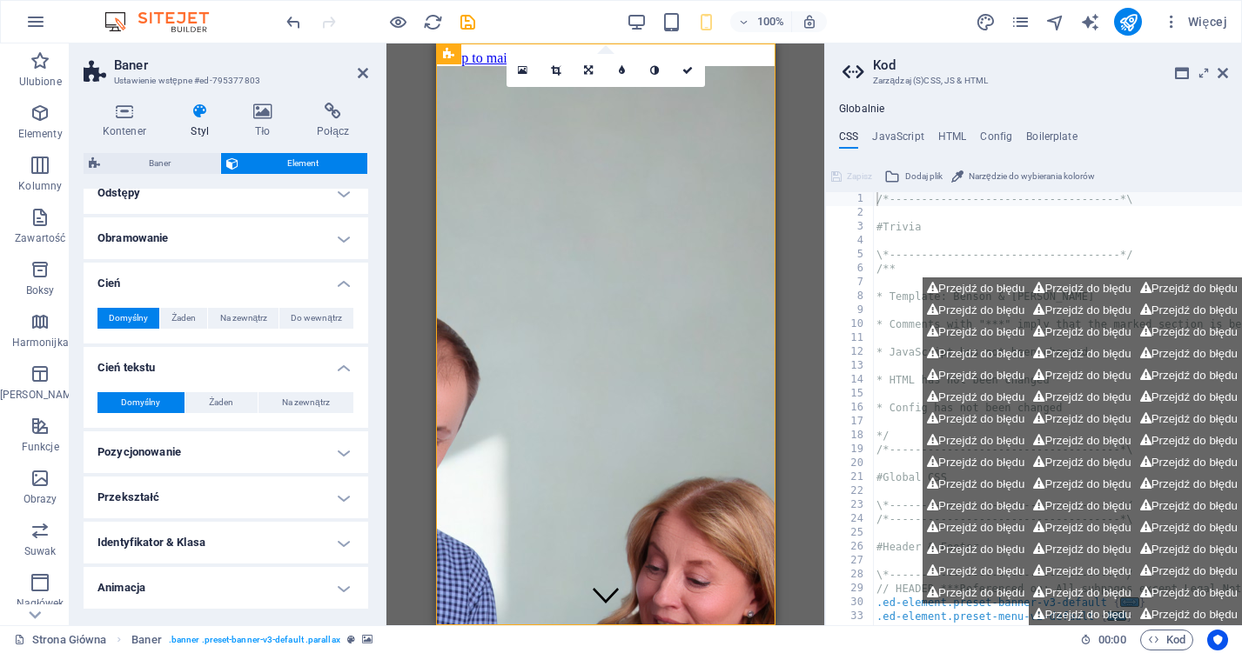
click at [220, 375] on h4 "Cień tekstu" at bounding box center [226, 362] width 285 height 31
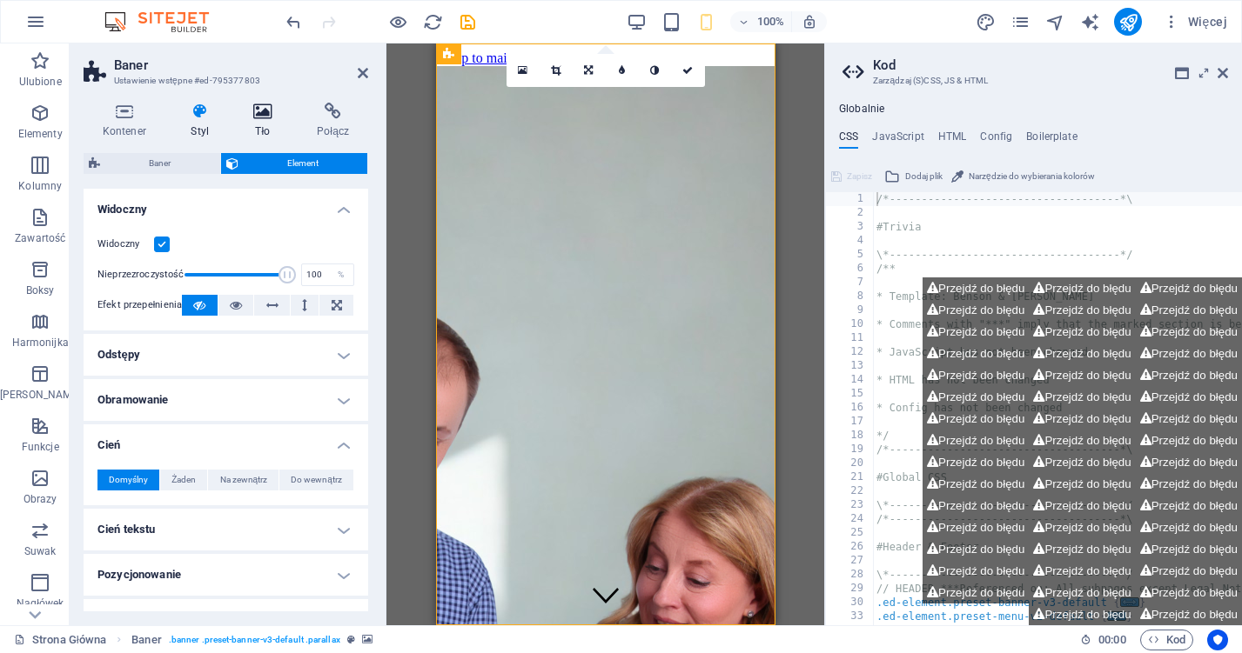
scroll to position [0, 0]
click at [274, 110] on icon at bounding box center [263, 111] width 57 height 17
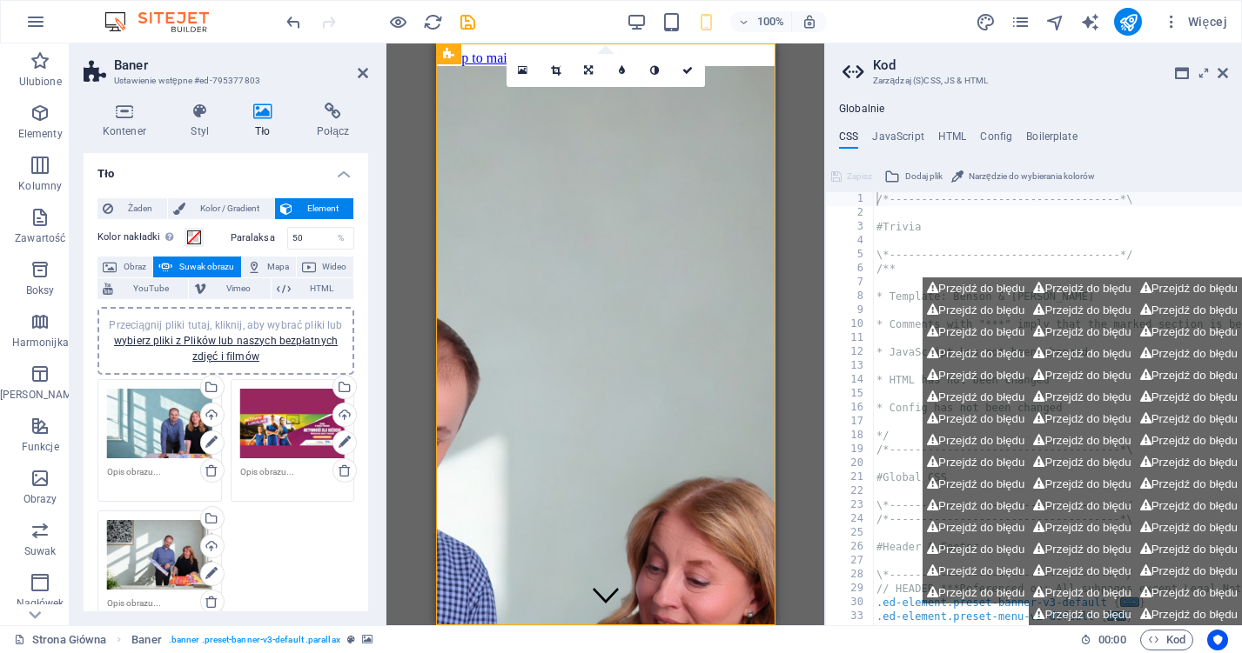
click at [195, 264] on span "Suwak obrazu" at bounding box center [206, 267] width 57 height 21
click at [266, 264] on span "Mapa" at bounding box center [278, 267] width 24 height 21
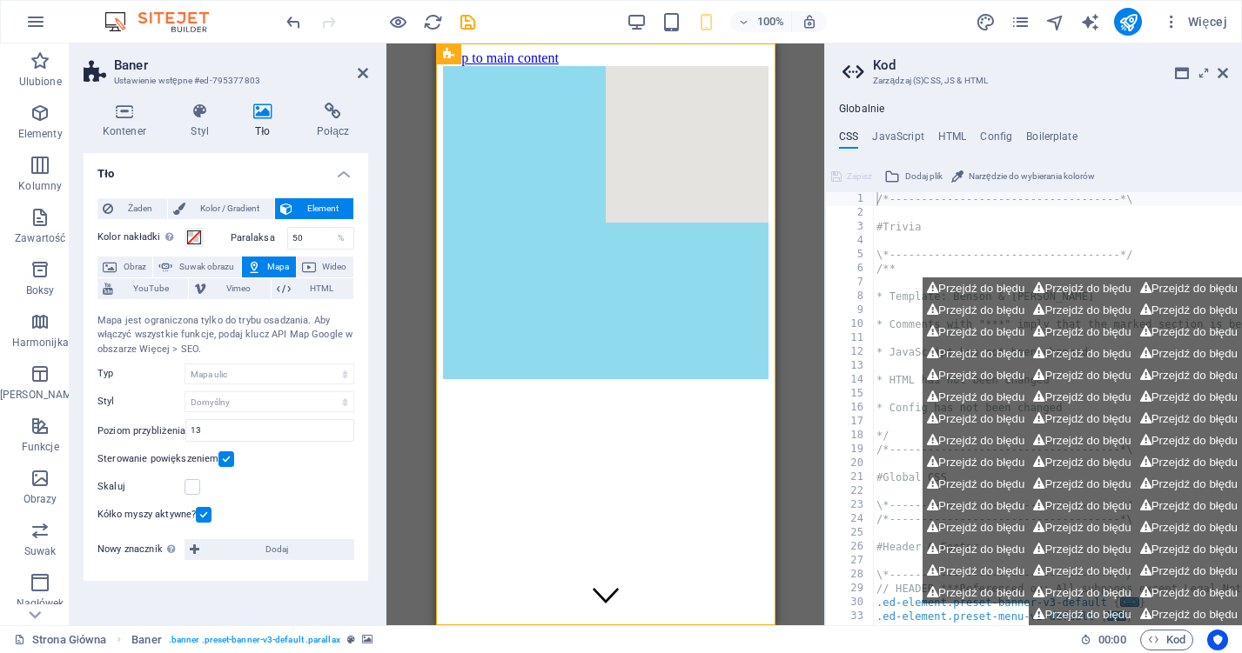
click at [326, 265] on span "Wideo" at bounding box center [334, 267] width 27 height 21
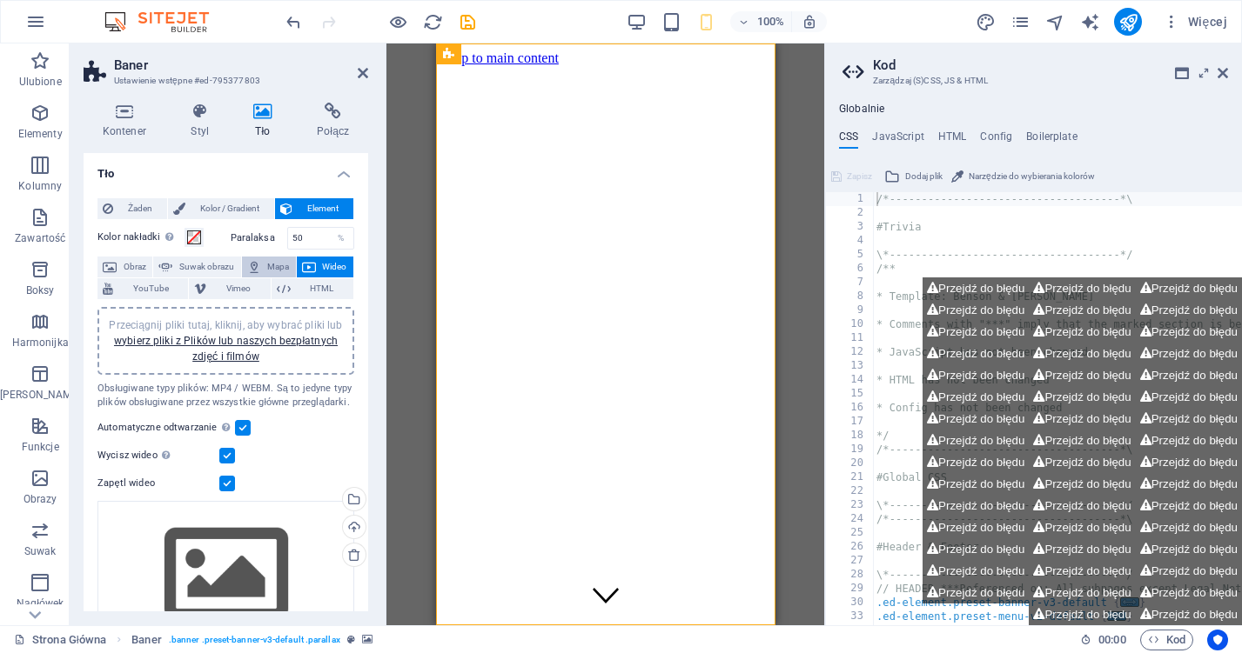
click at [250, 263] on icon at bounding box center [254, 267] width 14 height 21
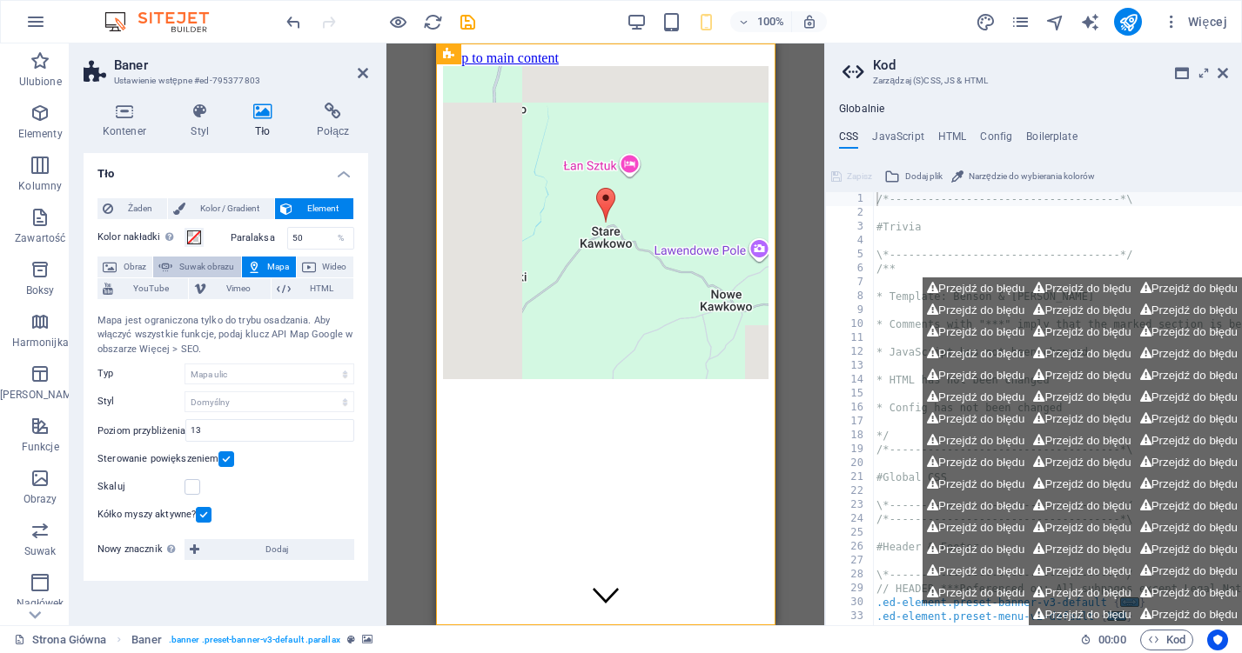
click at [210, 264] on span "Suwak obrazu" at bounding box center [206, 267] width 57 height 21
select select "ms"
select select "s"
select select "progressive"
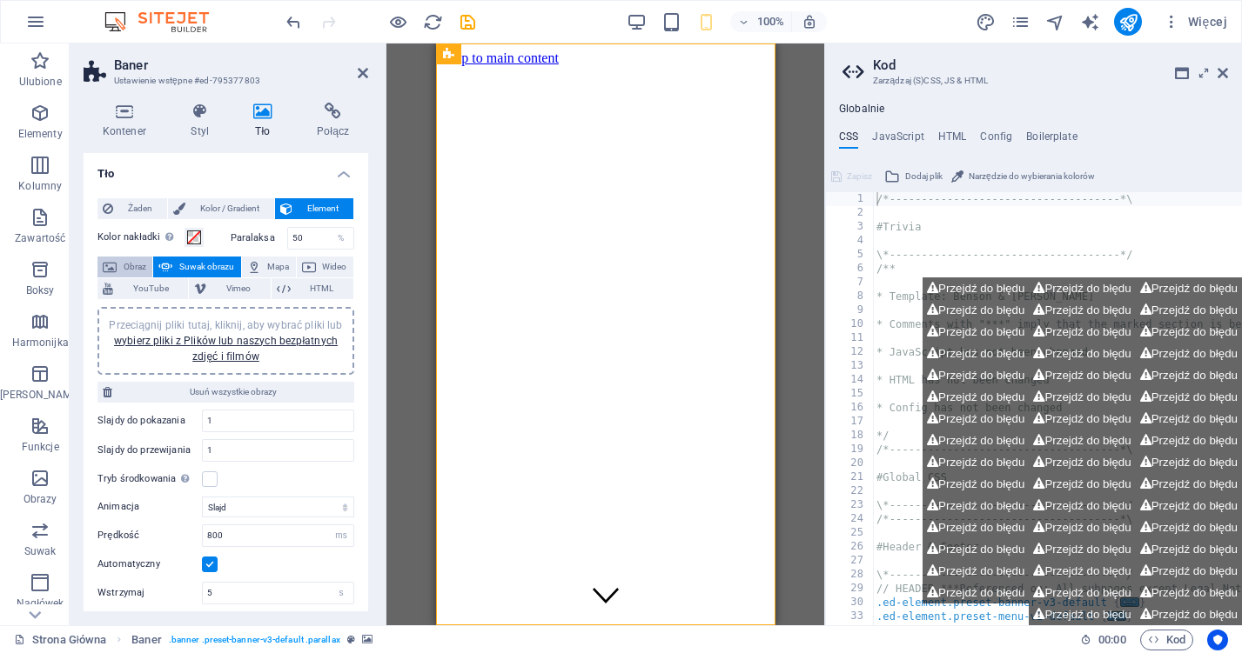
click at [125, 265] on span "Obraz" at bounding box center [134, 267] width 25 height 21
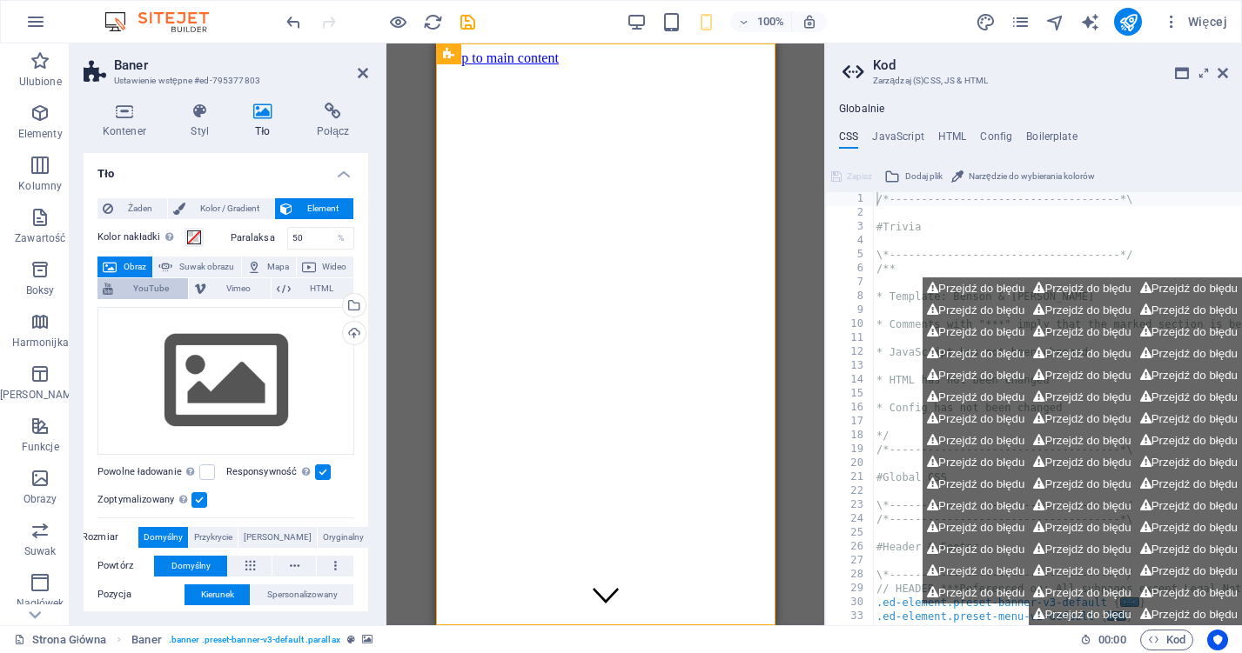
click at [126, 291] on span "YouTube" at bounding box center [150, 288] width 64 height 21
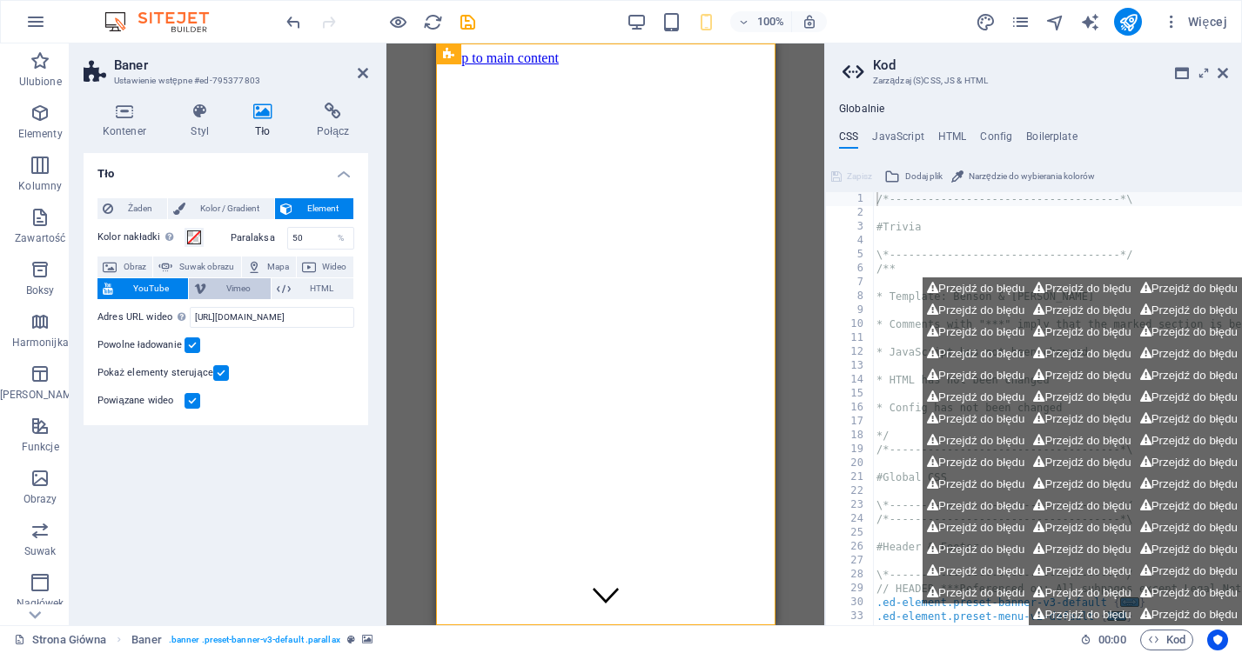
click at [195, 296] on icon at bounding box center [200, 288] width 12 height 21
select select "ar16_9"
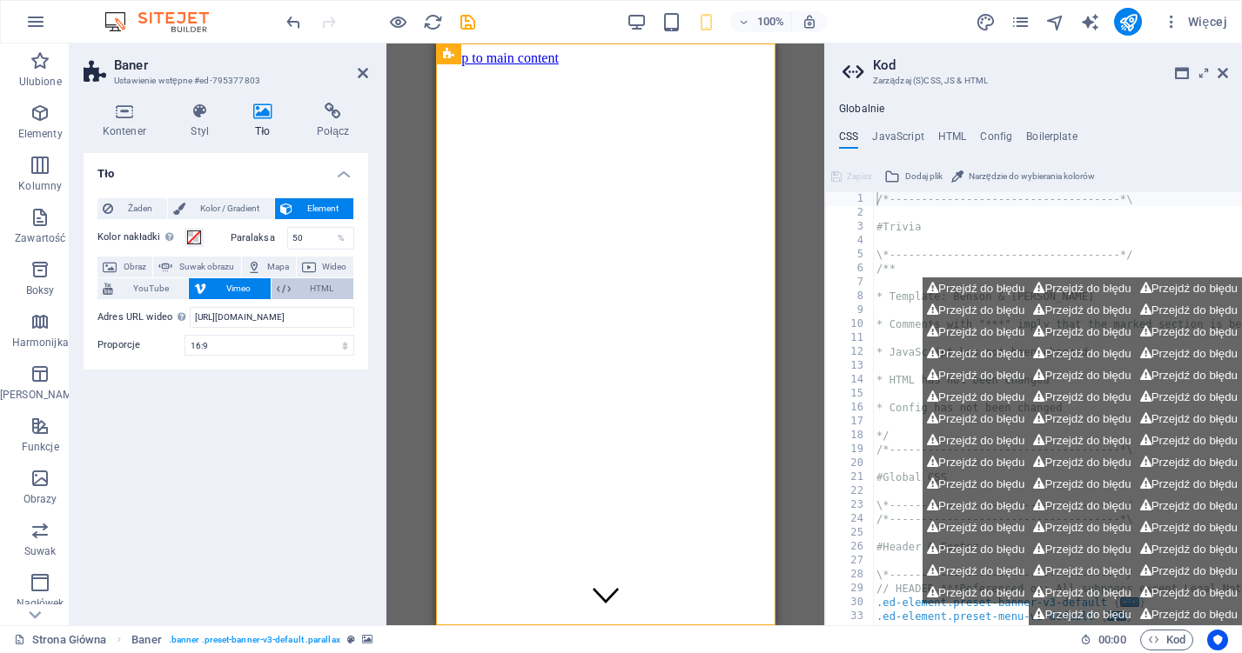
click at [298, 291] on span "HTML" at bounding box center [322, 288] width 52 height 21
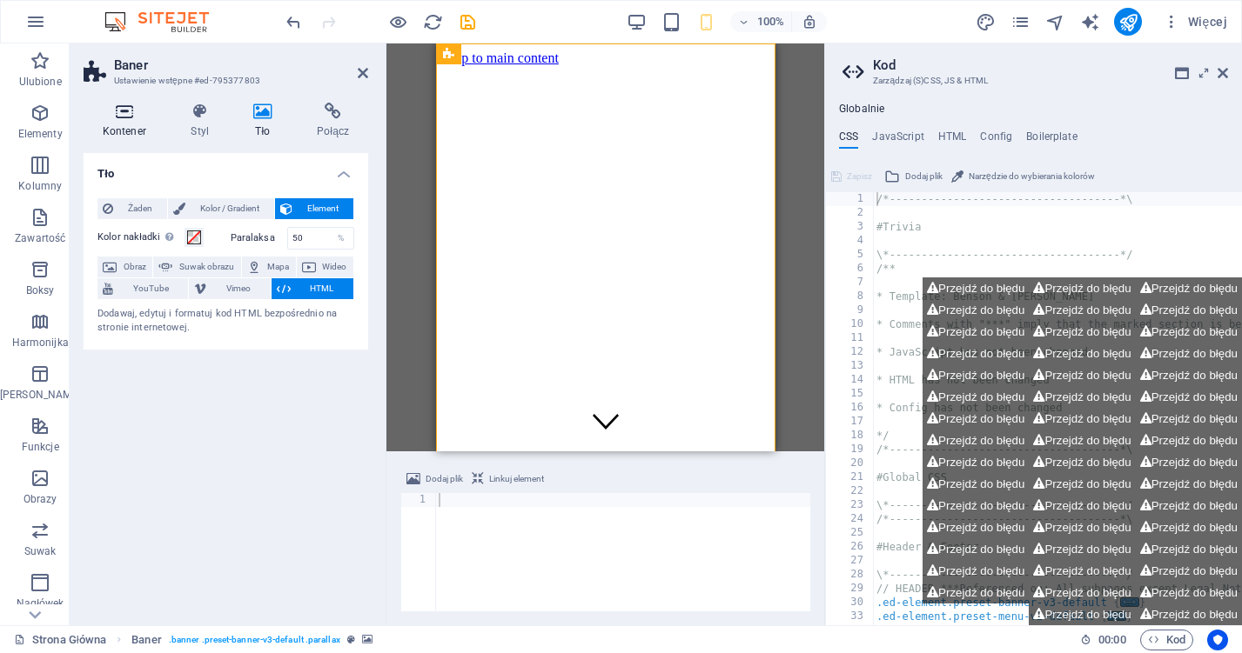
click at [124, 127] on h4 "Kontener" at bounding box center [128, 121] width 89 height 37
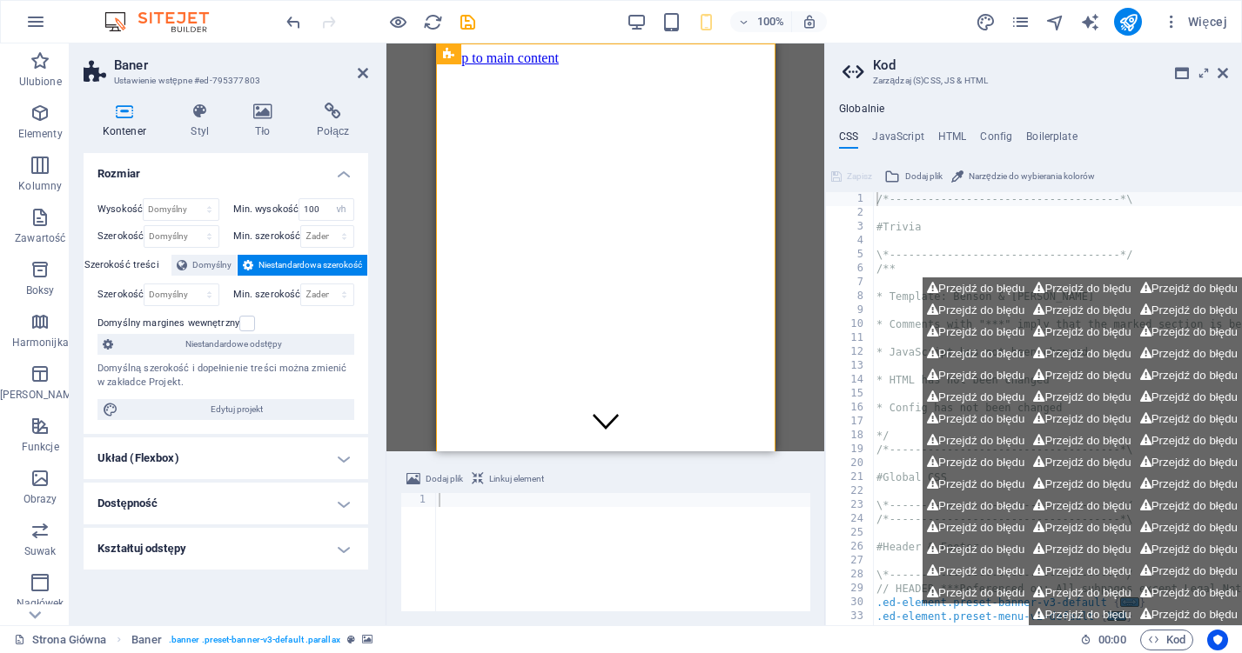
click at [154, 458] on h4 "Układ (Flexbox)" at bounding box center [226, 459] width 285 height 42
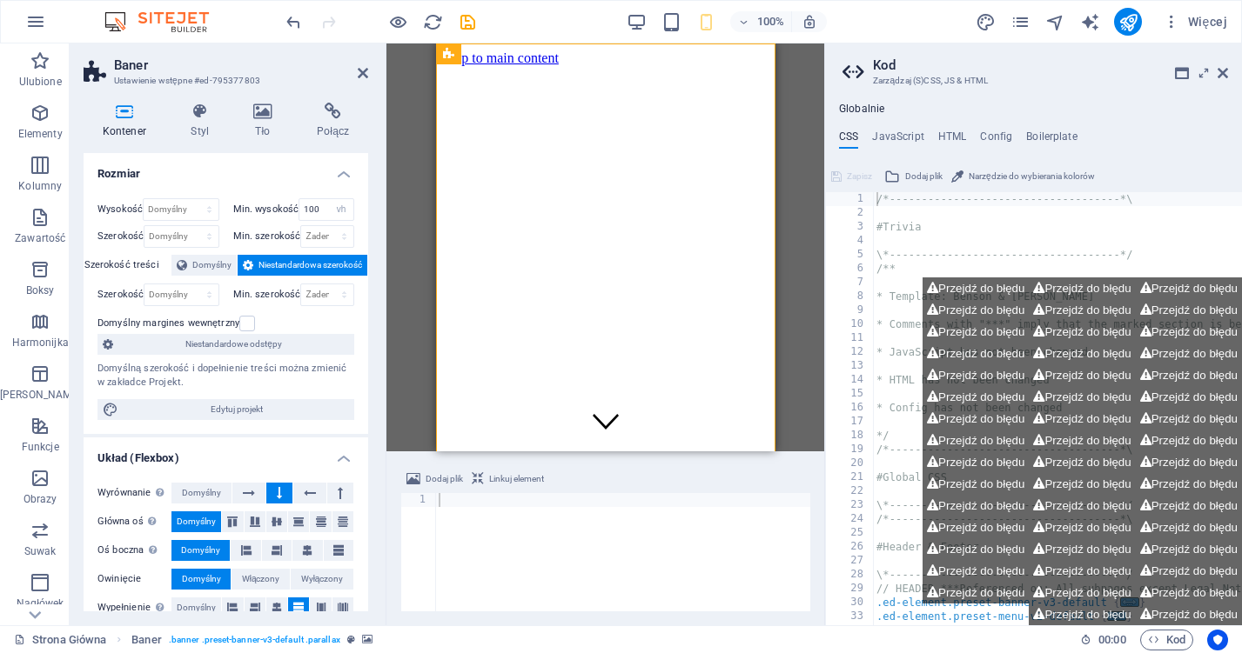
click at [154, 458] on h4 "Układ (Flexbox)" at bounding box center [226, 453] width 285 height 31
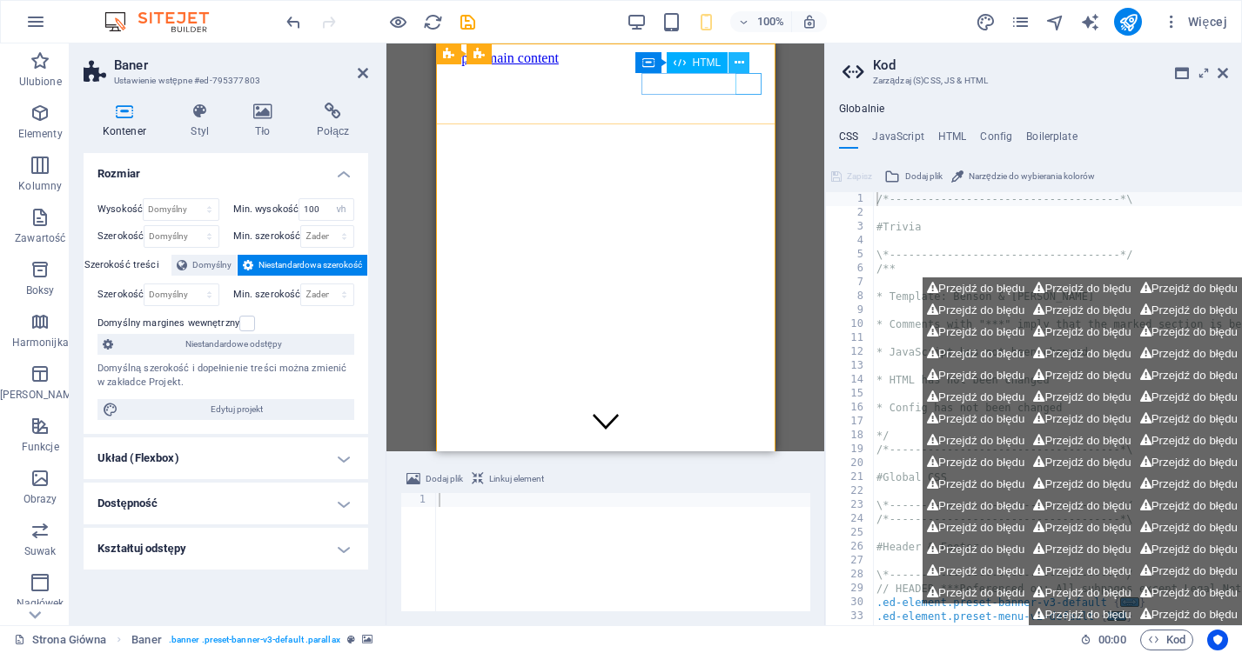
click at [745, 66] on button at bounding box center [738, 62] width 21 height 21
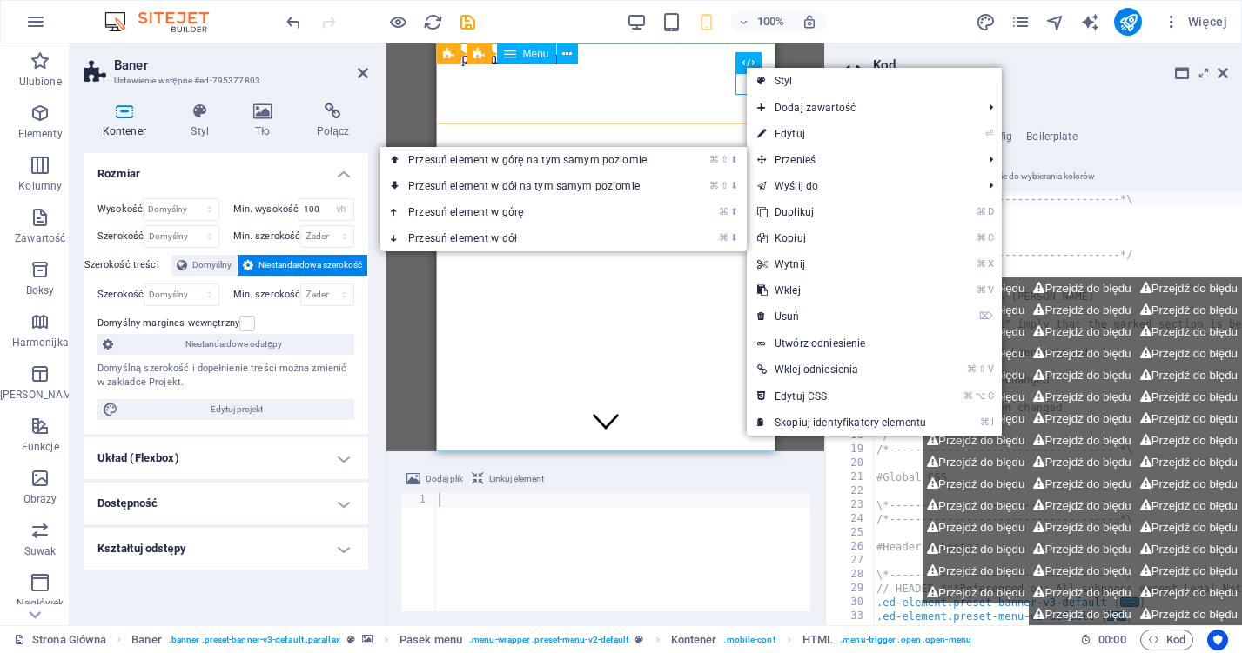
drag, startPoint x: 1228, startPoint y: 202, endPoint x: 704, endPoint y: 115, distance: 531.0
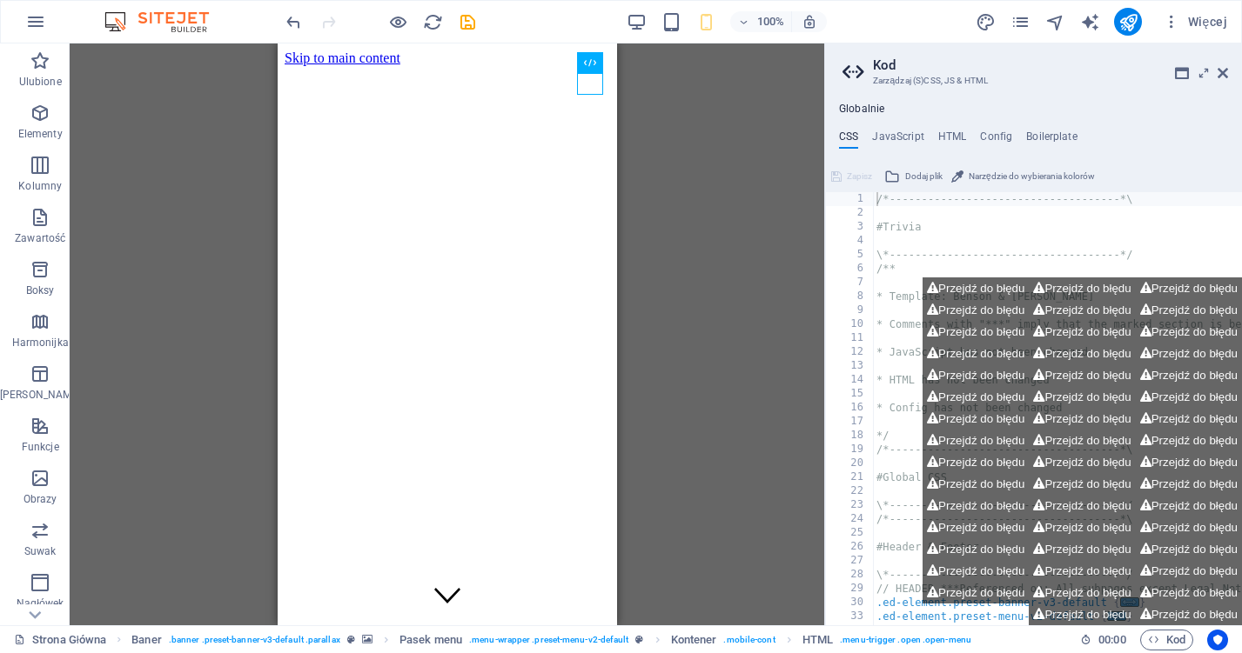
drag, startPoint x: 589, startPoint y: 84, endPoint x: 735, endPoint y: 158, distance: 163.8
click at [586, 61] on icon at bounding box center [590, 62] width 12 height 21
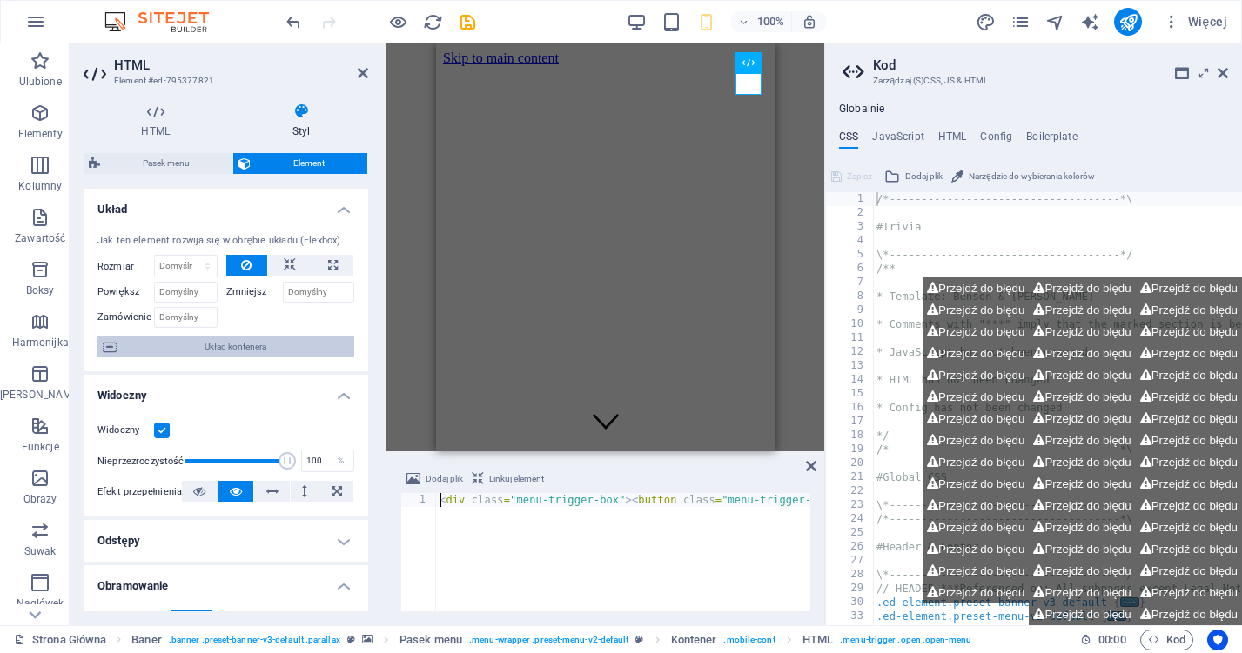
click at [191, 338] on span "Układ kontenera" at bounding box center [235, 347] width 227 height 21
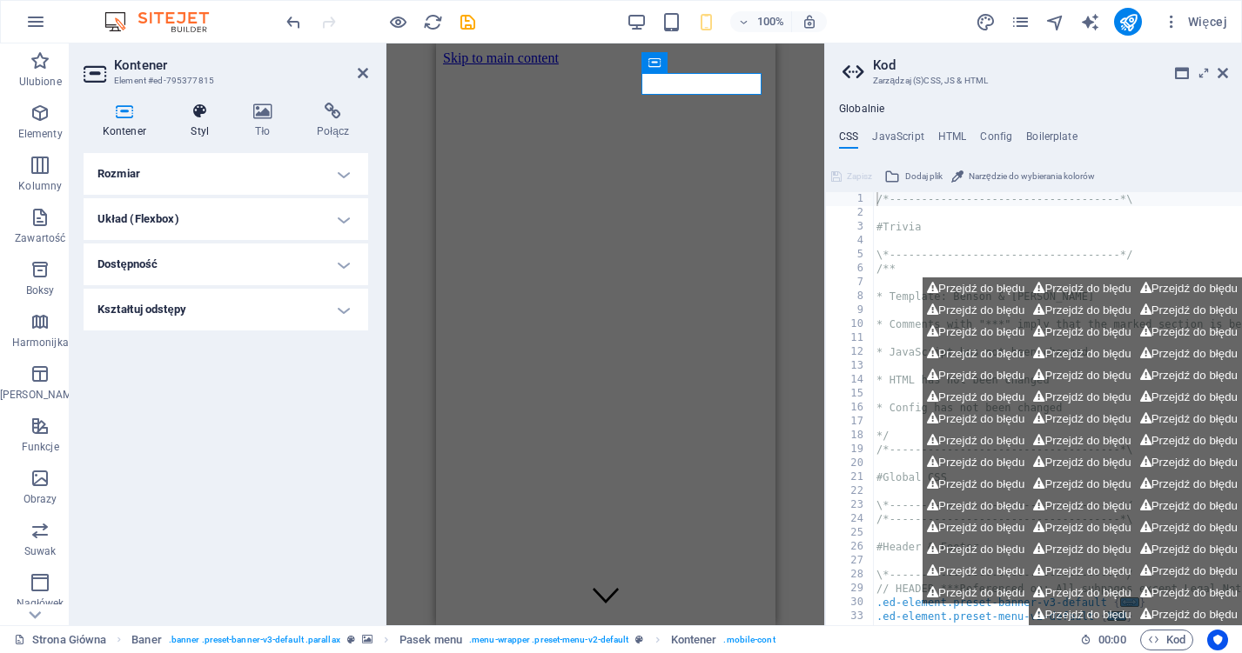
click at [215, 116] on icon at bounding box center [200, 111] width 56 height 17
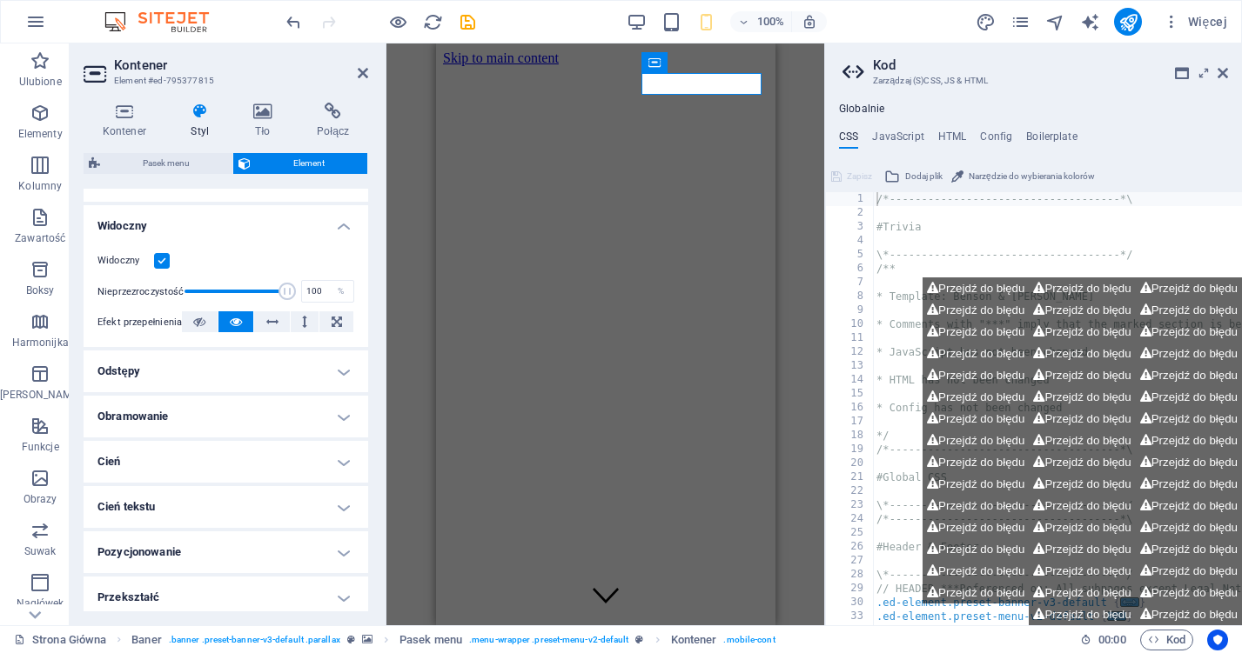
scroll to position [171, 0]
click at [243, 371] on h4 "Odstępy" at bounding box center [226, 371] width 285 height 42
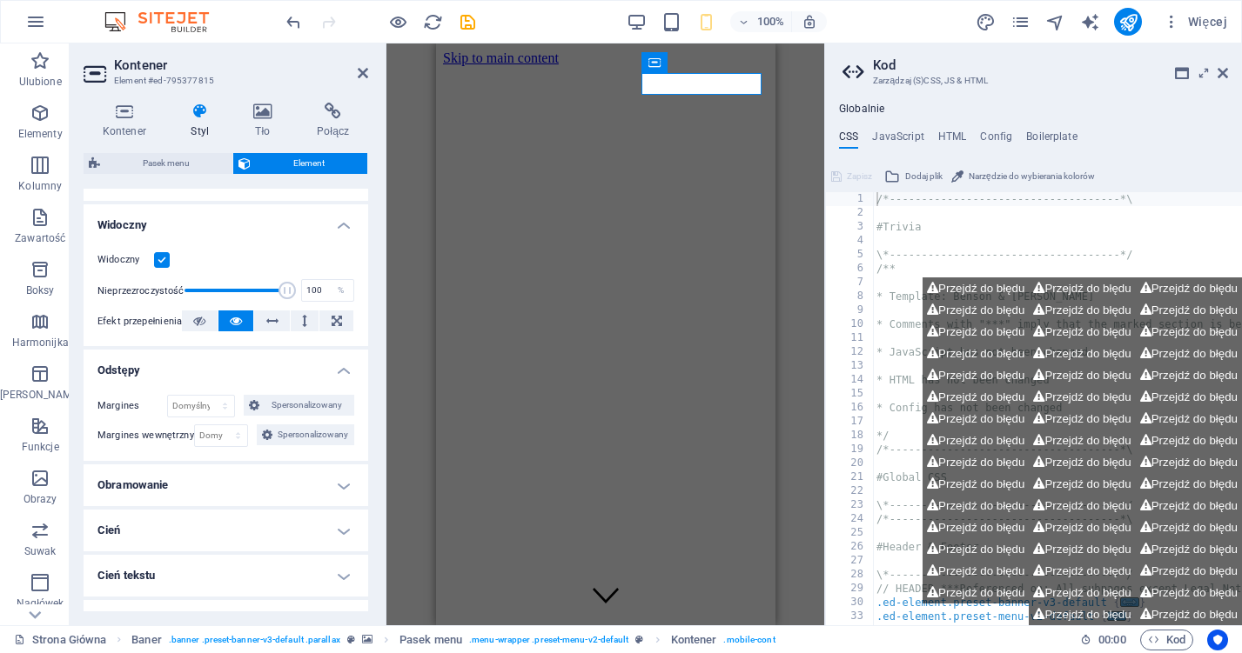
click at [243, 370] on h4 "Odstępy" at bounding box center [226, 365] width 285 height 31
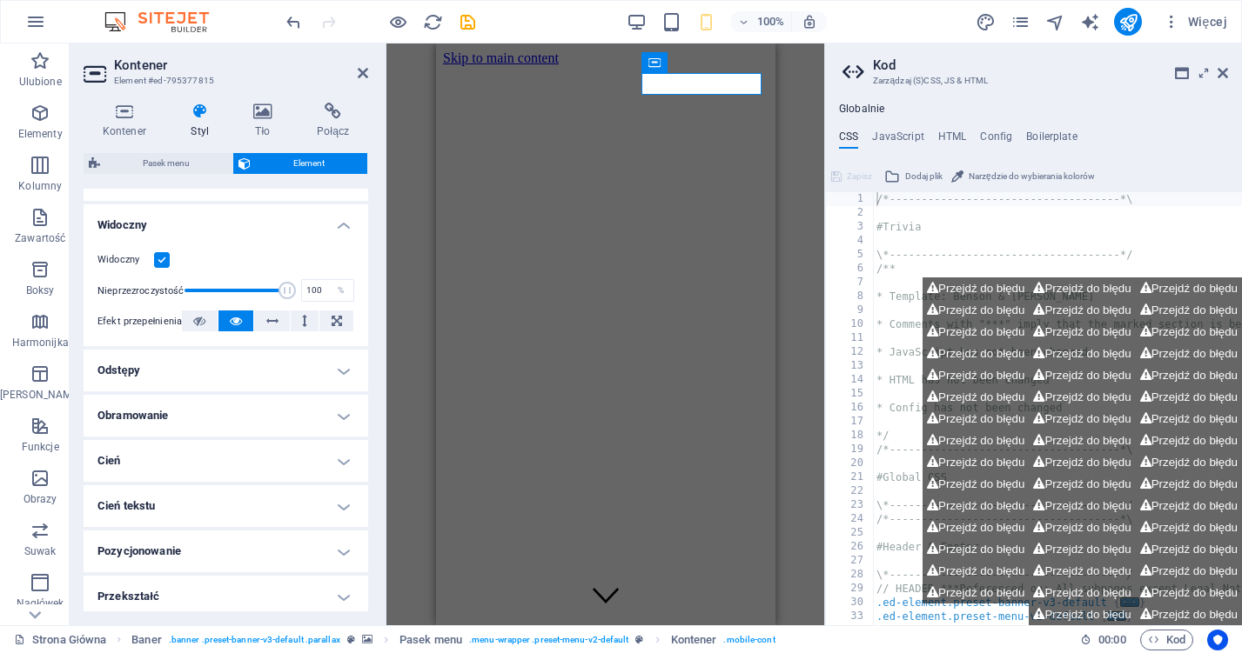
click at [233, 420] on h4 "Obramowanie" at bounding box center [226, 416] width 285 height 42
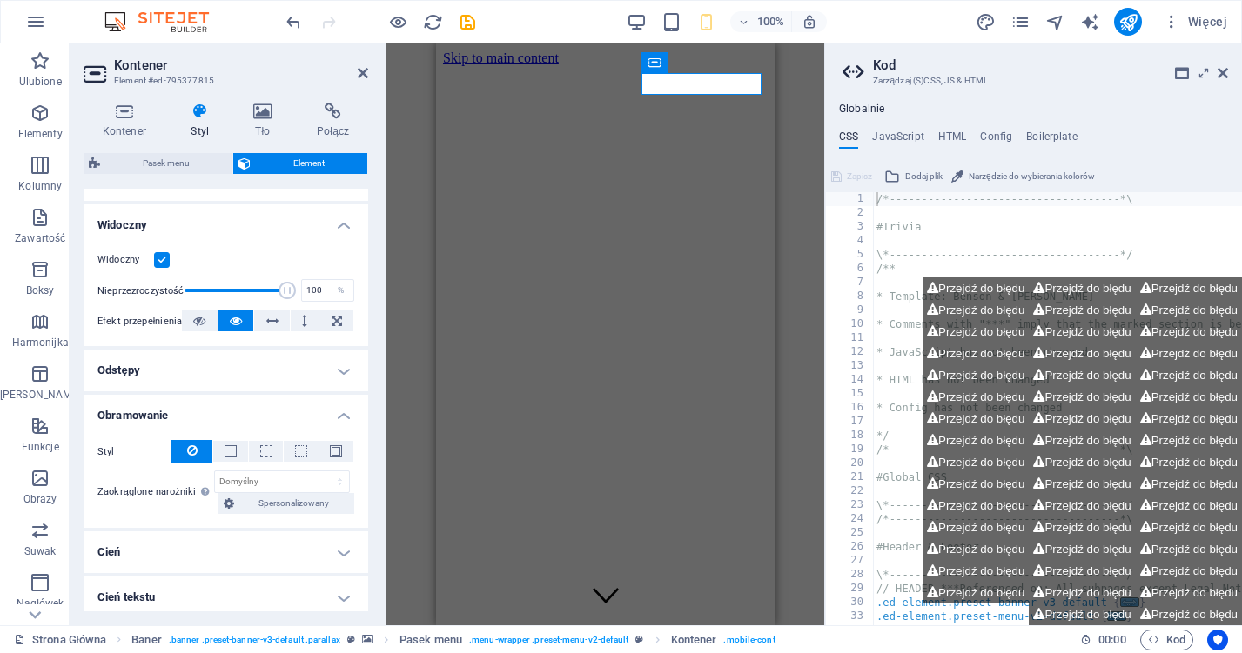
click at [233, 419] on h4 "Obramowanie" at bounding box center [226, 410] width 285 height 31
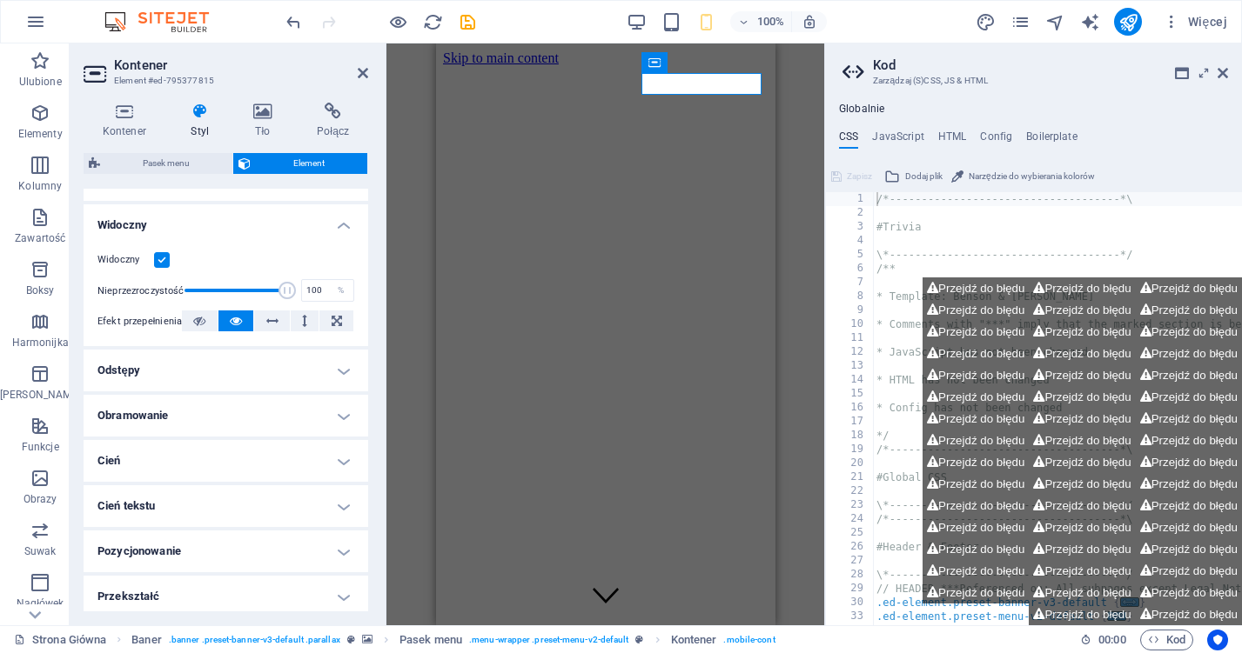
click at [209, 462] on h4 "Cień" at bounding box center [226, 461] width 285 height 42
click at [244, 472] on div "Domyślny Żaden Na zewnątrz Do wewnątrz Kolor Przesunięcie X 0 px rem vh vw Prze…" at bounding box center [226, 497] width 285 height 50
click at [180, 536] on h4 "Cień tekstu" at bounding box center [226, 546] width 285 height 42
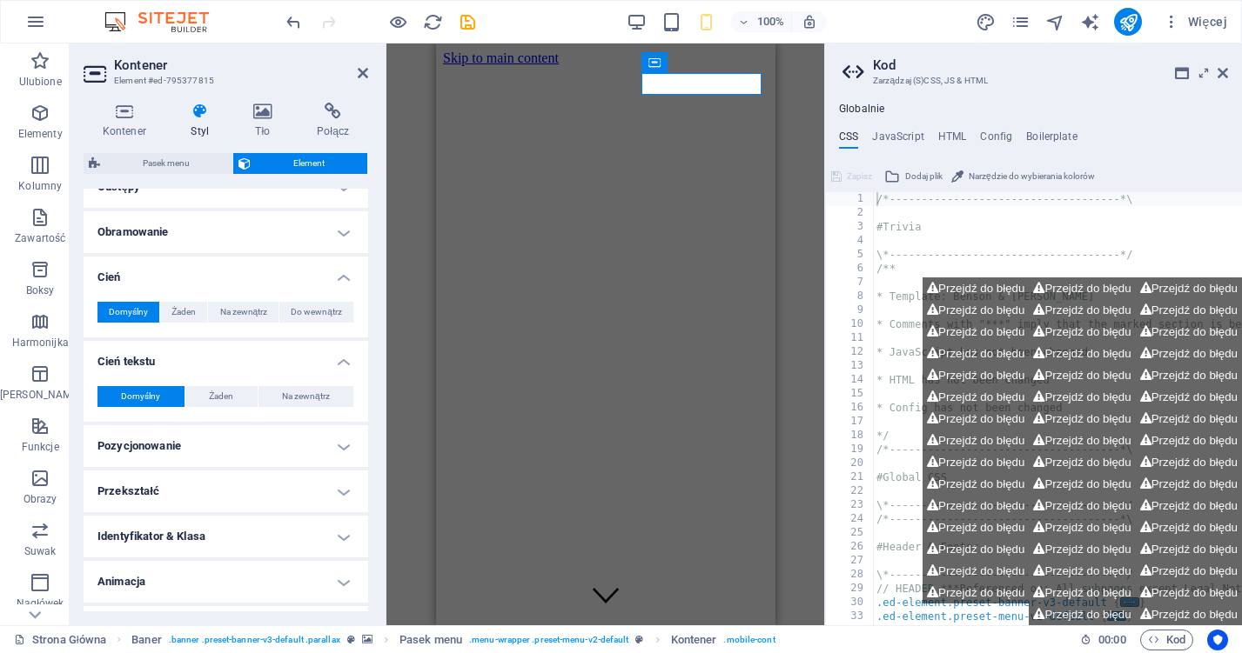
scroll to position [358, 0]
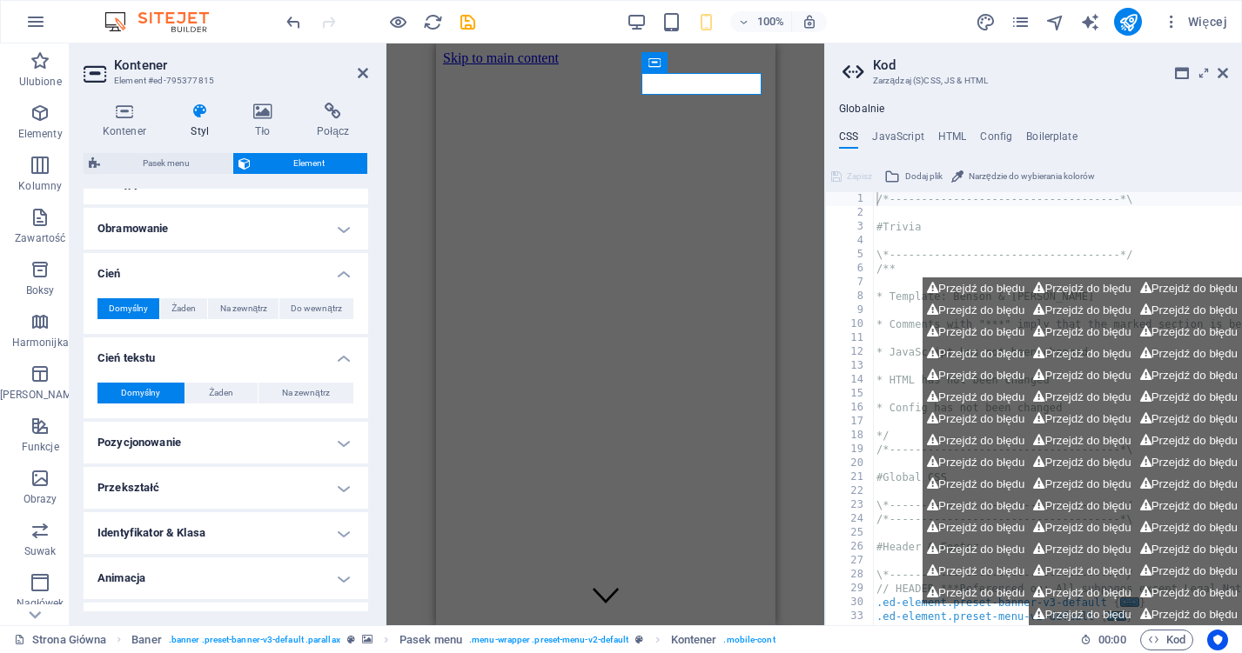
click at [206, 457] on h4 "Pozycjonowanie" at bounding box center [226, 443] width 285 height 42
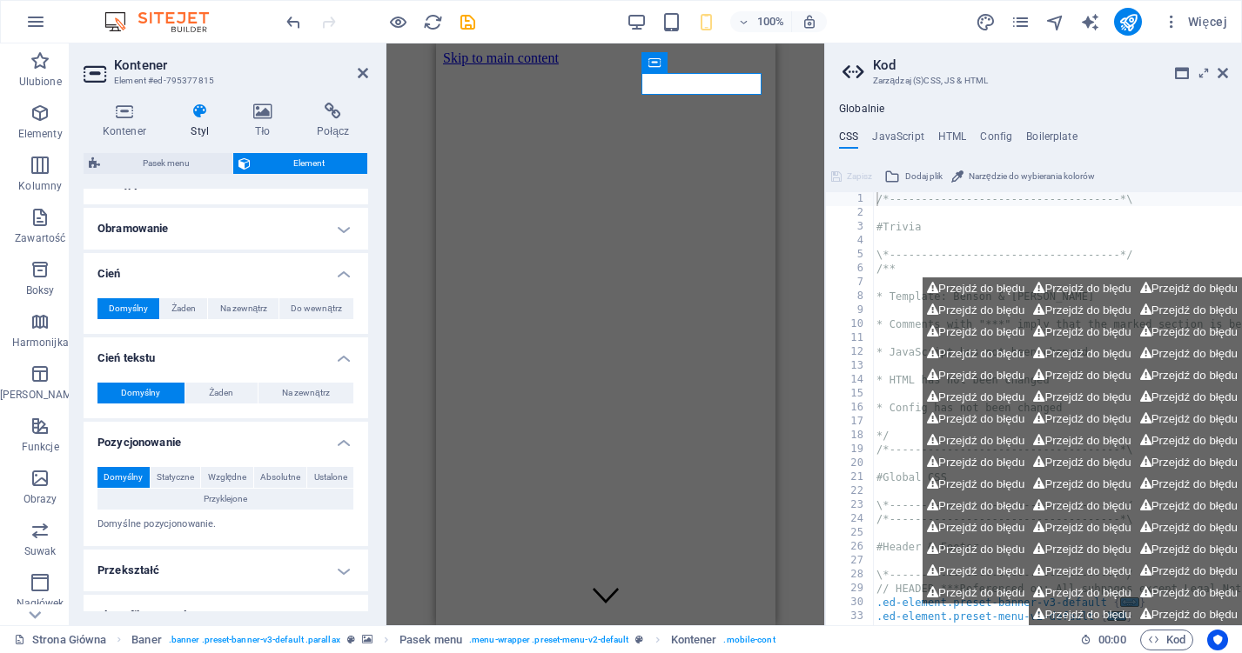
click at [179, 542] on div "Domyślny Statyczne Względne Absolutne Ustalone Przyklejone Indeks-Z Ustawia kol…" at bounding box center [226, 499] width 285 height 93
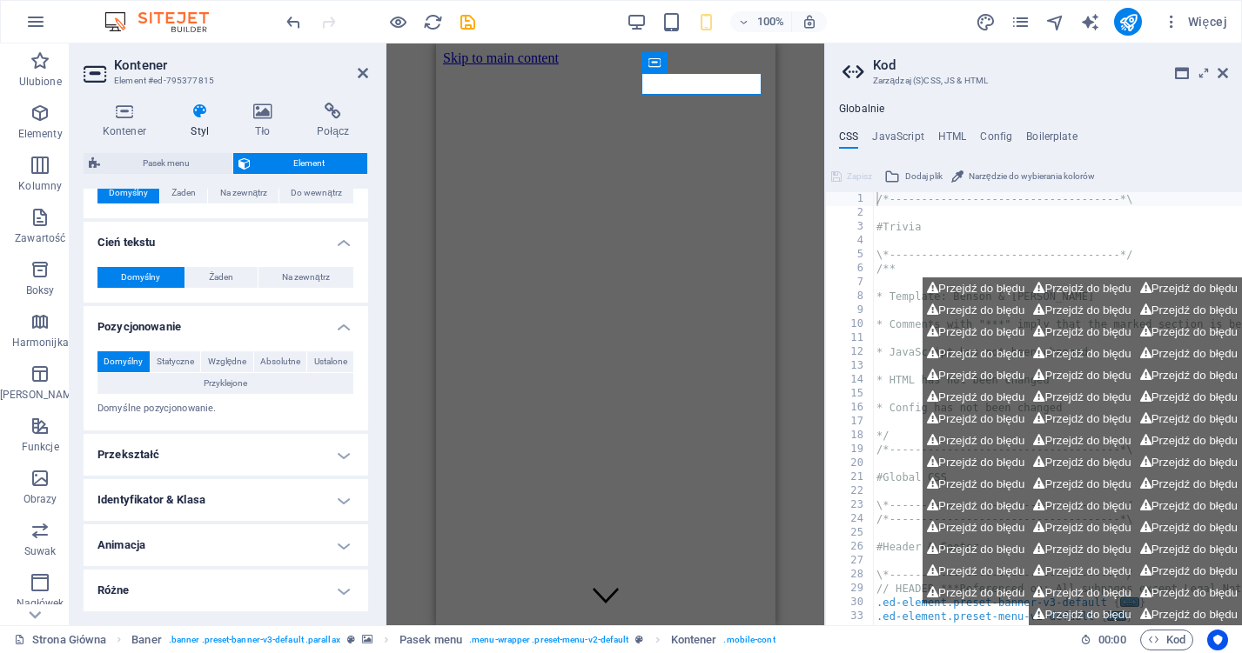
scroll to position [472, 0]
click at [166, 469] on h4 "Przekształć" at bounding box center [226, 457] width 285 height 42
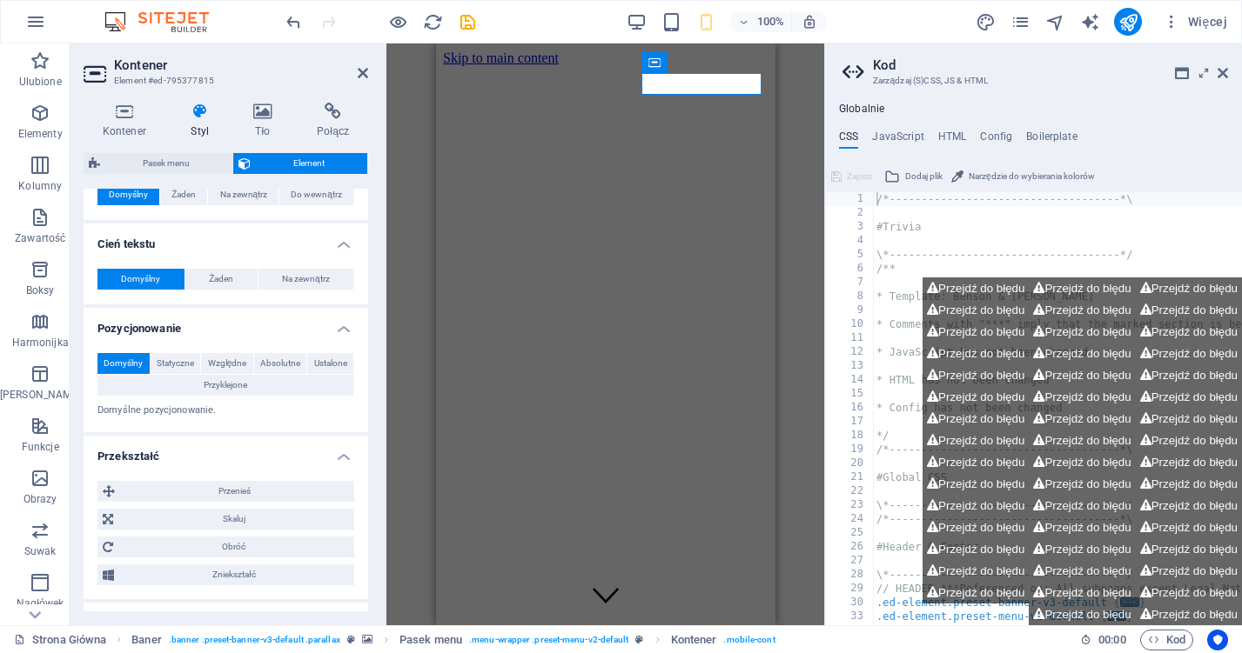
click at [198, 454] on h4 "Przekształć" at bounding box center [226, 451] width 285 height 31
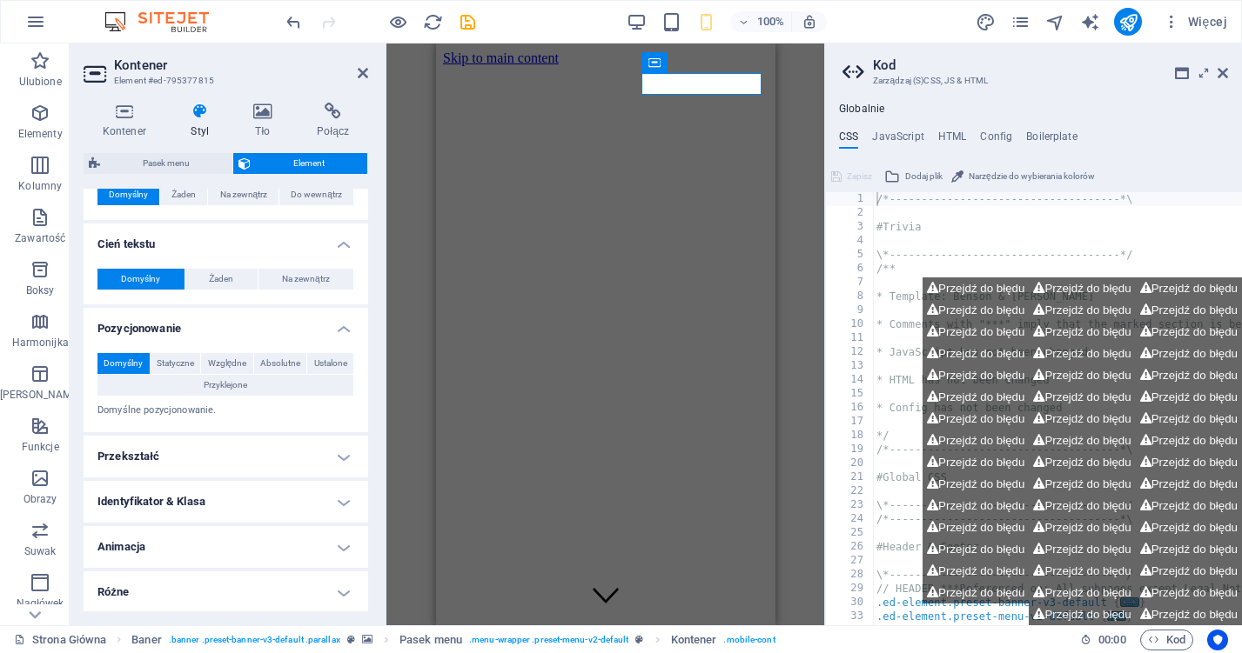
click at [178, 503] on h4 "Identyfikator & Klasa" at bounding box center [226, 502] width 285 height 42
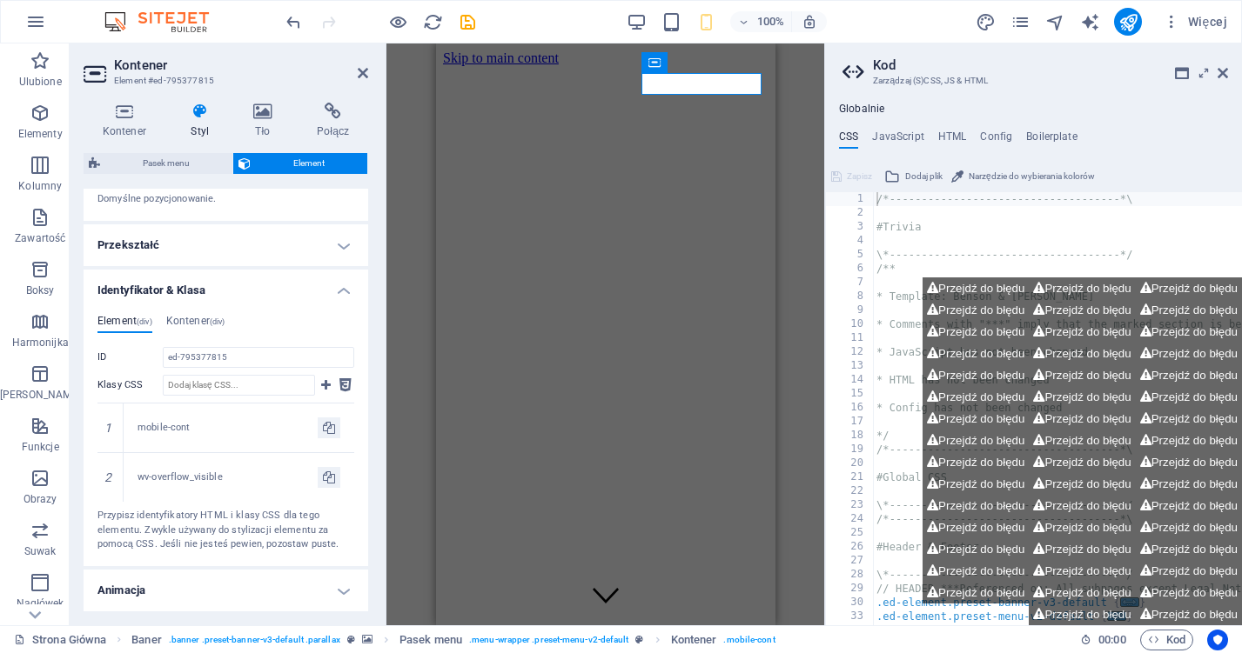
scroll to position [686, 0]
click at [212, 287] on h4 "Identyfikator & Klasa" at bounding box center [226, 282] width 285 height 31
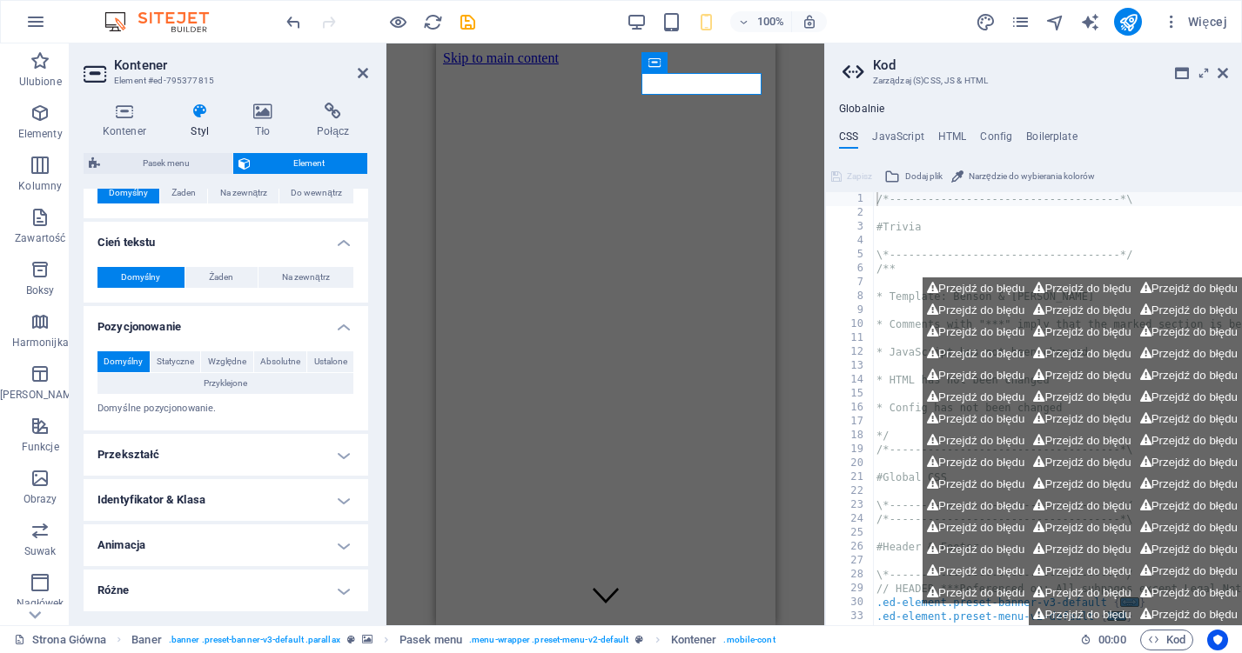
scroll to position [472, 0]
click at [157, 547] on h4 "Animacja" at bounding box center [226, 547] width 285 height 42
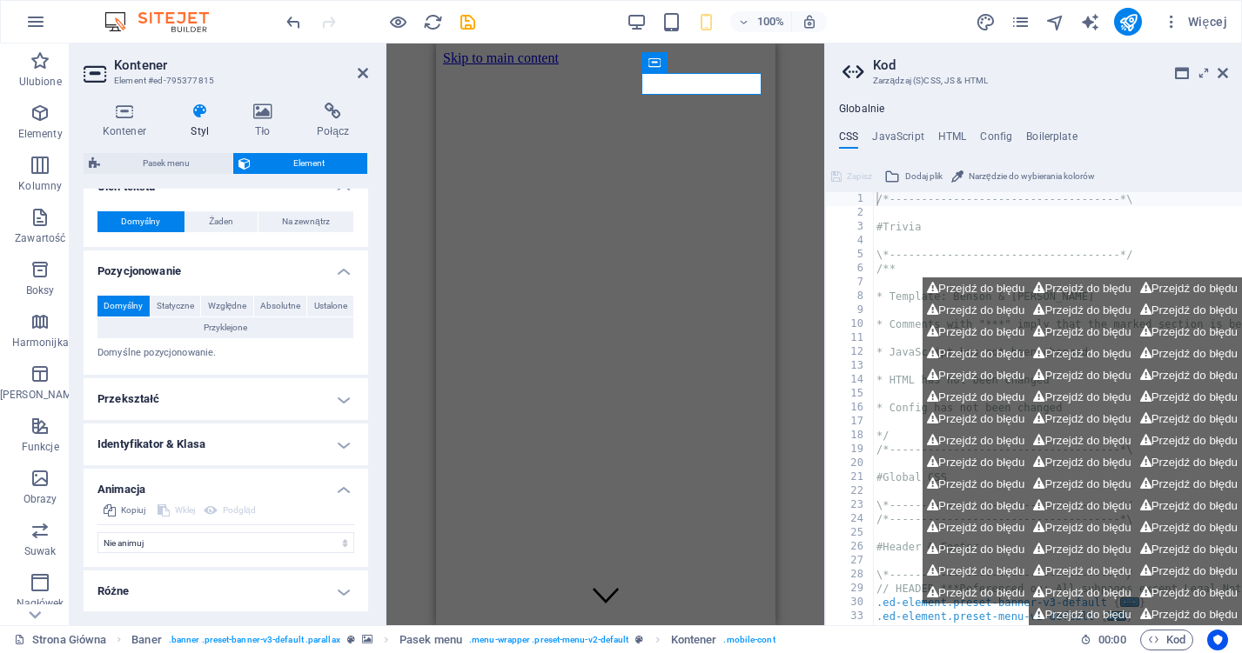
scroll to position [528, 0]
click at [142, 501] on span "Kopiuj" at bounding box center [133, 511] width 24 height 21
click at [143, 490] on h4 "Animacja" at bounding box center [226, 485] width 285 height 31
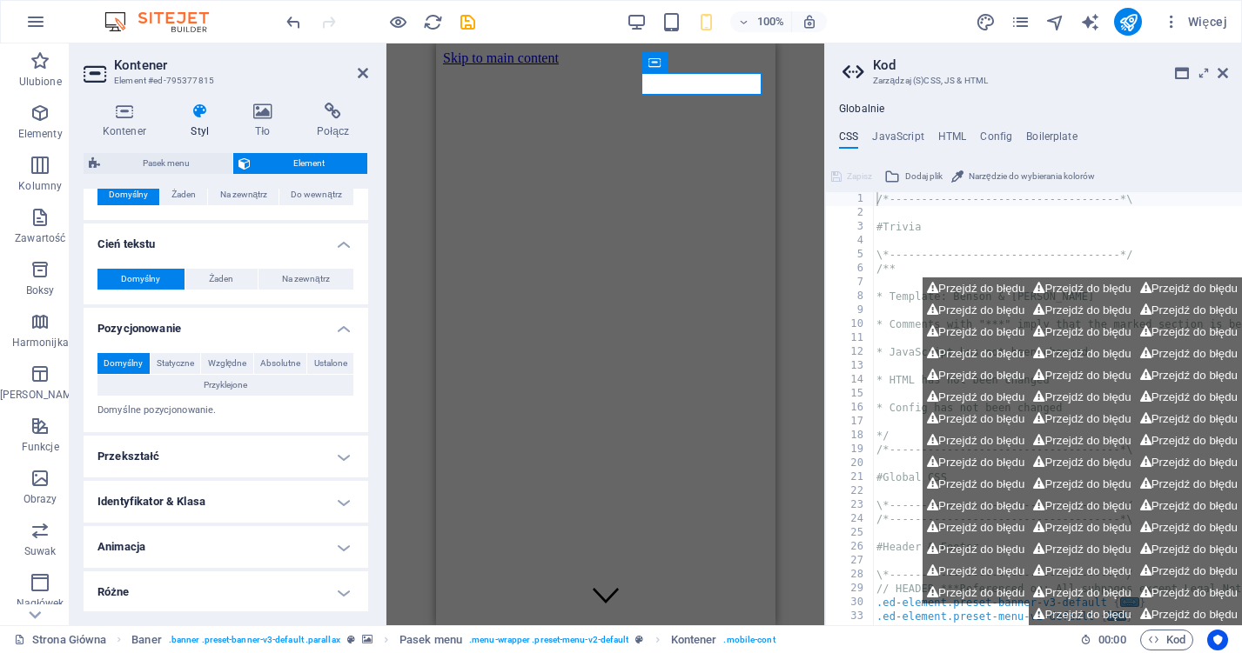
click at [203, 579] on h4 "Różne" at bounding box center [226, 593] width 285 height 42
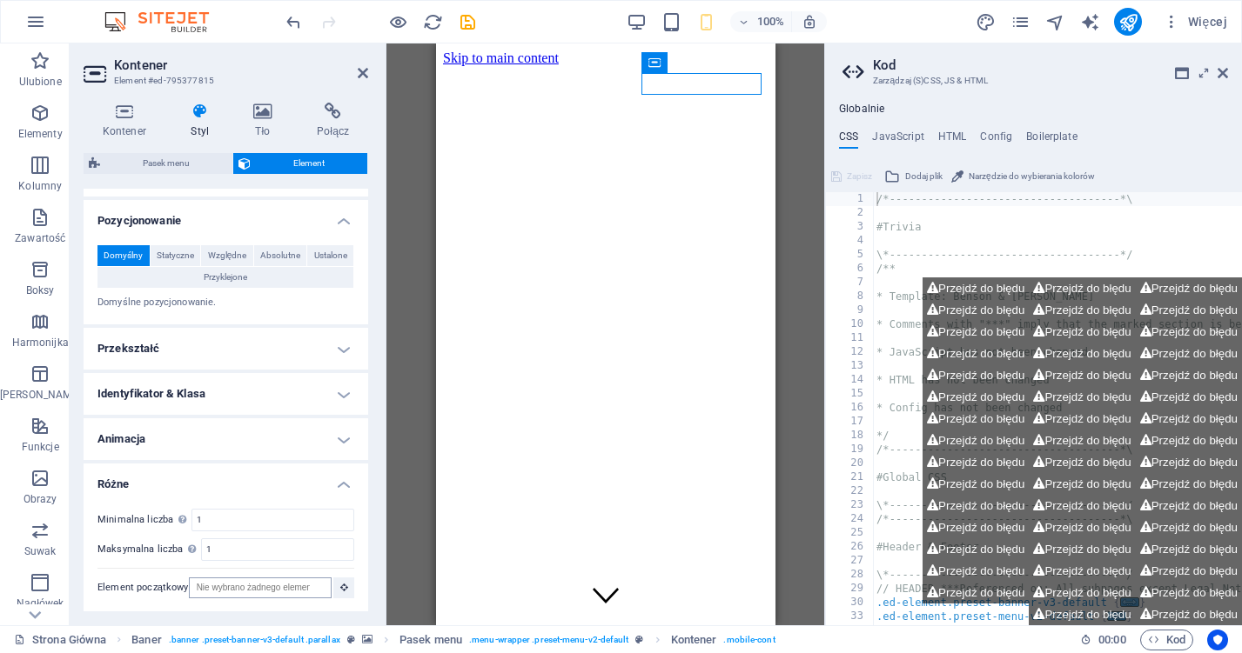
scroll to position [1, 0]
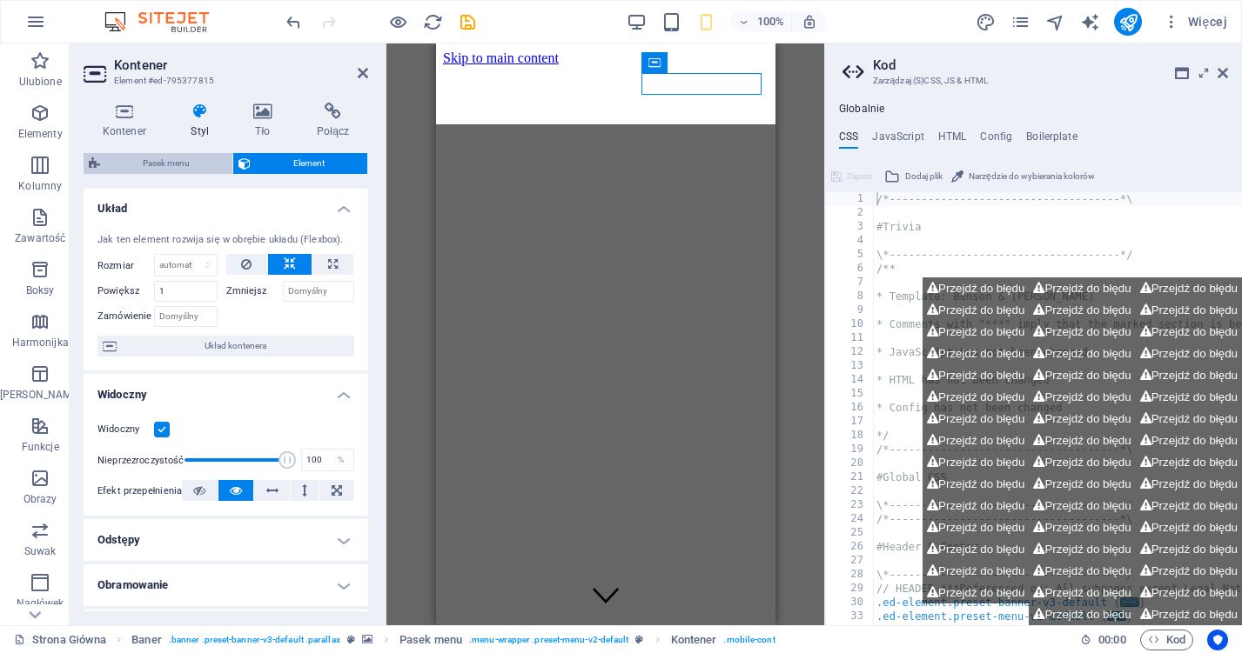
click at [163, 169] on span "Pasek menu" at bounding box center [166, 163] width 122 height 21
select select "rem"
select select "sticky_banner"
select select "px"
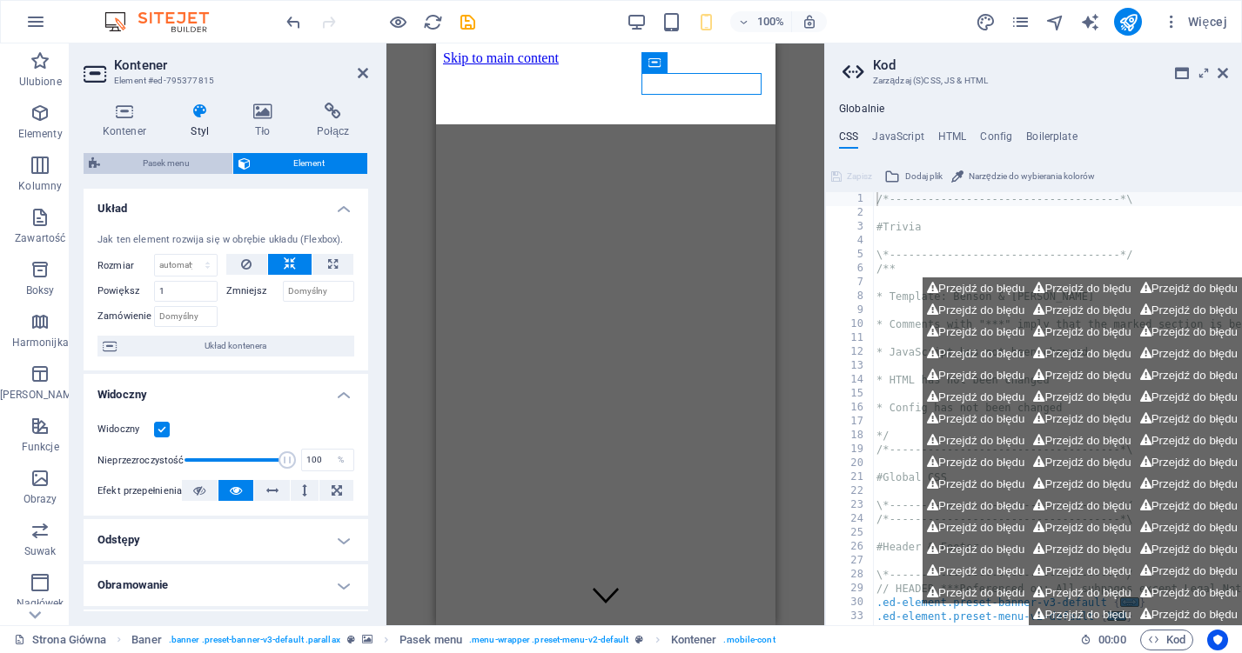
select select "px"
select select "hover_border"
select select "px"
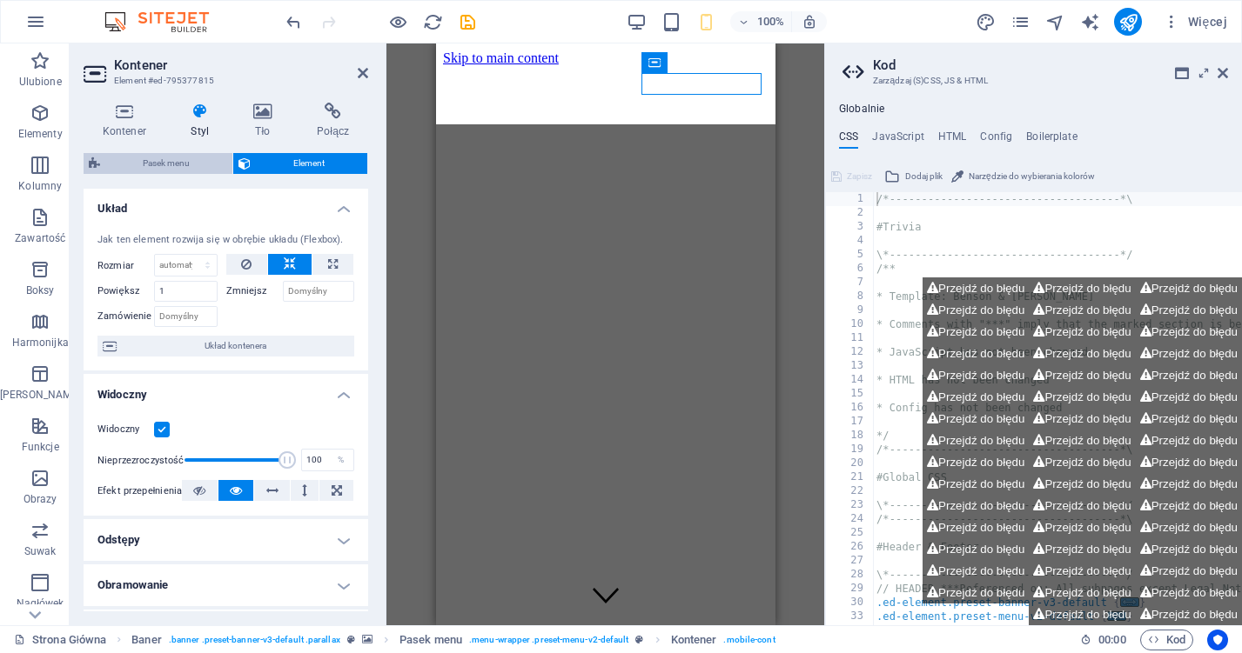
select select "rem"
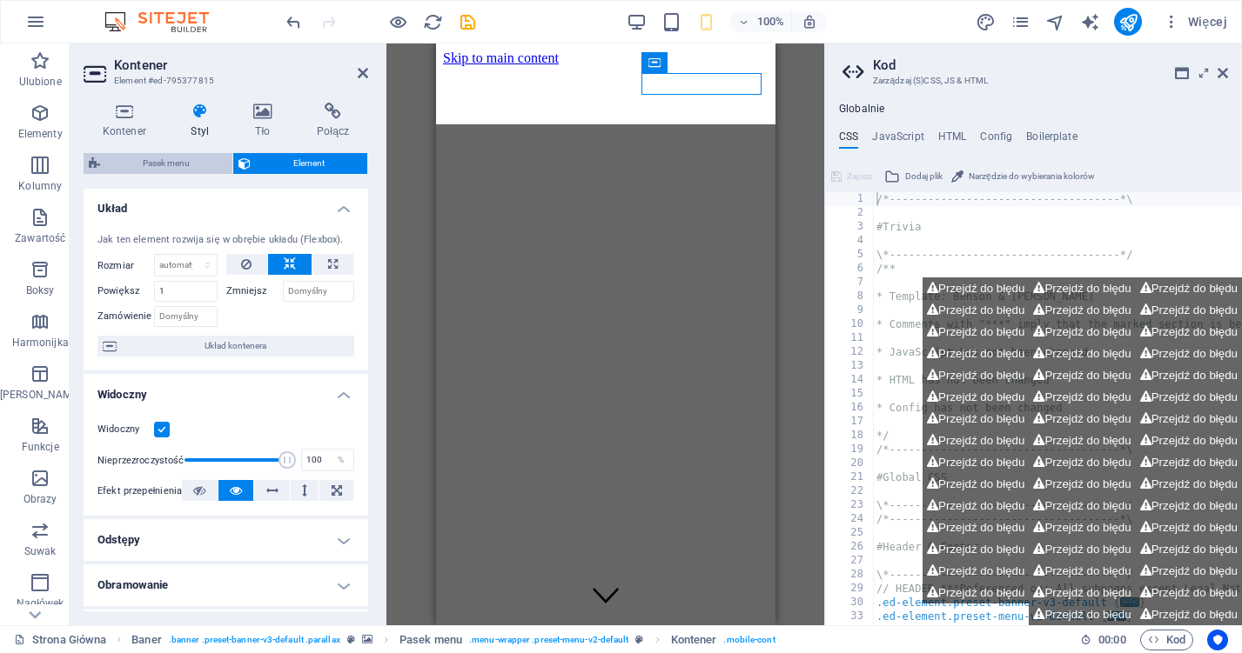
select select "rem"
select select "link-special-font"
select select "rem"
select select
select select "px"
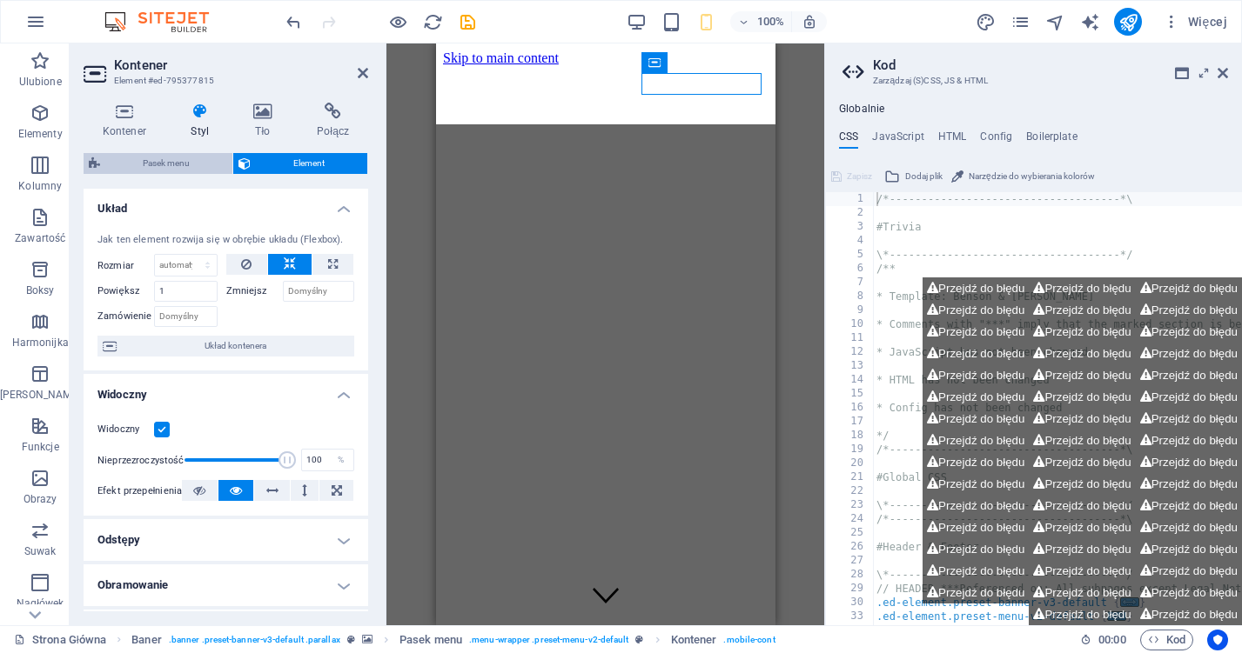
select select "rem"
select select "%"
select select "rem"
select select "px"
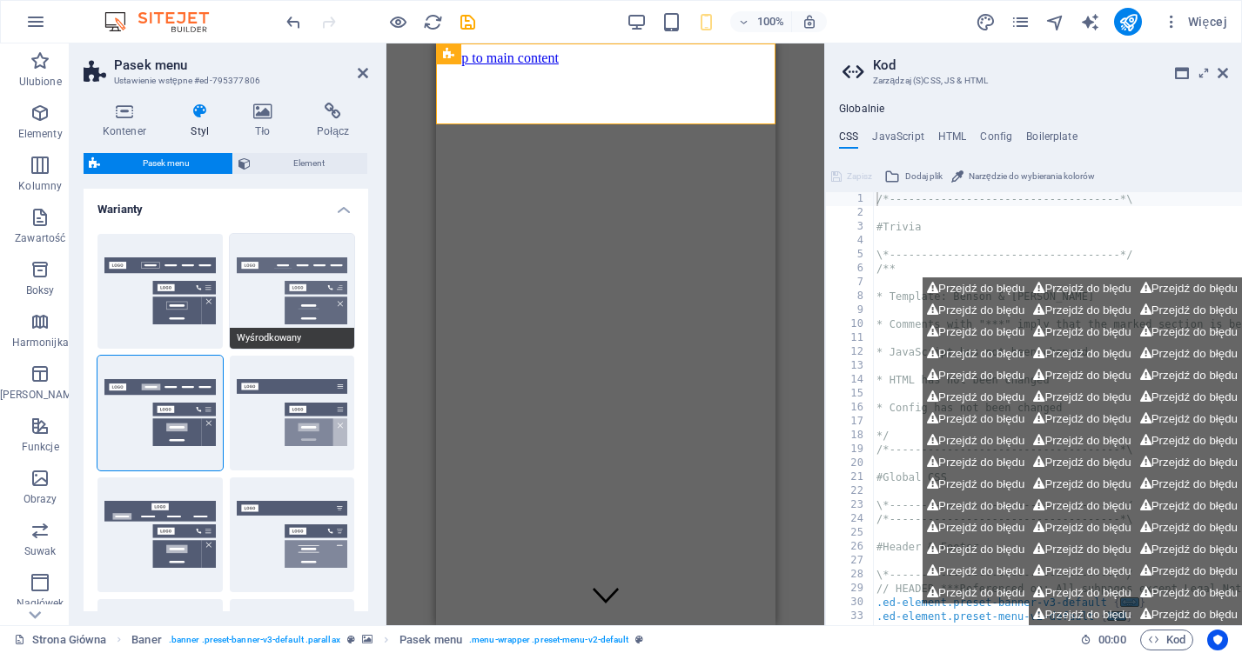
click at [284, 318] on button "Wyśrodkowany" at bounding box center [292, 291] width 125 height 115
select select "sticky_menu"
select select "hover_border_bottom"
type input "1"
type input "0"
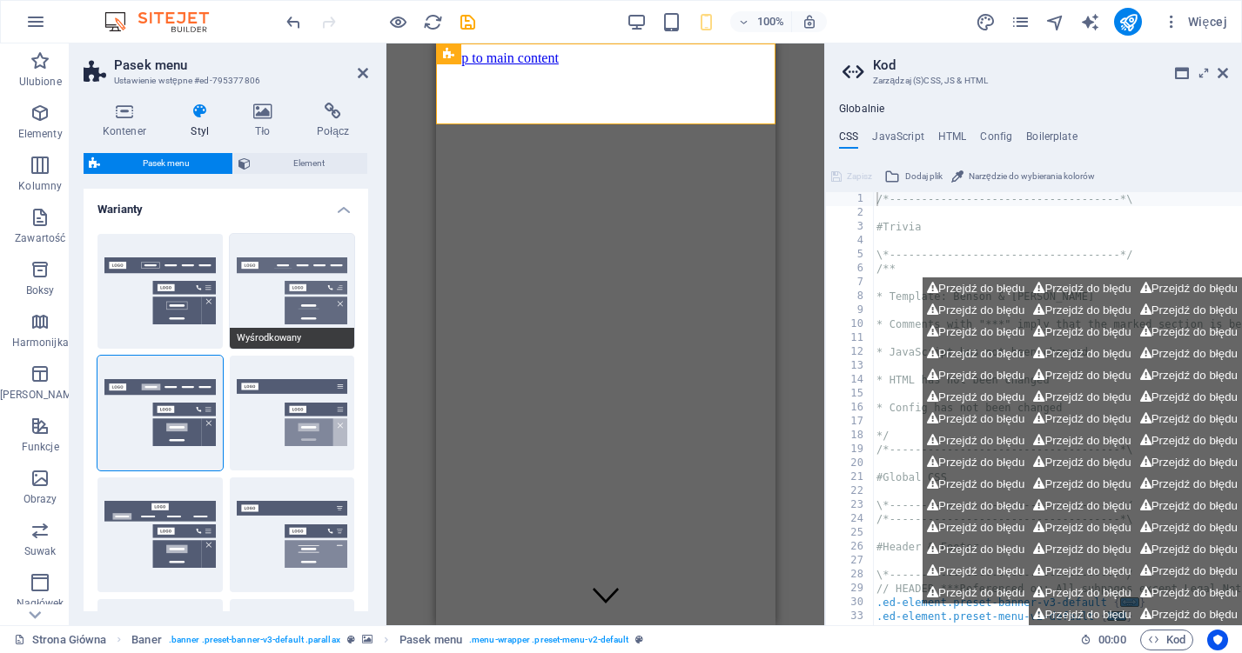
type input "2"
select select "DISABLED_OPTION_VALUE"
type input "0"
select select "link-special-font"
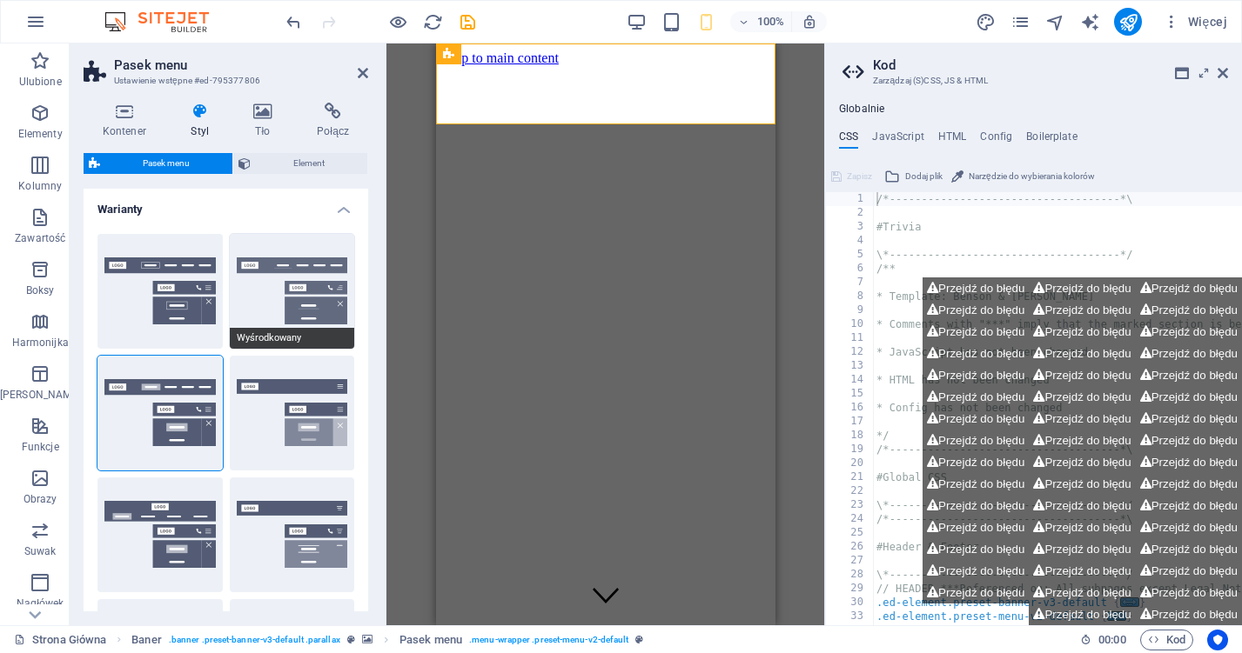
type input "1.5"
select select "rem"
select select
type input "2"
type input "0.5"
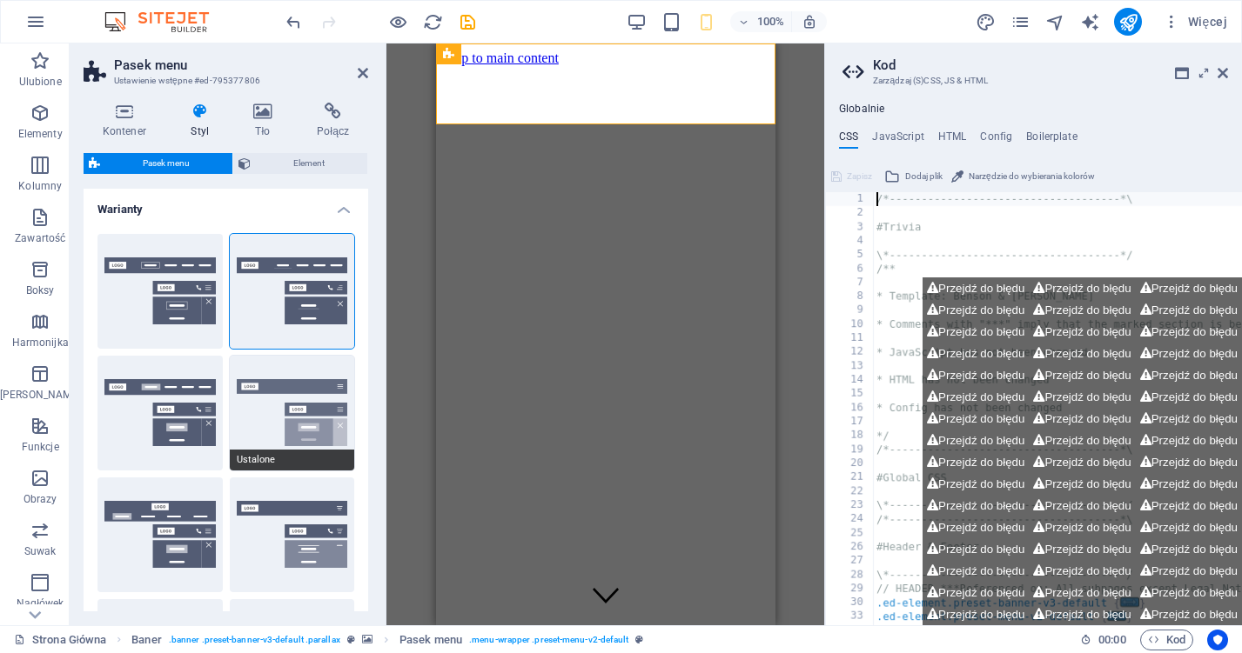
click at [282, 395] on button "Ustalone" at bounding box center [292, 413] width 125 height 115
select select "hover_box_bottom"
type input "3"
type input "1"
select select "rem"
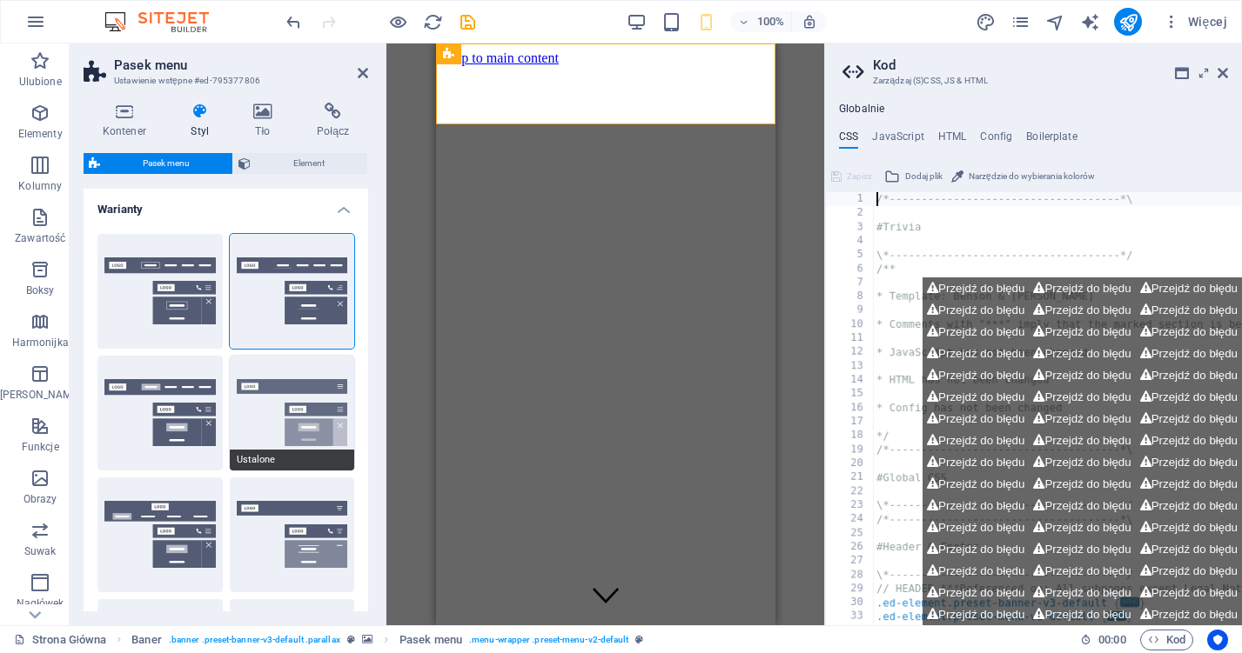
type input "1"
select select "link-special-font"
type input "1.5"
select select "rem"
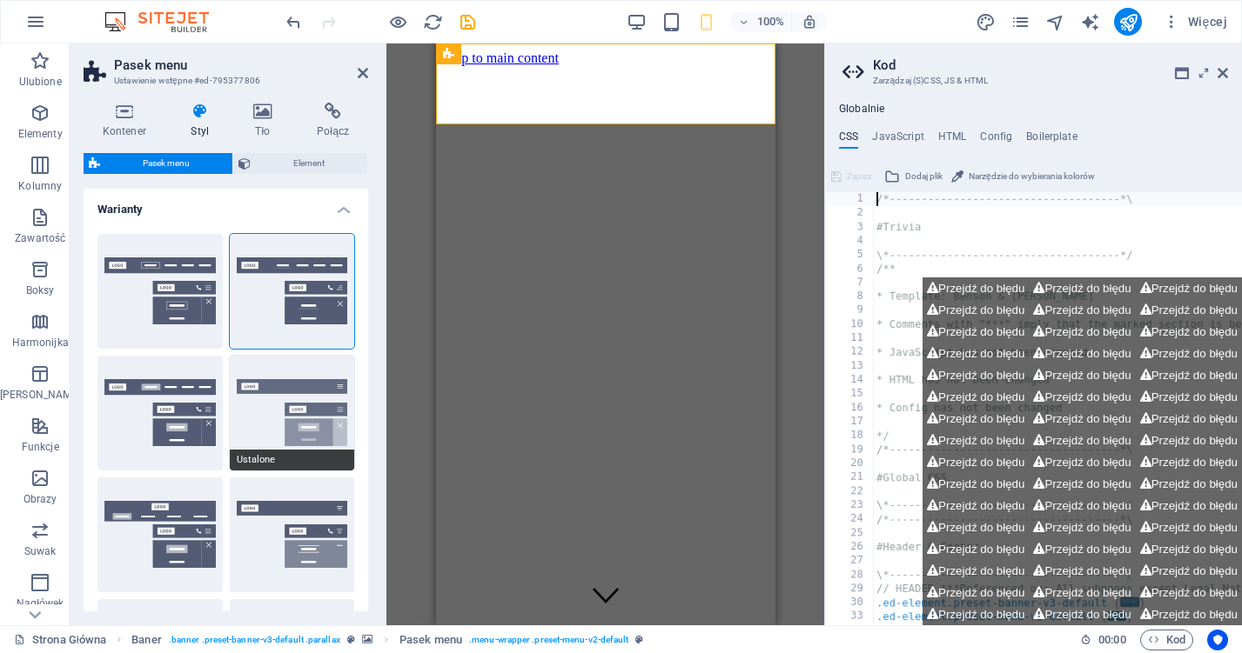
select select "700"
type input "0"
type input "80"
type input "0.8"
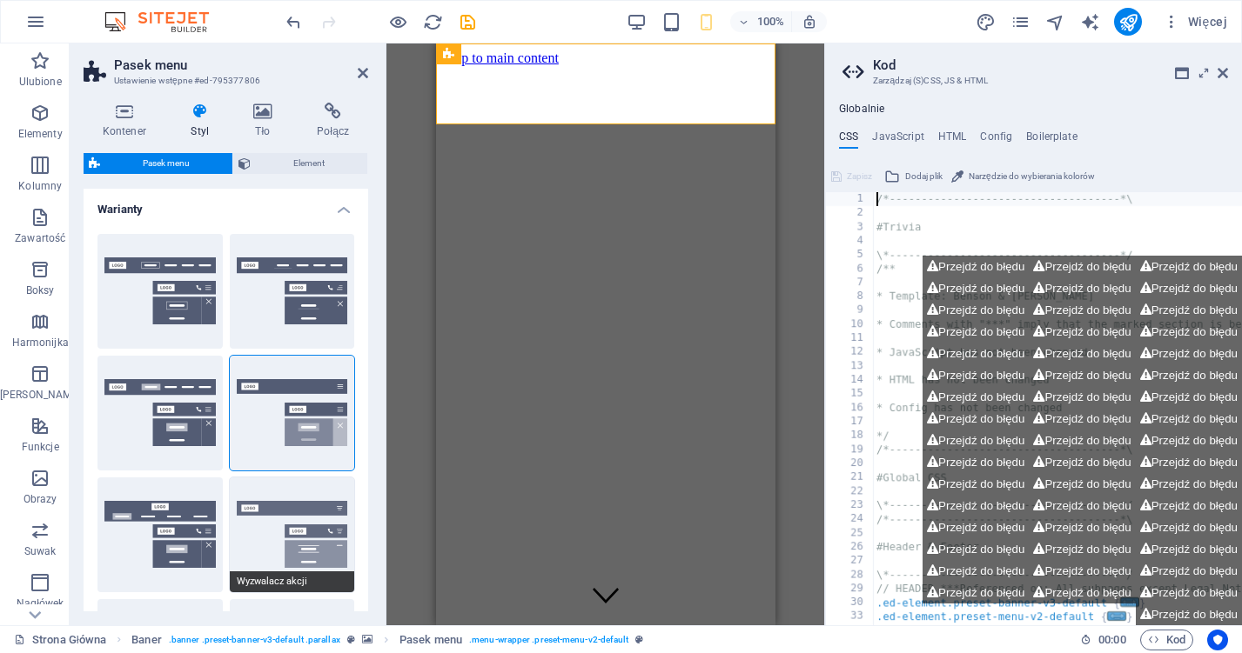
click at [274, 550] on button "Wyzwalacz akcji" at bounding box center [292, 535] width 125 height 115
select select "hover_border_vertical"
type input "1"
select select "link-special-font"
type input "1.5"
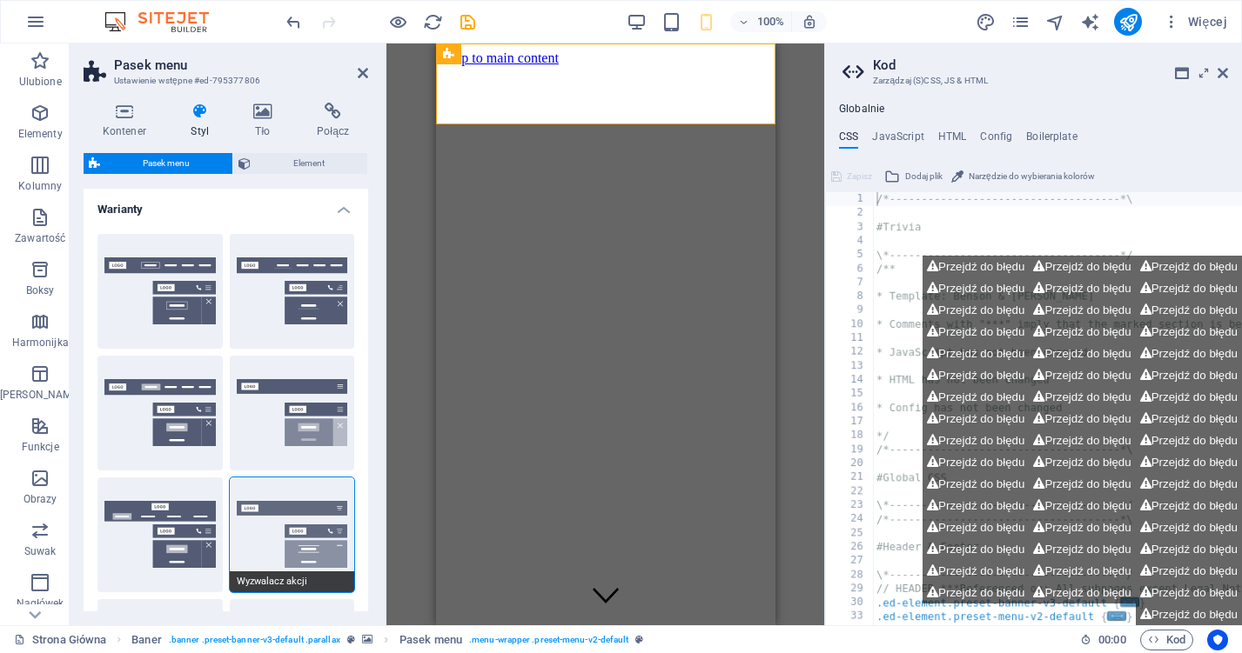
select select "rem"
select select "700"
type input "100"
type input "0.3"
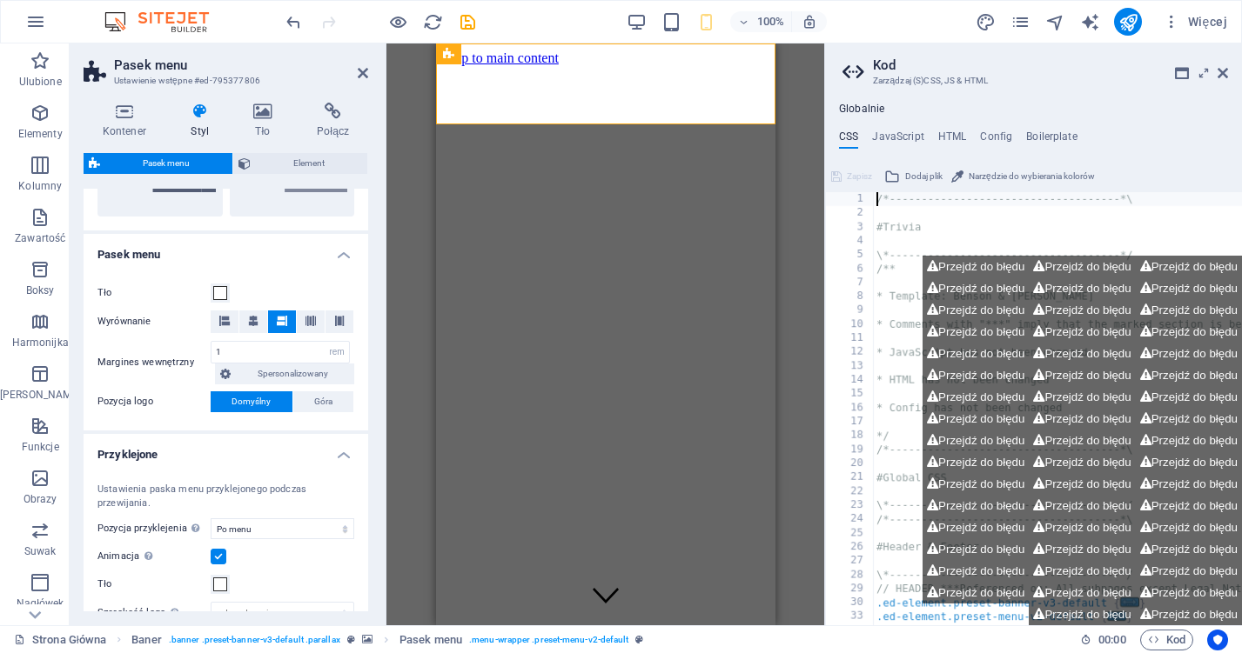
scroll to position [506, 0]
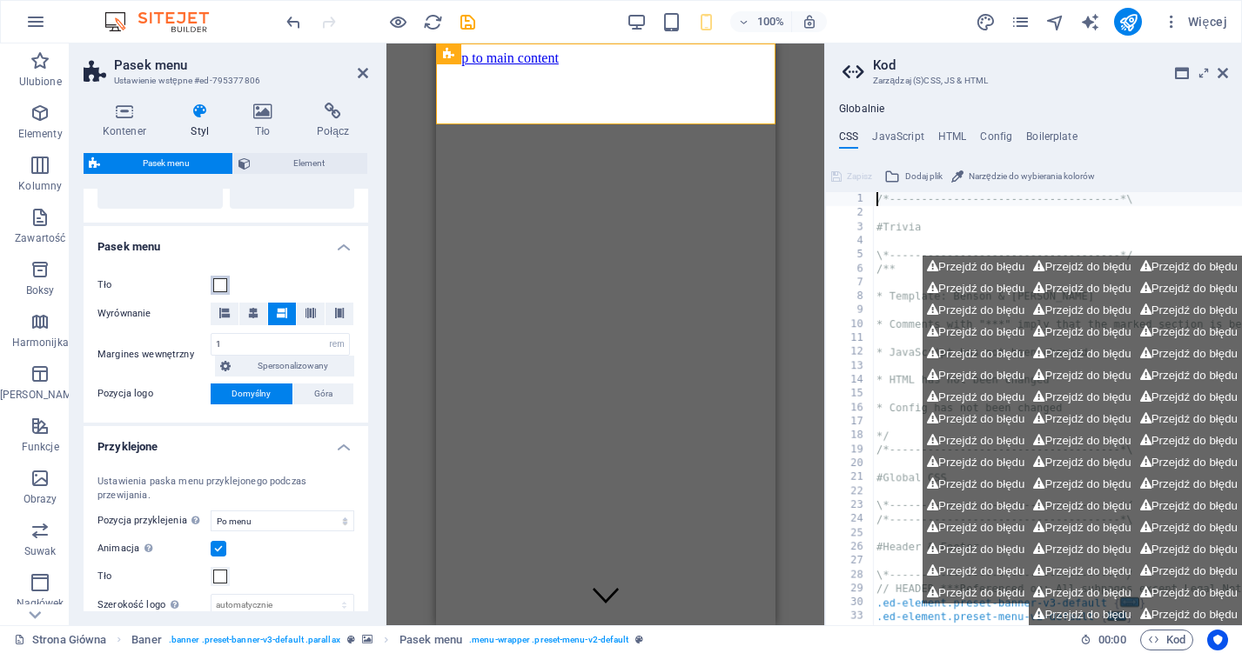
click at [222, 283] on span at bounding box center [220, 285] width 14 height 14
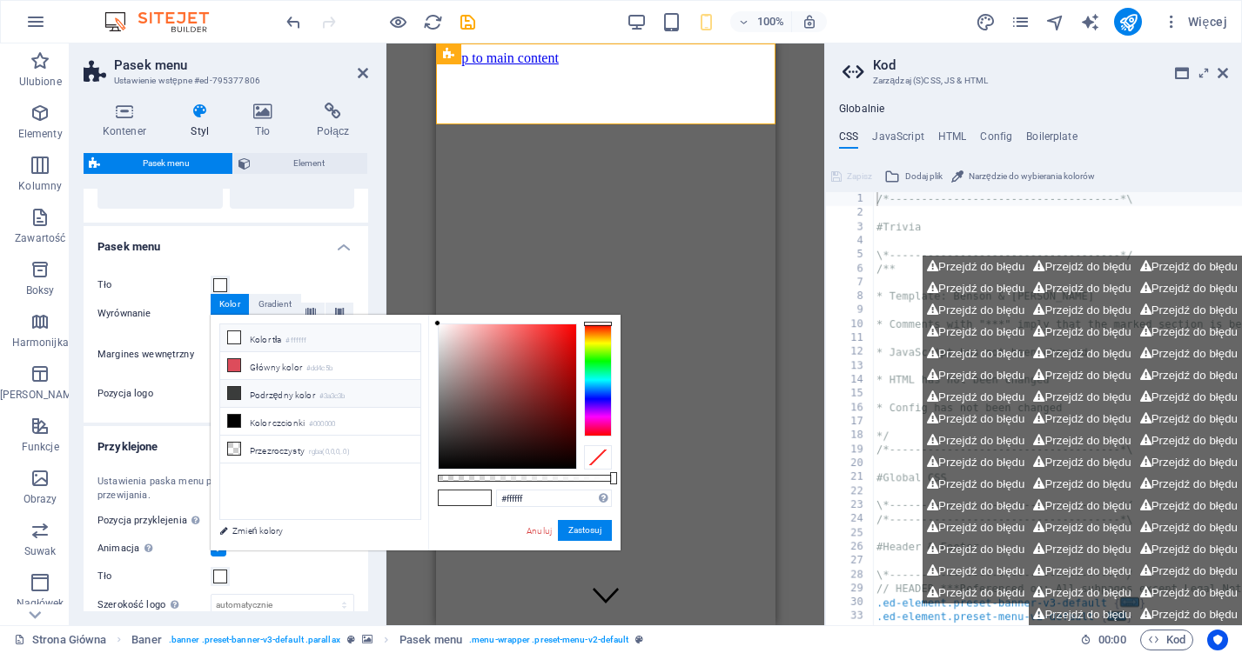
click at [230, 395] on icon at bounding box center [234, 393] width 12 height 12
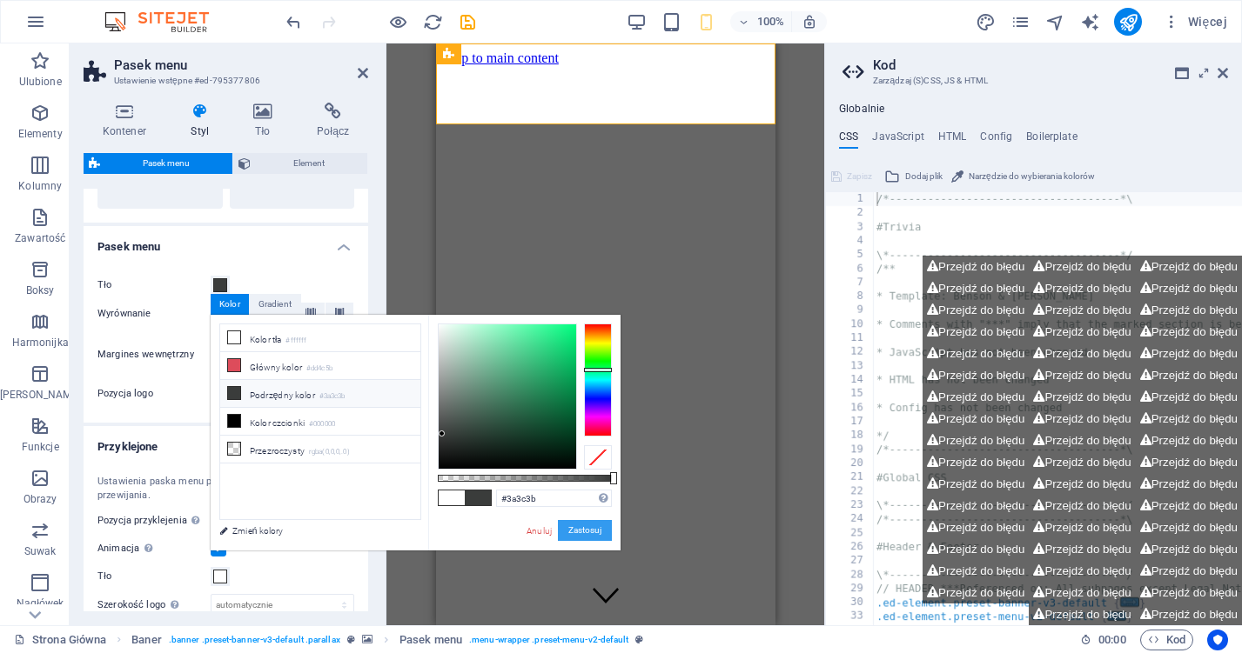
click at [584, 526] on button "Zastosuj" at bounding box center [585, 530] width 54 height 21
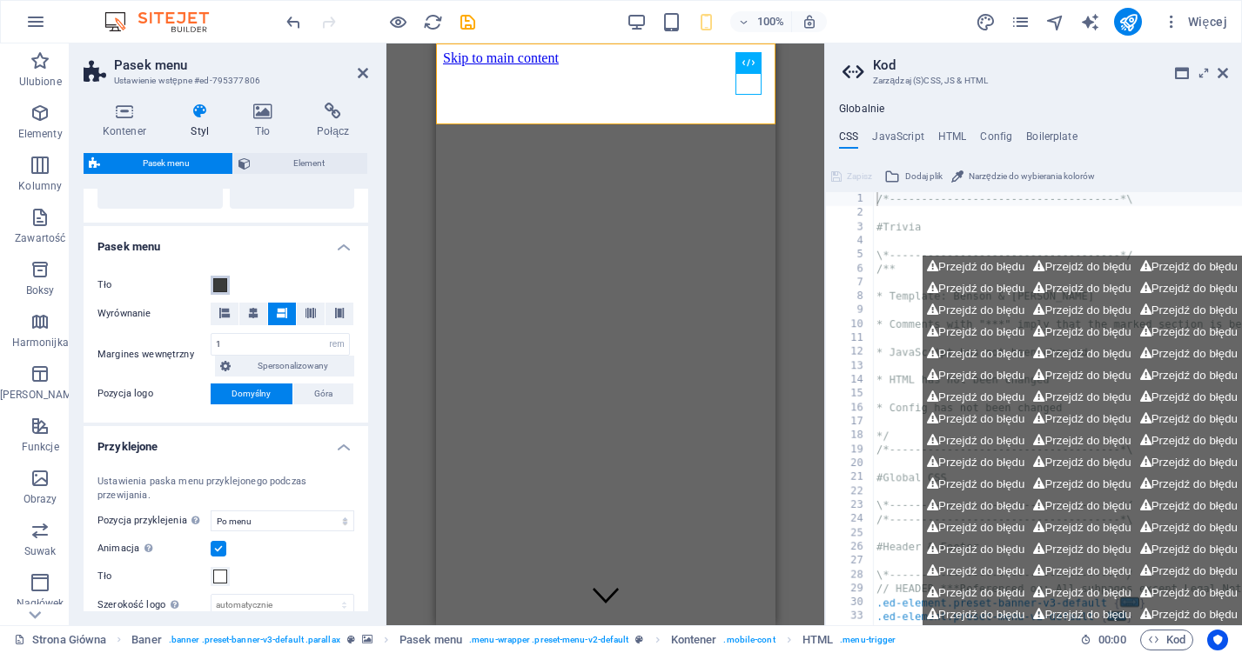
click at [221, 287] on span at bounding box center [220, 285] width 14 height 14
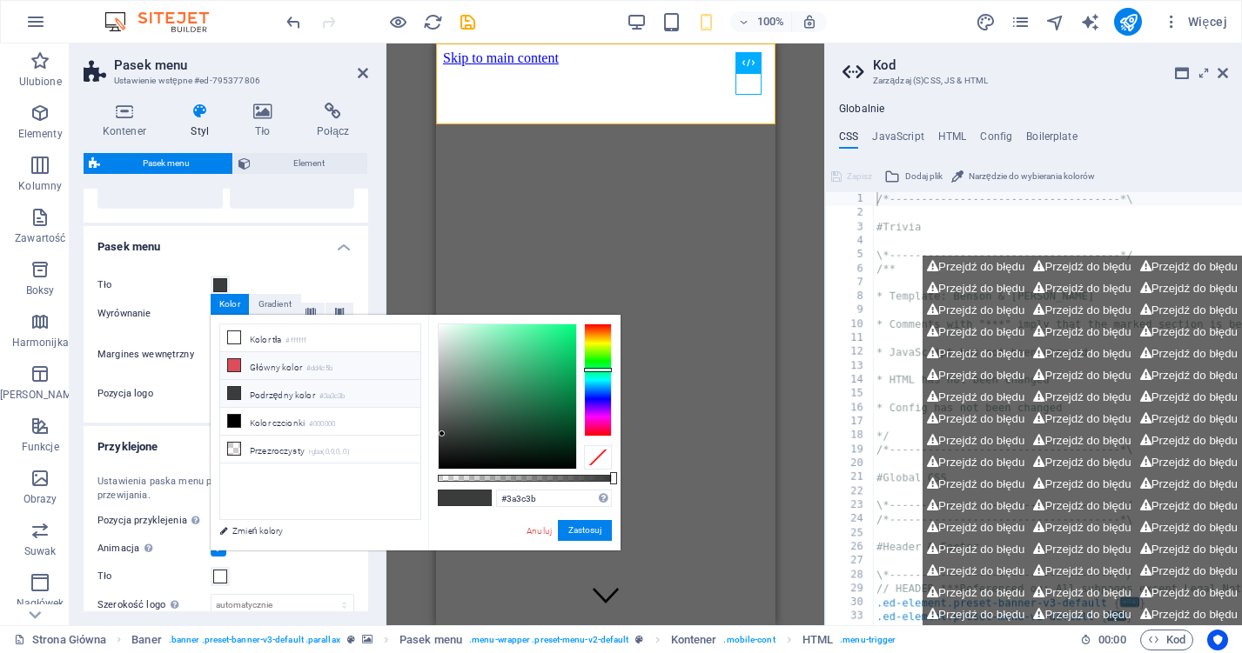
click at [237, 371] on icon at bounding box center [234, 365] width 12 height 12
type input "#dd4c5b"
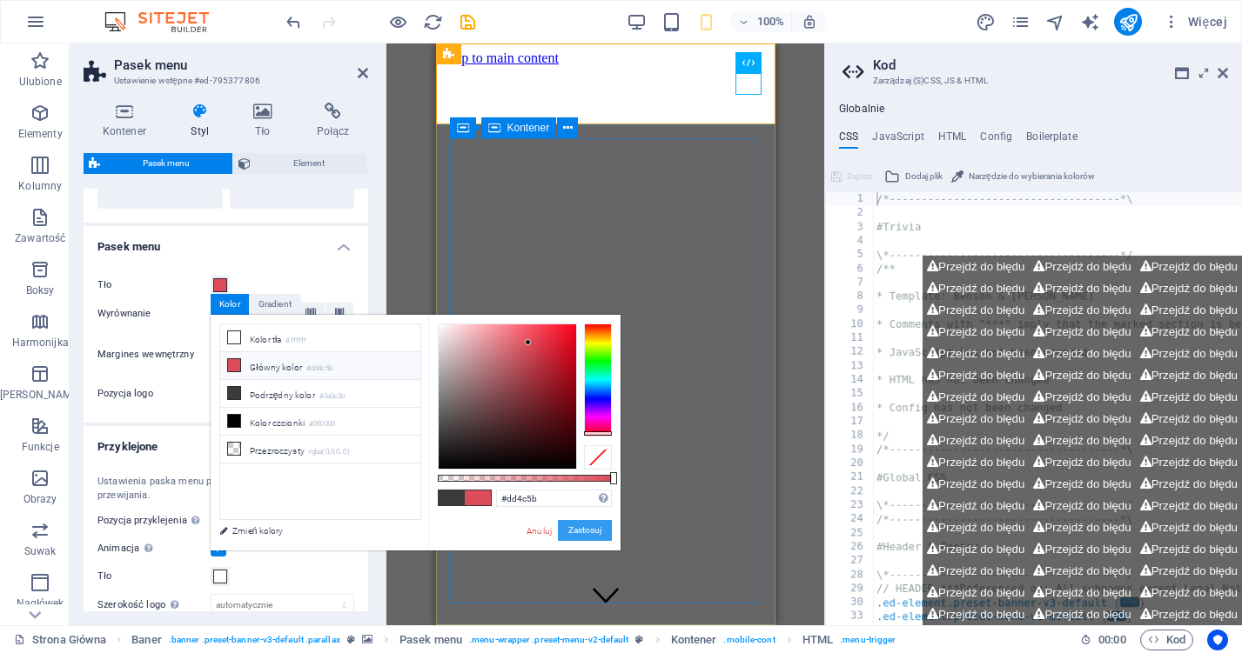
click at [607, 528] on button "Zastosuj" at bounding box center [585, 530] width 54 height 21
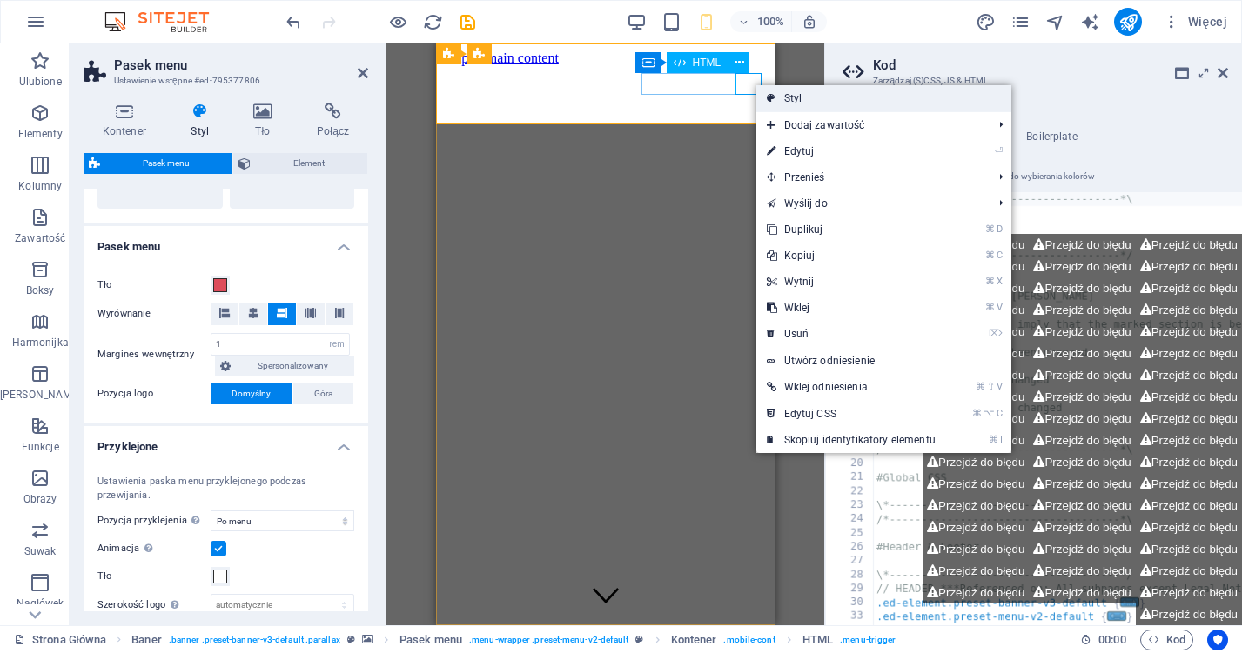
click at [794, 105] on link "Styl" at bounding box center [883, 98] width 255 height 26
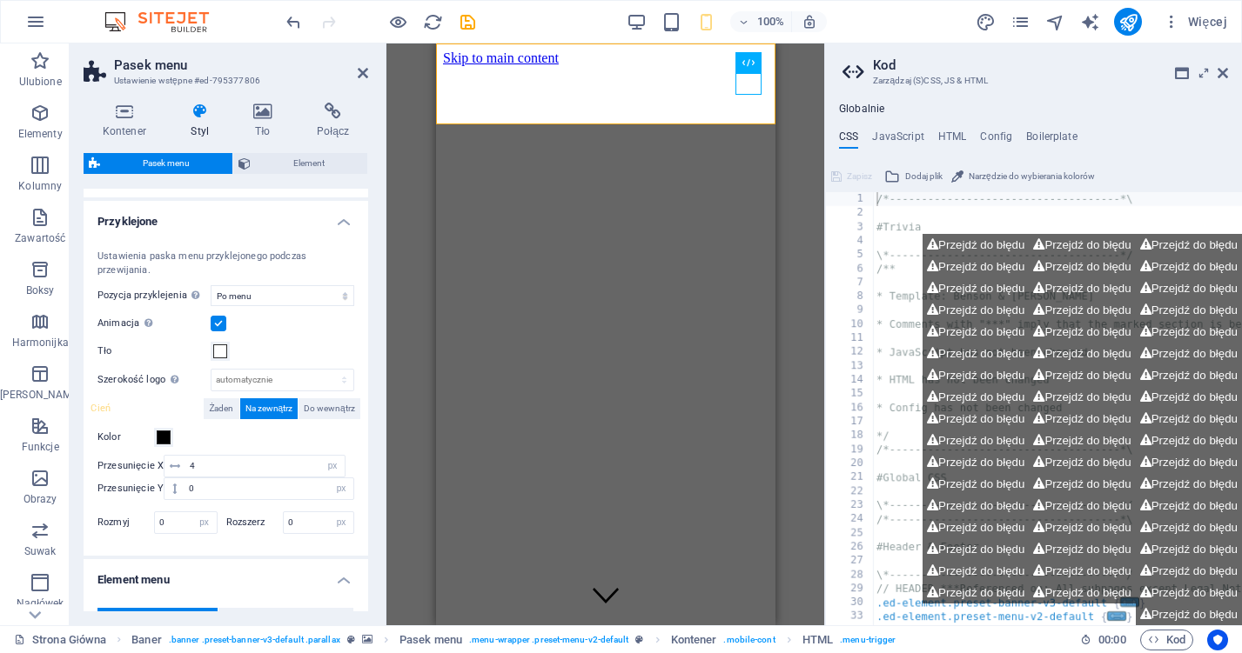
scroll to position [737, 0]
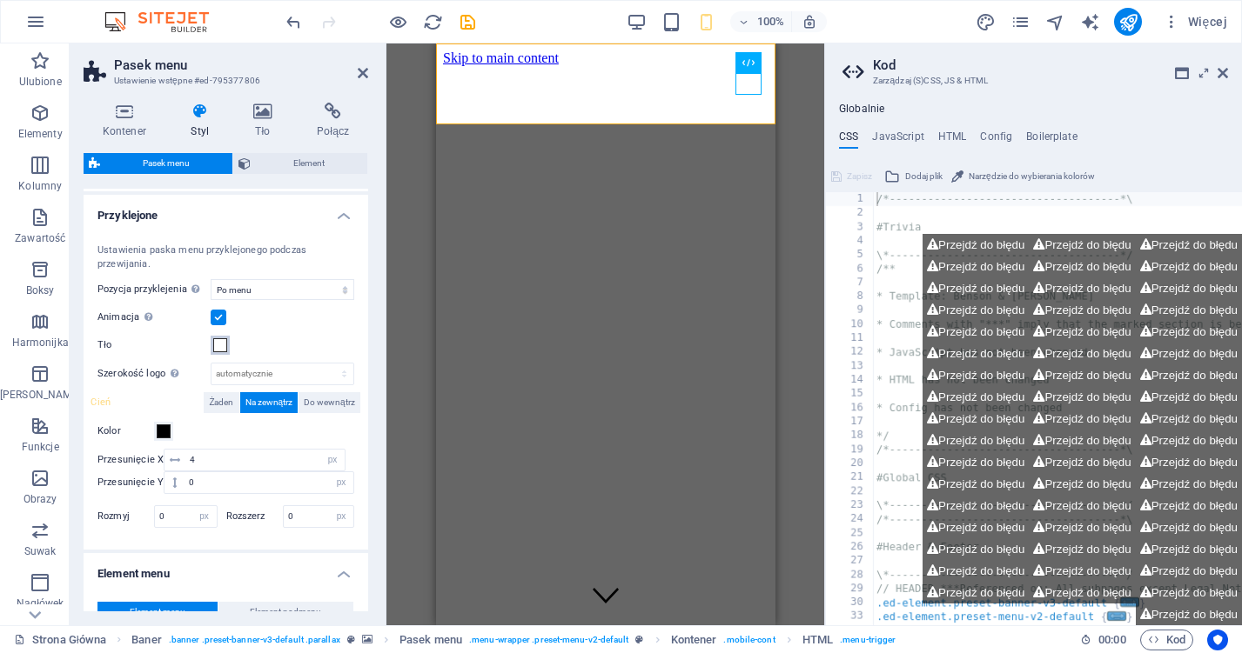
click at [216, 345] on span at bounding box center [220, 345] width 14 height 14
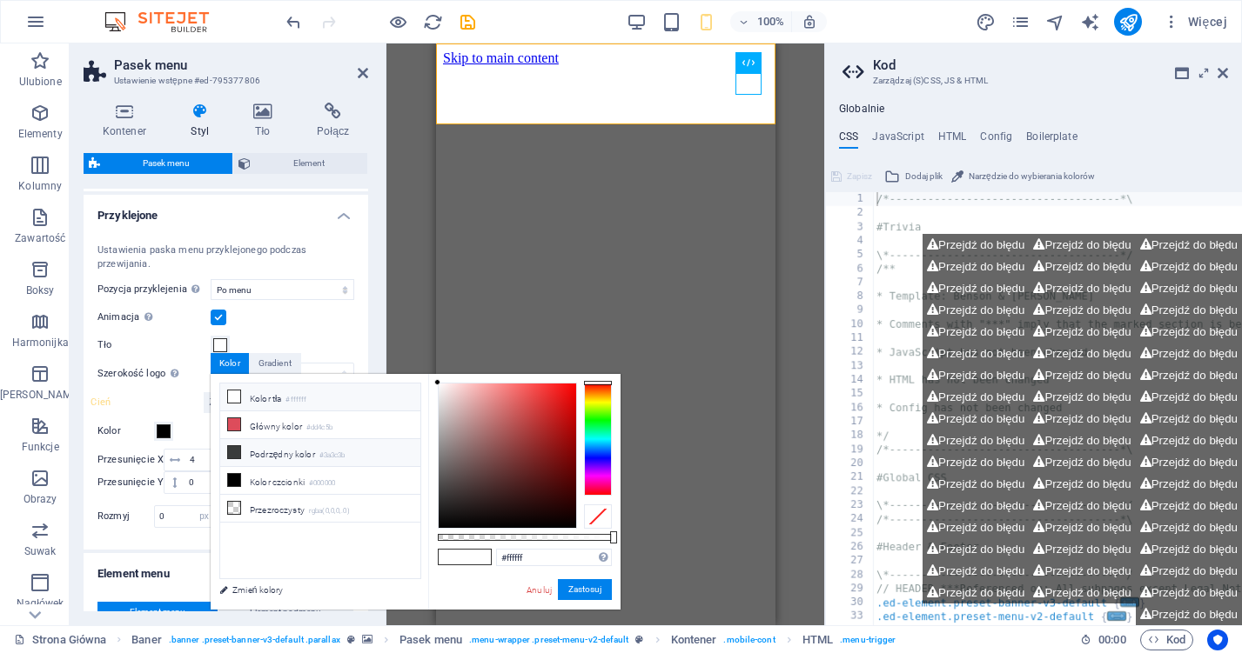
click at [236, 454] on icon at bounding box center [234, 452] width 12 height 12
type input "#3a3c3b"
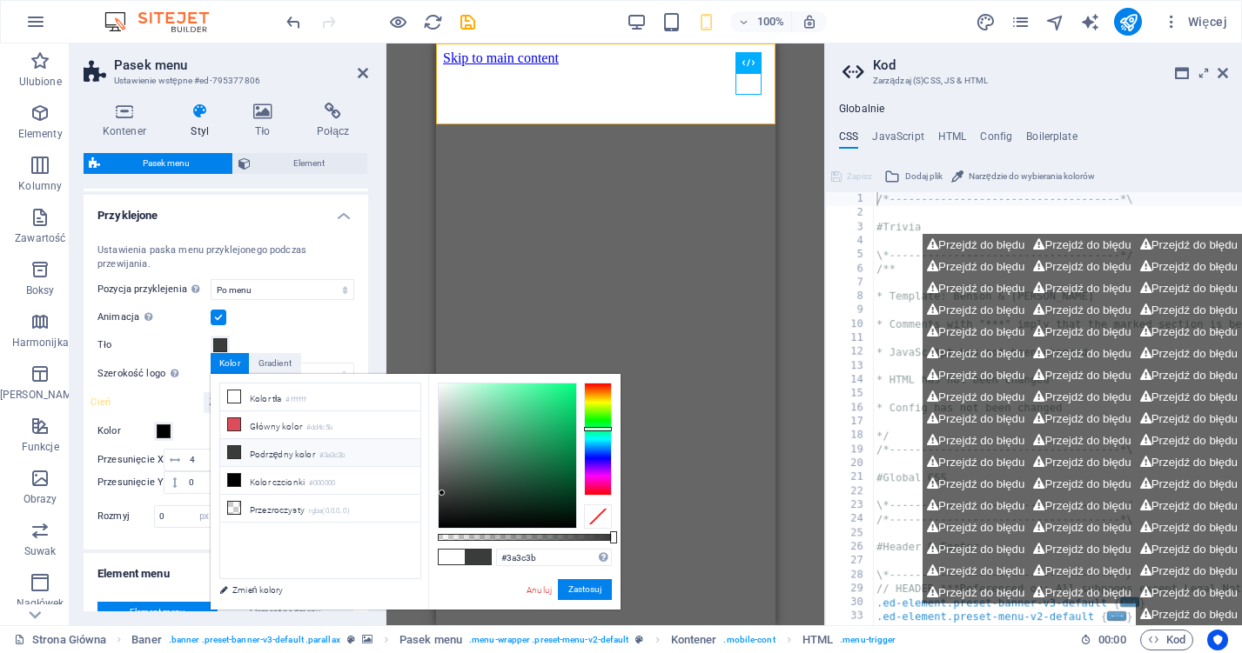
click at [215, 318] on label at bounding box center [219, 318] width 16 height 16
click at [0, 0] on input "Animacja Ustawia płynne przejście, gdy pojawia się przyklejone menu" at bounding box center [0, 0] width 0 height 0
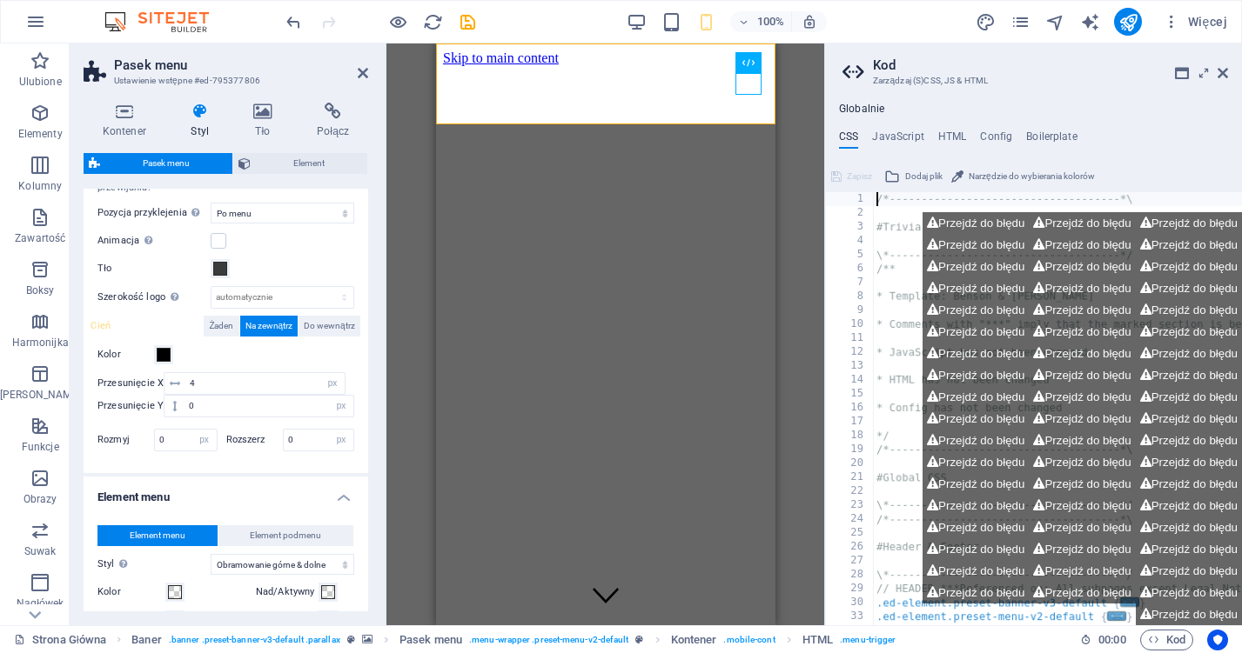
scroll to position [814, 0]
click at [290, 30] on icon "undo" at bounding box center [294, 22] width 20 height 20
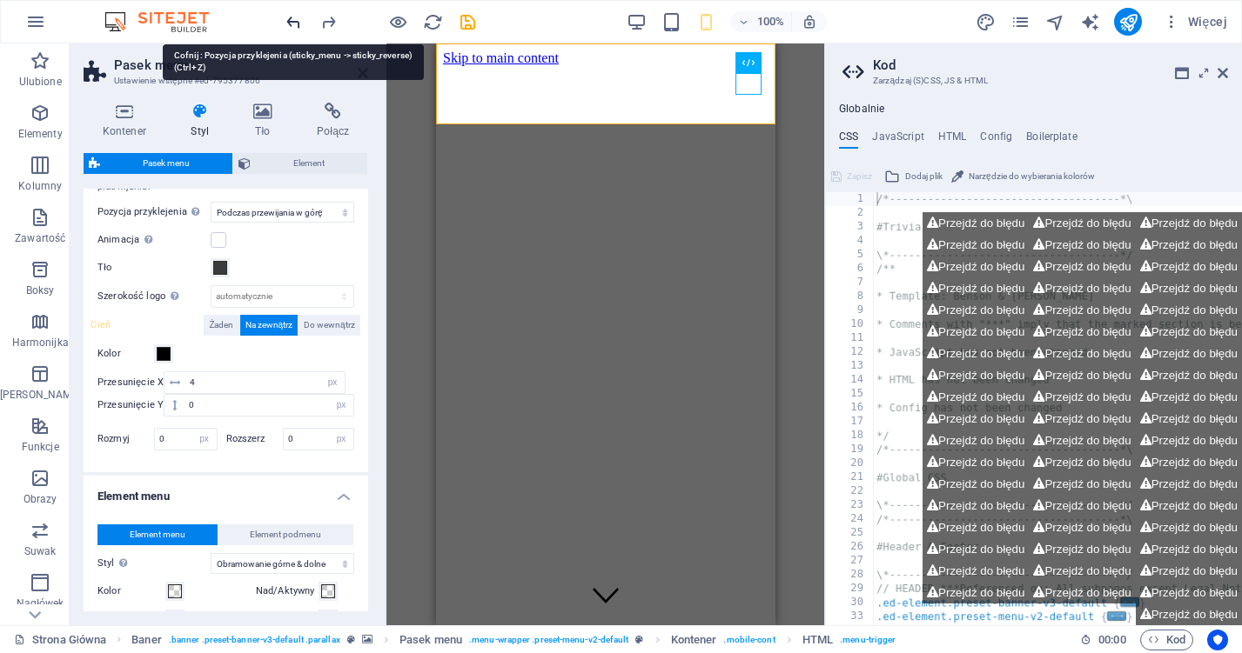
click at [290, 30] on icon "undo" at bounding box center [294, 22] width 20 height 20
select select "sticky_menu"
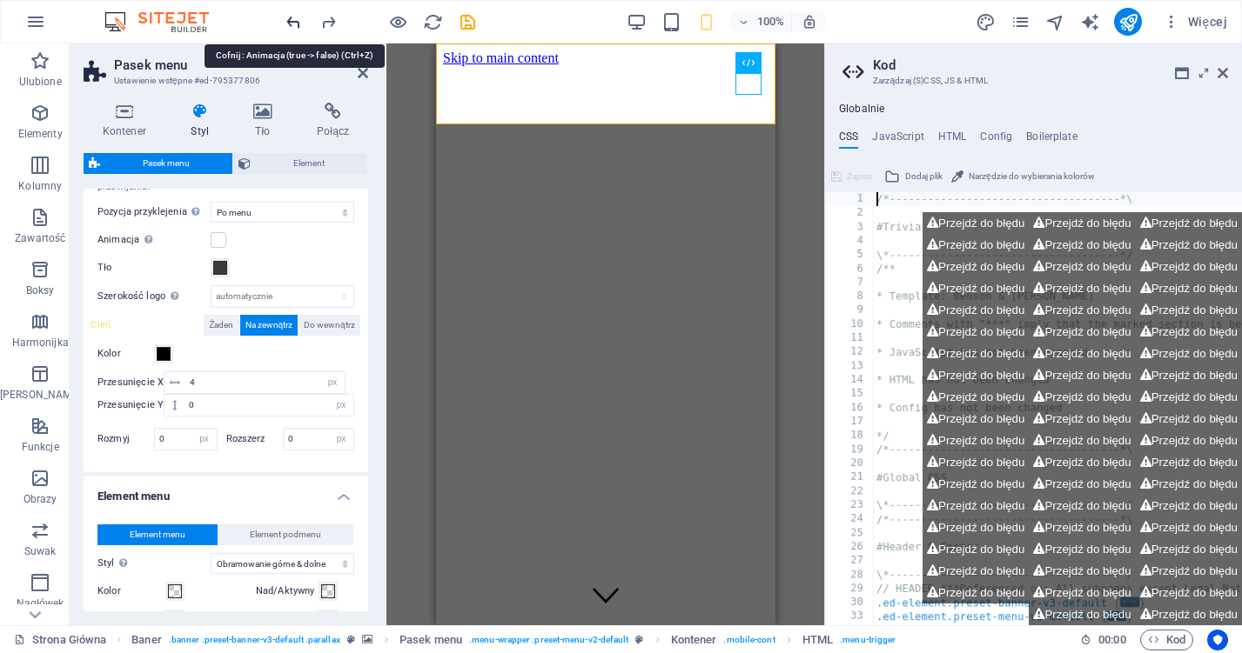
click at [290, 30] on icon "undo" at bounding box center [294, 22] width 20 height 20
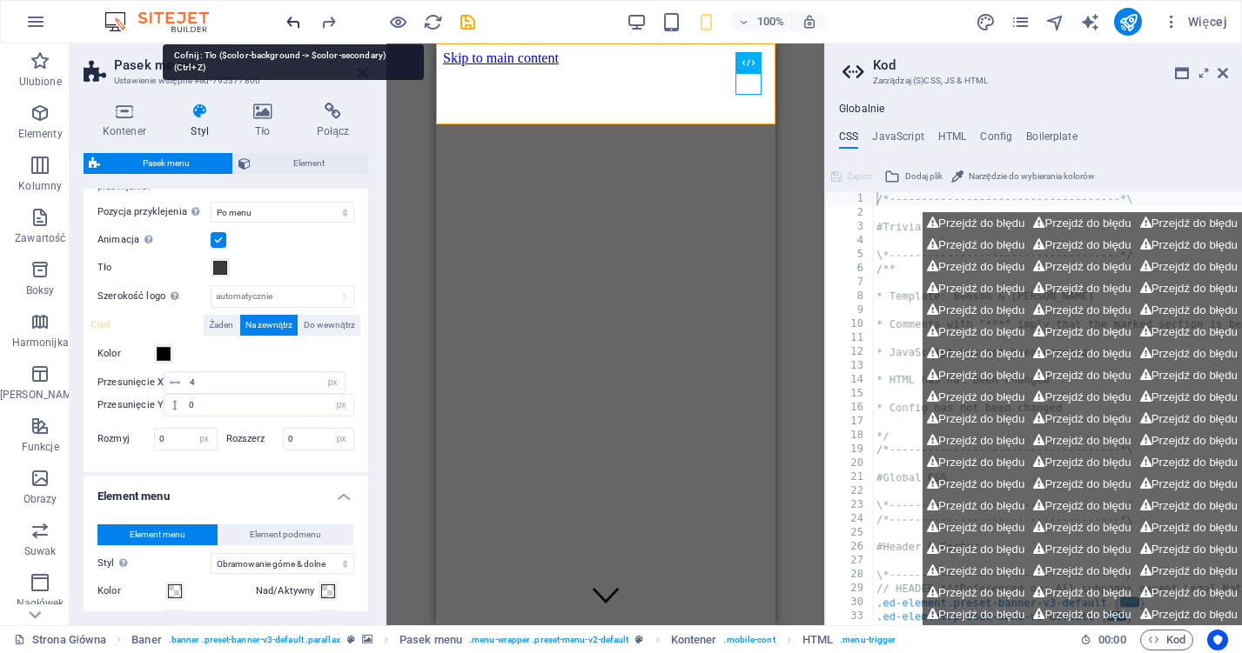
click at [290, 30] on icon "undo" at bounding box center [294, 22] width 20 height 20
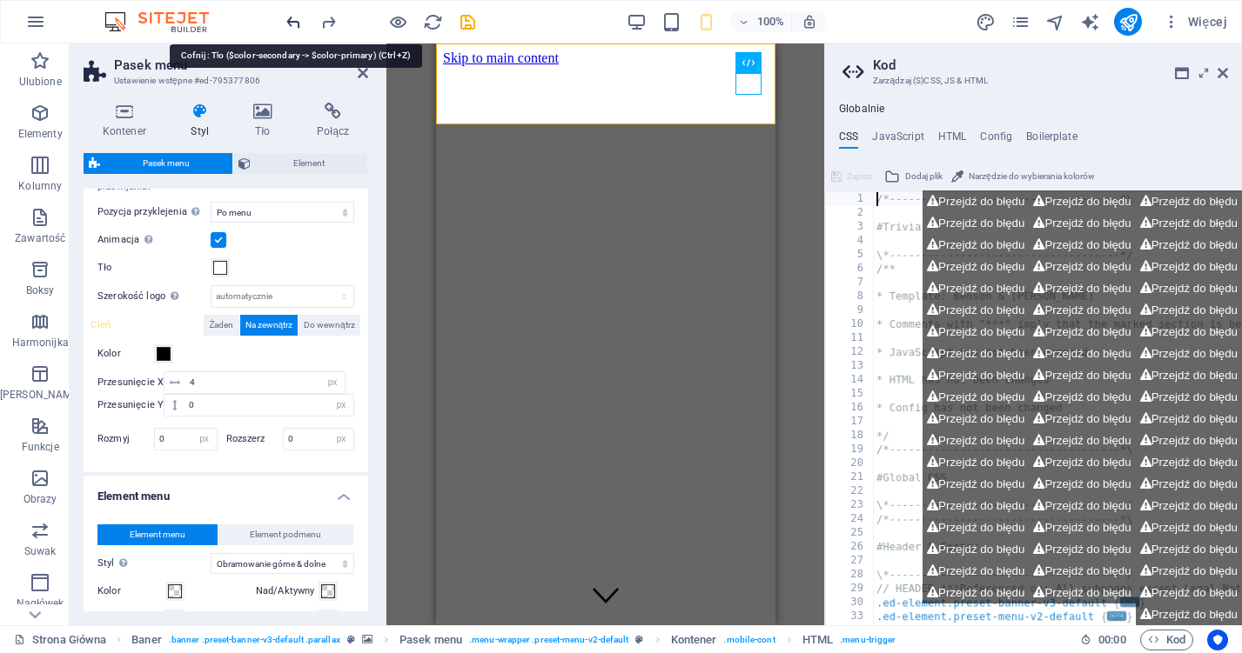
click at [290, 30] on icon "undo" at bounding box center [294, 22] width 20 height 20
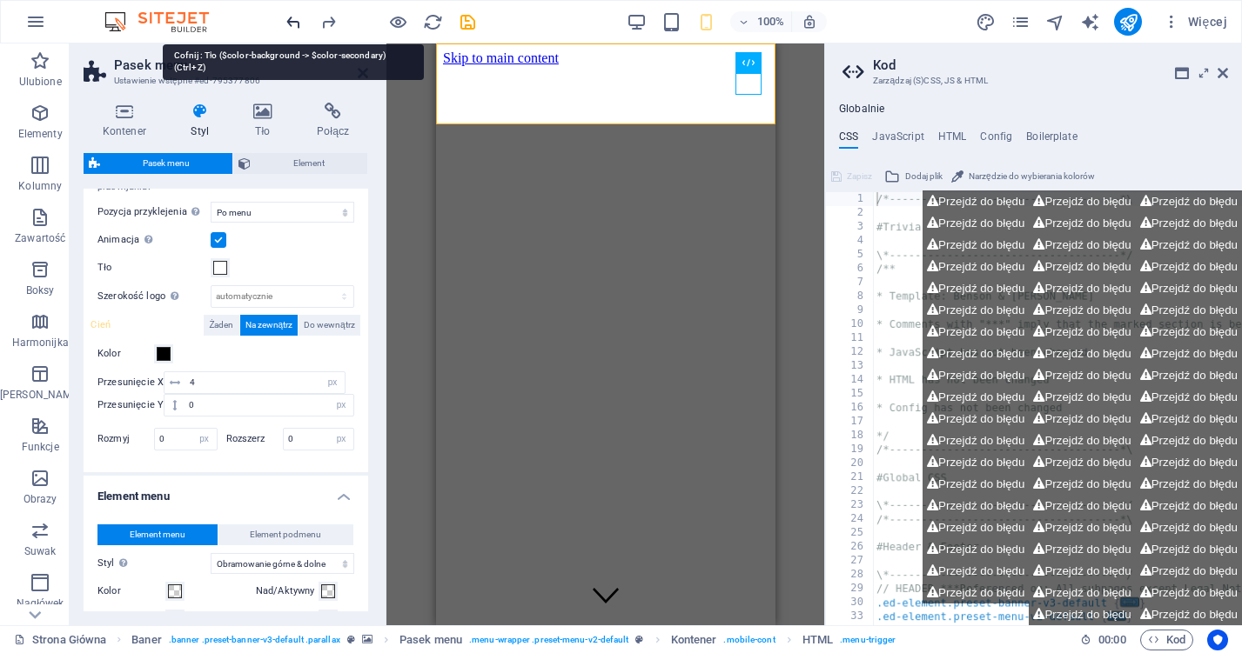
click at [290, 30] on icon "undo" at bounding box center [294, 22] width 20 height 20
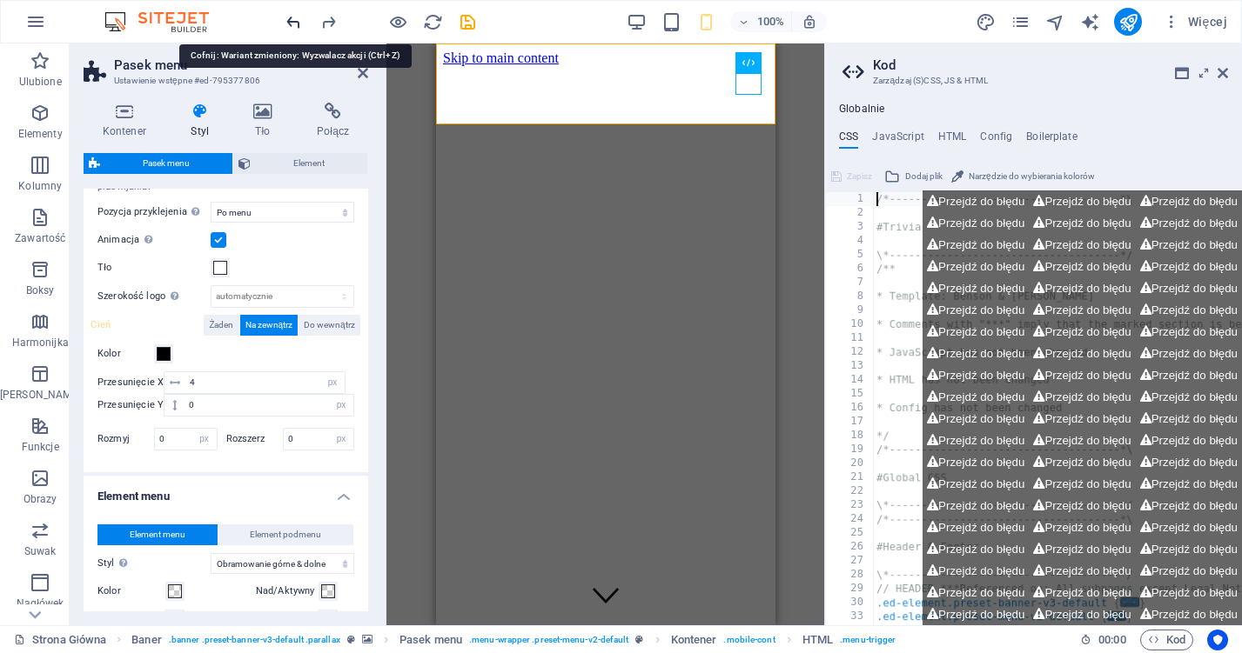
click at [288, 30] on icon "undo" at bounding box center [294, 22] width 20 height 20
select select "hover_box_bottom"
type input "3"
select select "link-special-font"
select select "700"
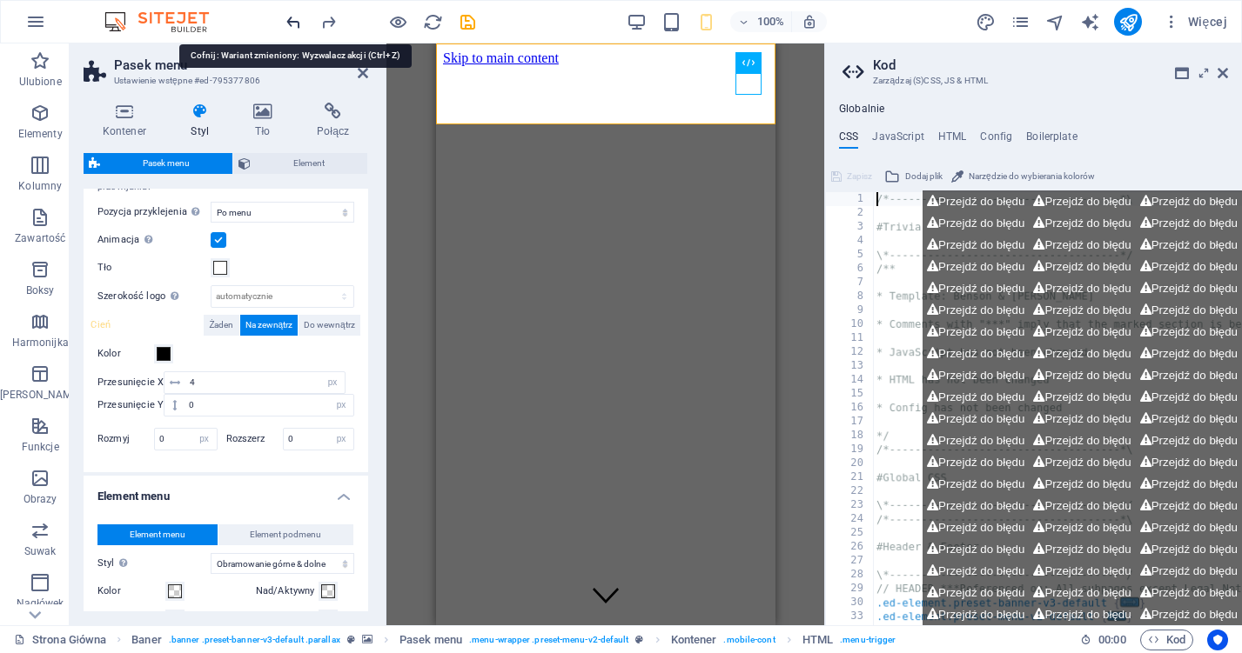
type input "80"
type input "0.8"
click at [288, 30] on icon "undo" at bounding box center [294, 22] width 20 height 20
select select "hover_border_bottom"
type input "1"
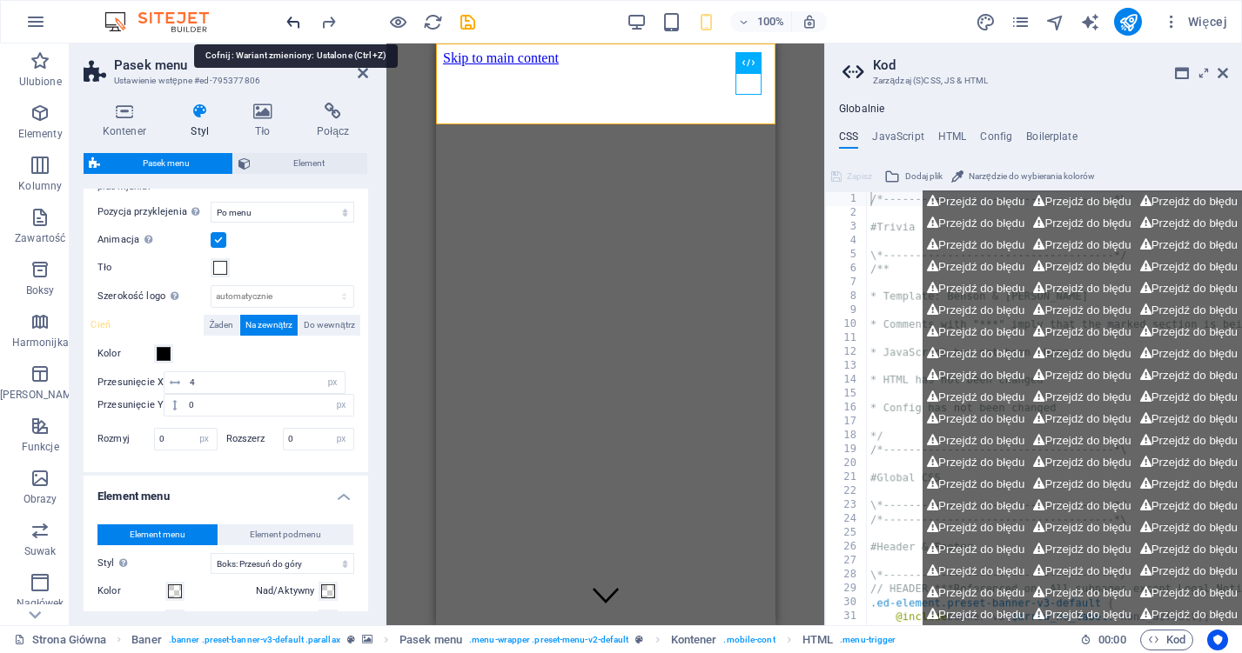
select select "DISABLED_OPTION_VALUE"
type input "0"
select select "link-special-font"
select select
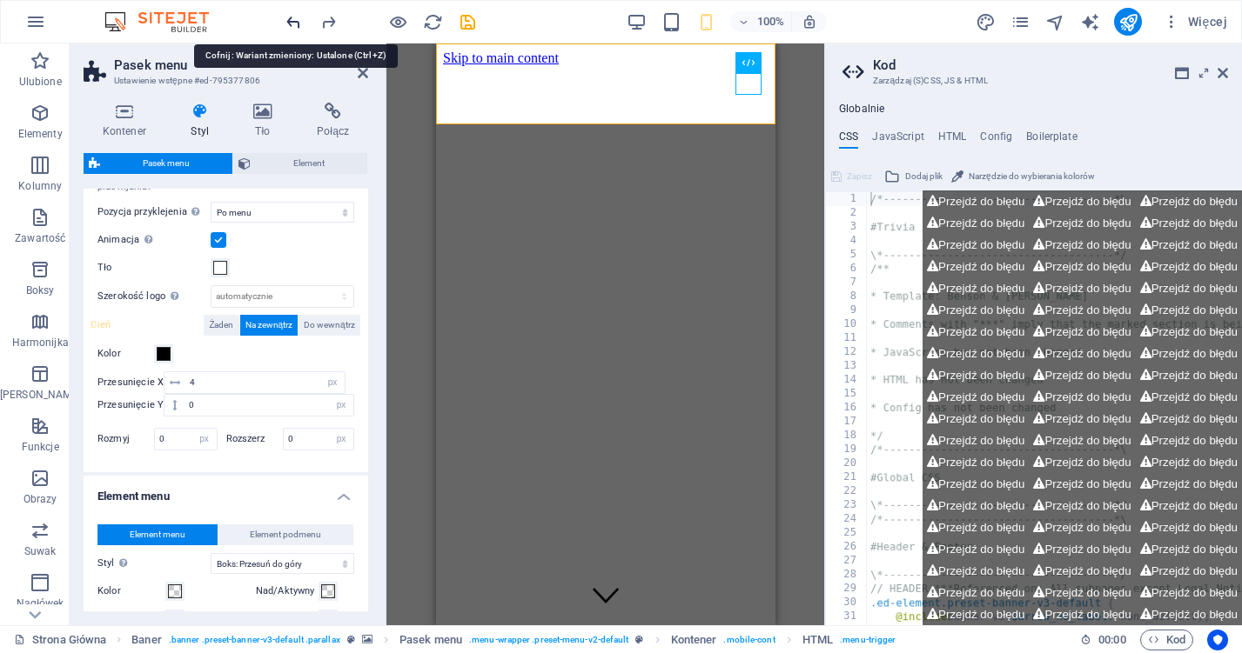
type input "2"
type input "100"
type input "0.5"
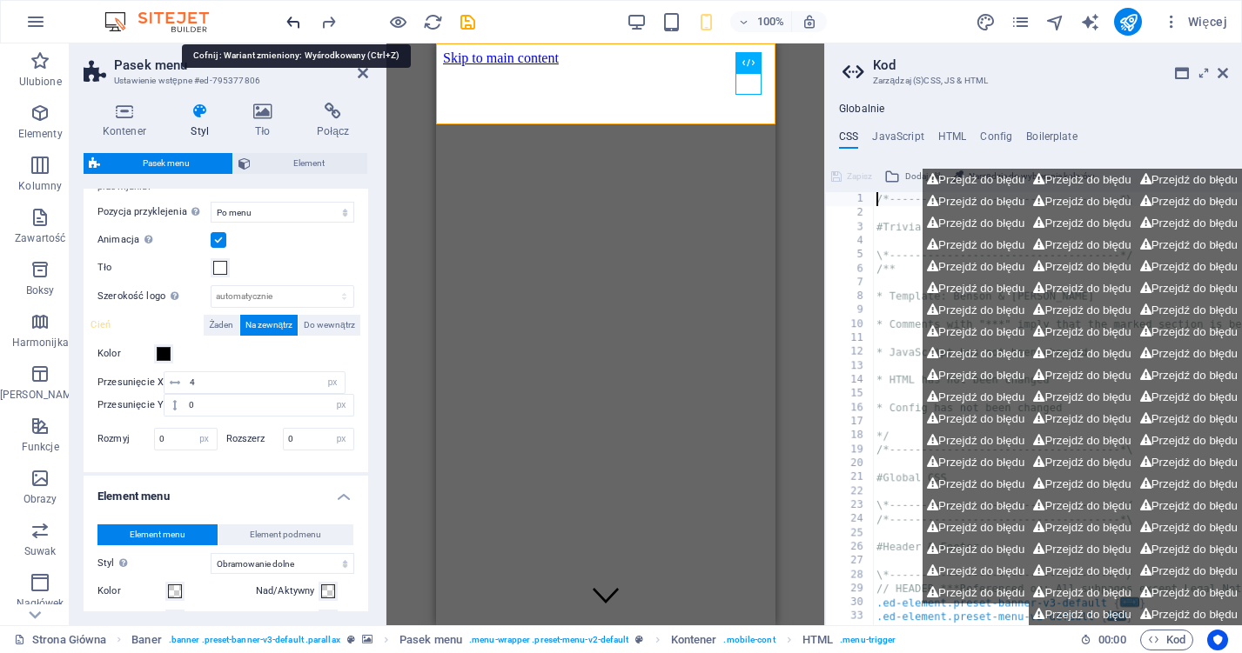
click at [288, 30] on icon "undo" at bounding box center [294, 22] width 20 height 20
select select "sticky_banner"
select select "hover_border"
type input "2"
type input "3"
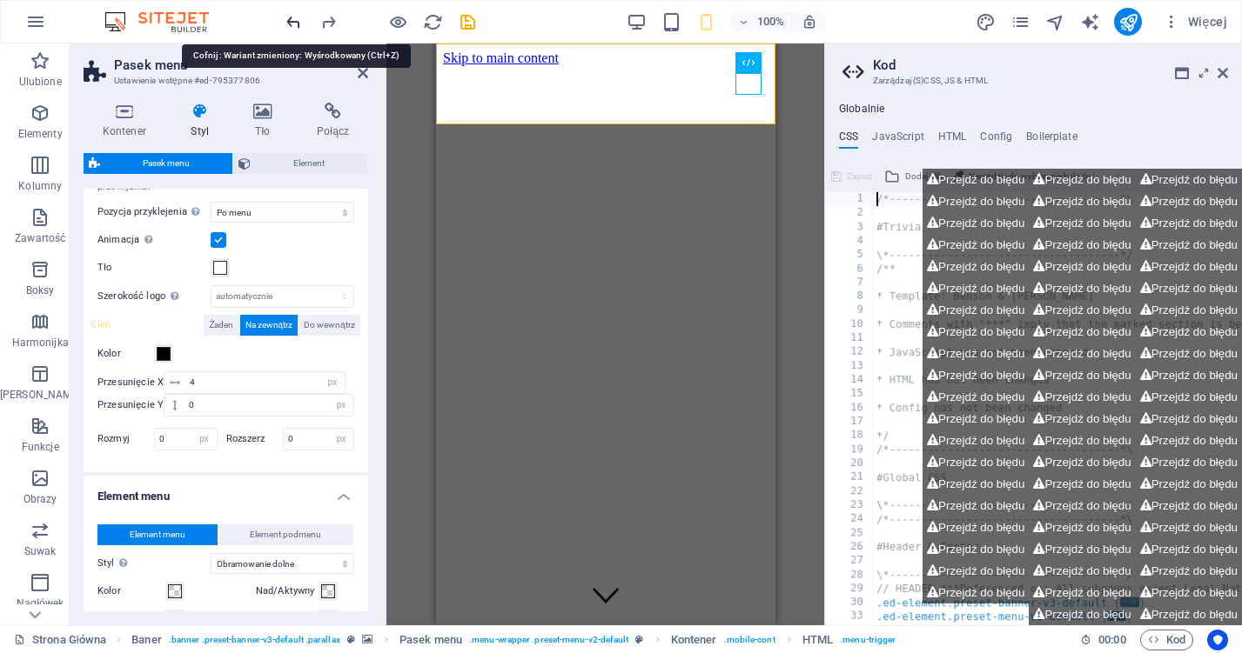
type input "1"
select select "rem"
type input "1"
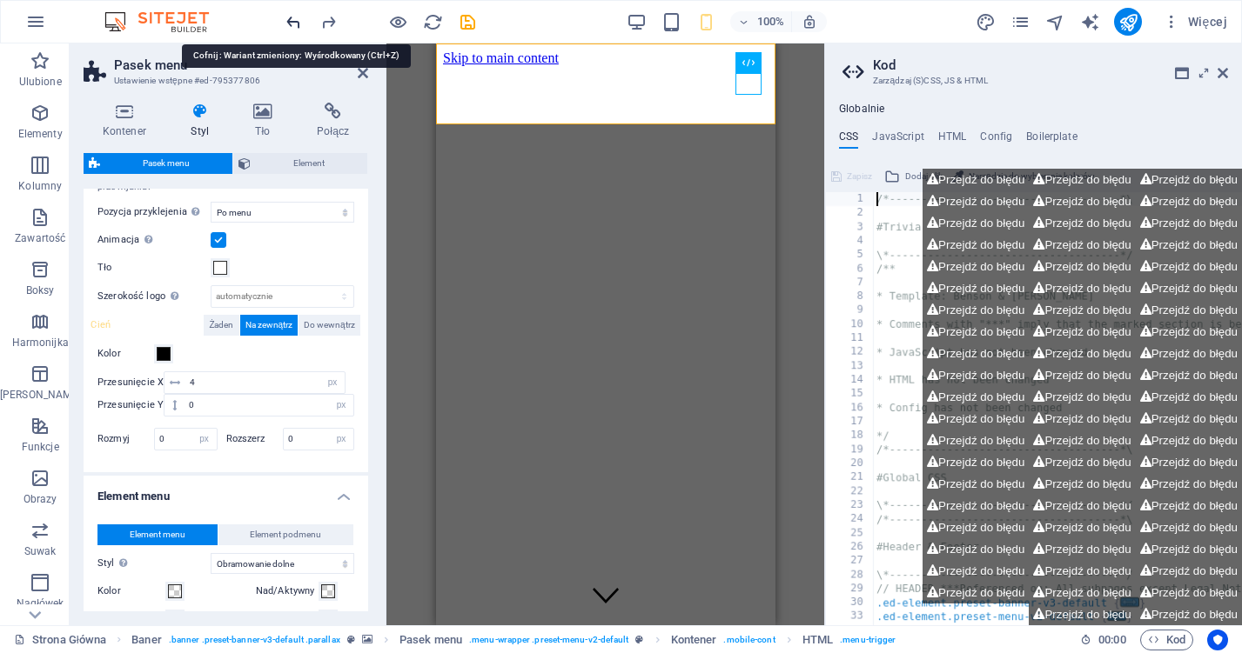
select select "link-special-font"
type input "1.2"
select select
type input "1"
type input "0.3"
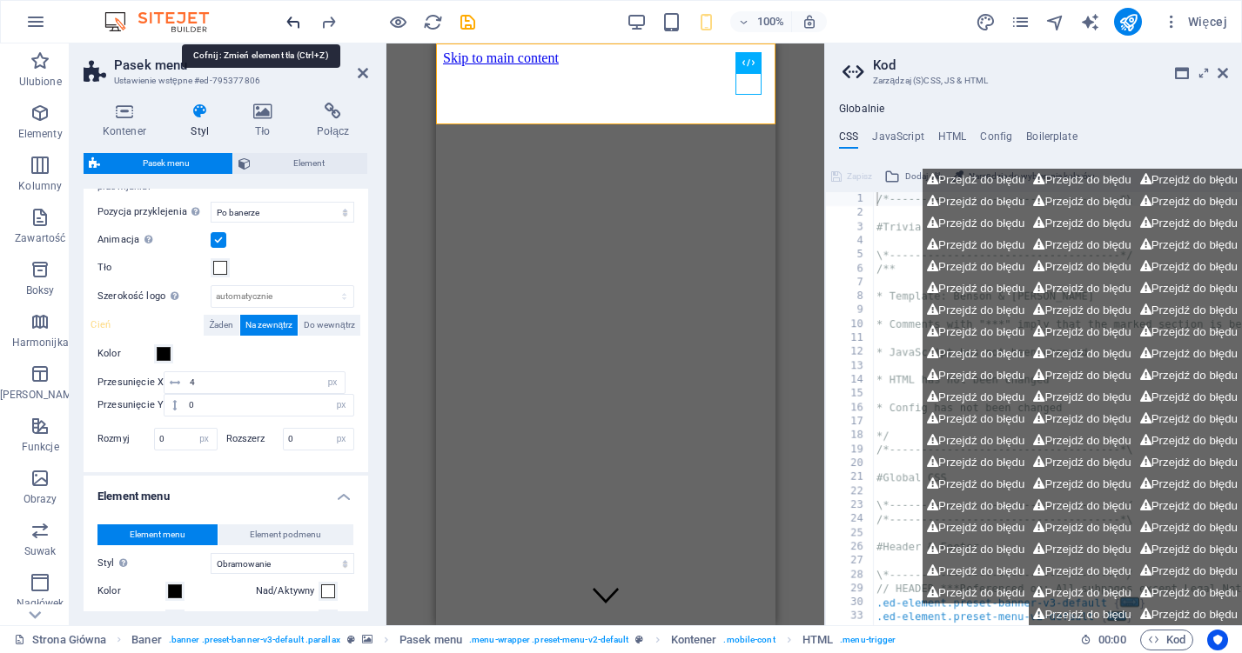
click at [288, 30] on icon "undo" at bounding box center [294, 22] width 20 height 20
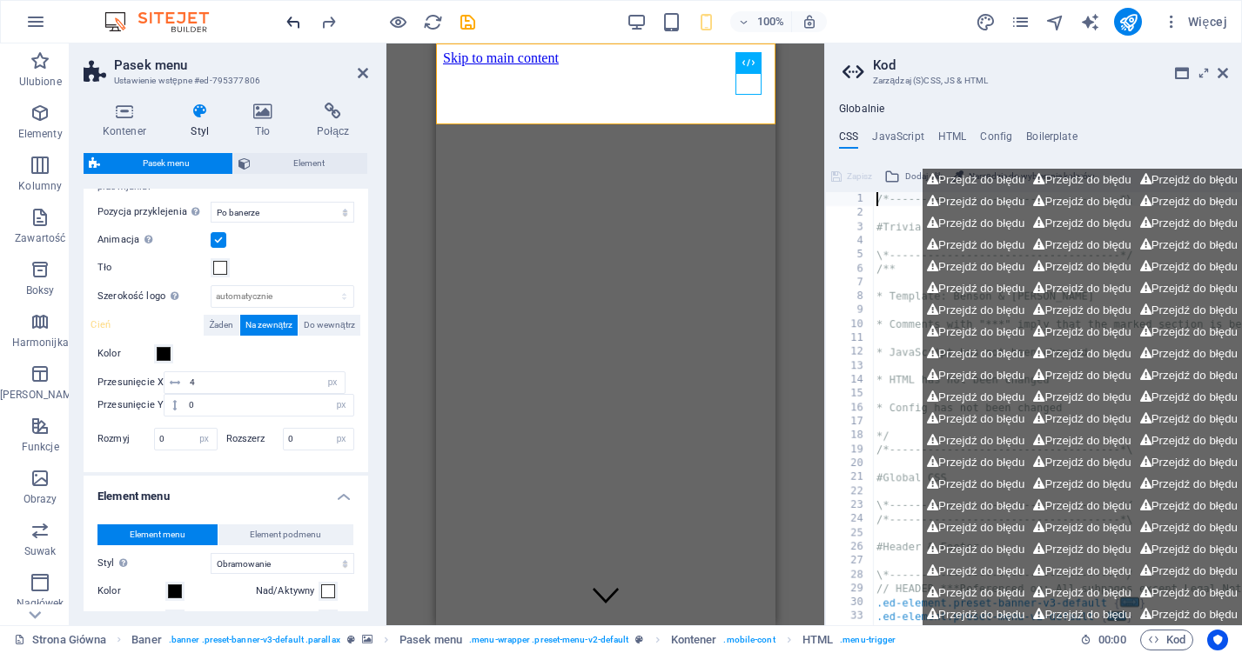
click at [290, 24] on icon "undo" at bounding box center [294, 22] width 20 height 20
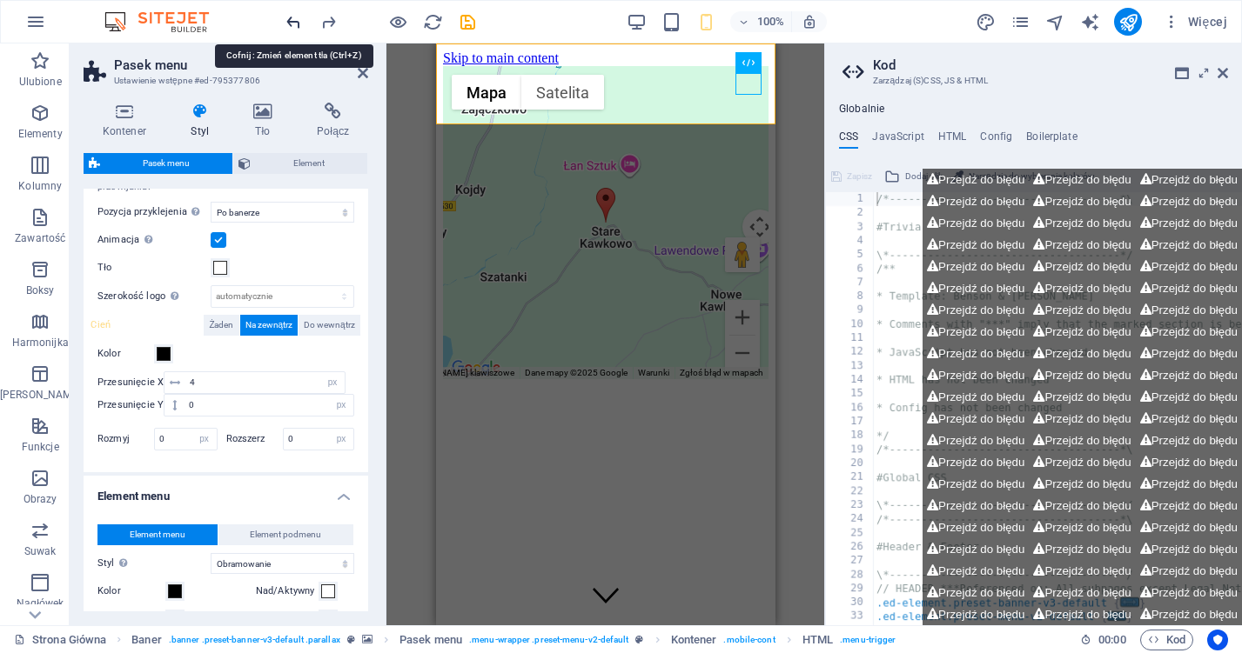
click at [290, 24] on icon "undo" at bounding box center [294, 22] width 20 height 20
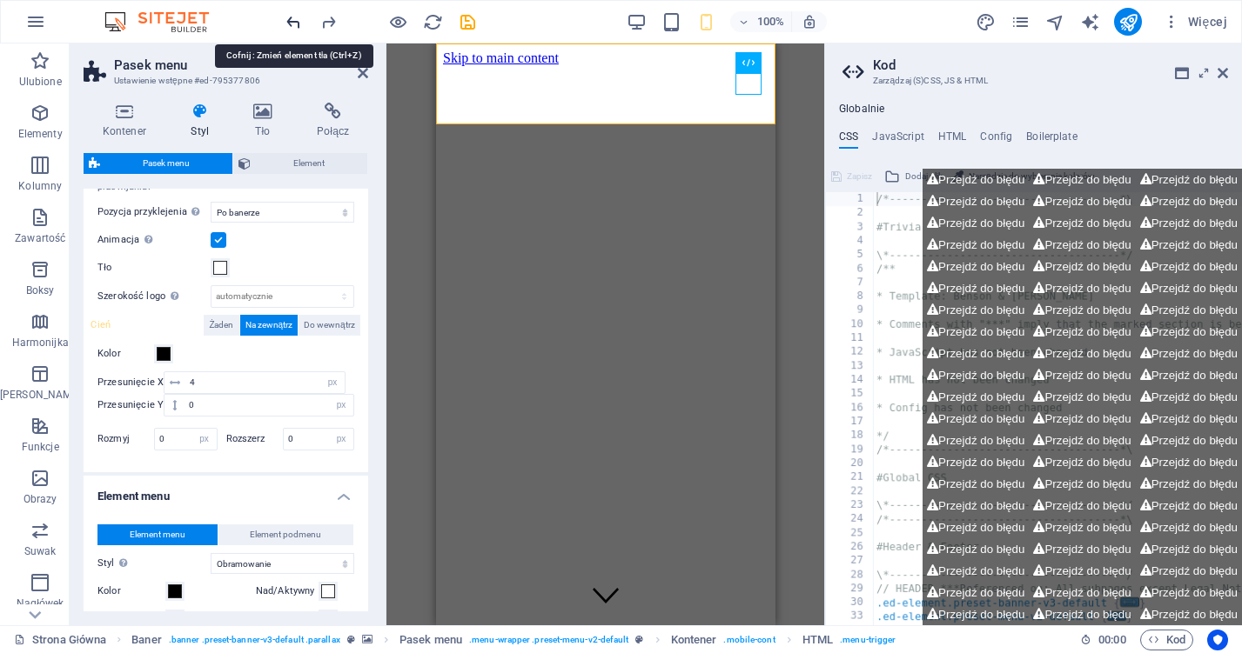
click at [290, 24] on icon "undo" at bounding box center [294, 22] width 20 height 20
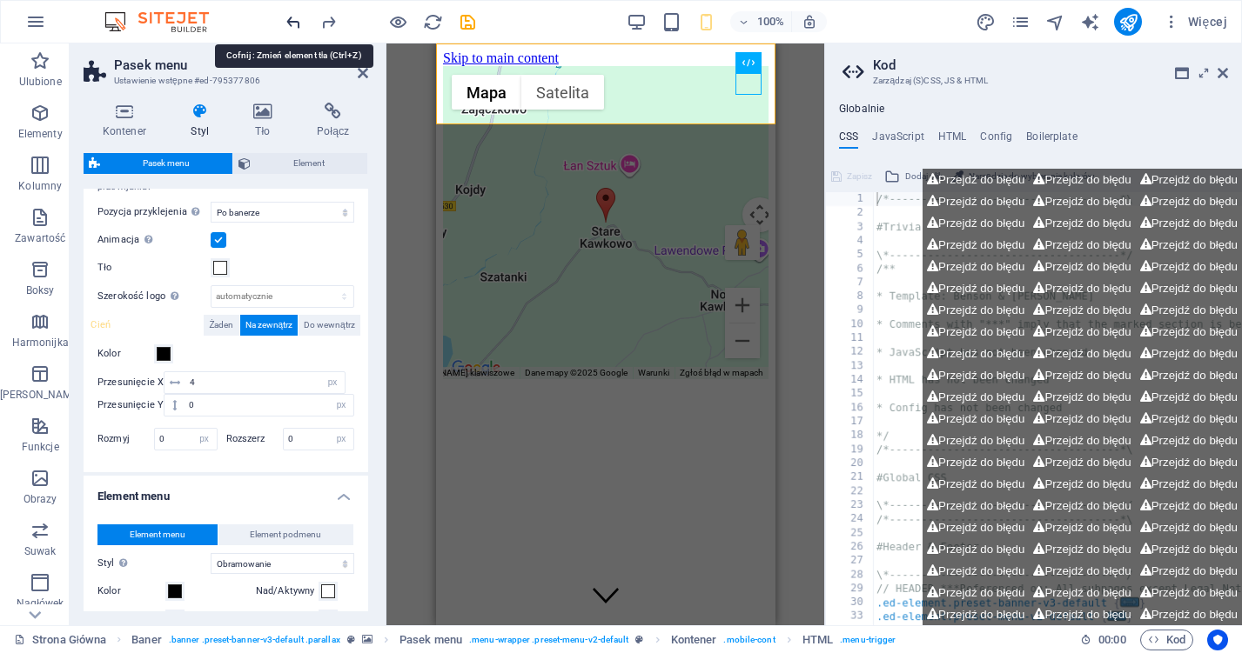
click at [290, 24] on icon "undo" at bounding box center [294, 22] width 20 height 20
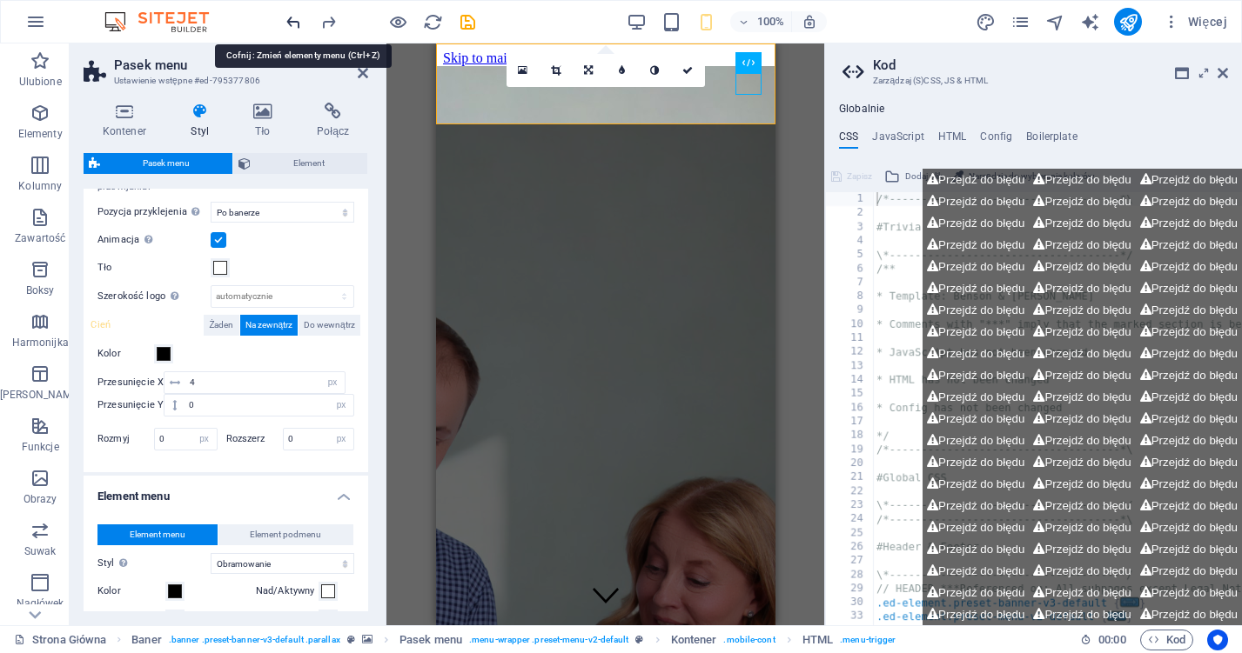
click at [290, 24] on icon "undo" at bounding box center [294, 22] width 20 height 20
click at [290, 24] on div at bounding box center [380, 22] width 195 height 28
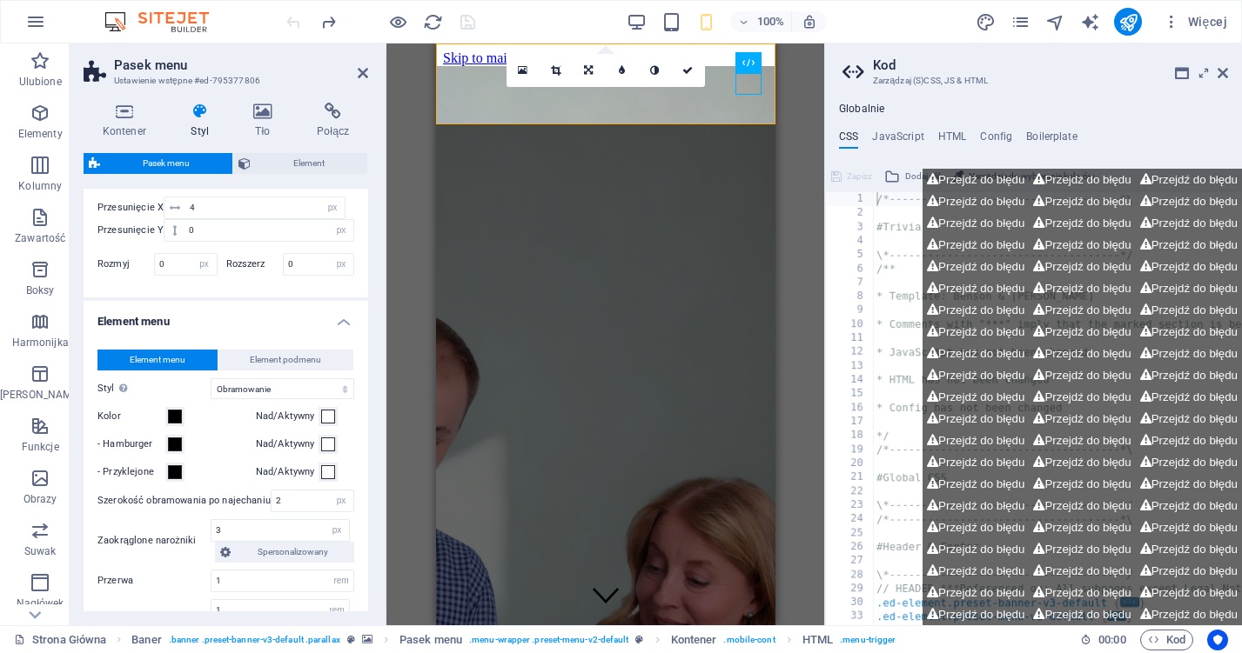
scroll to position [1023, 0]
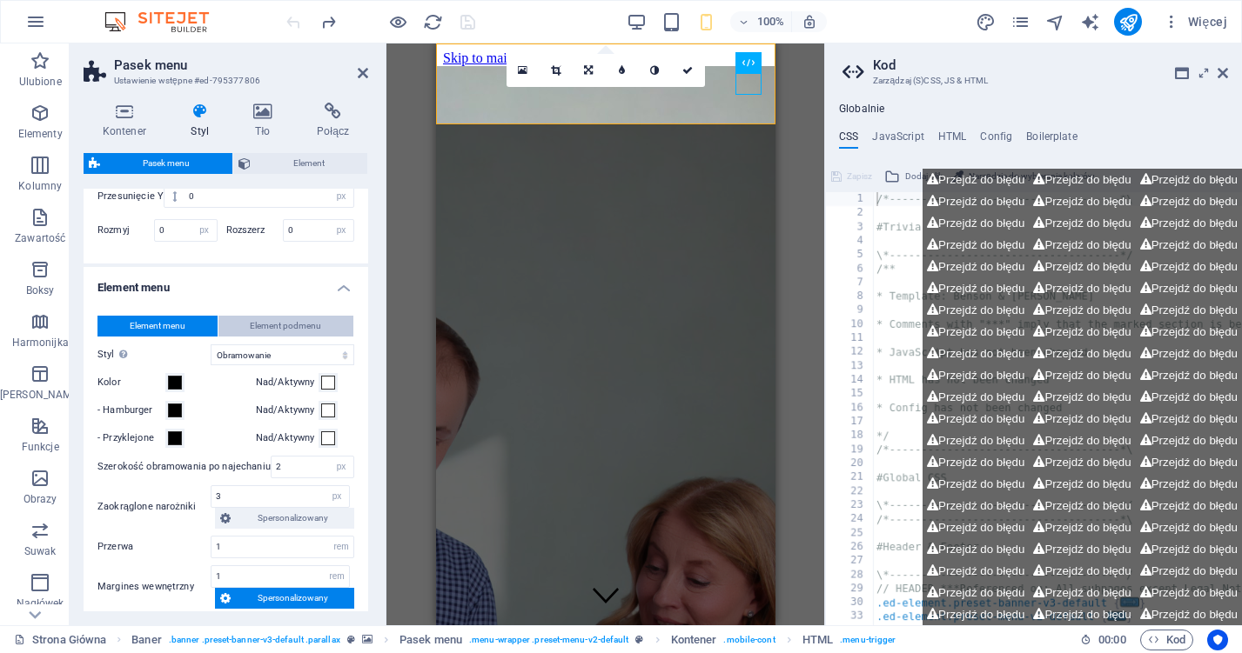
click at [265, 317] on span "Element podmenu" at bounding box center [285, 326] width 71 height 21
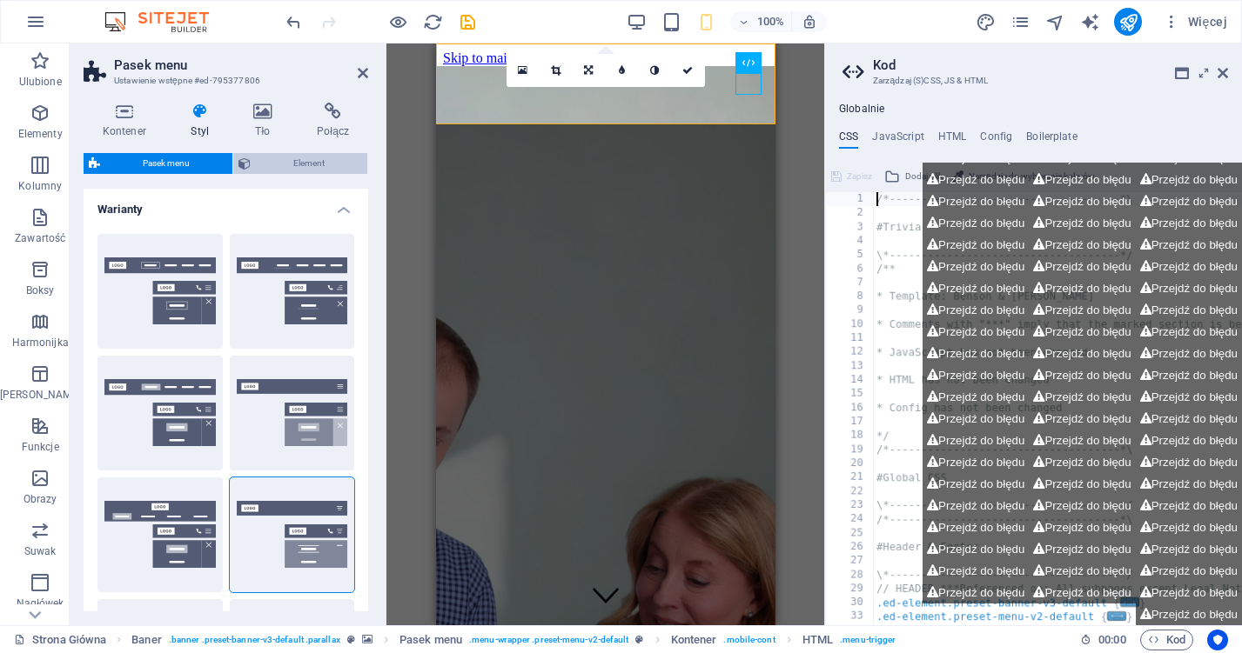
scroll to position [0, 0]
click at [271, 118] on icon at bounding box center [263, 111] width 57 height 17
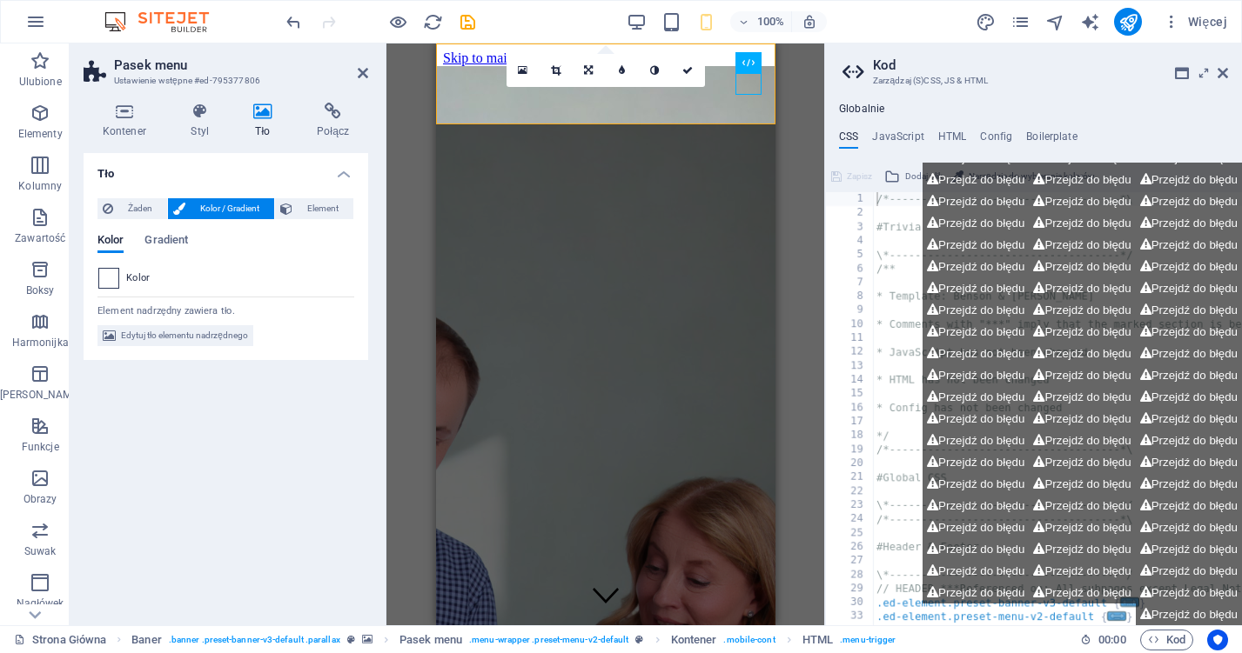
click at [101, 285] on span at bounding box center [108, 278] width 19 height 19
click at [112, 281] on span at bounding box center [108, 278] width 19 height 19
click at [111, 283] on span at bounding box center [108, 278] width 19 height 19
click at [134, 277] on span "Kolor" at bounding box center [138, 278] width 24 height 14
click at [109, 277] on span at bounding box center [108, 278] width 19 height 19
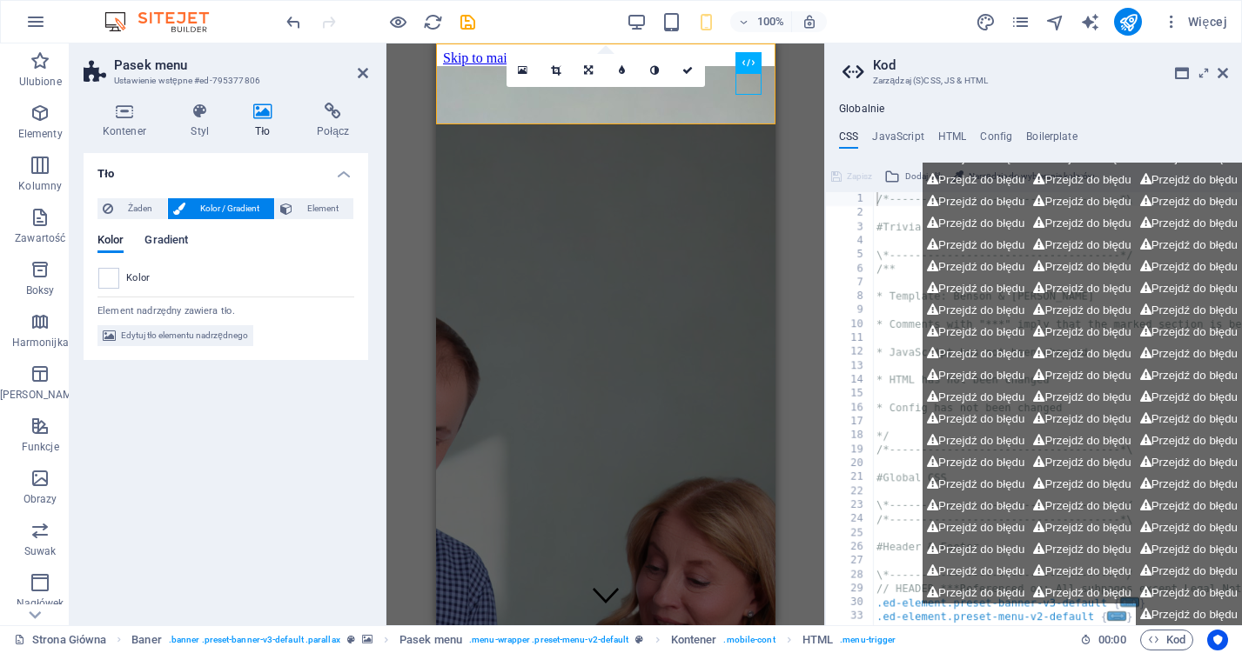
click at [178, 238] on span "Gradient" at bounding box center [166, 242] width 44 height 24
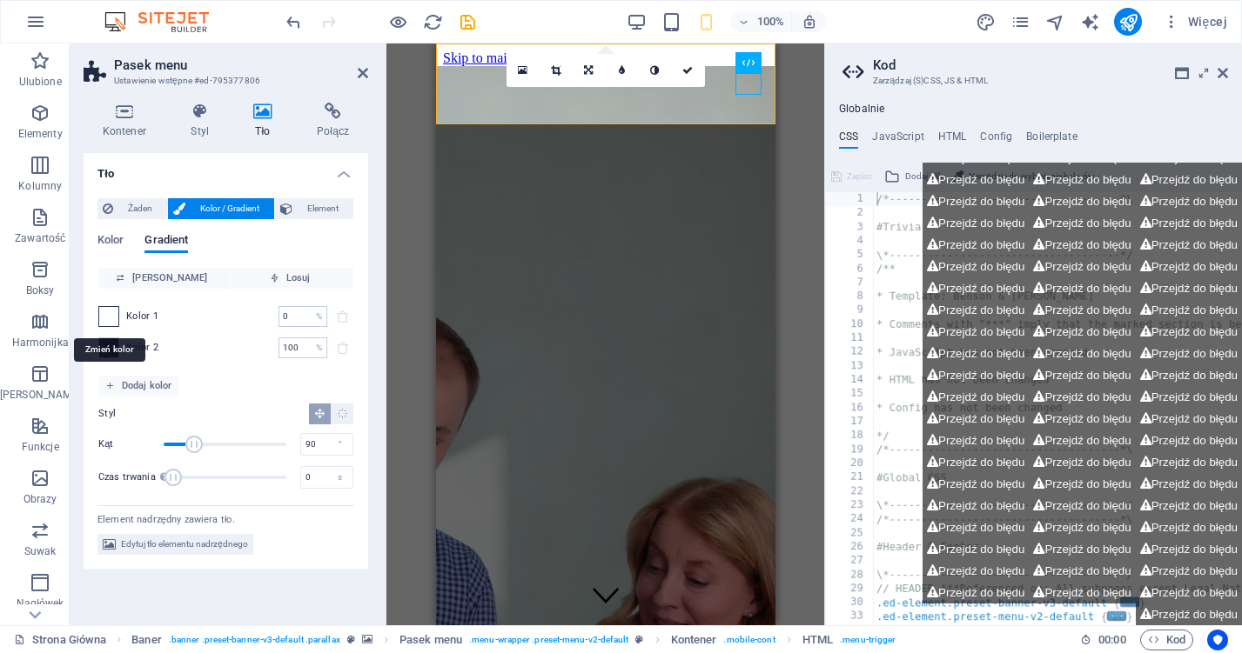
click at [110, 314] on span at bounding box center [108, 316] width 19 height 19
click at [115, 240] on span "Kolor" at bounding box center [110, 242] width 26 height 24
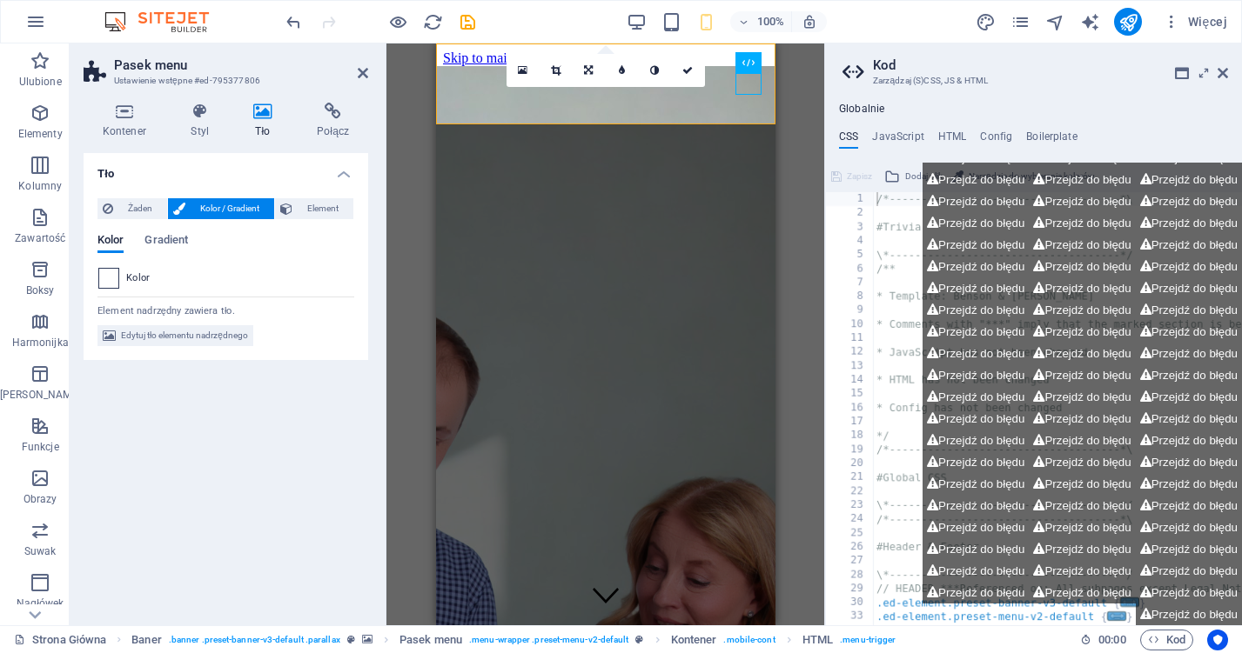
click at [115, 279] on span at bounding box center [108, 278] width 19 height 19
click at [157, 338] on span "Edytuj tło elementu nadrzędnego" at bounding box center [184, 335] width 127 height 21
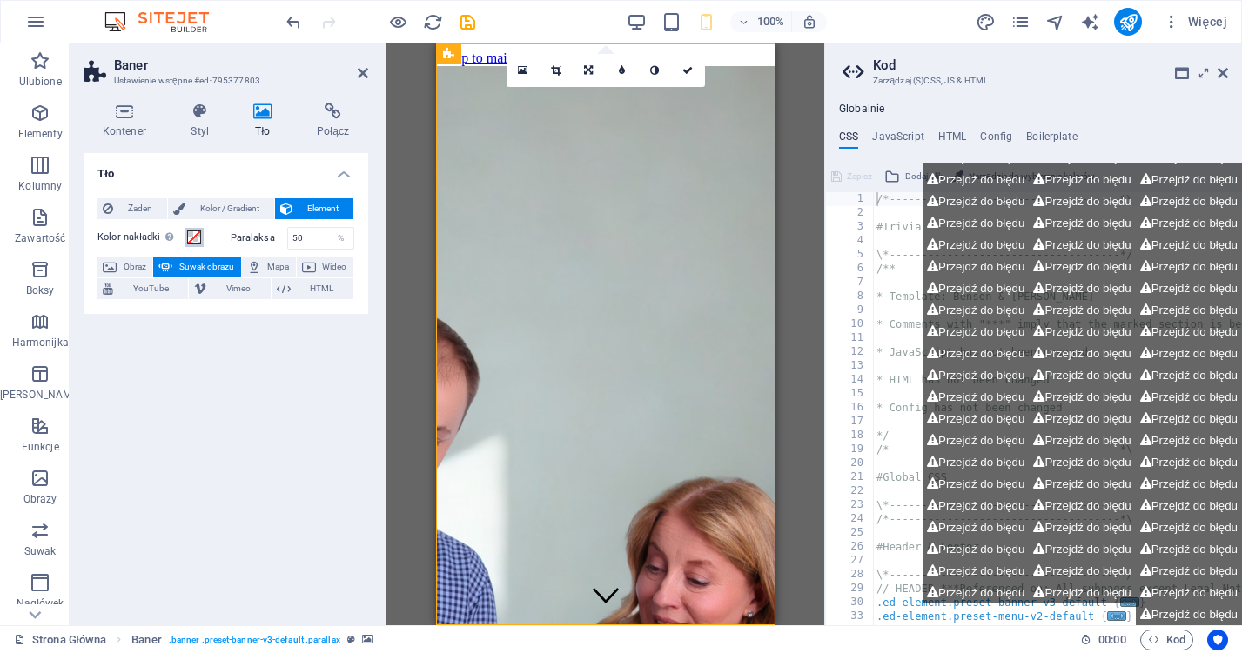
click at [190, 236] on span at bounding box center [194, 238] width 14 height 14
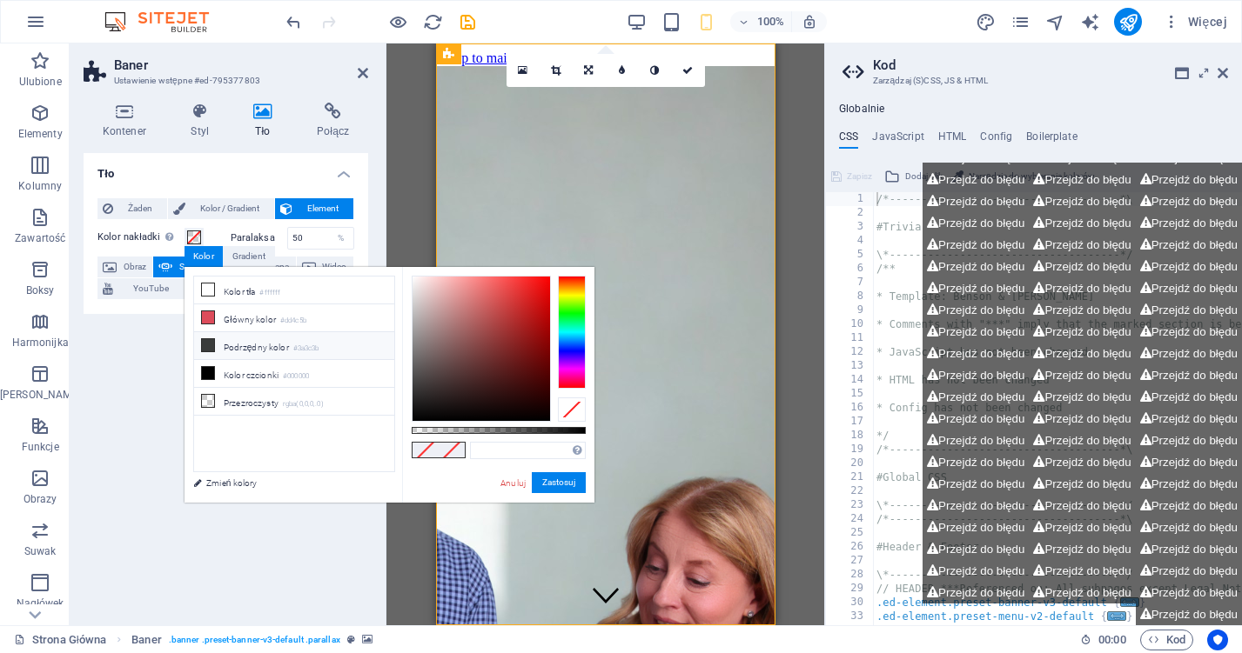
click at [213, 344] on icon at bounding box center [208, 345] width 12 height 12
type input "#3a3c3b"
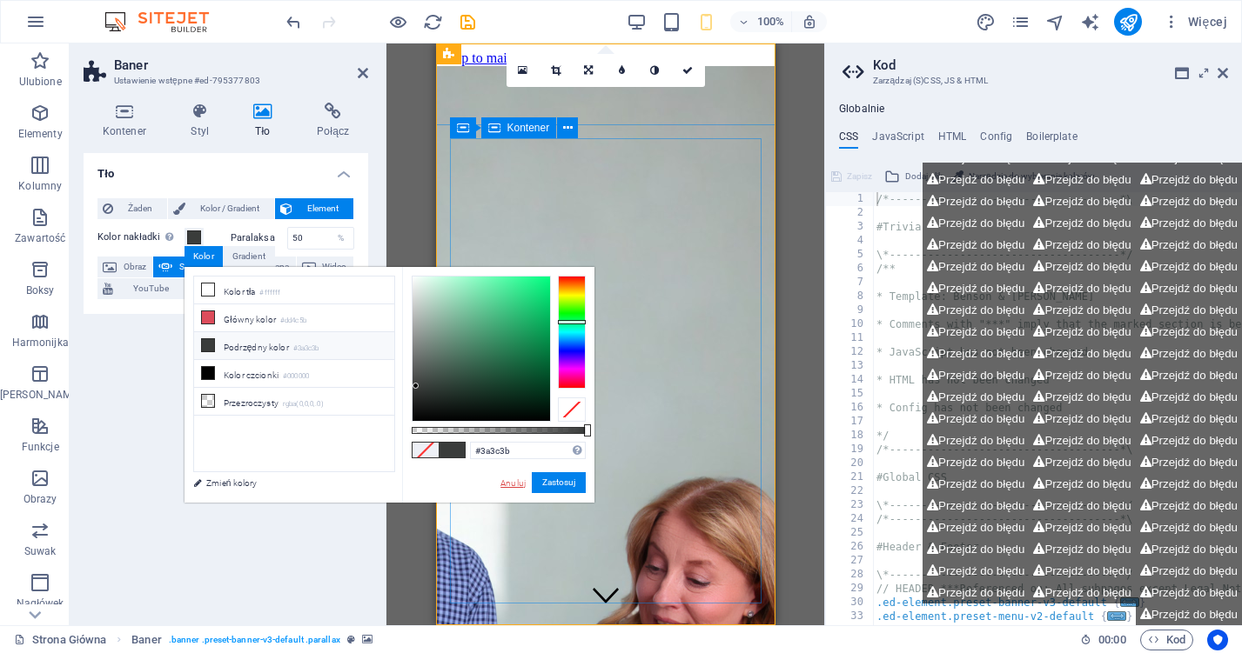
click at [508, 486] on link "Anuluj" at bounding box center [513, 483] width 29 height 13
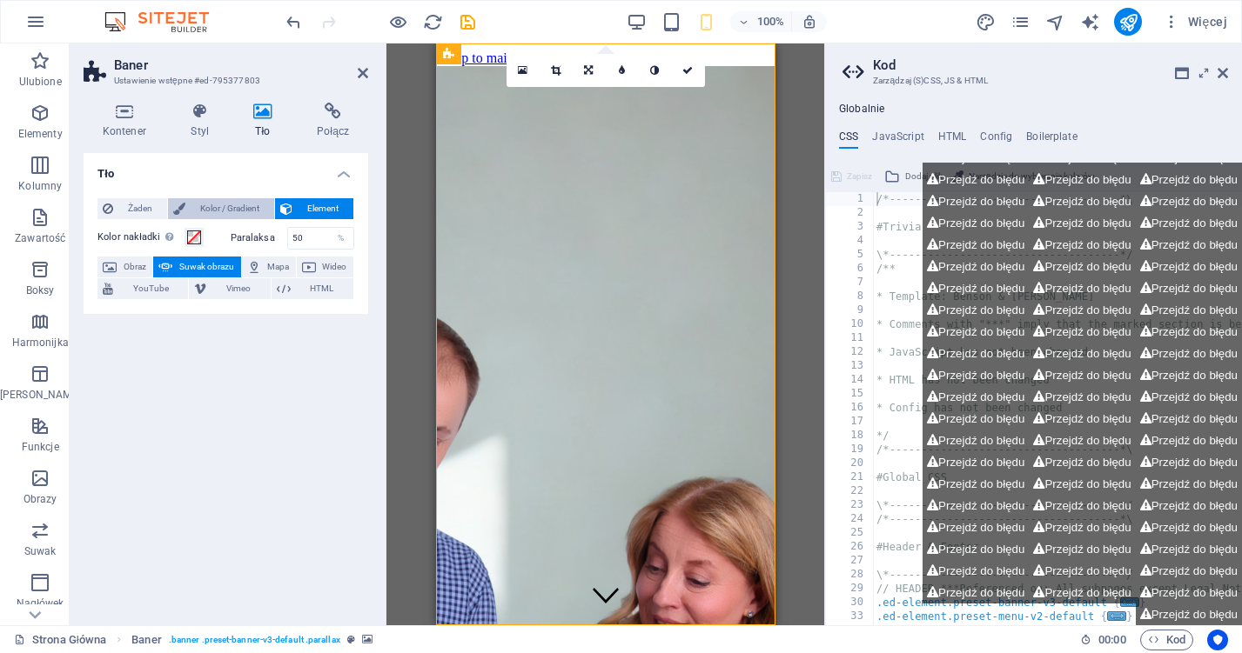
click at [205, 206] on span "Kolor / Gradient" at bounding box center [230, 208] width 78 height 21
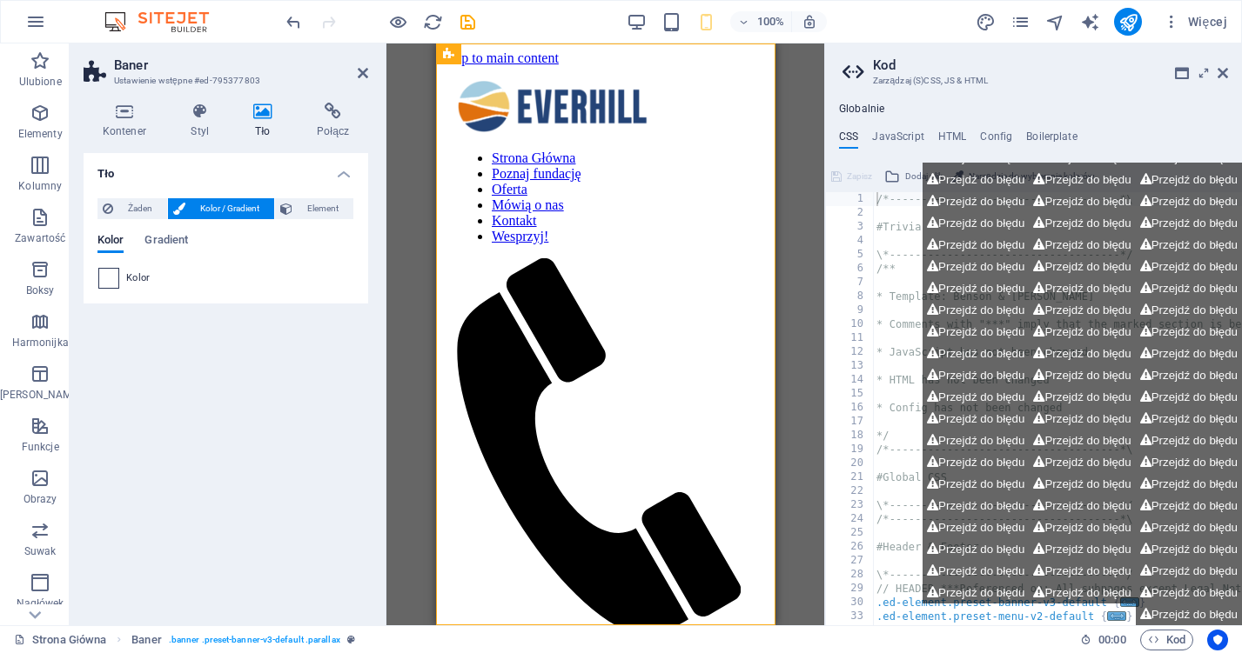
click at [114, 278] on span at bounding box center [108, 278] width 19 height 19
click at [0, 0] on li "Kolor tła #ffffff" at bounding box center [0, 0] width 0 height 0
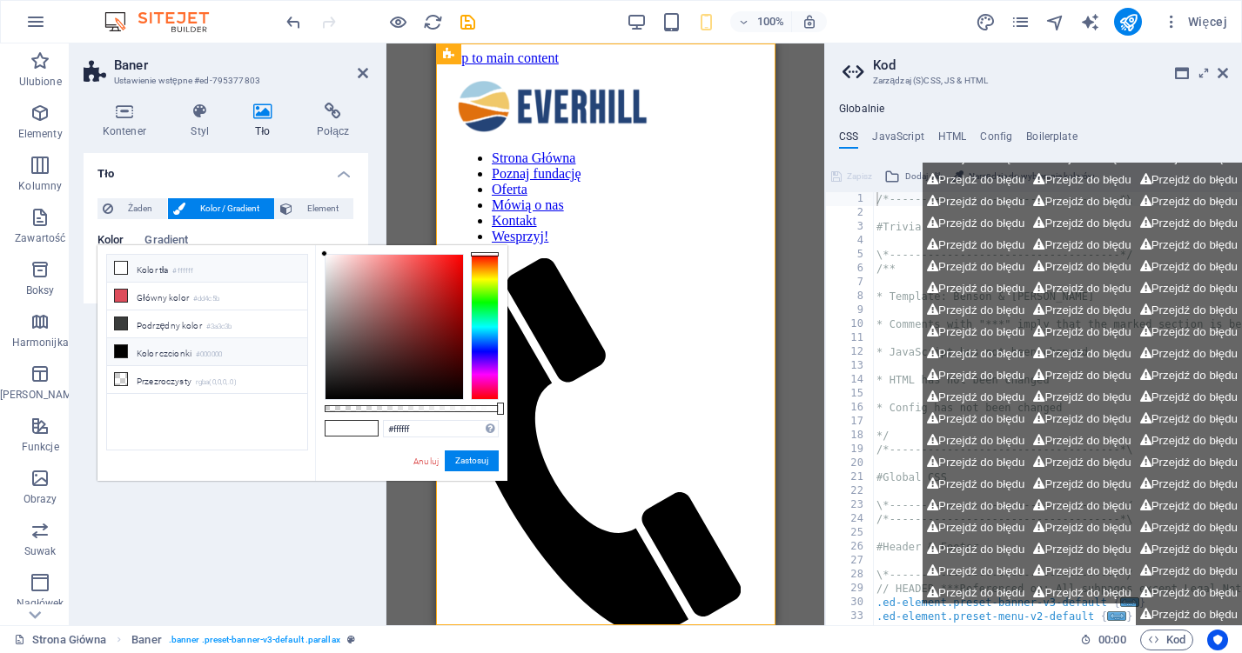
click at [118, 345] on icon at bounding box center [121, 351] width 12 height 12
type input "#000000"
click at [118, 346] on icon at bounding box center [121, 351] width 12 height 12
click at [416, 467] on link "Anuluj" at bounding box center [426, 461] width 29 height 13
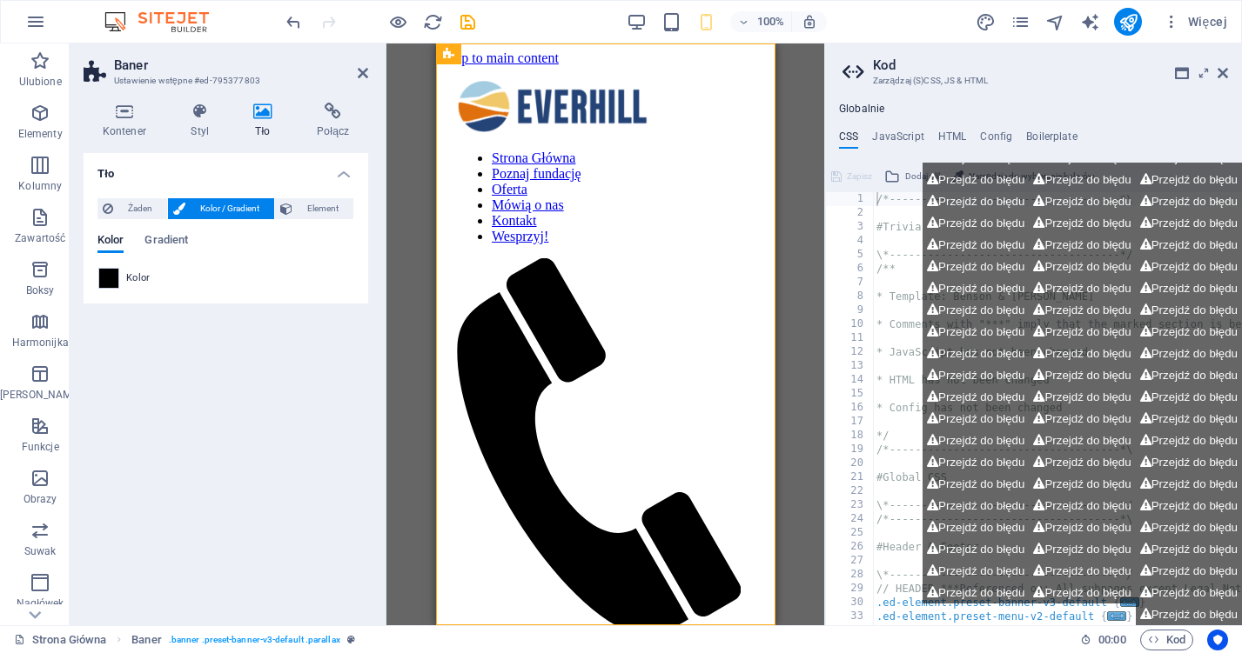
click at [280, 24] on div "100% Więcej" at bounding box center [621, 22] width 1240 height 42
click at [287, 24] on icon "undo" at bounding box center [294, 22] width 20 height 20
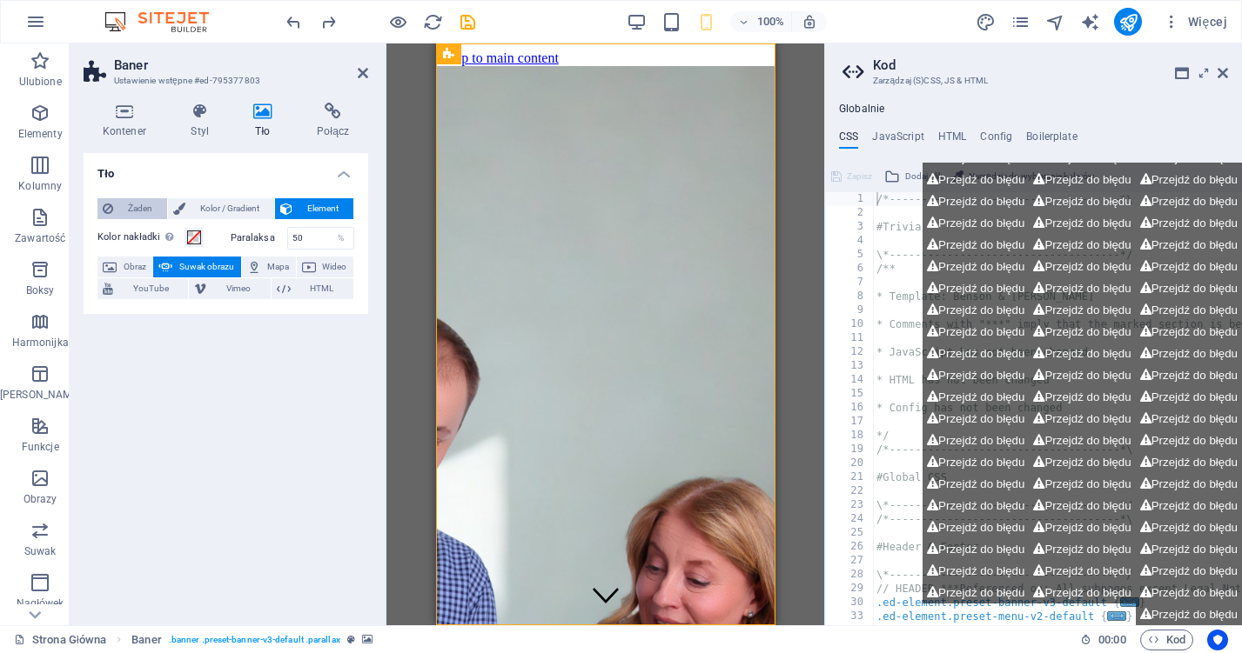
click at [144, 206] on span "Żaden" at bounding box center [140, 208] width 44 height 21
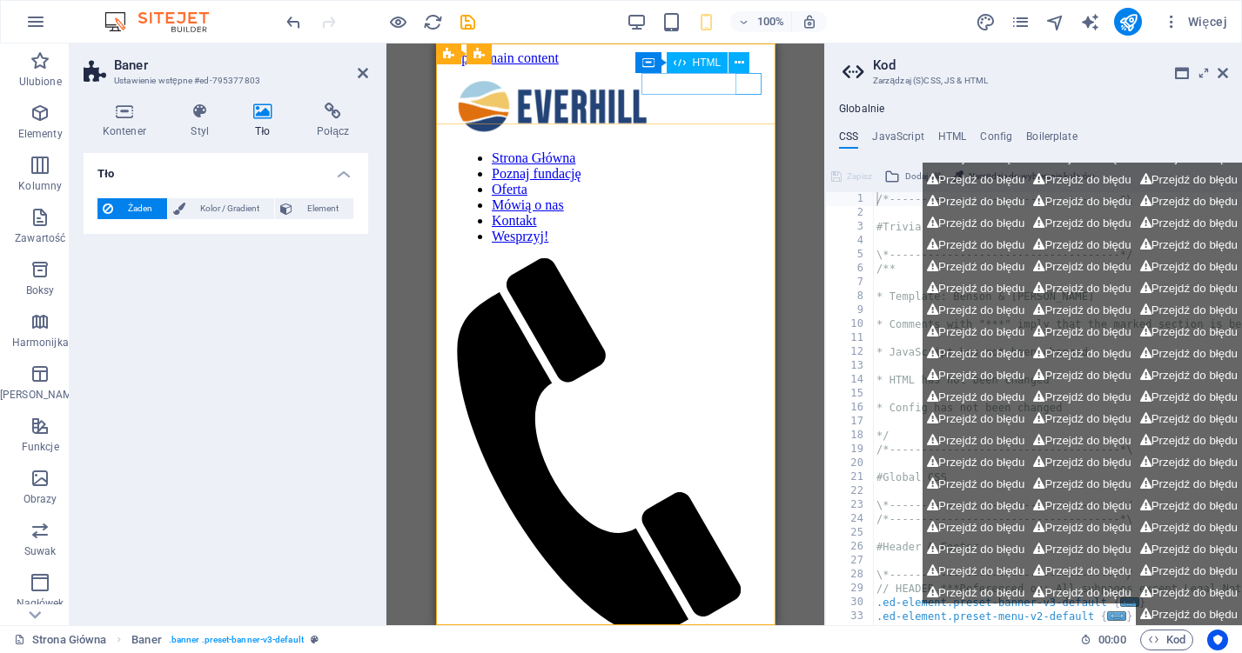
click at [740, 639] on div at bounding box center [605, 647] width 298 height 16
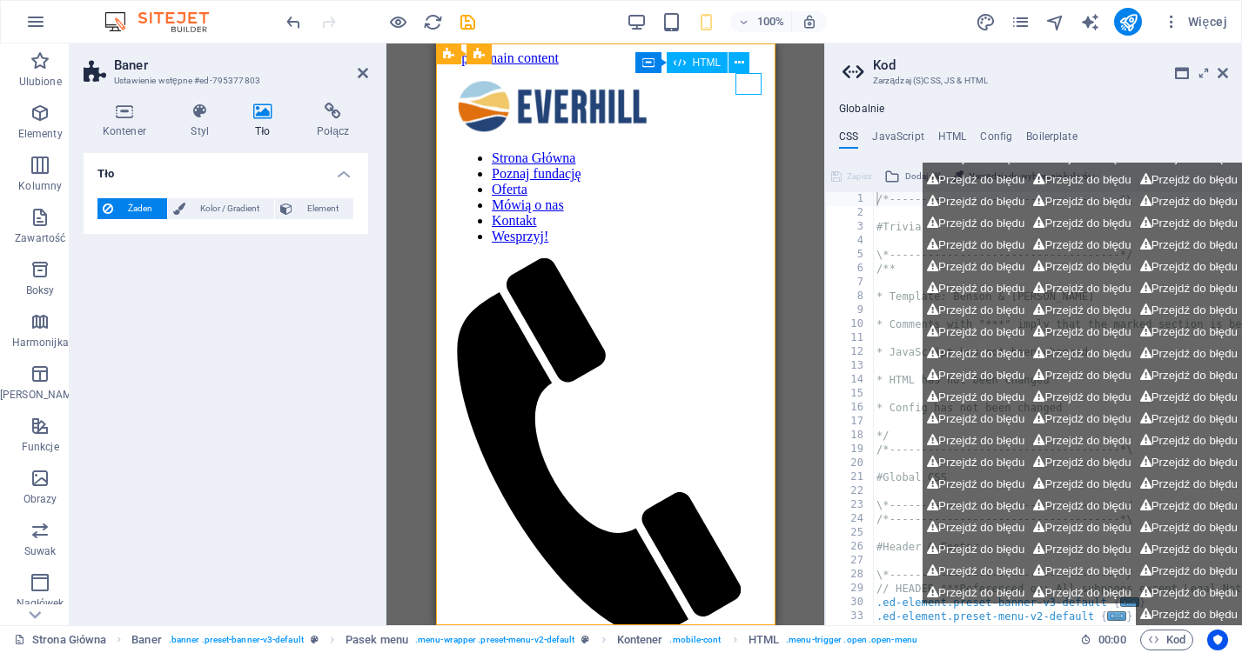
click at [740, 639] on div at bounding box center [605, 647] width 298 height 16
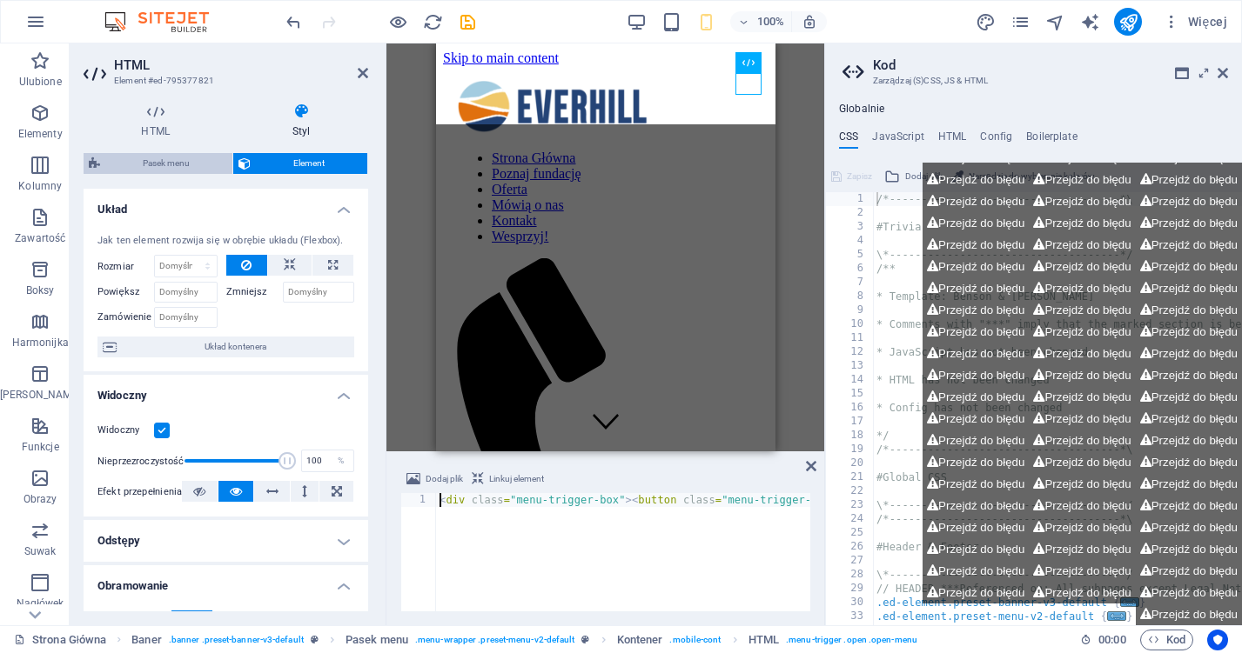
click at [168, 158] on span "Pasek menu" at bounding box center [166, 163] width 122 height 21
select select "rem"
select select "sticky_banner"
select select "px"
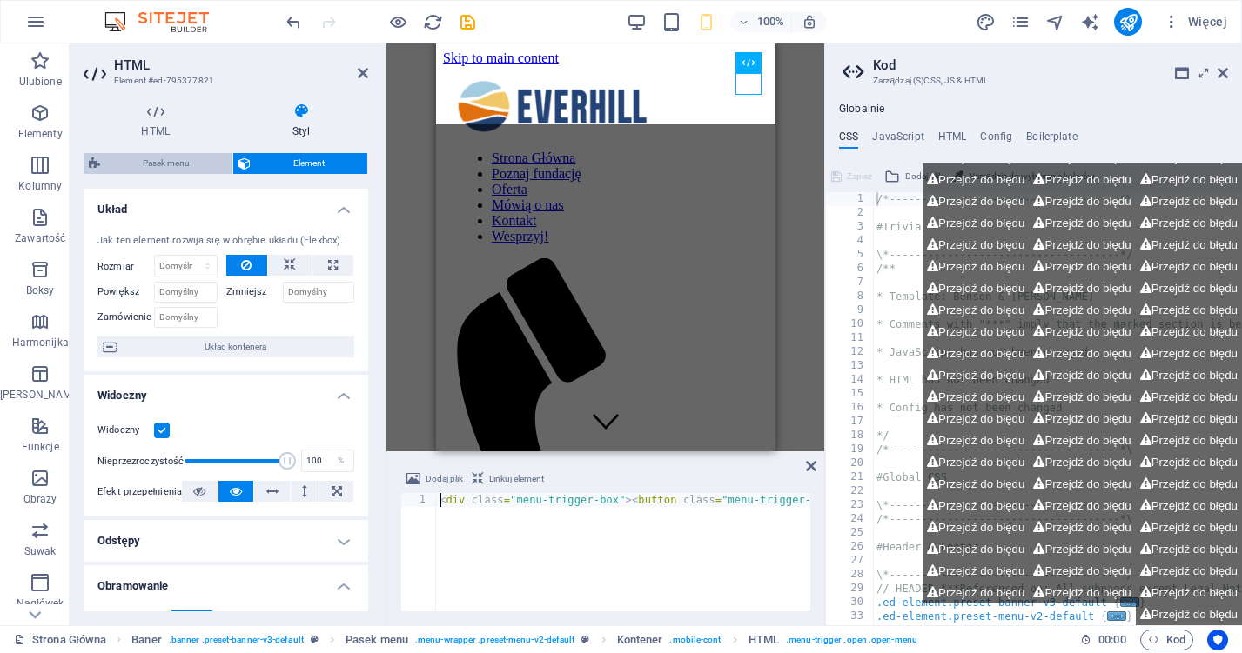
select select "px"
select select "hover_border"
select select "px"
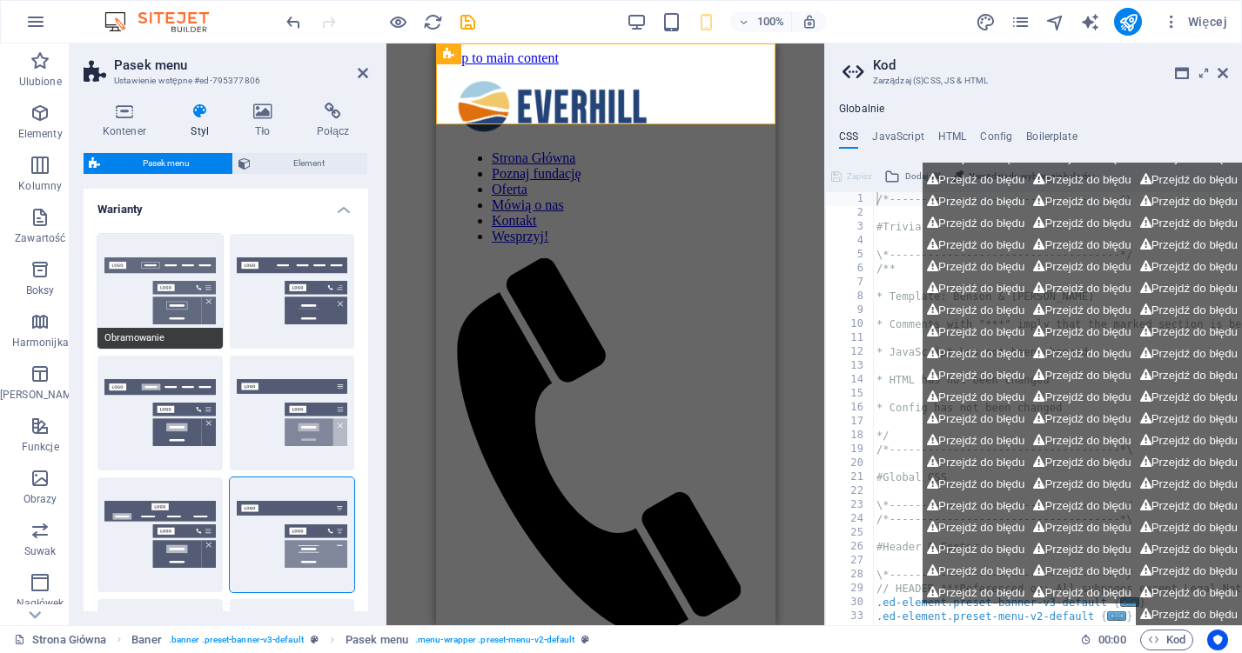
click at [160, 296] on button "Obramowanie" at bounding box center [159, 291] width 125 height 115
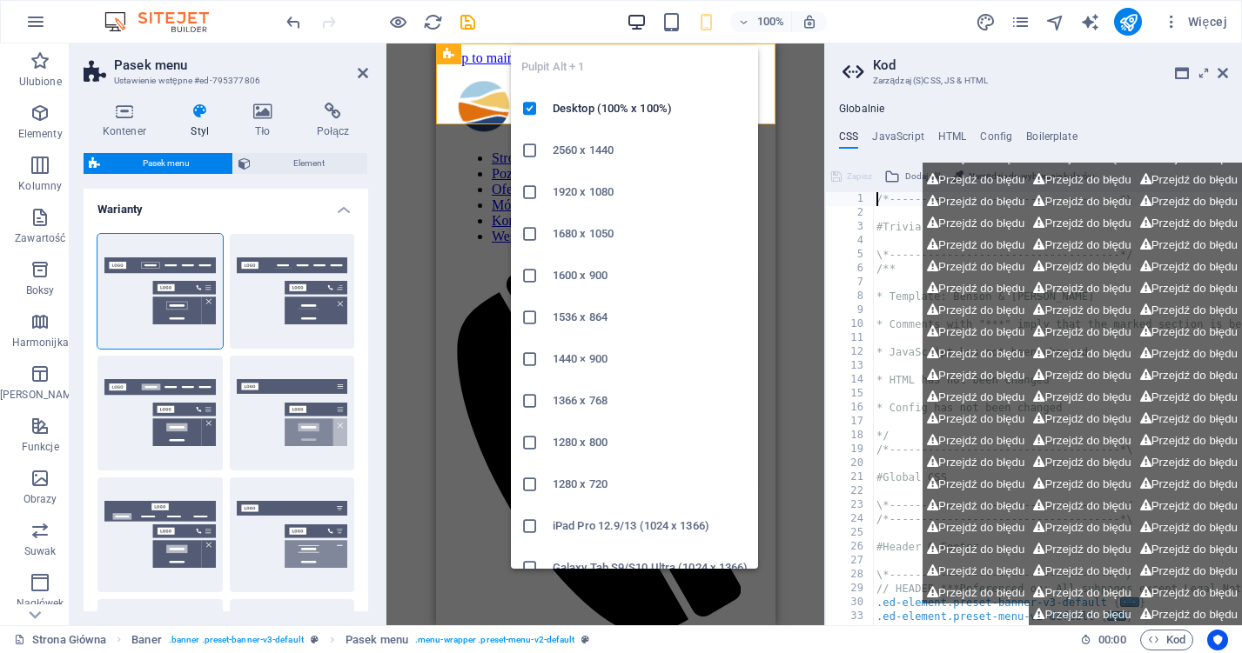
click at [640, 17] on icon "button" at bounding box center [636, 22] width 20 height 20
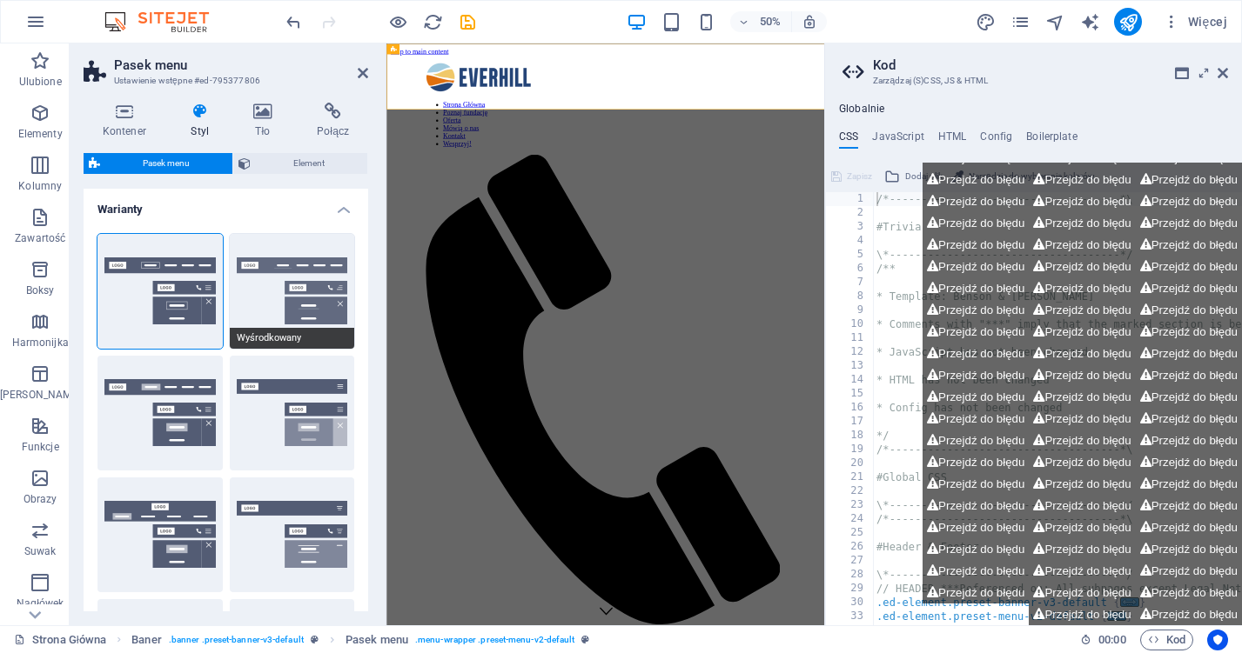
click at [287, 272] on button "Wyśrodkowany" at bounding box center [292, 291] width 125 height 115
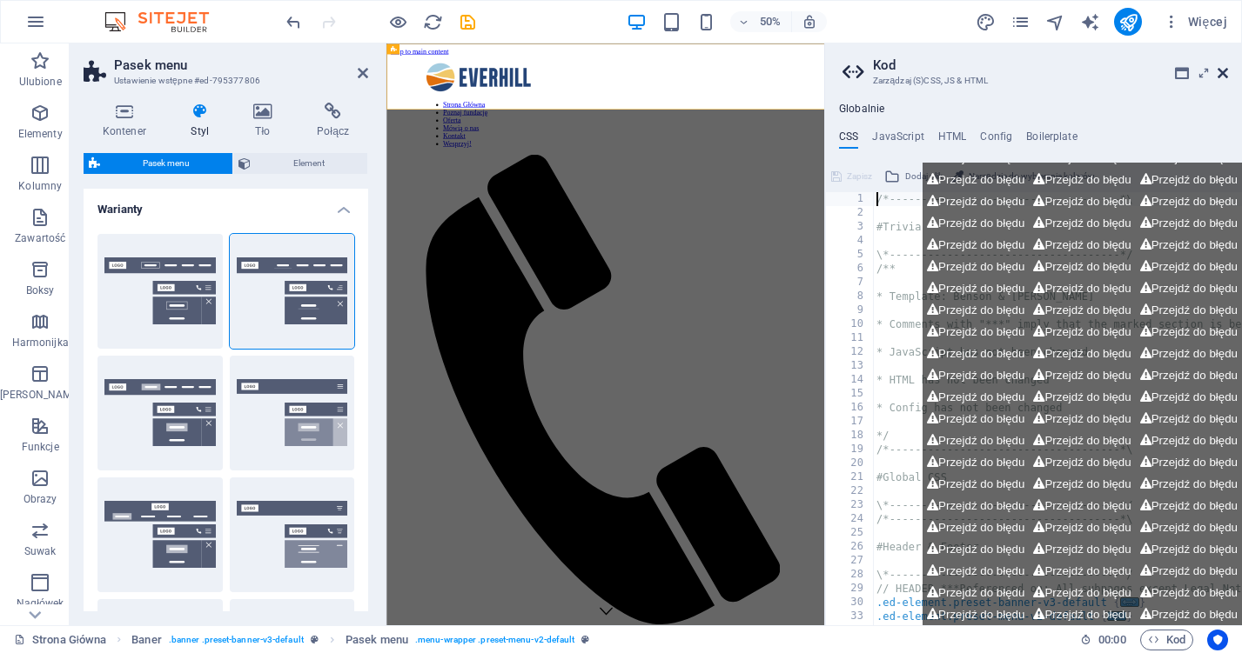
click at [1225, 74] on icon at bounding box center [1222, 73] width 10 height 14
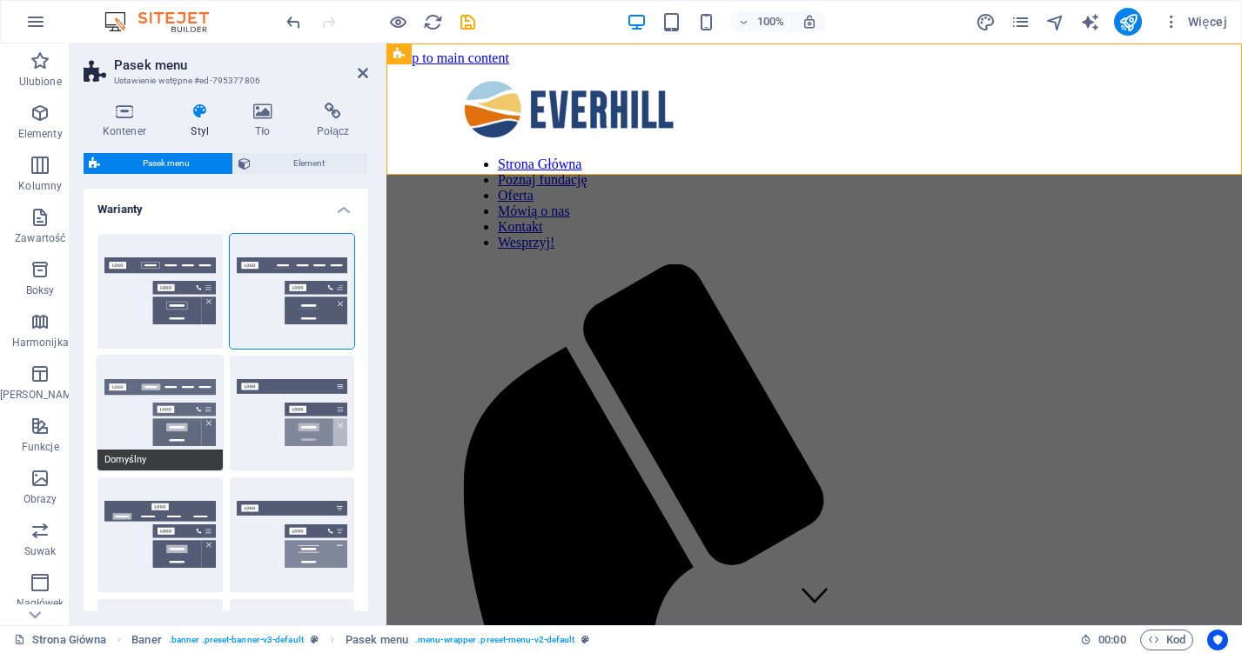
click at [168, 432] on button "Domyślny" at bounding box center [159, 413] width 125 height 115
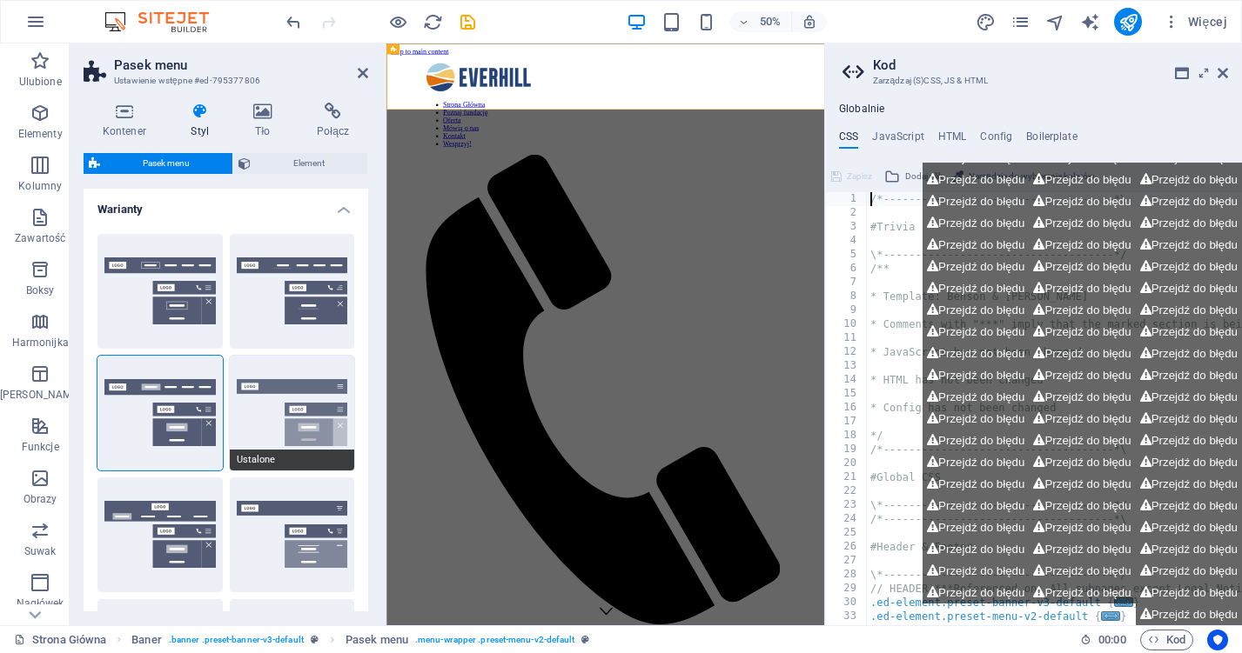
click at [278, 417] on button "Ustalone" at bounding box center [292, 413] width 125 height 115
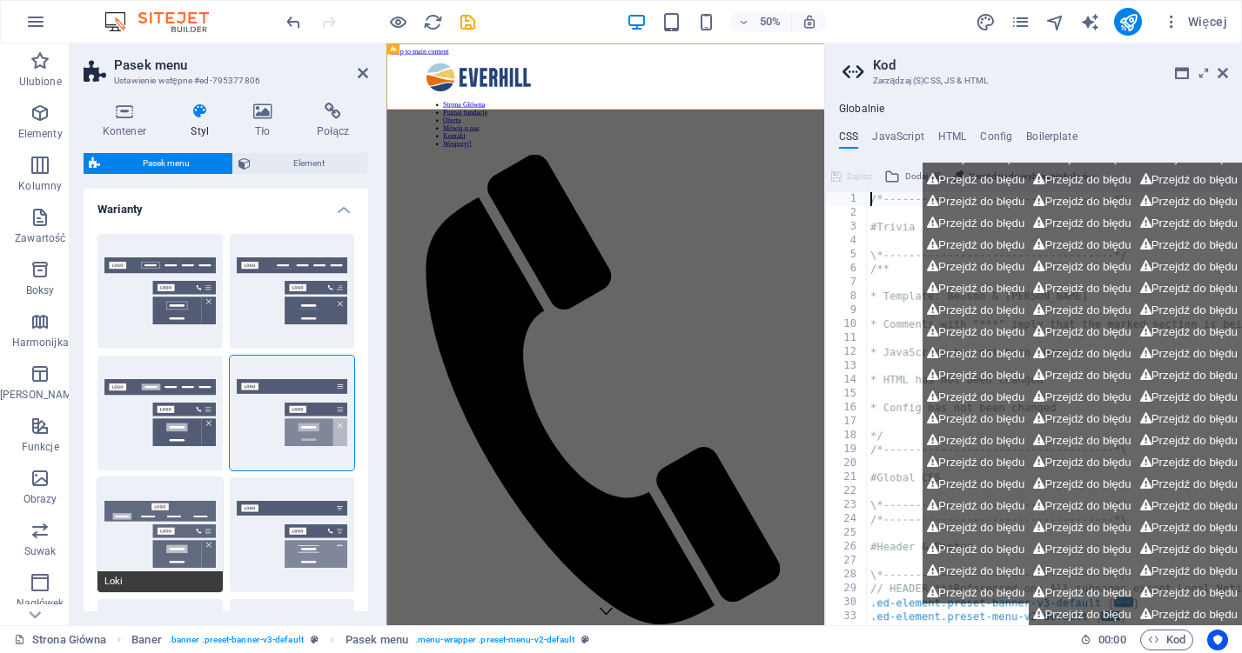
click at [128, 537] on button "Loki" at bounding box center [159, 535] width 125 height 115
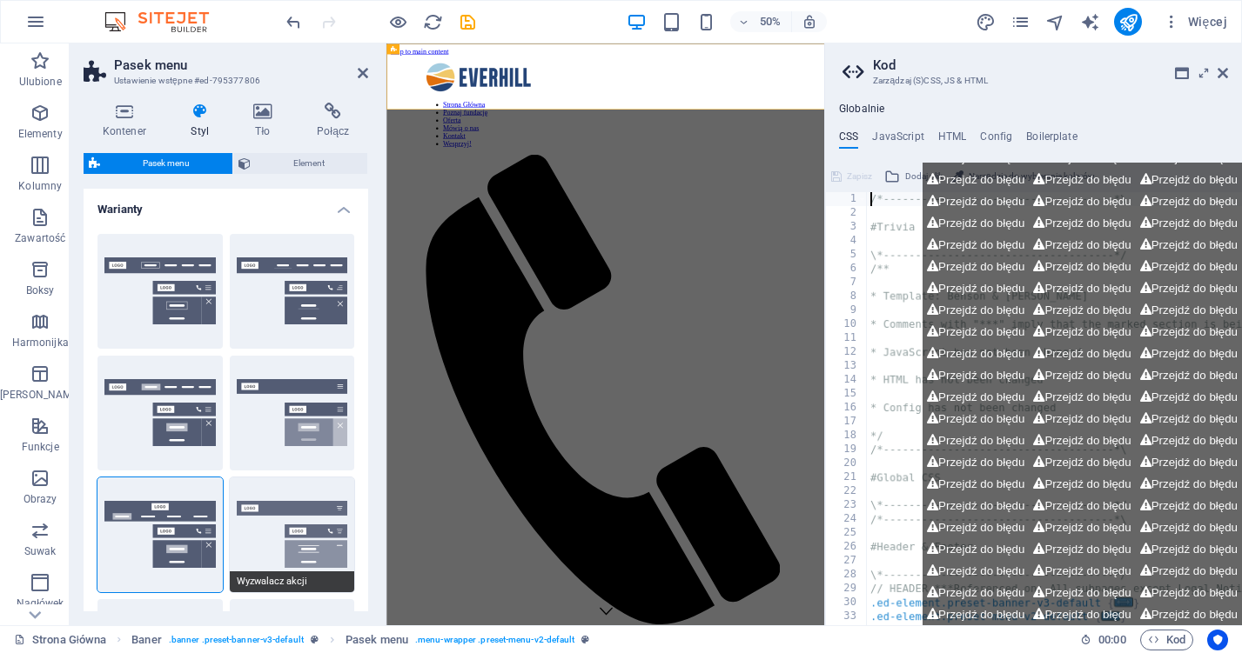
click at [302, 529] on button "Wyzwalacz akcji" at bounding box center [292, 535] width 125 height 115
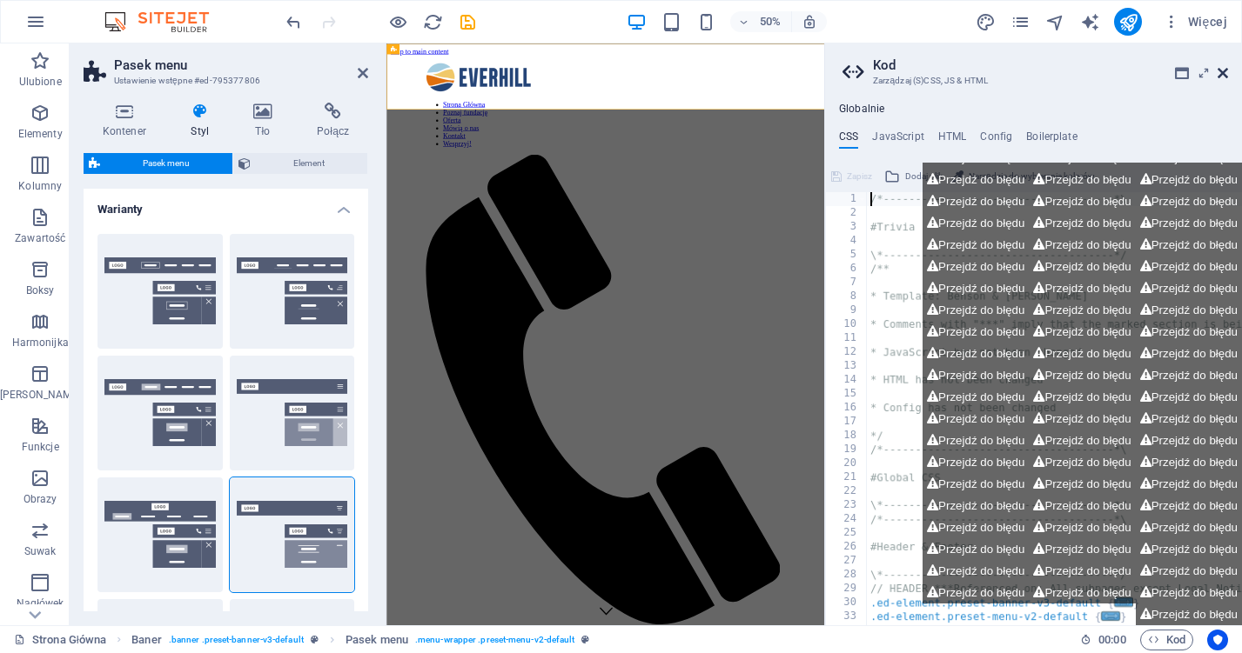
click at [1225, 75] on icon at bounding box center [1222, 73] width 10 height 14
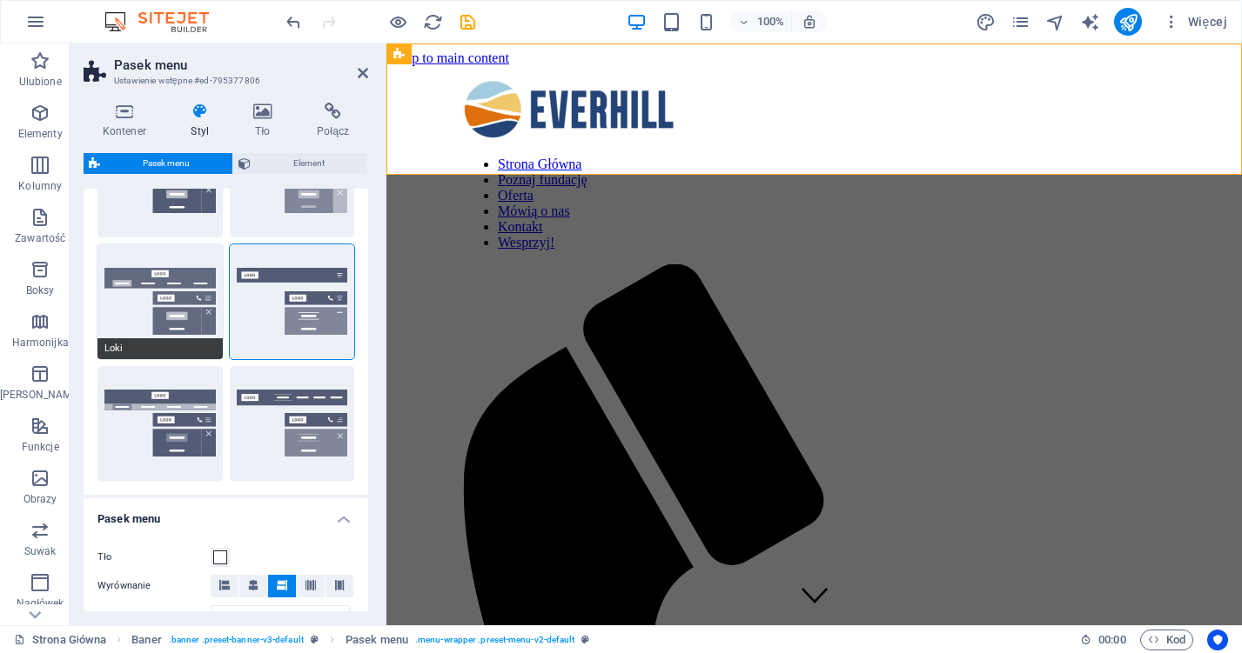
scroll to position [237, 0]
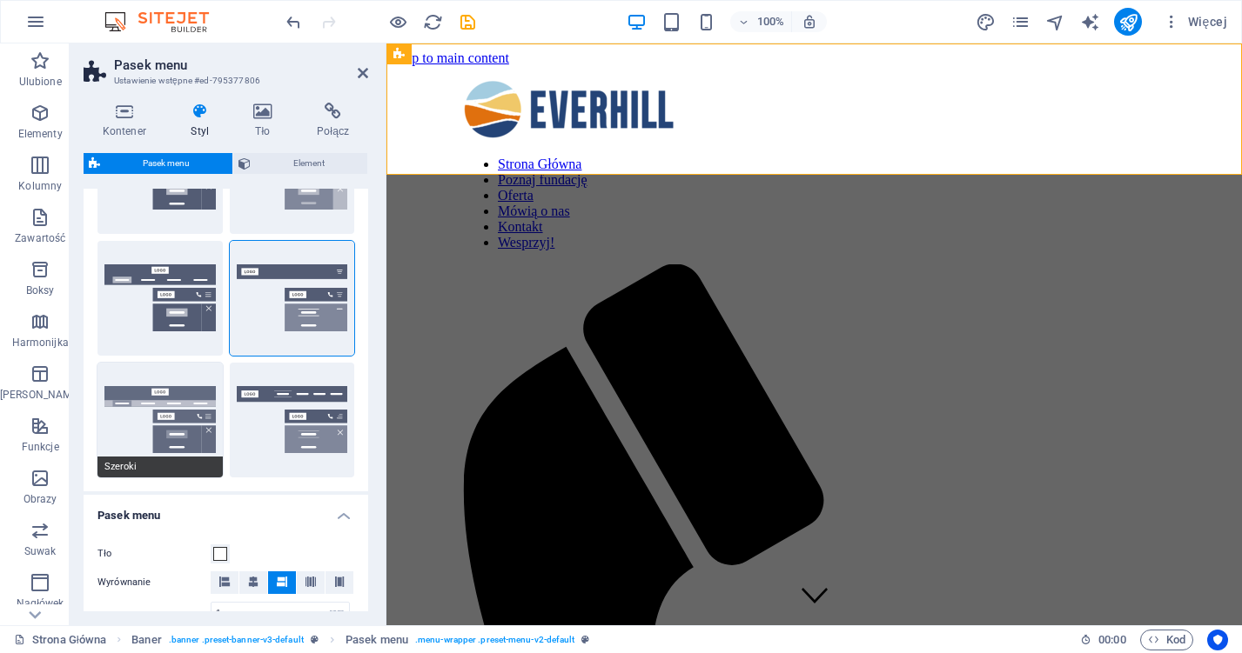
click at [146, 429] on button "Szeroki" at bounding box center [159, 420] width 125 height 115
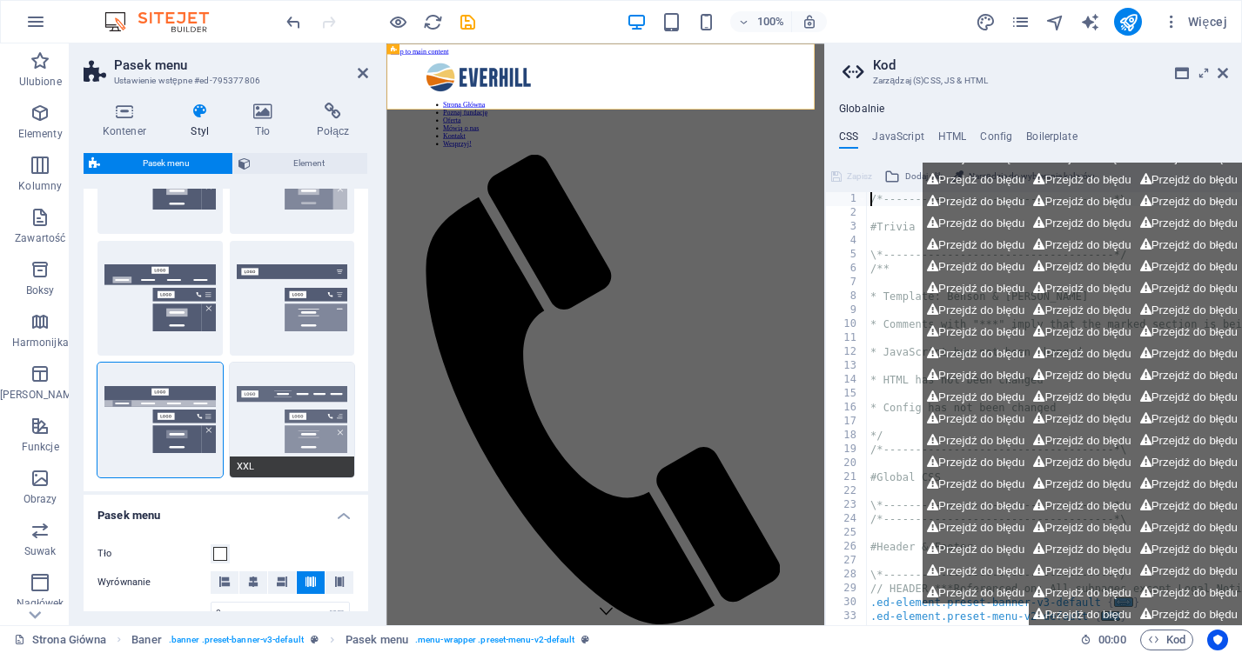
click at [307, 406] on button "XXL" at bounding box center [292, 420] width 125 height 115
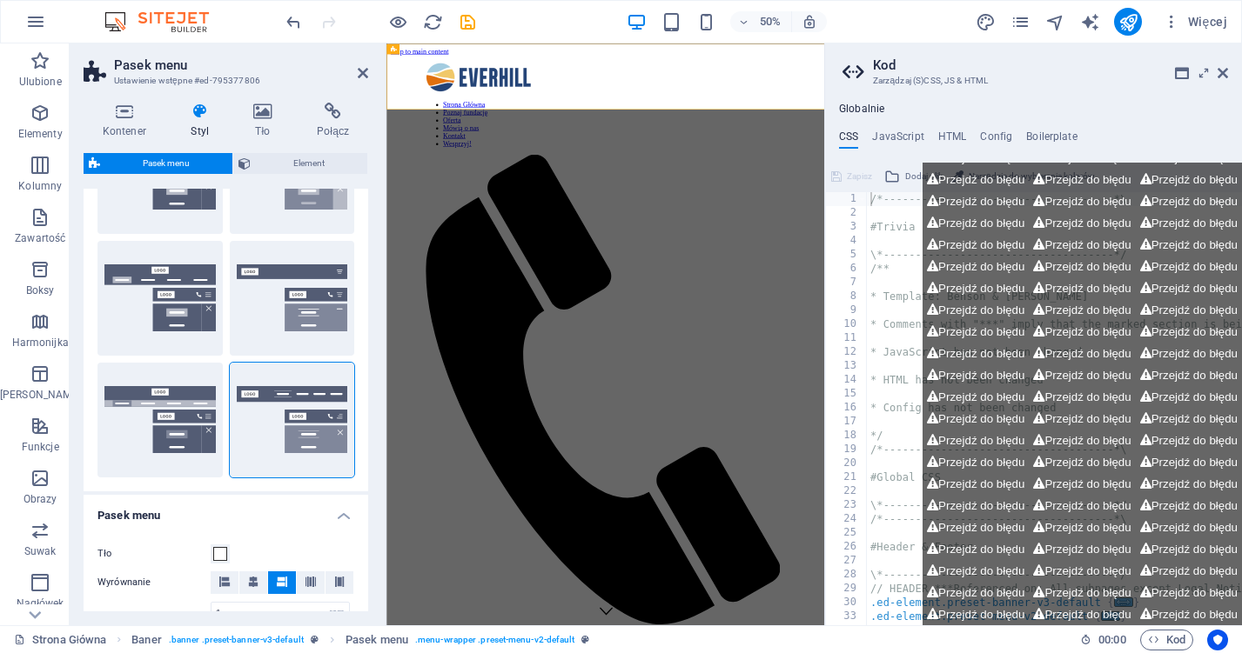
click at [1228, 79] on aside "[PERSON_NAME] (S)CSS, JS & HTML Globalnie CSS JavaScript HTML Config Boilerplat…" at bounding box center [1033, 335] width 418 height 582
drag, startPoint x: 1223, startPoint y: 68, endPoint x: 836, endPoint y: 24, distance: 388.8
click at [1223, 68] on icon at bounding box center [1222, 73] width 10 height 14
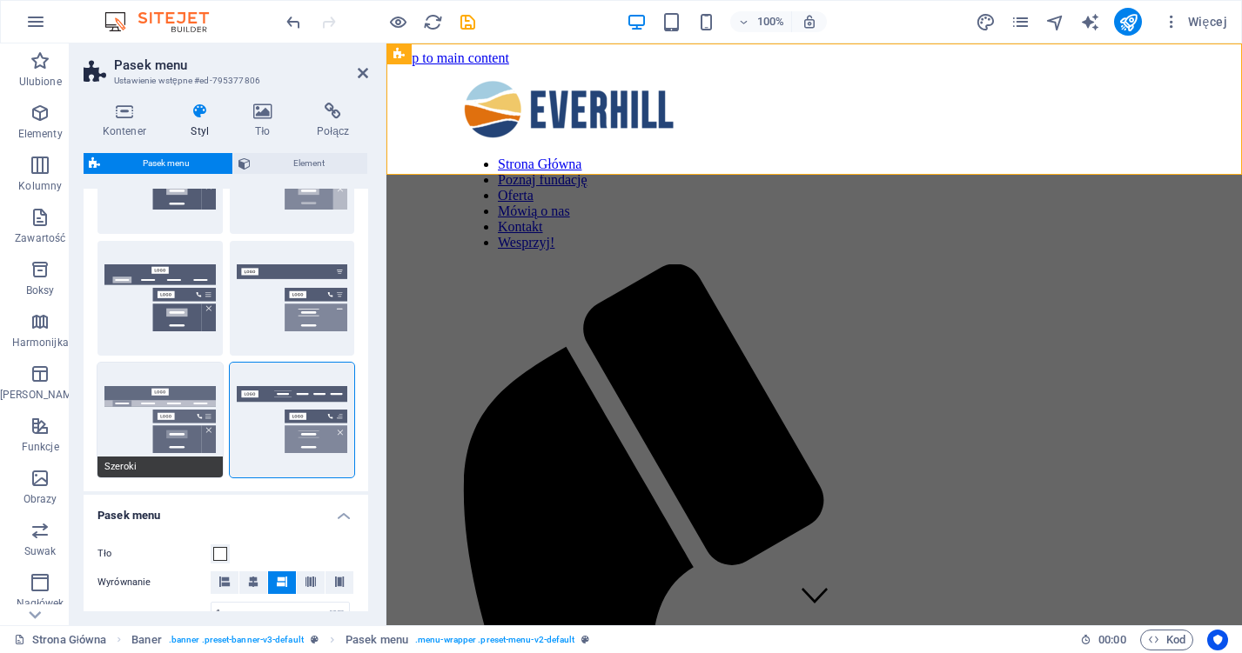
click at [139, 432] on button "Szeroki" at bounding box center [159, 420] width 125 height 115
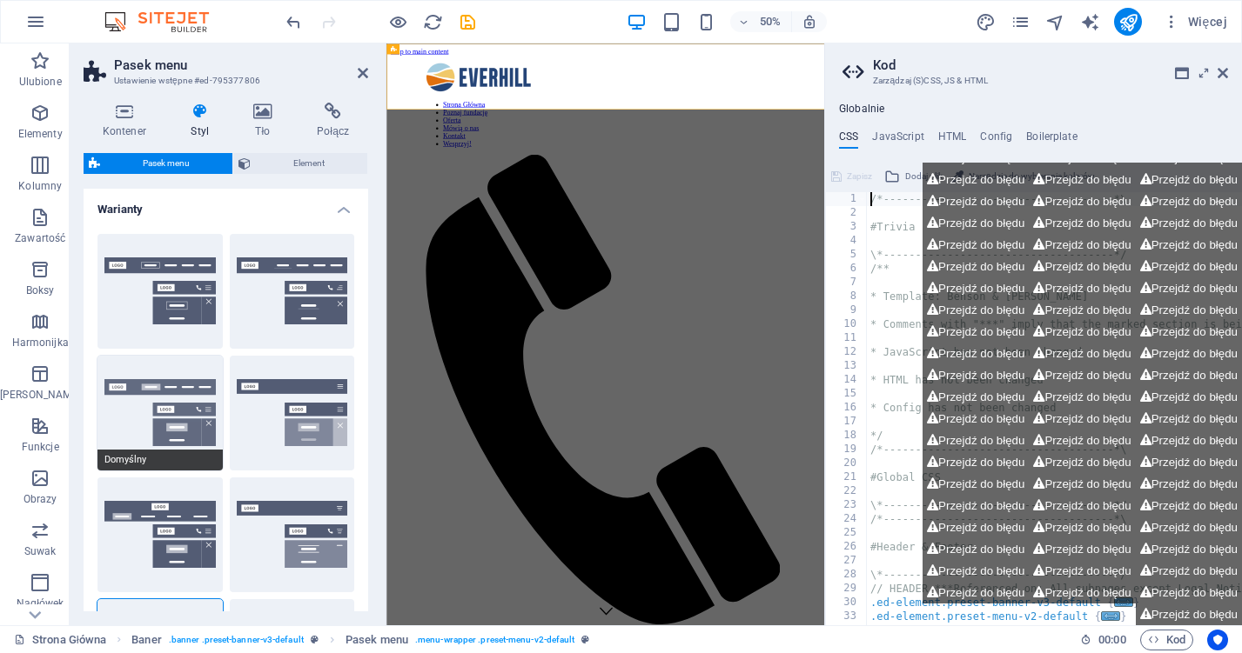
scroll to position [0, 0]
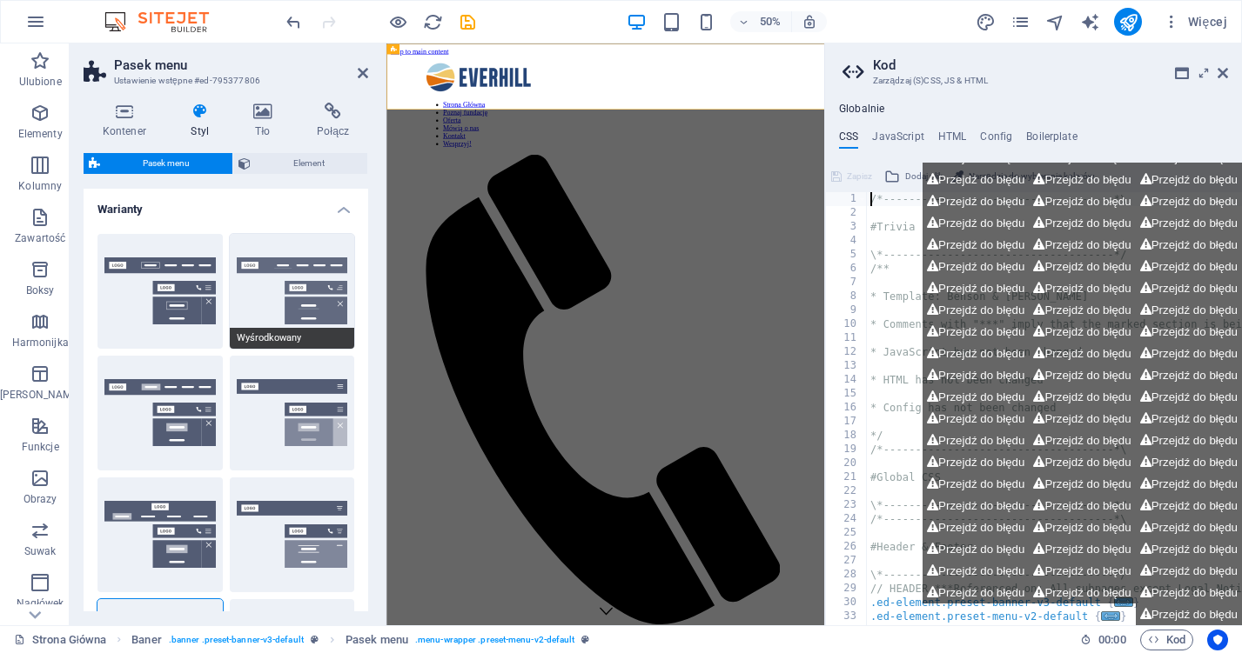
click at [271, 310] on button "Wyśrodkowany" at bounding box center [292, 291] width 125 height 115
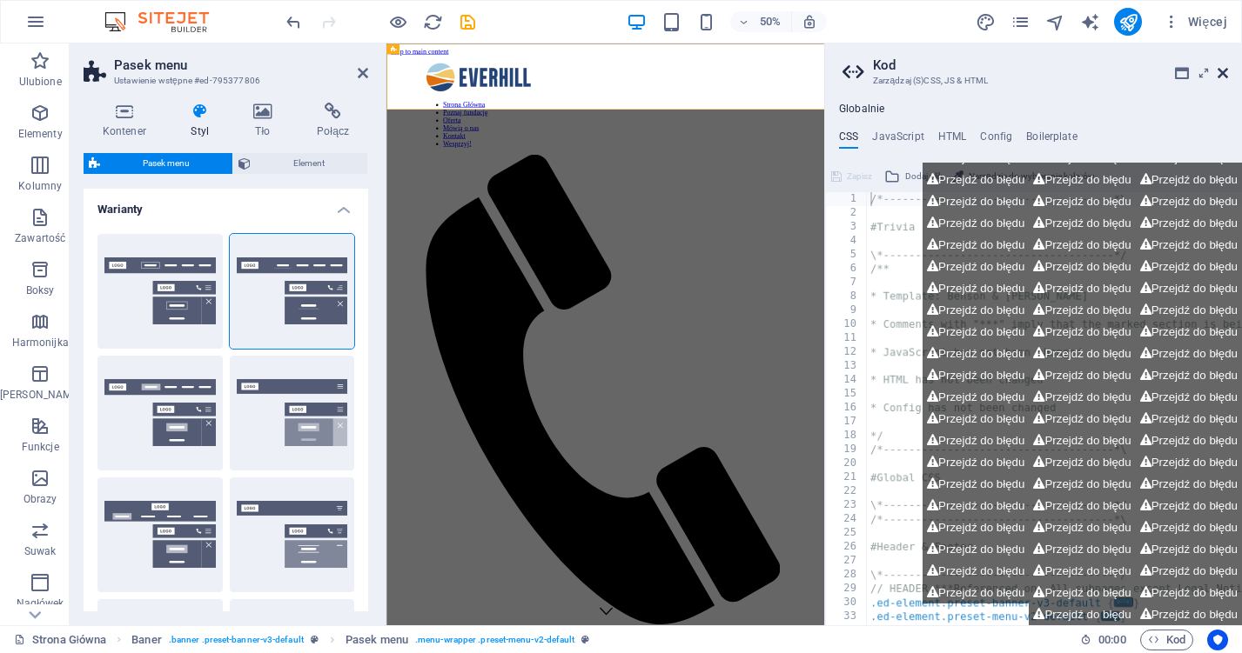
click at [1225, 73] on icon at bounding box center [1222, 73] width 10 height 14
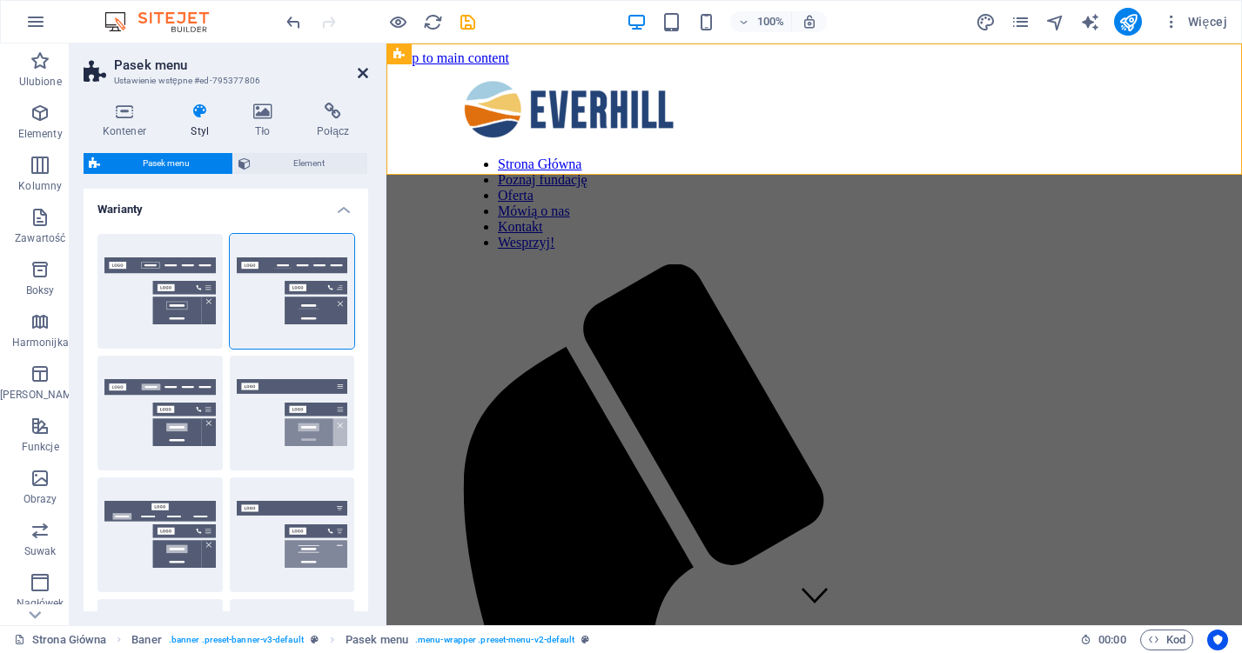
click at [358, 70] on icon at bounding box center [363, 73] width 10 height 14
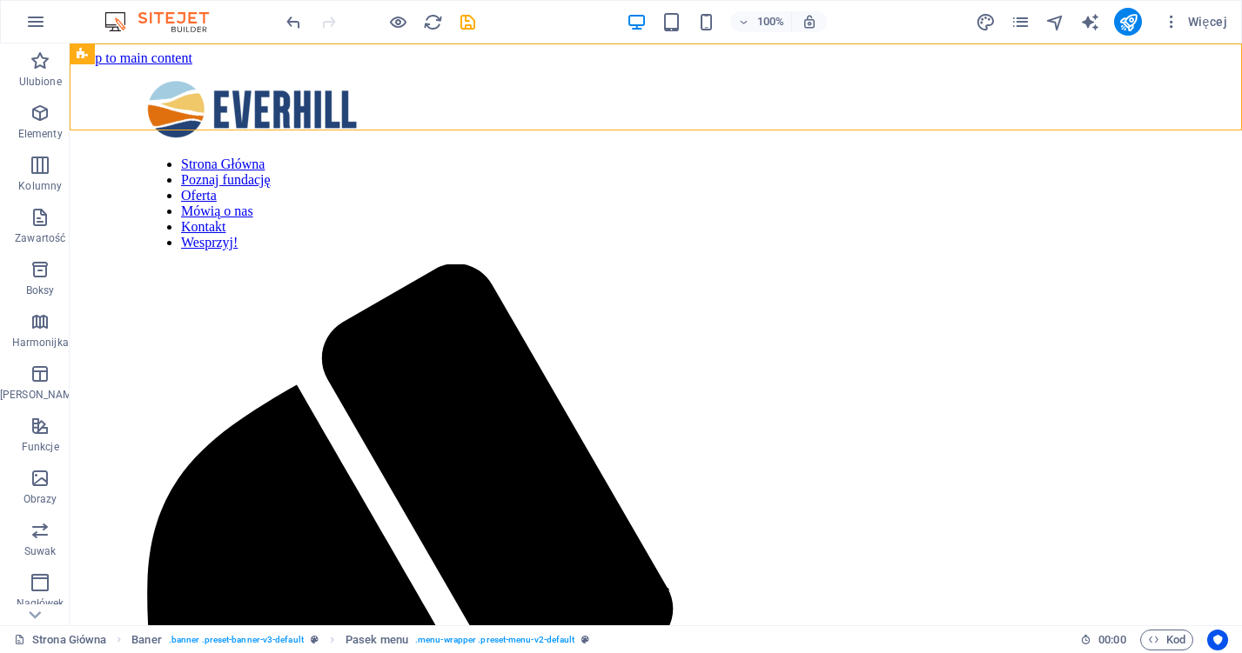
click at [721, 26] on div "100%" at bounding box center [726, 22] width 201 height 28
click at [710, 26] on icon "button" at bounding box center [706, 22] width 20 height 20
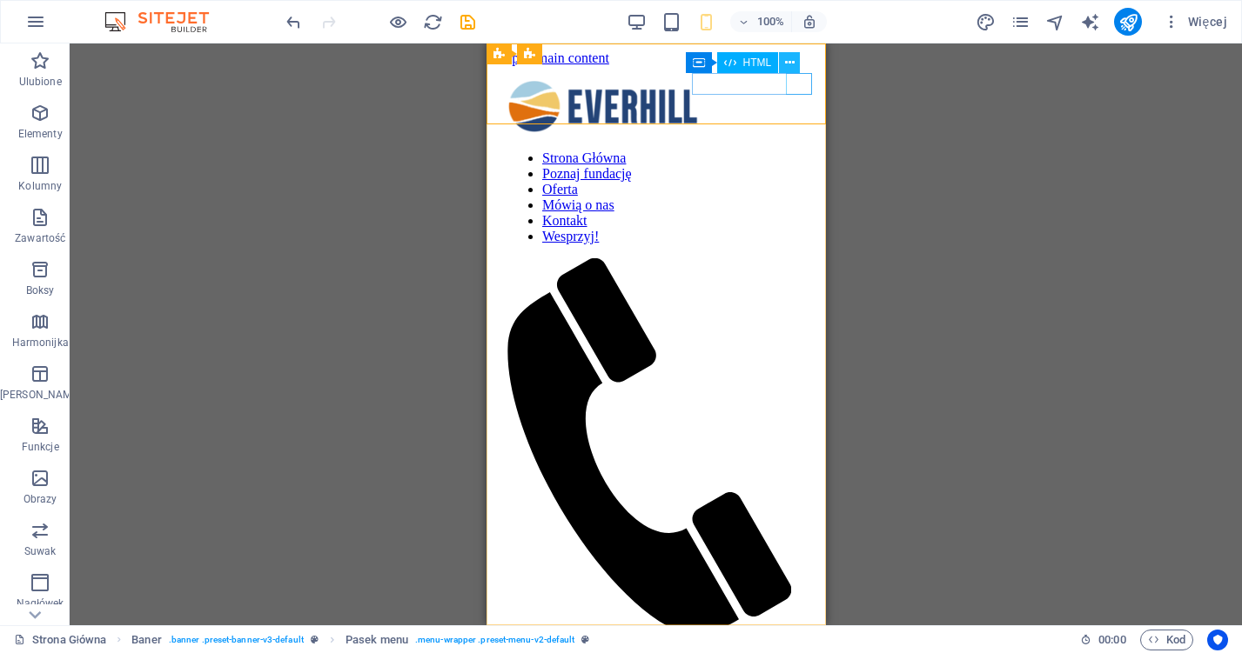
click at [792, 67] on icon at bounding box center [790, 63] width 10 height 18
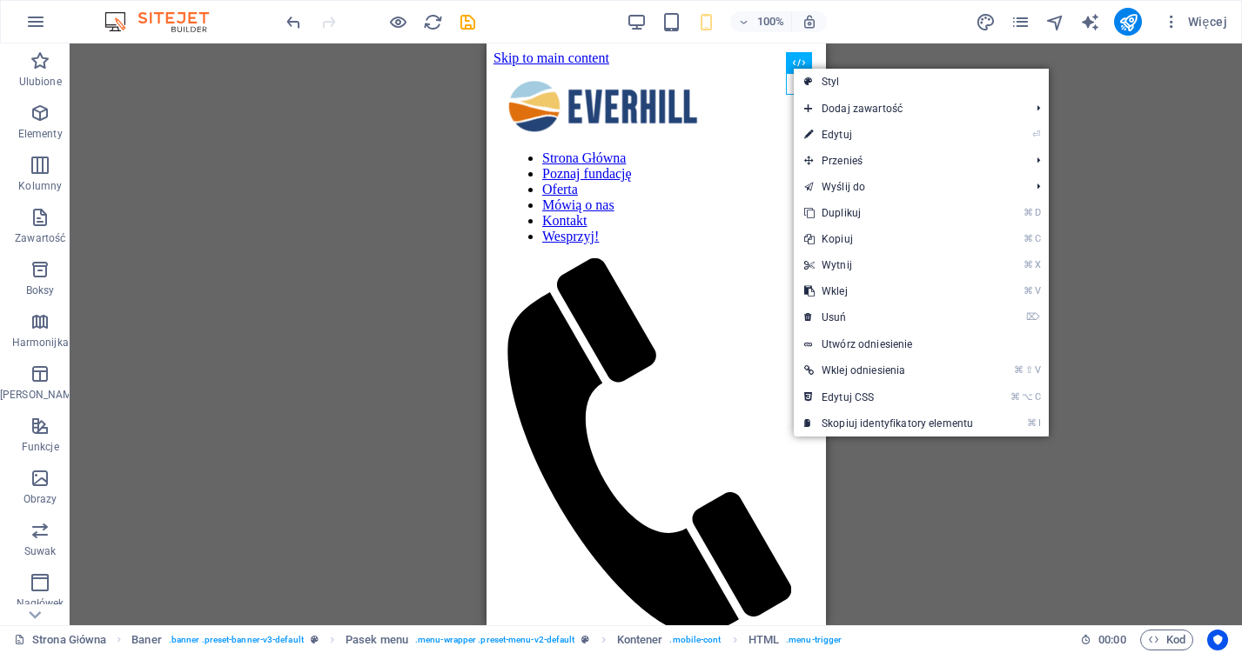
click at [99, 207] on div "Przeciągnij tutaj, aby zastąpić istniejącą zawartość. Naciśnij „Ctrl”, jeśli ch…" at bounding box center [656, 335] width 1172 height 582
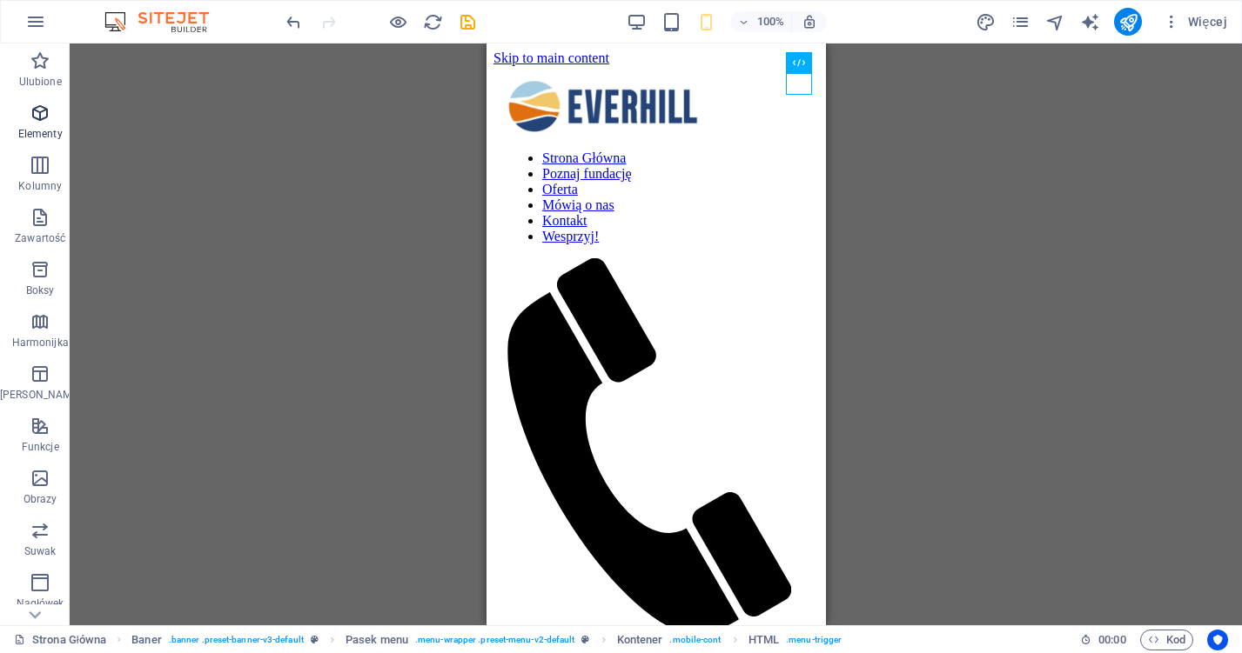
click at [31, 116] on icon "button" at bounding box center [40, 113] width 21 height 21
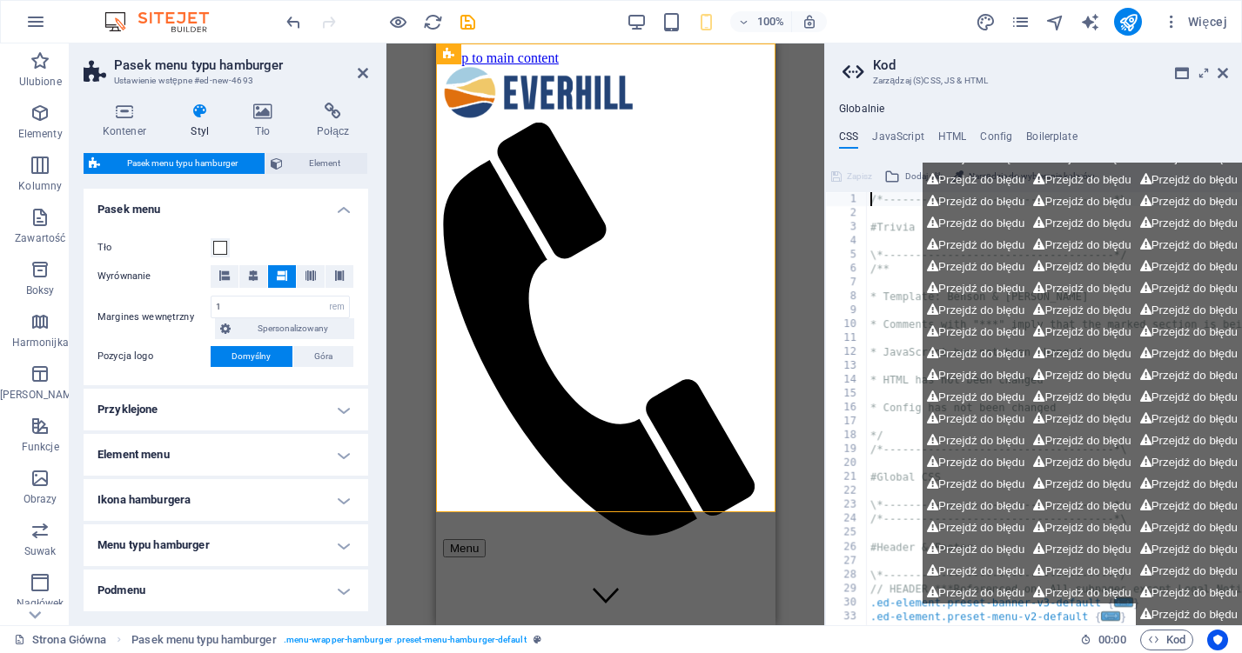
click at [1230, 68] on aside "[PERSON_NAME] (S)CSS, JS & HTML Globalnie CSS JavaScript HTML Config Boilerplat…" at bounding box center [1033, 335] width 418 height 582
click at [1224, 71] on icon at bounding box center [1222, 73] width 10 height 14
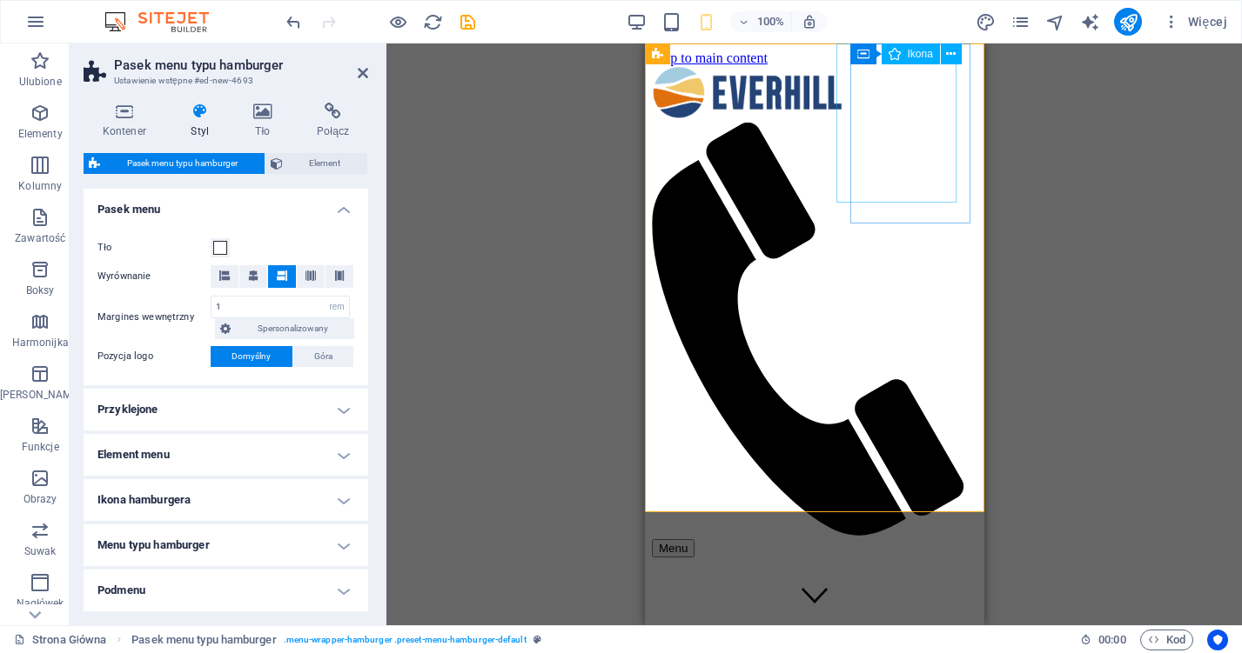
click at [899, 139] on figure at bounding box center [807, 331] width 312 height 417
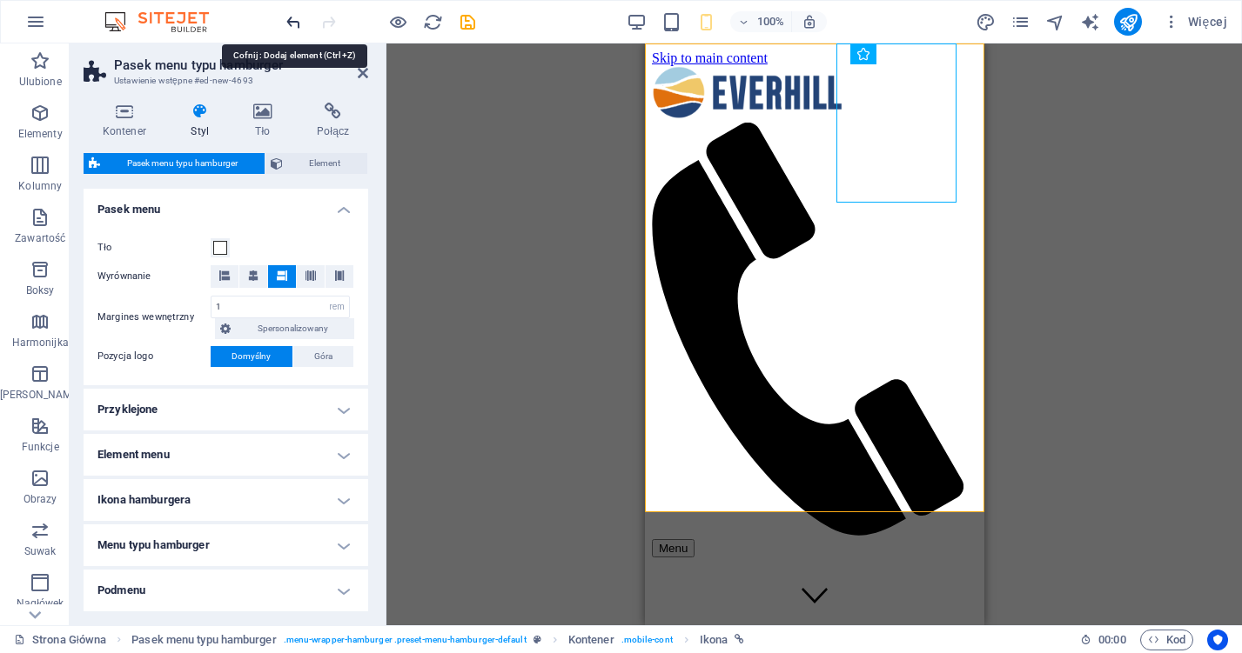
click at [291, 18] on icon "undo" at bounding box center [294, 22] width 20 height 20
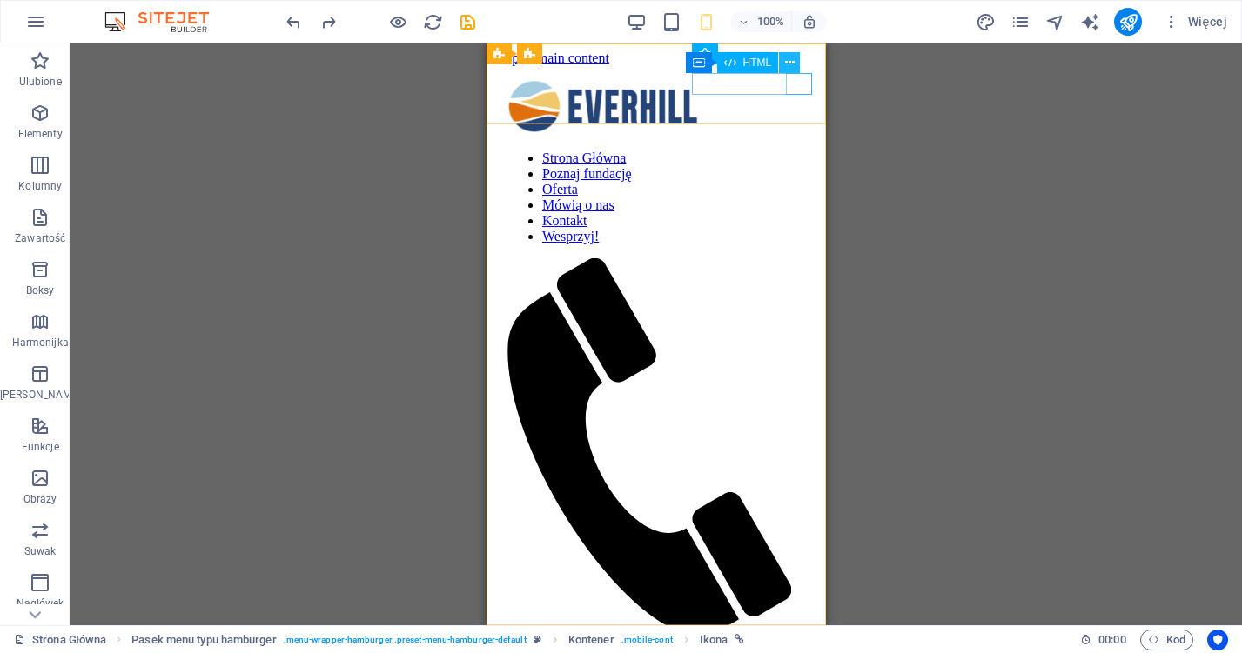
click at [795, 65] on button at bounding box center [789, 62] width 21 height 21
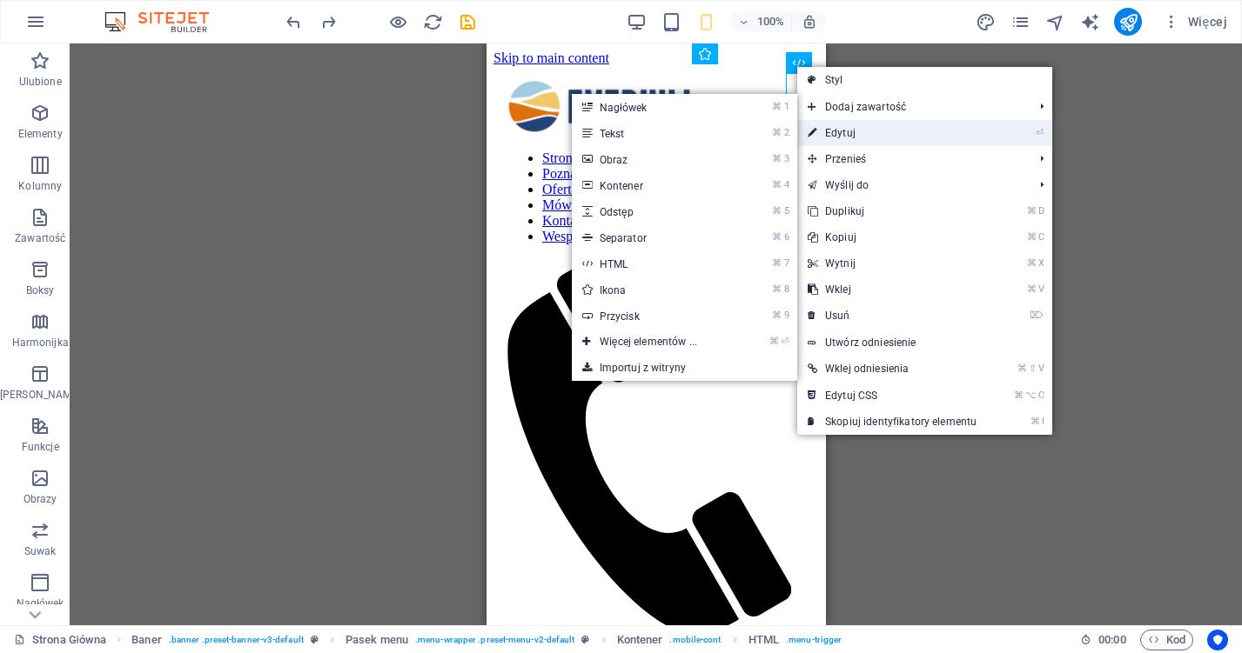
click at [832, 137] on link "⏎ Edytuj" at bounding box center [892, 133] width 190 height 26
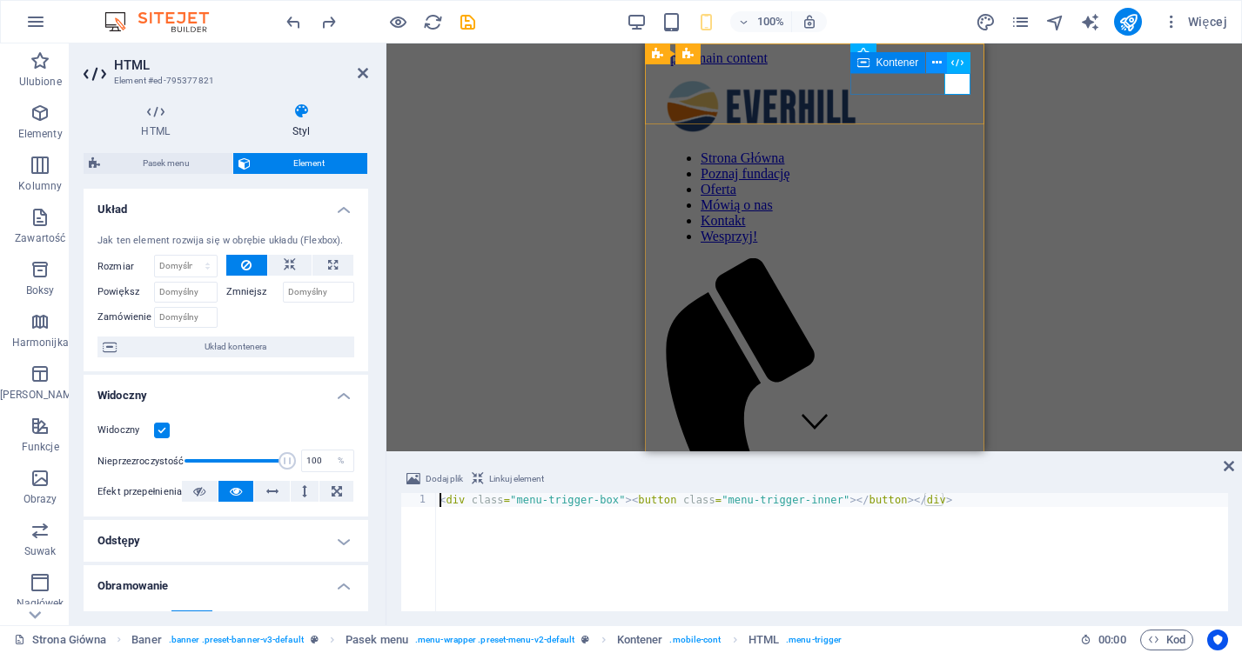
click at [934, 68] on icon at bounding box center [937, 63] width 10 height 18
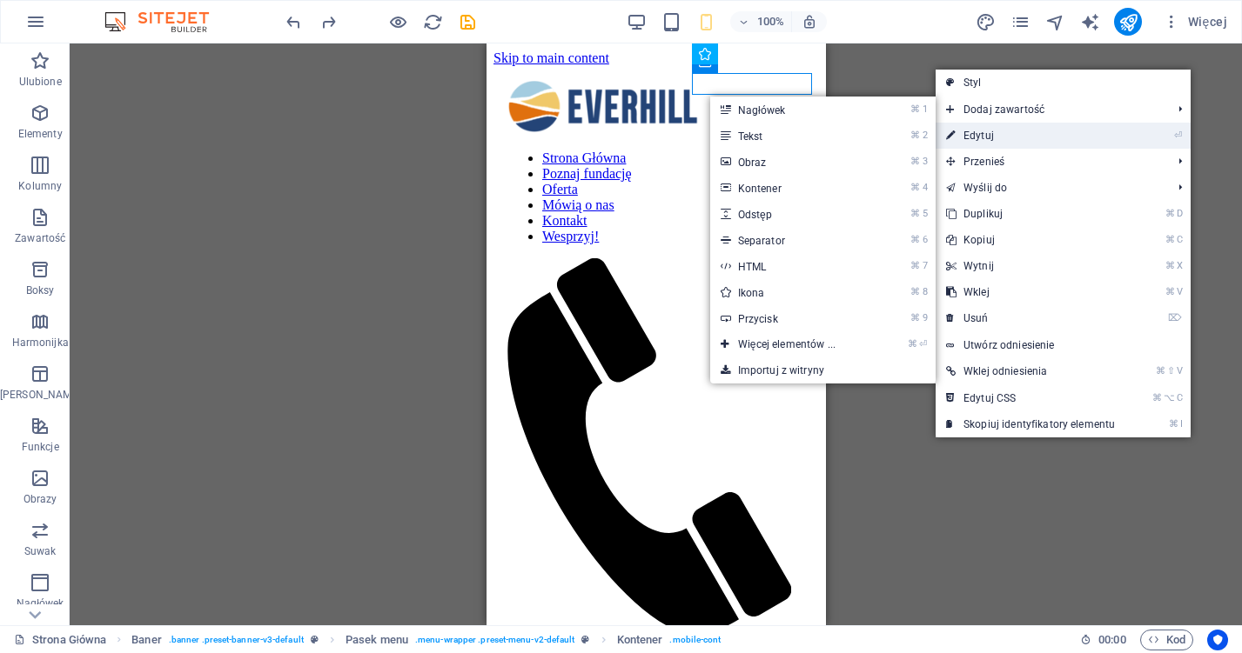
click at [972, 133] on link "⏎ Edytuj" at bounding box center [1030, 136] width 190 height 26
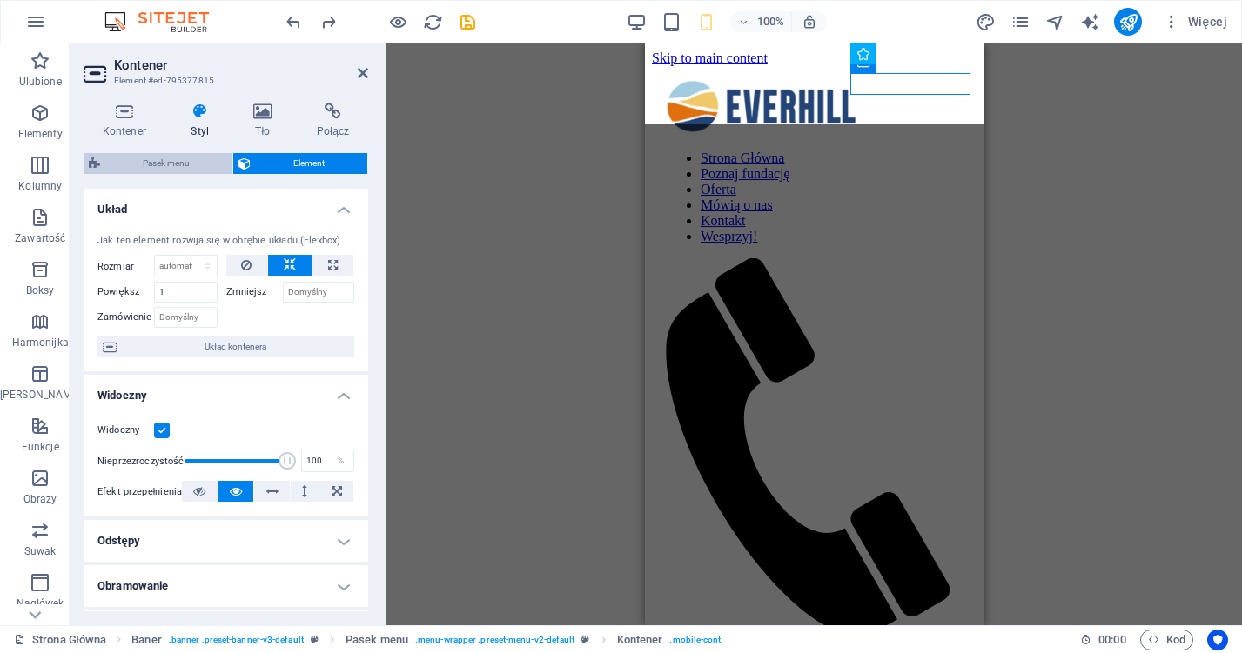
click at [196, 164] on span "Pasek menu" at bounding box center [166, 163] width 122 height 21
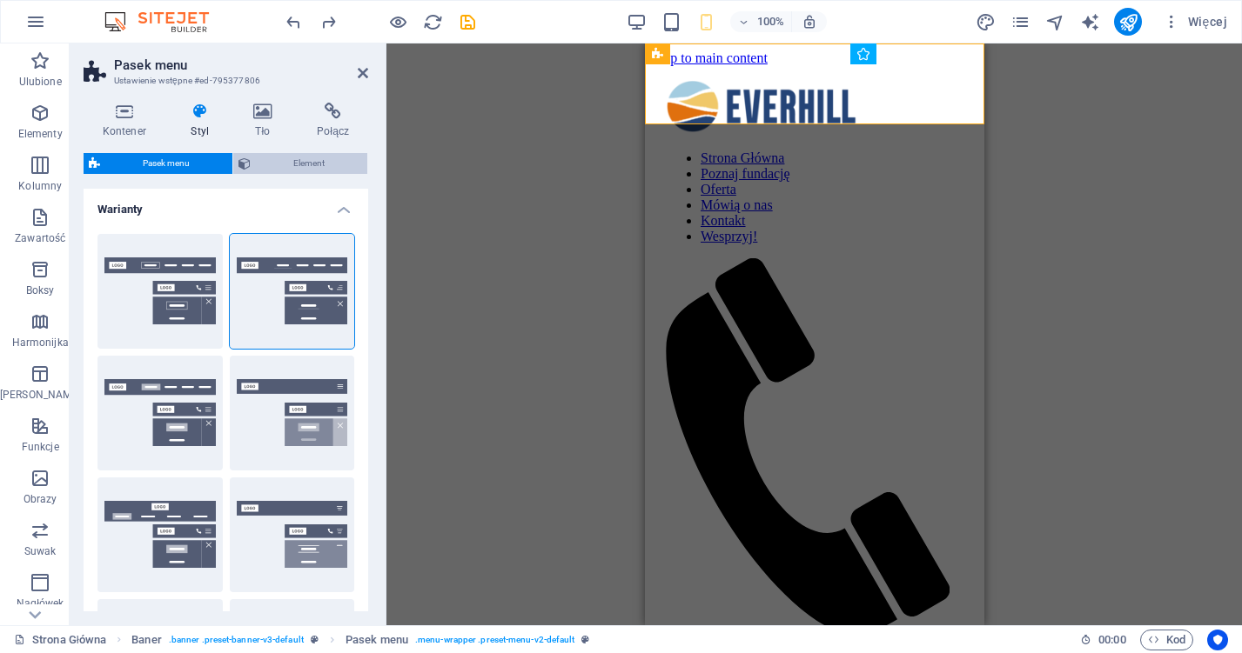
click at [343, 159] on span "Element" at bounding box center [309, 163] width 106 height 21
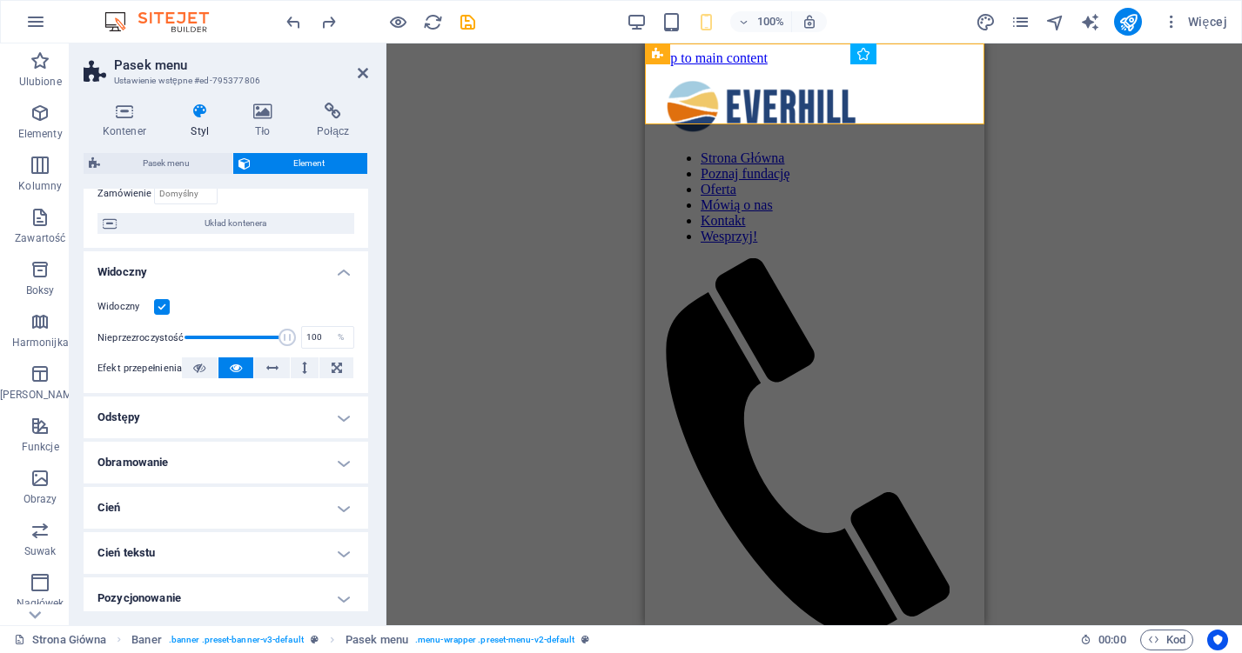
scroll to position [133, 0]
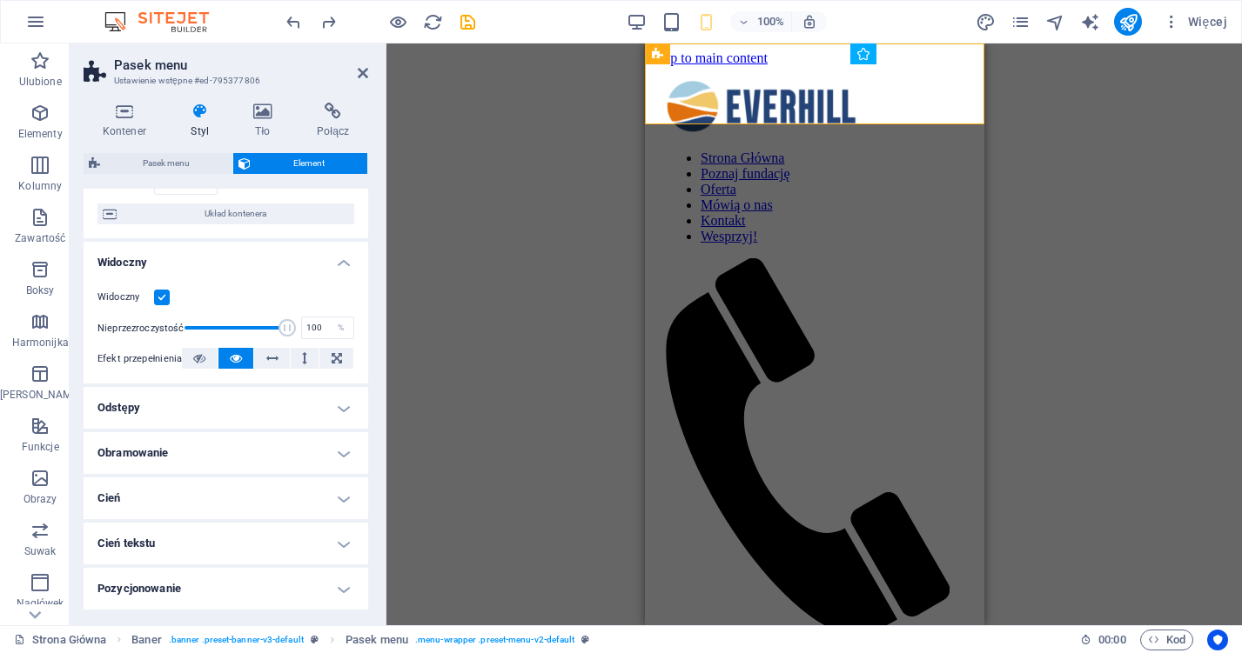
click at [289, 403] on h4 "Odstępy" at bounding box center [226, 408] width 285 height 42
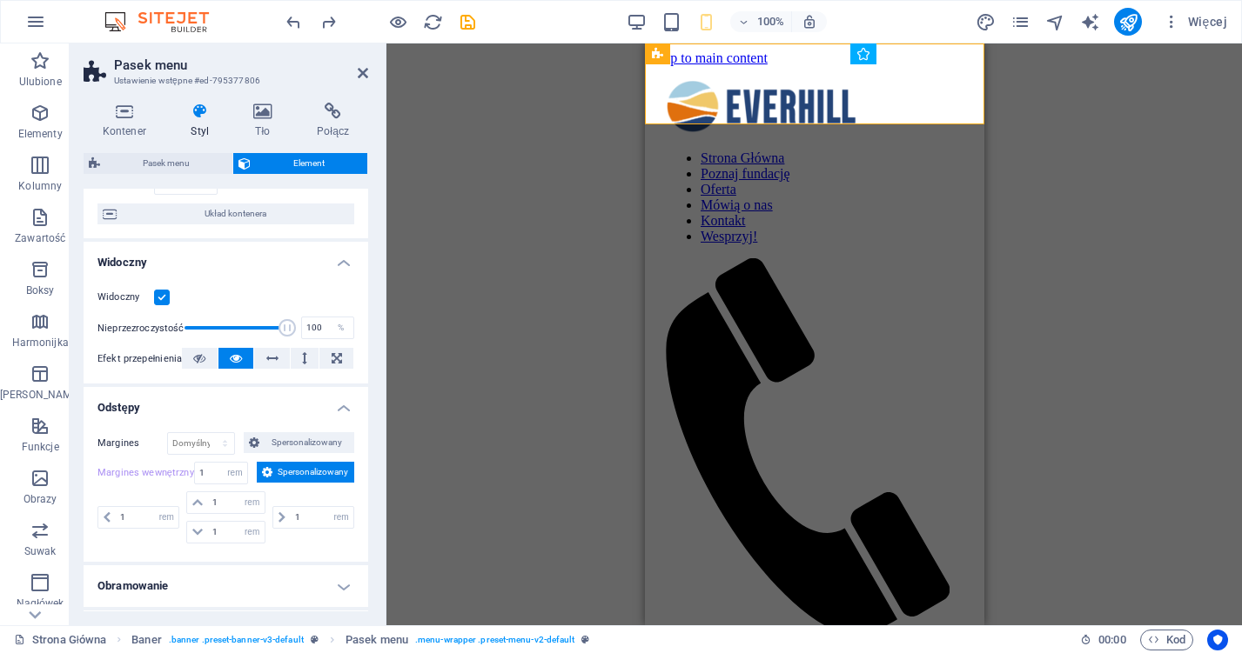
click at [289, 403] on h4 "Odstępy" at bounding box center [226, 402] width 285 height 31
